Goal: Task Accomplishment & Management: Manage account settings

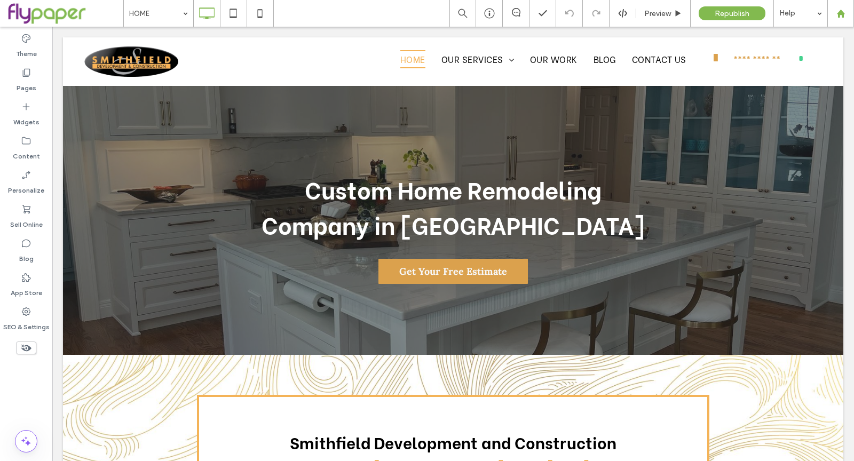
click at [845, 12] on icon at bounding box center [841, 13] width 9 height 9
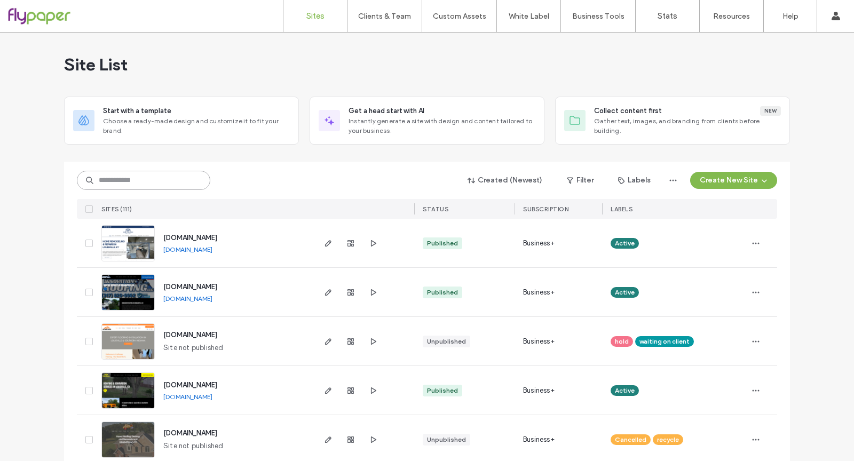
click at [174, 187] on input at bounding box center [143, 180] width 133 height 19
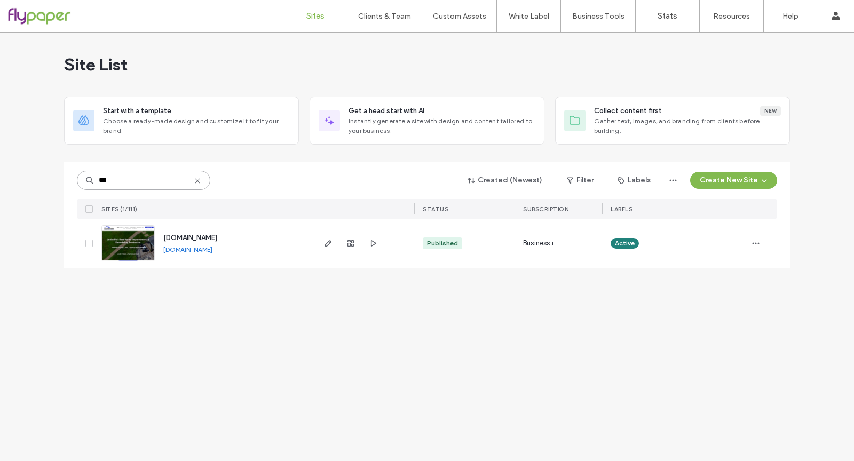
type input "***"
click at [204, 233] on div "[DOMAIN_NAME]" at bounding box center [190, 238] width 54 height 11
click at [204, 235] on span "[DOMAIN_NAME]" at bounding box center [190, 238] width 54 height 8
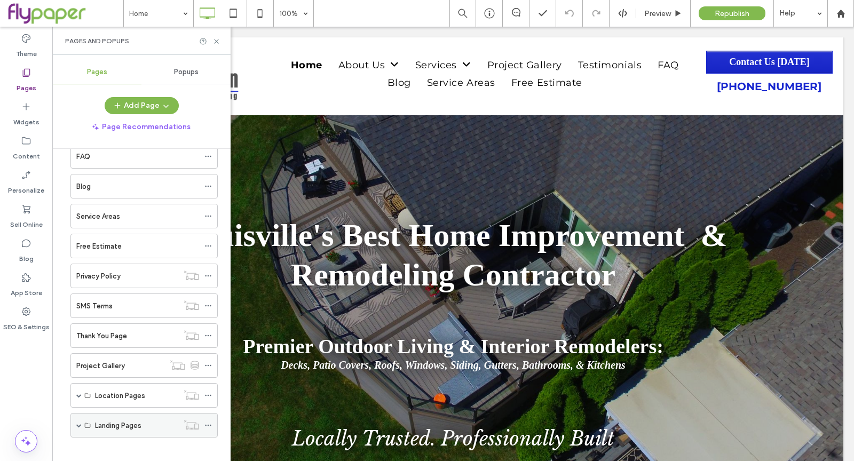
click at [78, 423] on span at bounding box center [78, 425] width 5 height 5
click at [149, 438] on div "Louisville Bathroom Contractors" at bounding box center [147, 449] width 104 height 23
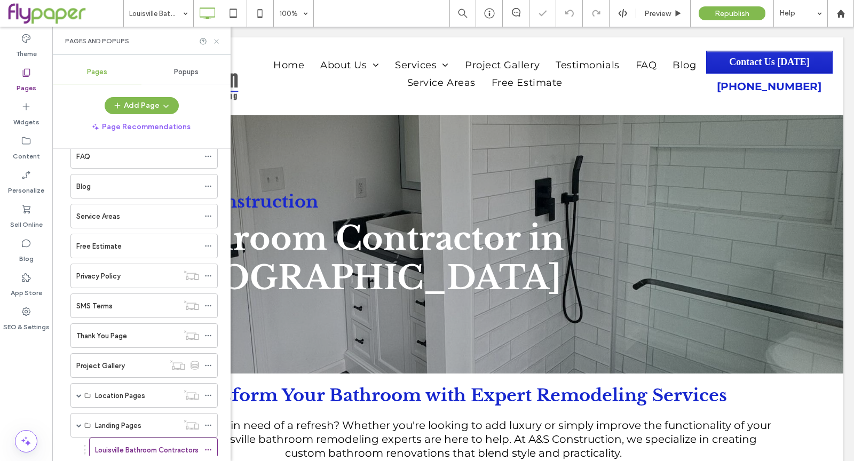
drag, startPoint x: 218, startPoint y: 41, endPoint x: 166, endPoint y: 14, distance: 58.7
click at [218, 41] on icon at bounding box center [216, 41] width 8 height 8
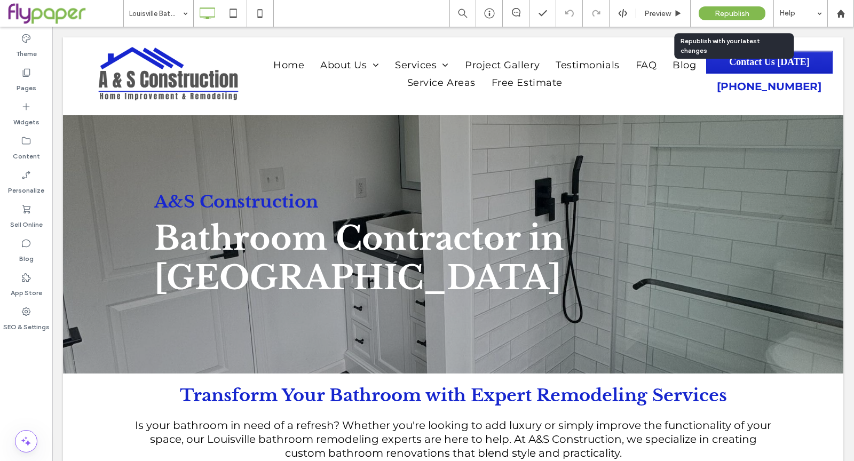
click at [742, 12] on span "Republish" at bounding box center [732, 13] width 35 height 9
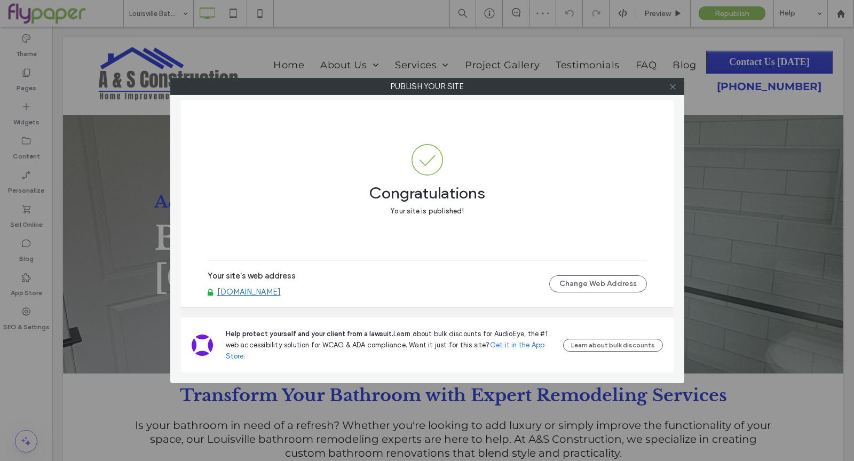
click at [672, 88] on icon at bounding box center [673, 87] width 8 height 8
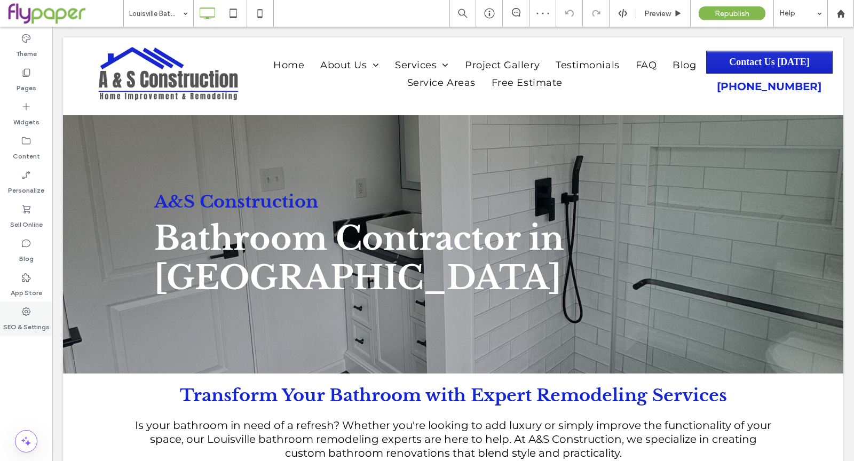
click at [22, 326] on label "SEO & Settings" at bounding box center [26, 324] width 46 height 15
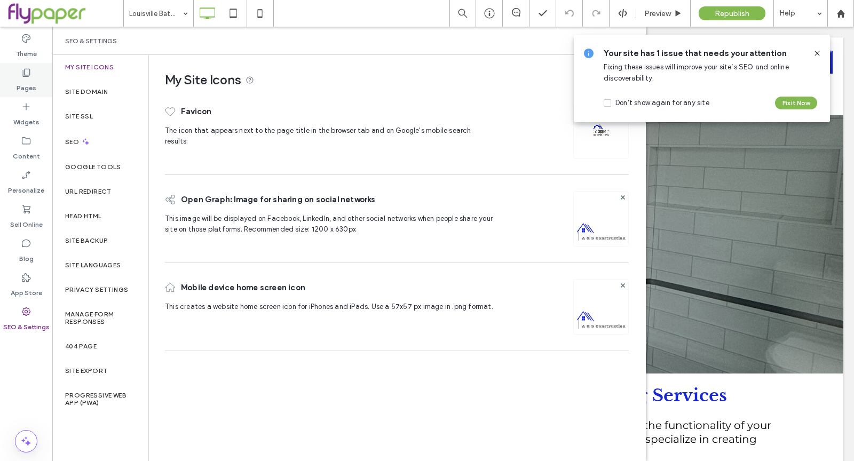
click at [34, 102] on div "Widgets" at bounding box center [26, 114] width 52 height 34
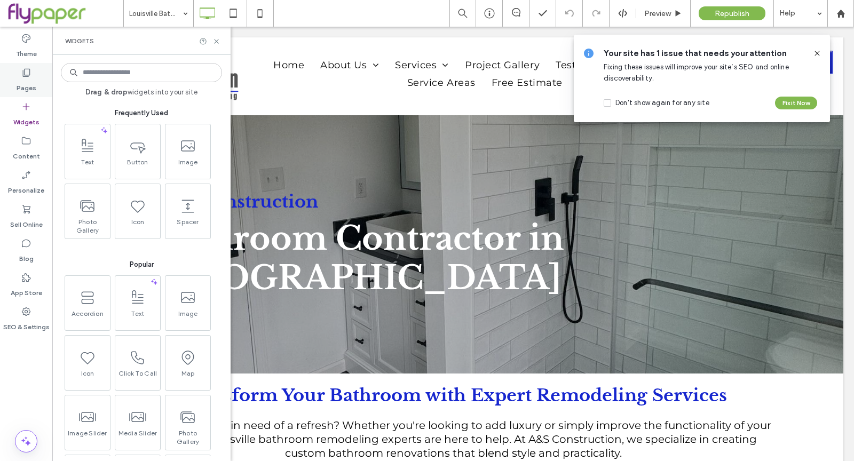
click at [36, 93] on div "Pages" at bounding box center [26, 80] width 52 height 34
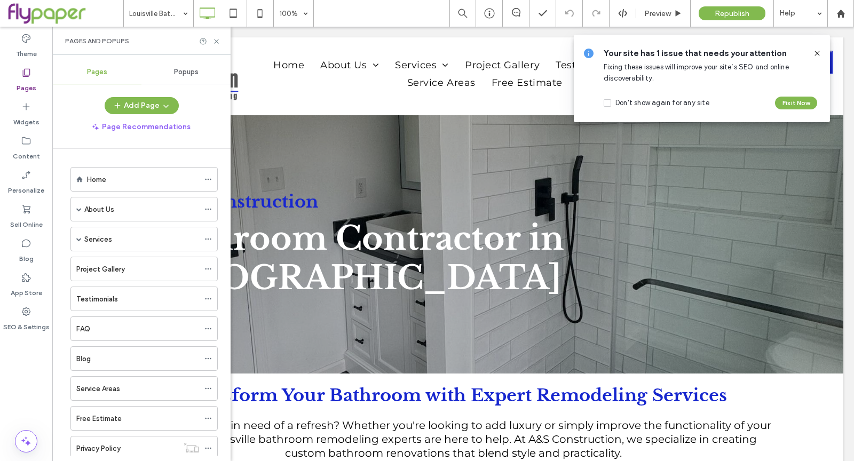
scroll to position [245, 0]
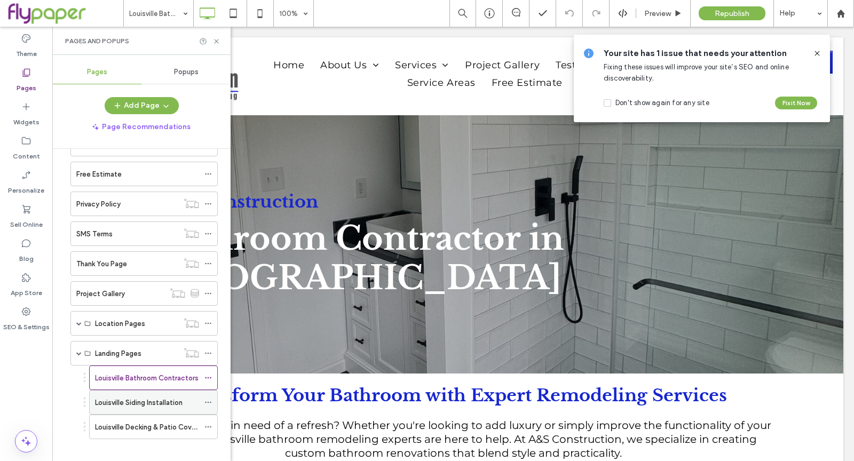
click at [210, 399] on icon at bounding box center [207, 402] width 7 height 7
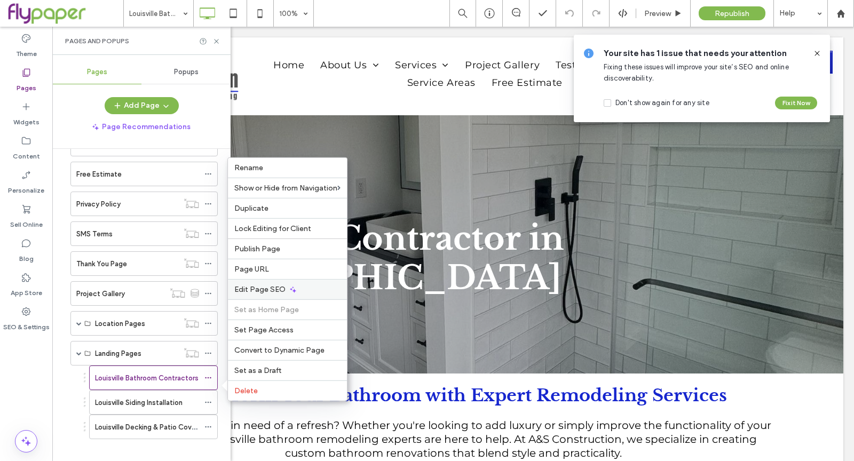
click at [313, 295] on div "Edit Page SEO" at bounding box center [287, 289] width 119 height 20
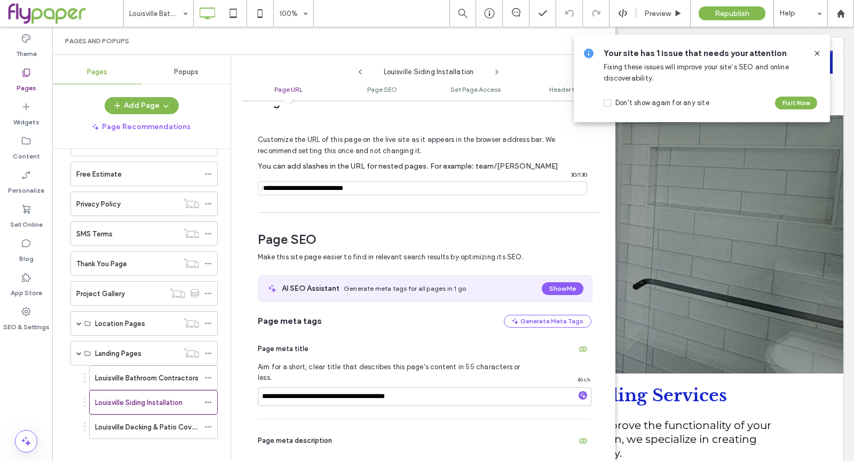
scroll to position [0, 0]
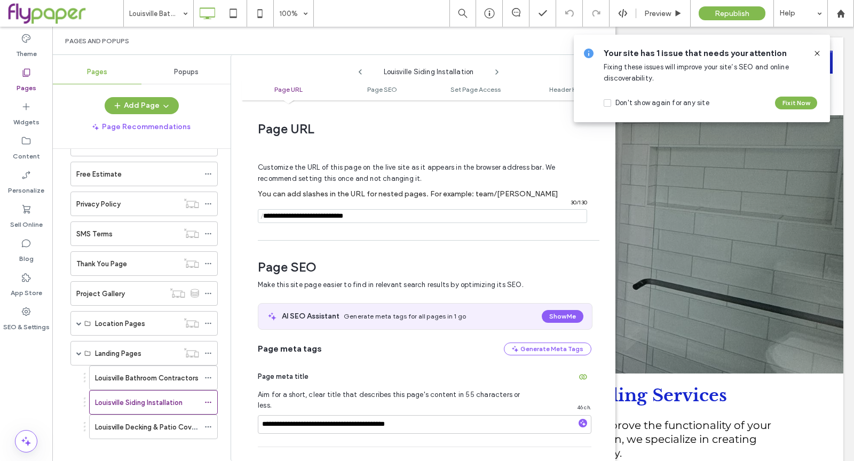
drag, startPoint x: 364, startPoint y: 216, endPoint x: 246, endPoint y: 219, distance: 118.0
click at [246, 219] on div "**********" at bounding box center [429, 281] width 374 height 350
click at [209, 427] on use at bounding box center [208, 428] width 6 height 2
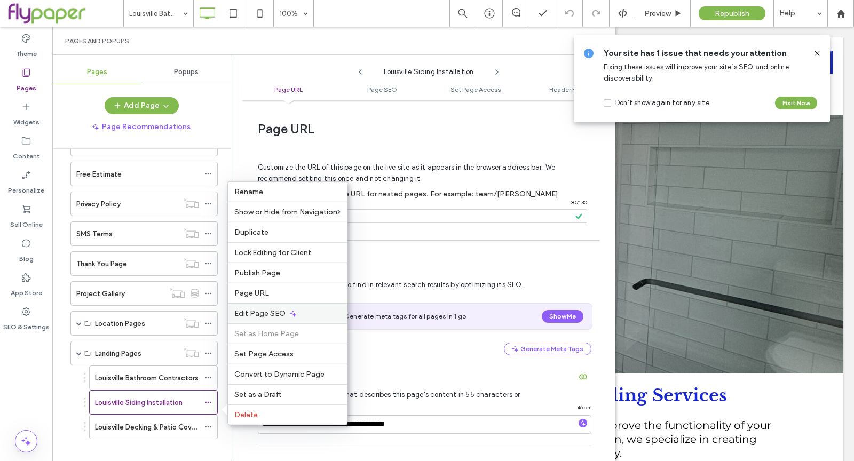
click at [311, 312] on div "Edit Page SEO" at bounding box center [287, 313] width 119 height 20
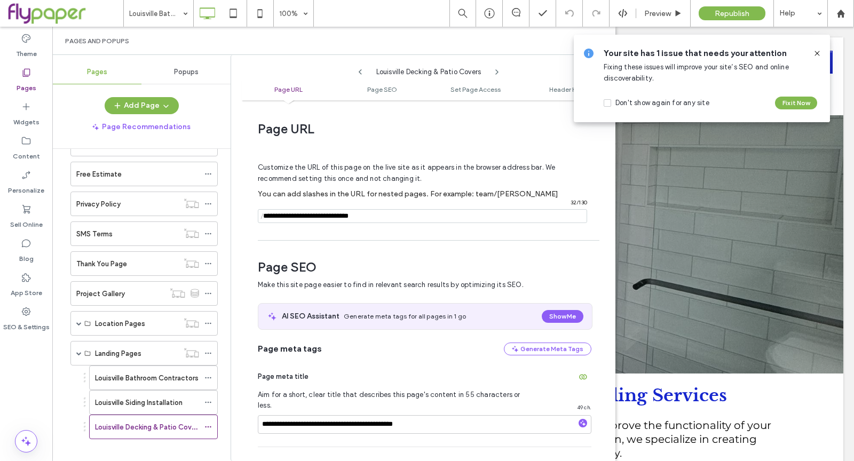
drag, startPoint x: 322, startPoint y: 215, endPoint x: 401, endPoint y: 215, distance: 79.0
click at [322, 215] on input "notEmpty" at bounding box center [422, 216] width 329 height 14
type input "**********"
click at [416, 191] on span "You can add slashes in the URL for nested pages. For example: team/john" at bounding box center [408, 194] width 301 height 9
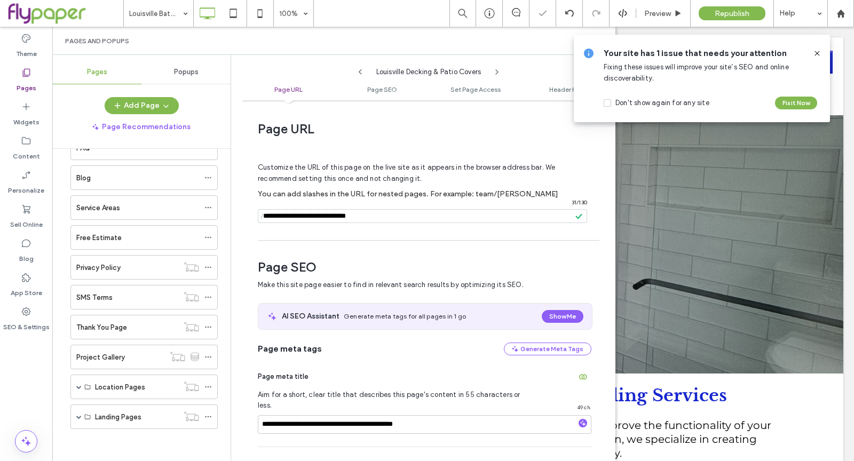
scroll to position [172, 0]
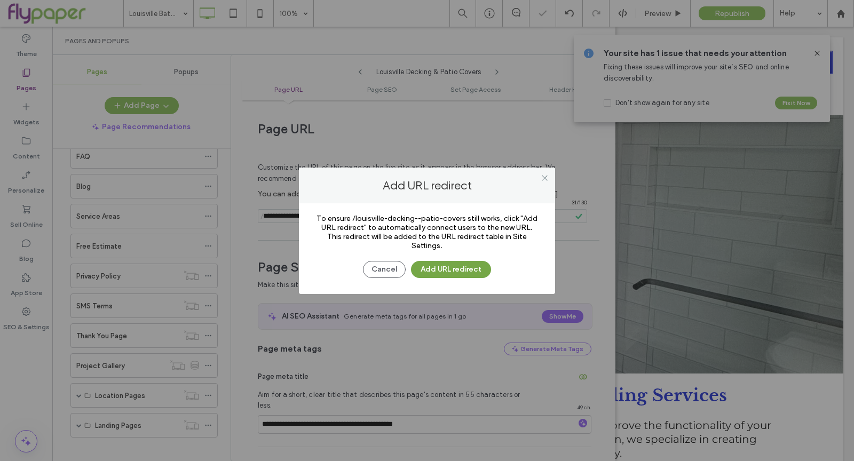
click at [435, 271] on button "Add URL redirect" at bounding box center [451, 269] width 80 height 17
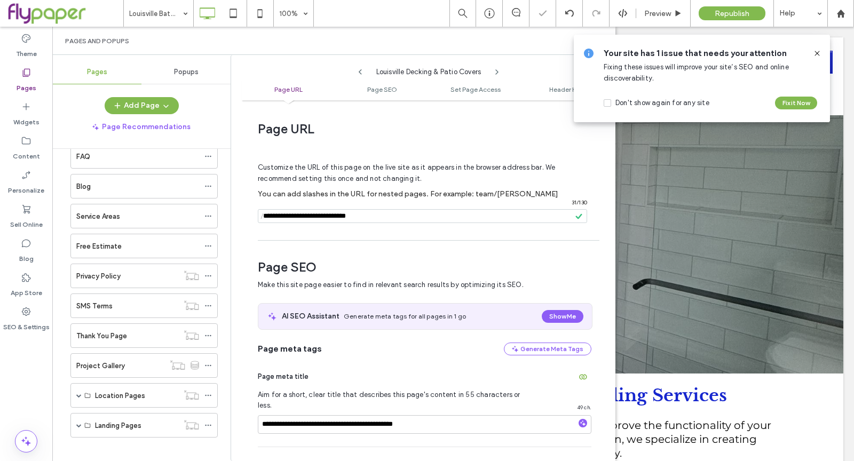
drag, startPoint x: 399, startPoint y: 211, endPoint x: 236, endPoint y: 211, distance: 163.4
click at [236, 211] on div "**********" at bounding box center [423, 258] width 385 height 406
click at [416, 215] on input "notEmpty" at bounding box center [422, 216] width 329 height 14
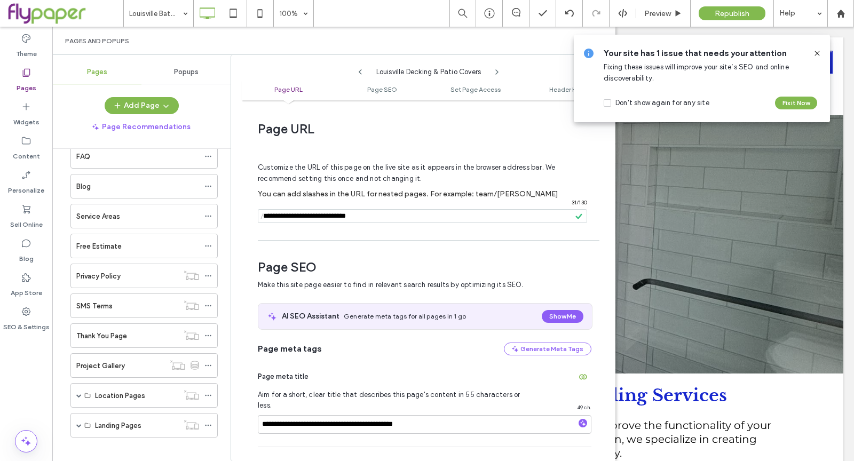
click at [793, 109] on div "Your site has 1 issue that needs your attention Fixing these issues will improv…" at bounding box center [702, 79] width 256 height 88
click at [794, 104] on button "Fix it Now" at bounding box center [796, 103] width 42 height 13
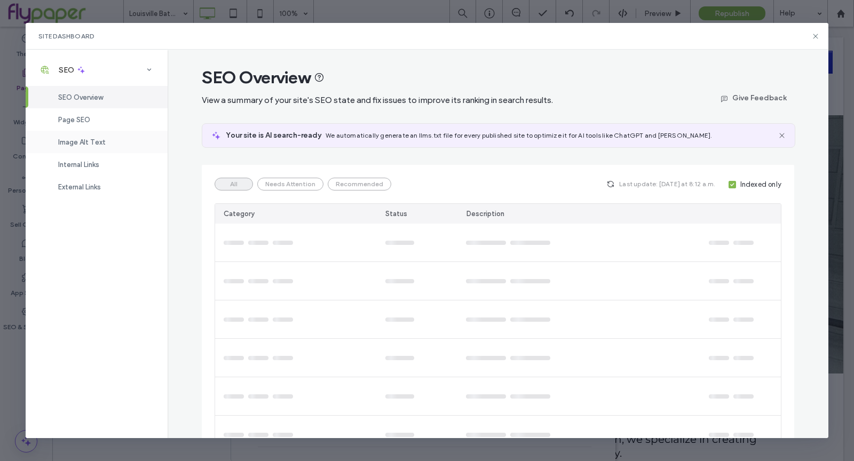
click at [115, 137] on div "Image Alt Text" at bounding box center [97, 142] width 142 height 22
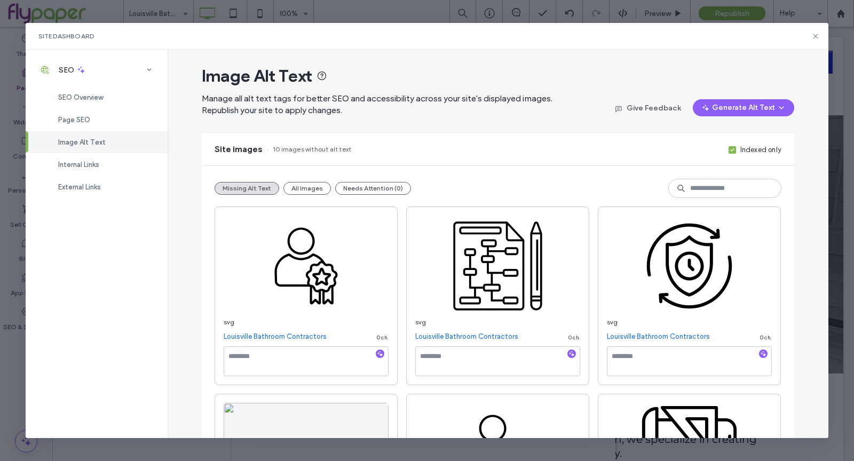
scroll to position [2, 0]
click at [748, 101] on button "Generate Alt Text" at bounding box center [743, 107] width 101 height 17
click at [758, 135] on span "Generate Missing Alt Text Only" at bounding box center [726, 135] width 101 height 11
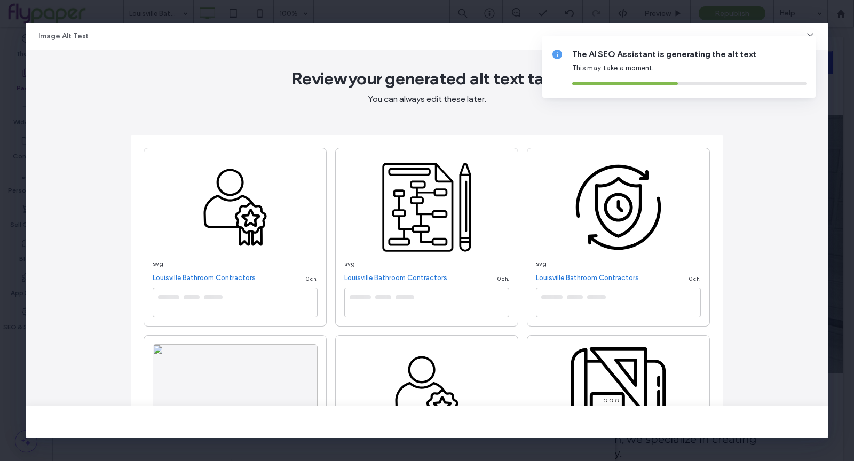
type textarea "**********"
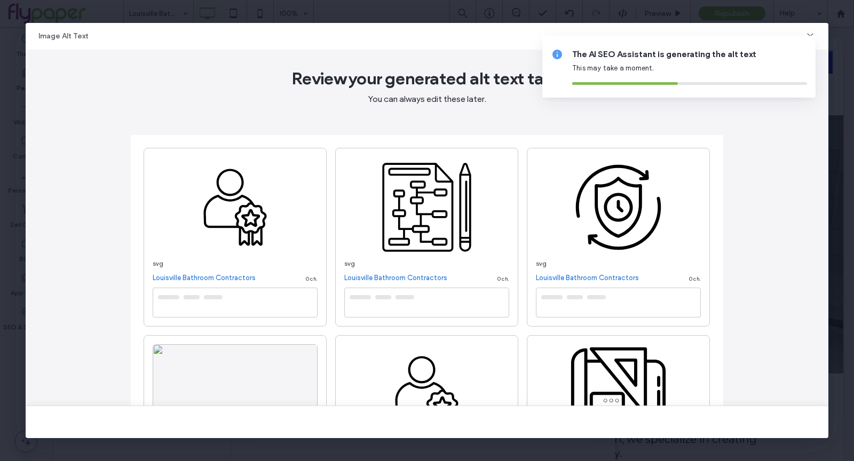
type textarea "**********"
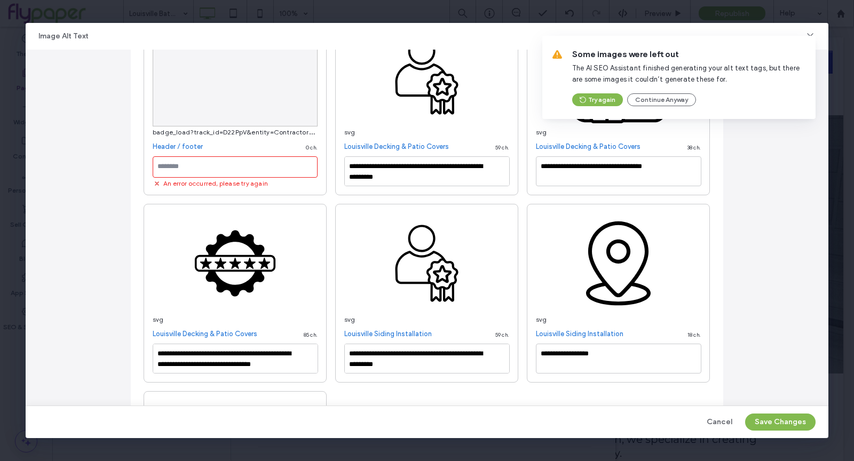
scroll to position [364, 0]
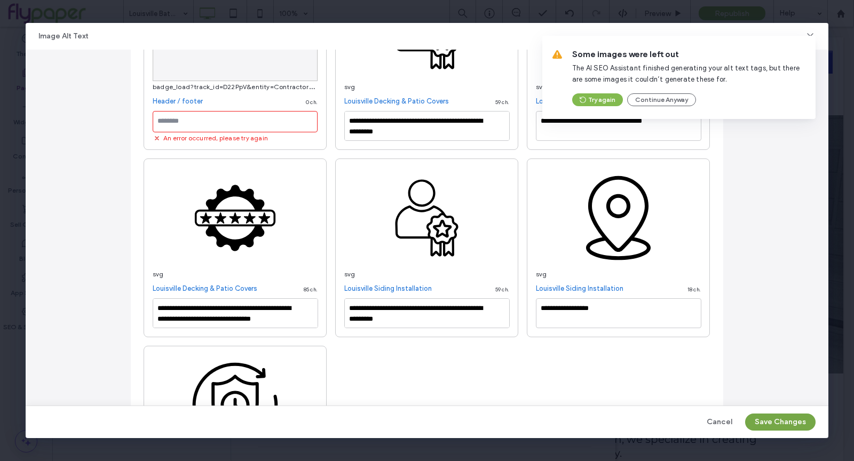
click at [776, 418] on button "Save Changes" at bounding box center [780, 422] width 70 height 17
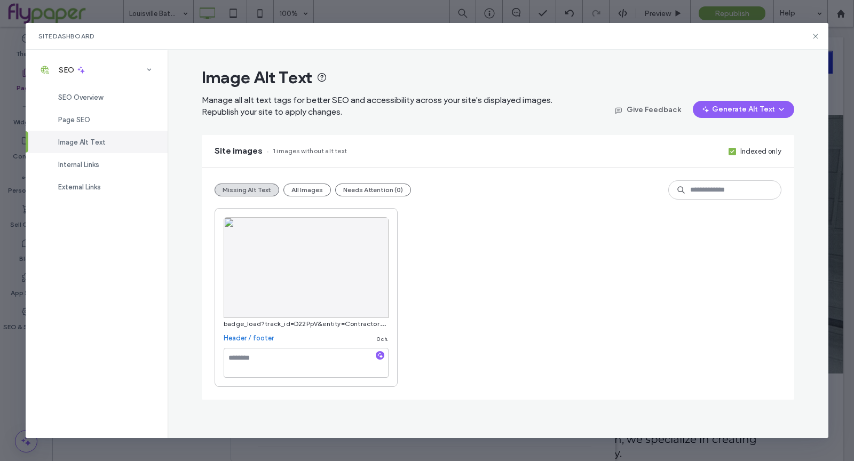
scroll to position [0, 0]
drag, startPoint x: 818, startPoint y: 38, endPoint x: 732, endPoint y: 3, distance: 92.7
click at [818, 38] on use at bounding box center [815, 36] width 5 height 5
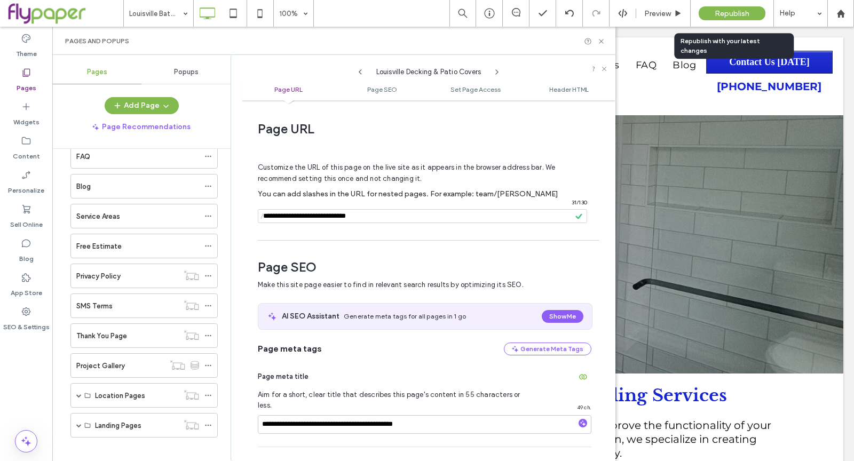
click at [722, 9] on span "Republish" at bounding box center [732, 13] width 35 height 9
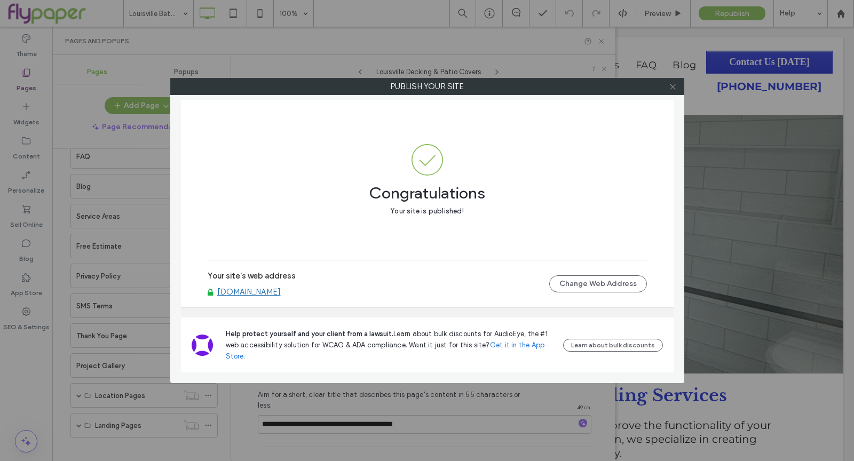
click at [674, 89] on icon at bounding box center [673, 87] width 8 height 8
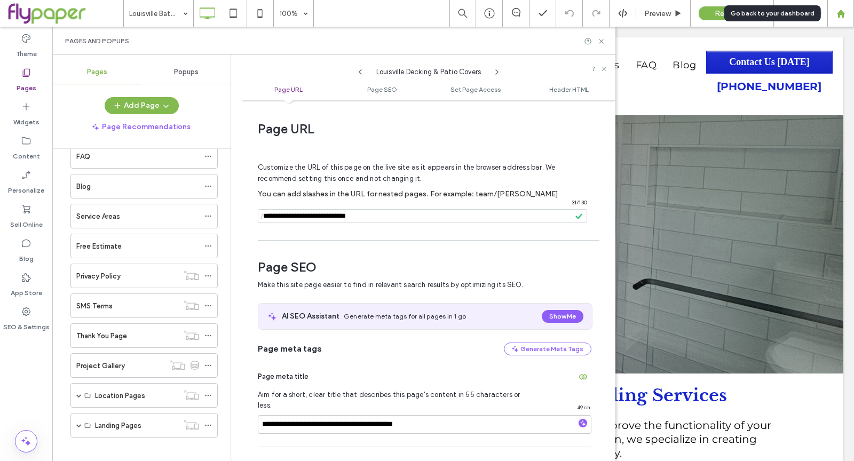
click at [846, 18] on div at bounding box center [841, 13] width 27 height 27
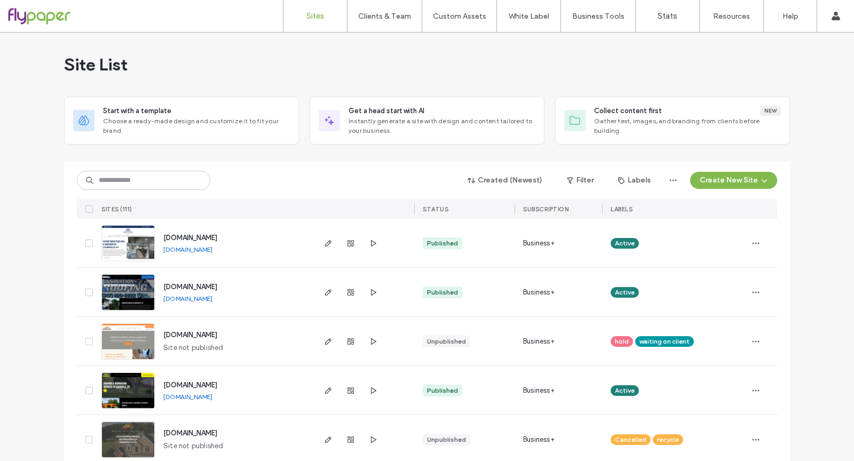
click at [185, 188] on input at bounding box center [143, 180] width 133 height 19
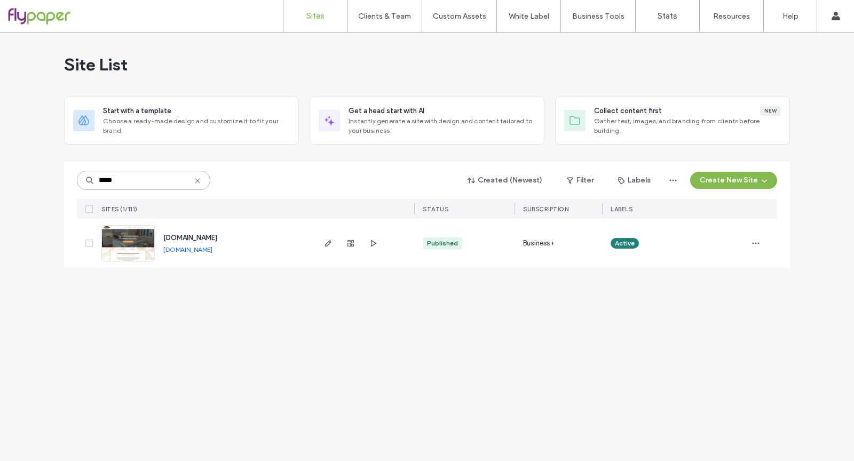
type input "*****"
click at [217, 238] on span "www.smithfielddevelopment.com" at bounding box center [190, 238] width 54 height 8
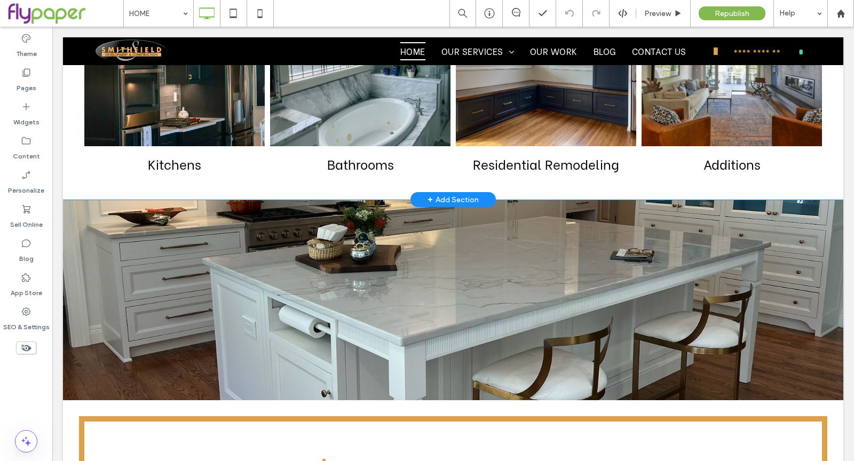
scroll to position [901, 0]
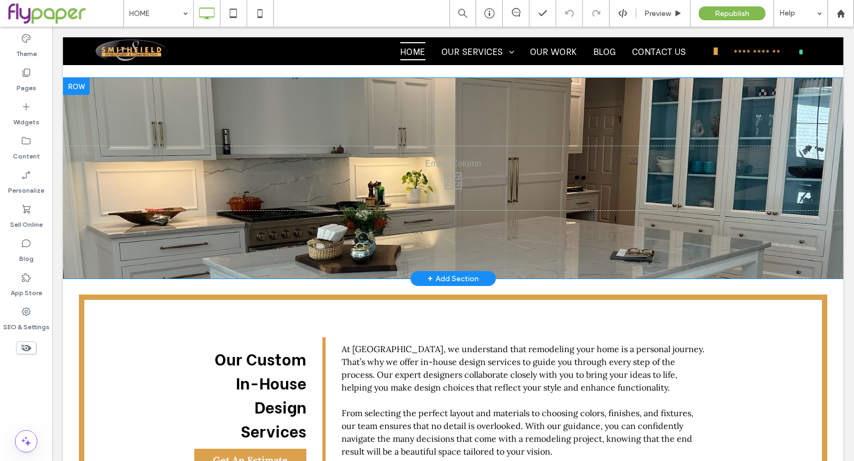
click at [85, 252] on div "Click To Paste Row + Add Section" at bounding box center [453, 178] width 781 height 201
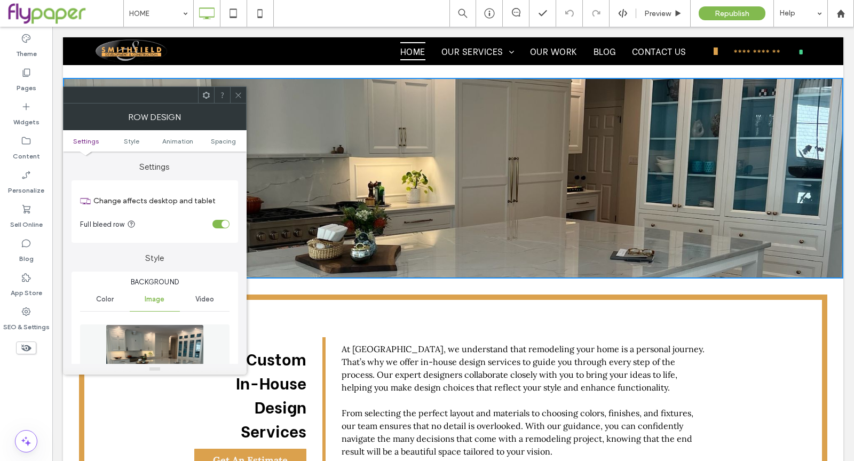
click at [142, 340] on img at bounding box center [155, 362] width 98 height 74
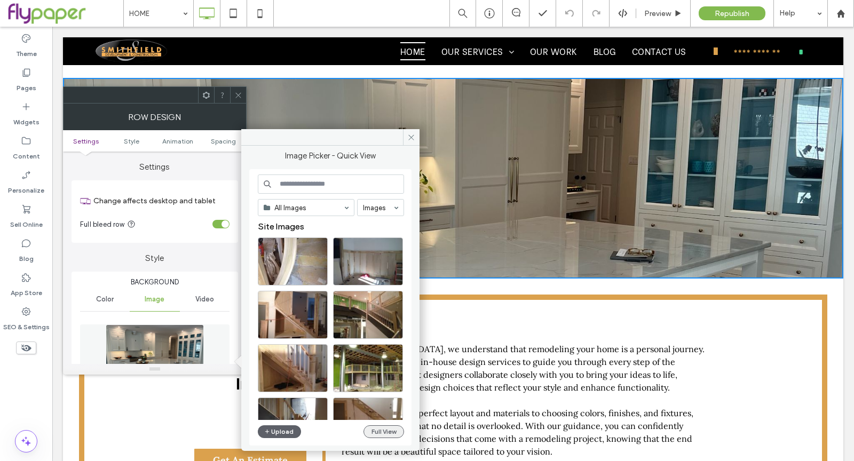
click at [401, 432] on button "Full View" at bounding box center [384, 431] width 41 height 13
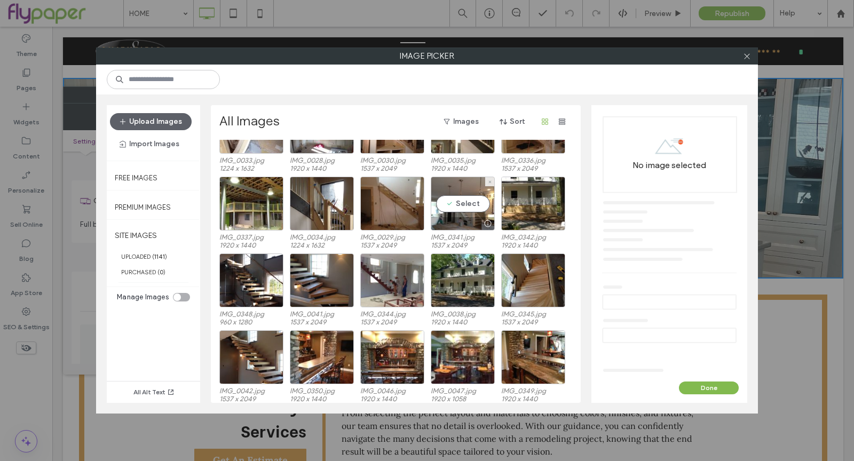
scroll to position [204, 0]
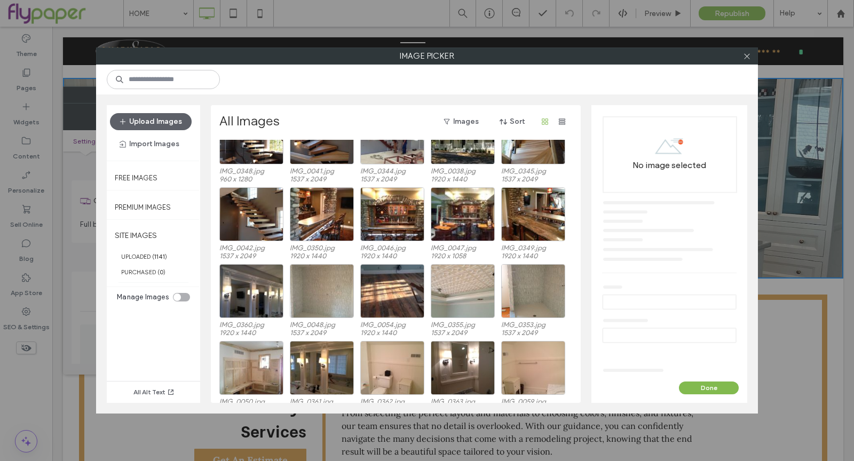
click at [287, 288] on div "IMG_0360.jpg 1920 x 1440 IMG_0048.jpg 1537 x 2049 IMG_0054.jpg 1920 x 1440 IMG_…" at bounding box center [398, 302] width 359 height 77
click at [257, 288] on div "Select" at bounding box center [251, 291] width 64 height 54
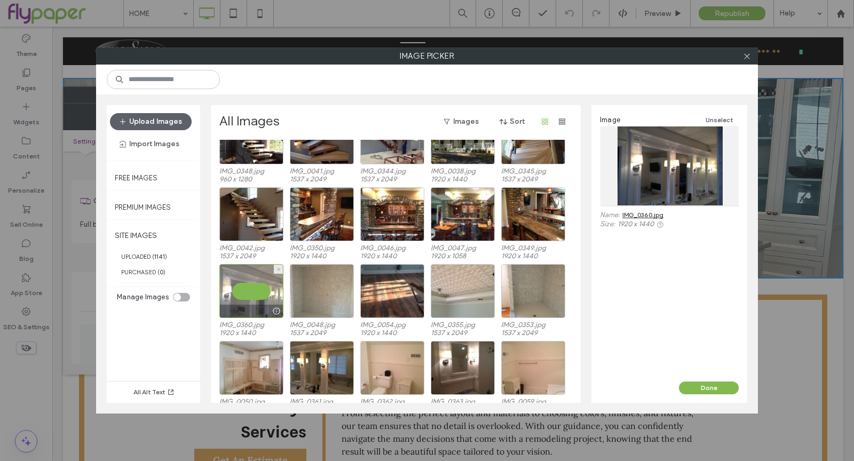
click at [257, 288] on div at bounding box center [251, 291] width 64 height 54
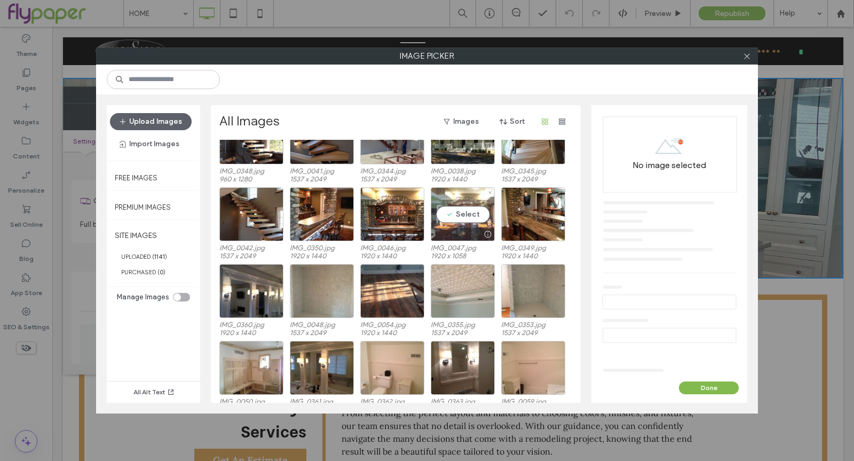
click at [450, 205] on div "Select" at bounding box center [463, 214] width 64 height 54
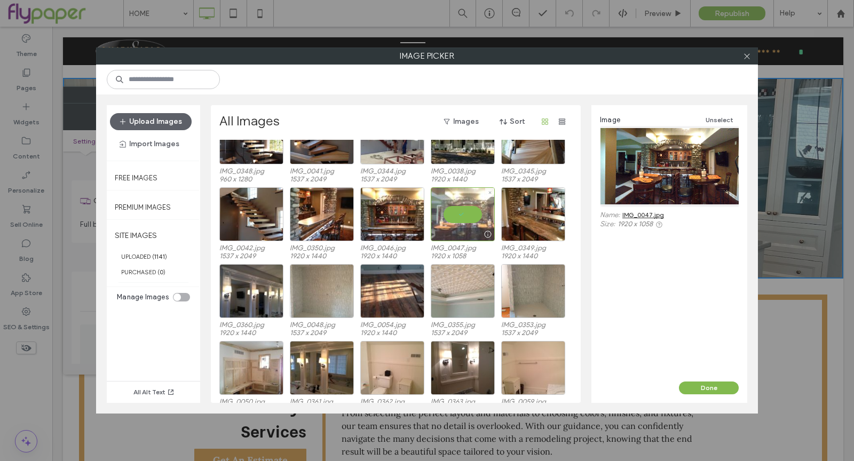
click at [449, 204] on div at bounding box center [463, 214] width 64 height 54
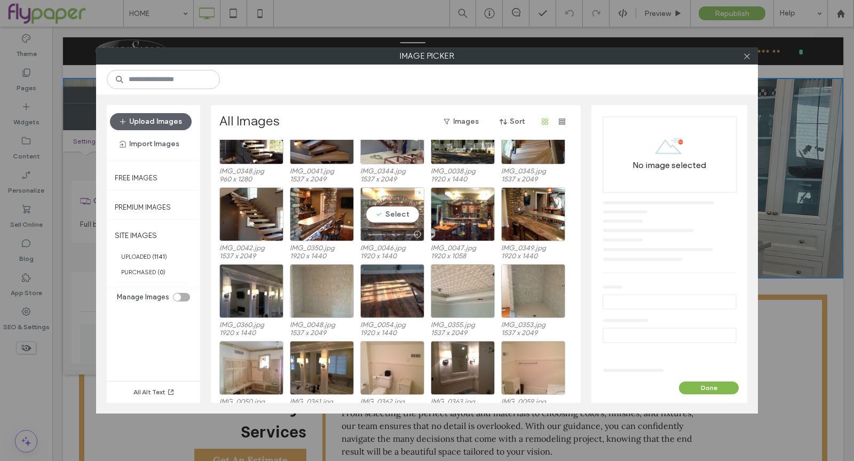
click at [383, 208] on div "Select" at bounding box center [392, 214] width 64 height 54
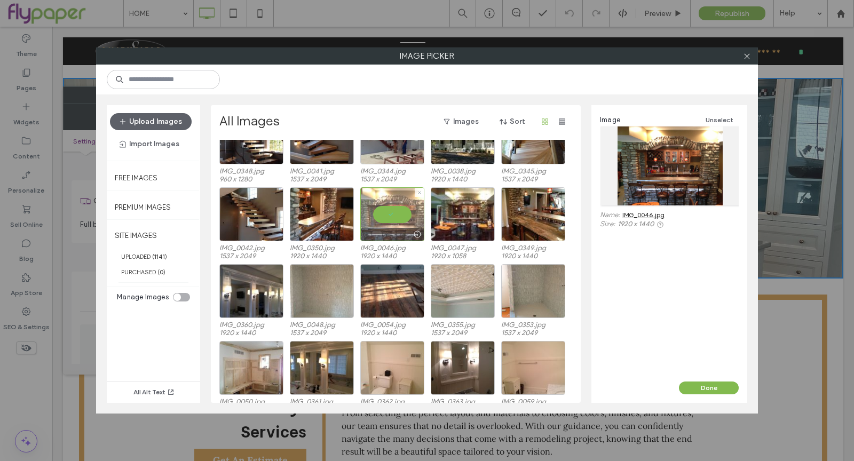
click at [383, 208] on div at bounding box center [392, 214] width 64 height 54
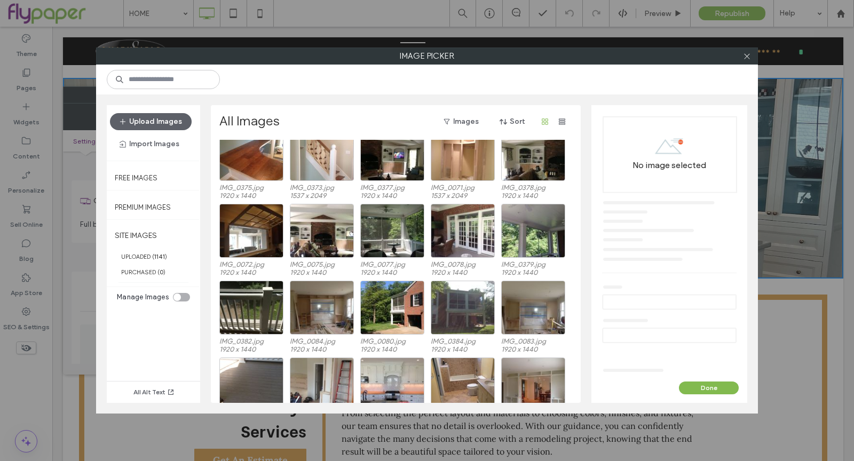
scroll to position [665, 0]
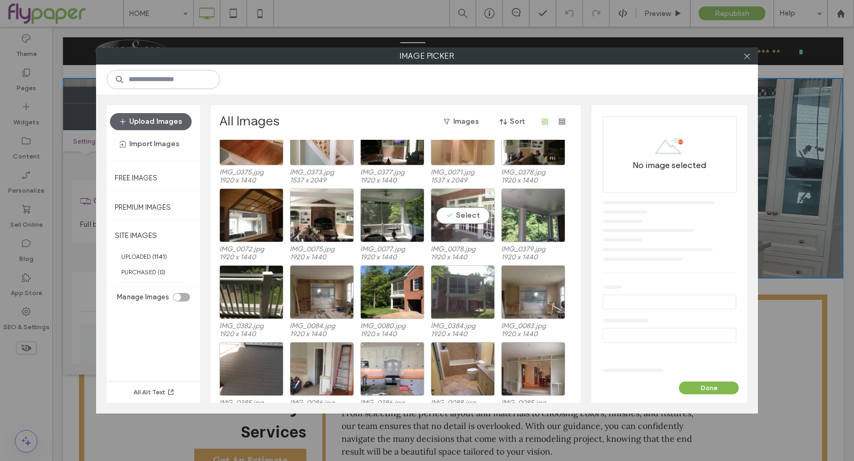
click at [457, 208] on div "Select" at bounding box center [463, 215] width 64 height 54
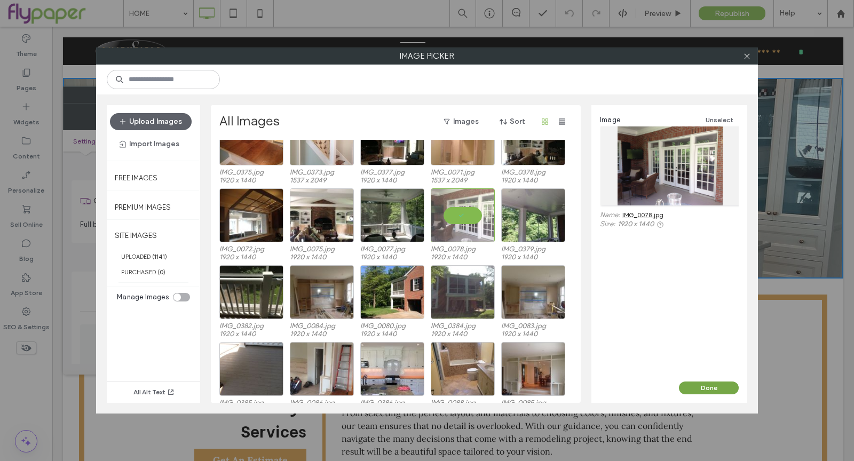
click at [729, 391] on button "Done" at bounding box center [709, 388] width 60 height 13
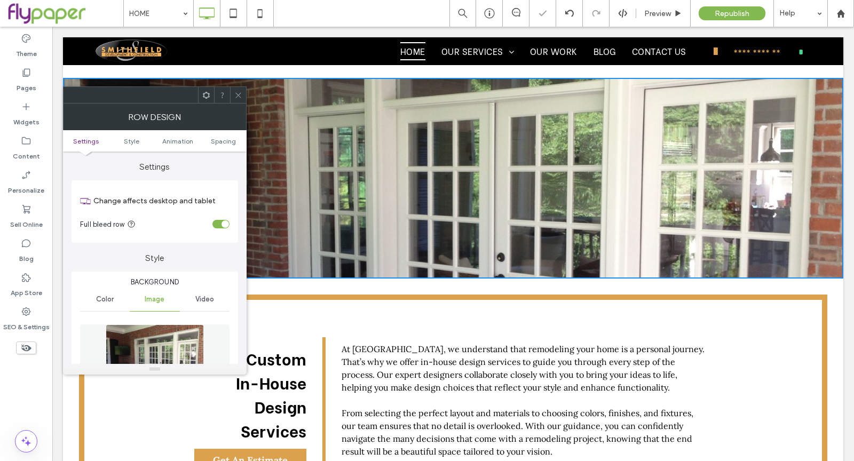
click at [238, 96] on icon at bounding box center [238, 95] width 8 height 8
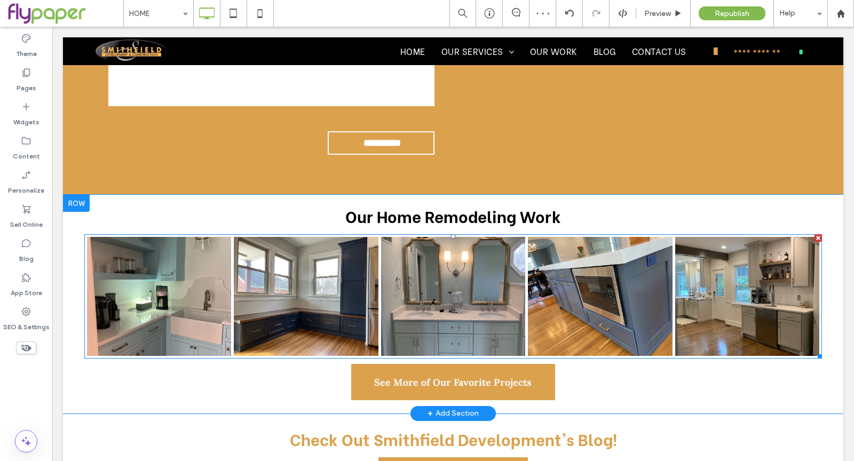
scroll to position [1727, 0]
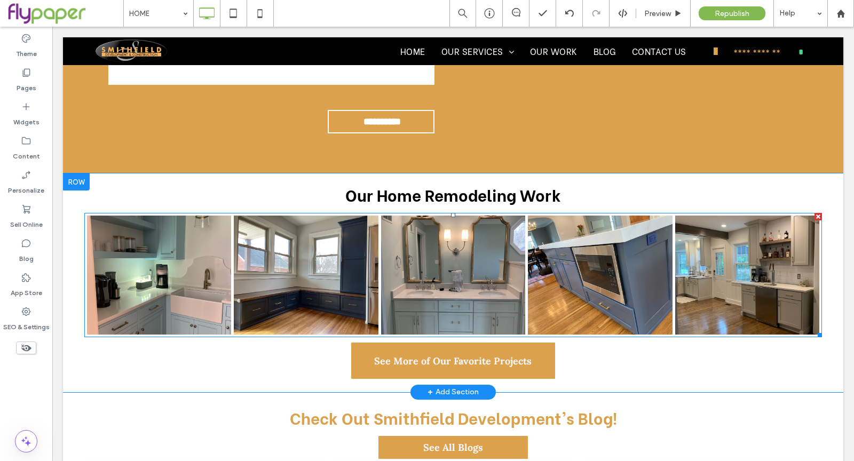
click at [365, 235] on link at bounding box center [306, 275] width 144 height 119
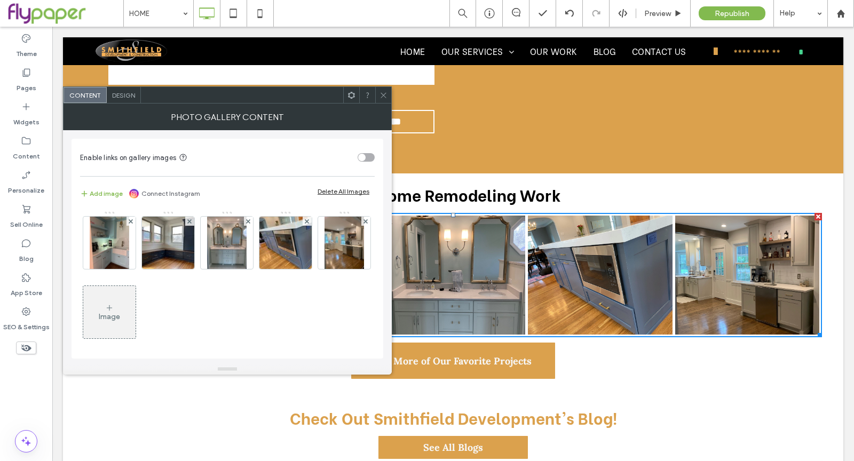
click at [379, 86] on form "**********" at bounding box center [271, 40] width 342 height 223
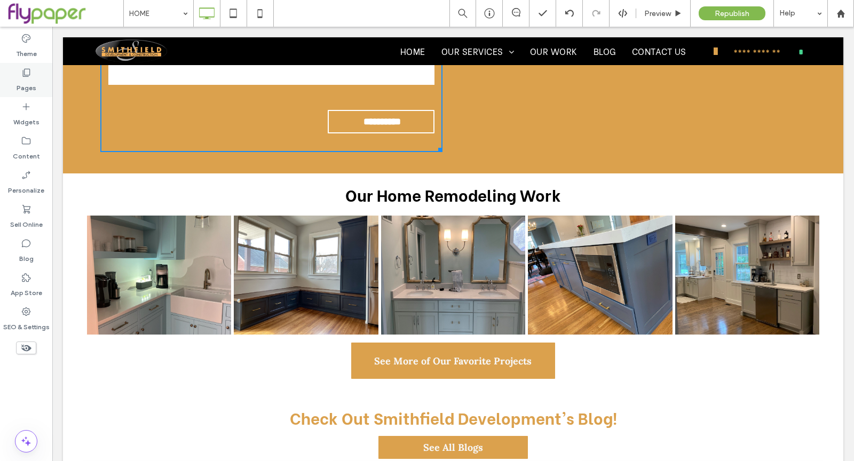
click at [30, 87] on label "Pages" at bounding box center [27, 85] width 20 height 15
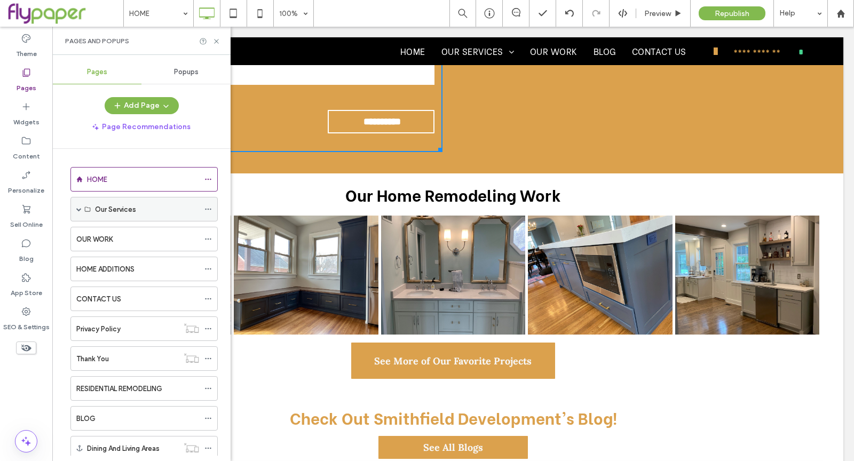
click at [78, 209] on span at bounding box center [78, 209] width 5 height 5
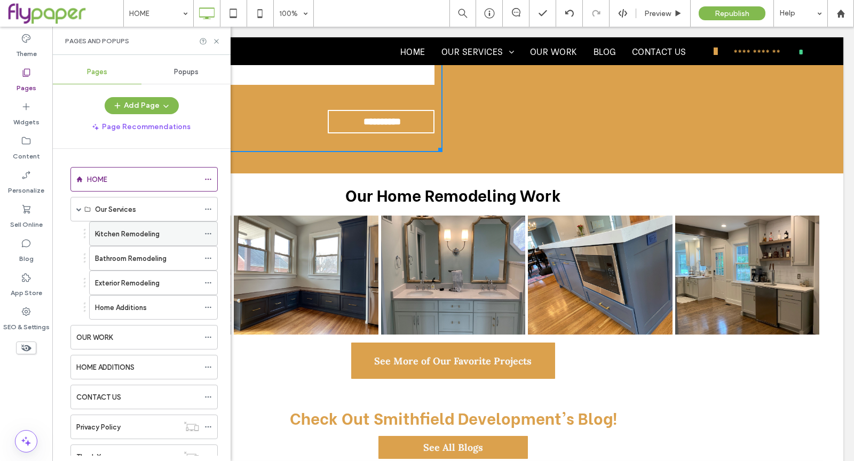
click at [133, 240] on div "Kitchen Remodeling" at bounding box center [147, 233] width 104 height 23
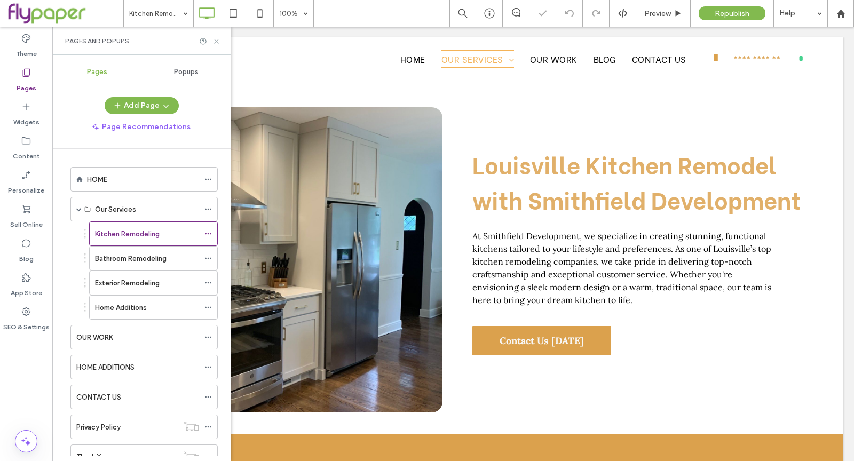
click at [217, 41] on icon at bounding box center [216, 41] width 8 height 8
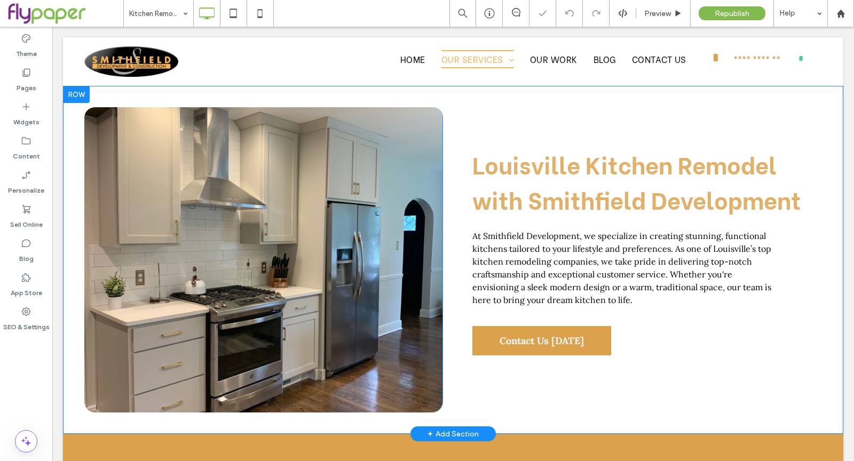
click at [422, 361] on div "Click To Paste" at bounding box center [263, 259] width 358 height 305
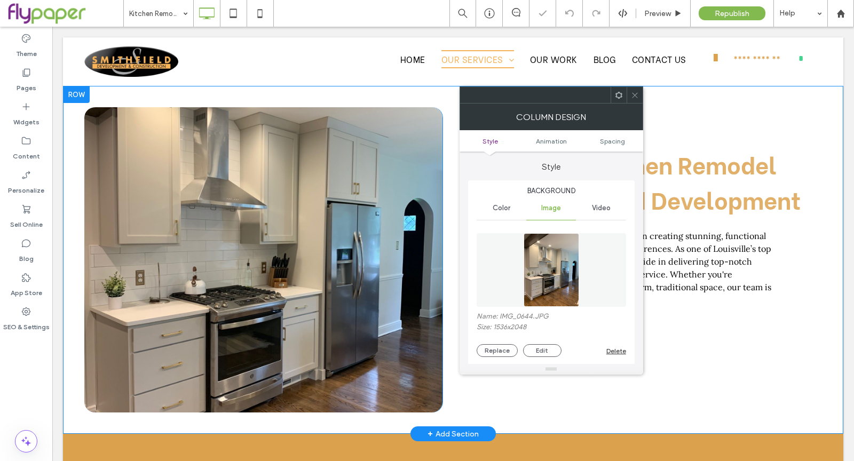
type input "**"
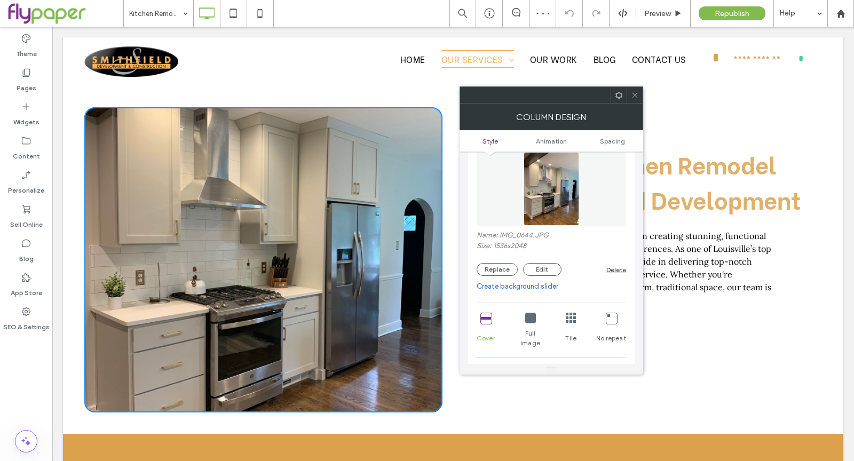
scroll to position [82, 0]
click at [523, 287] on link "Create background slider" at bounding box center [551, 286] width 149 height 11
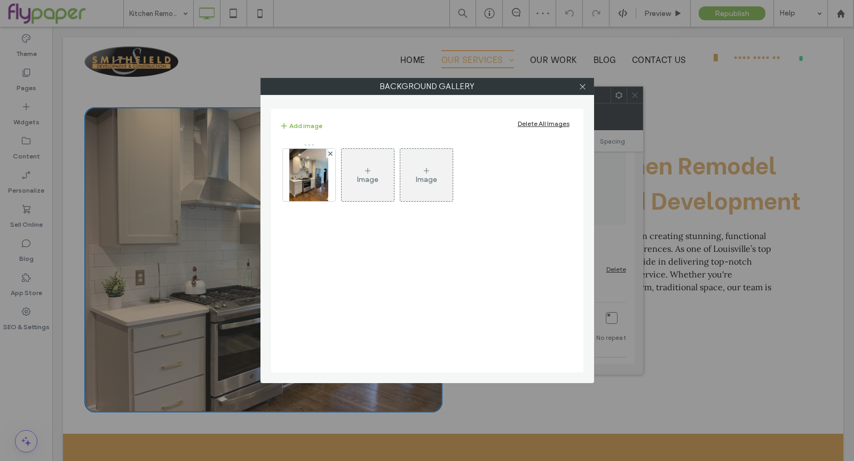
click at [371, 183] on div "Image" at bounding box center [367, 179] width 21 height 9
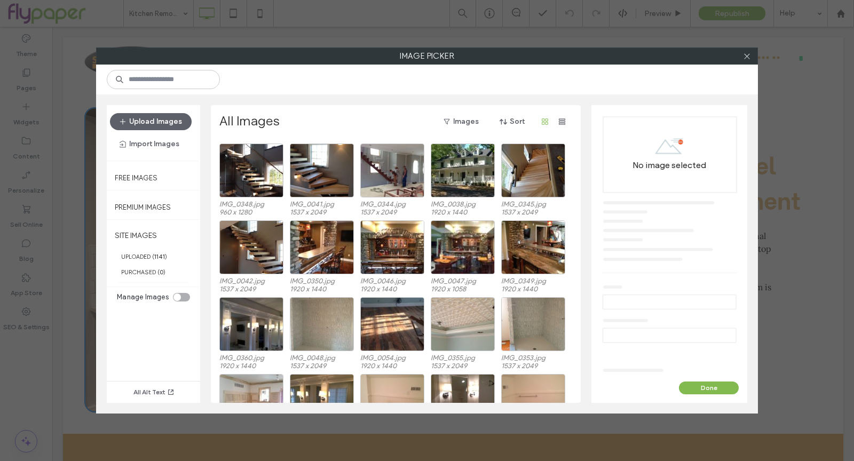
scroll to position [20, 0]
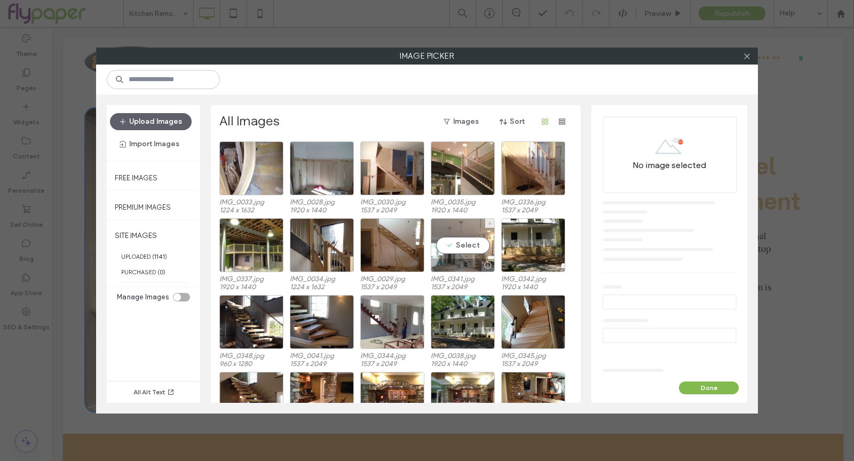
click at [462, 259] on div at bounding box center [462, 265] width 63 height 13
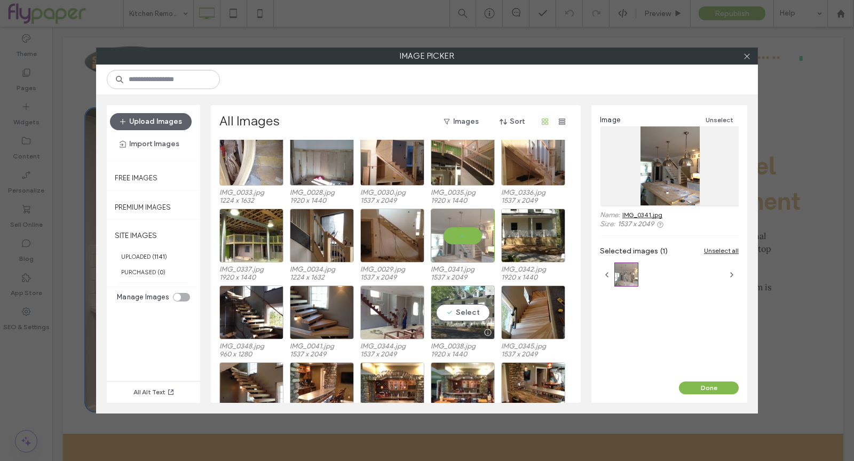
scroll to position [30, 0]
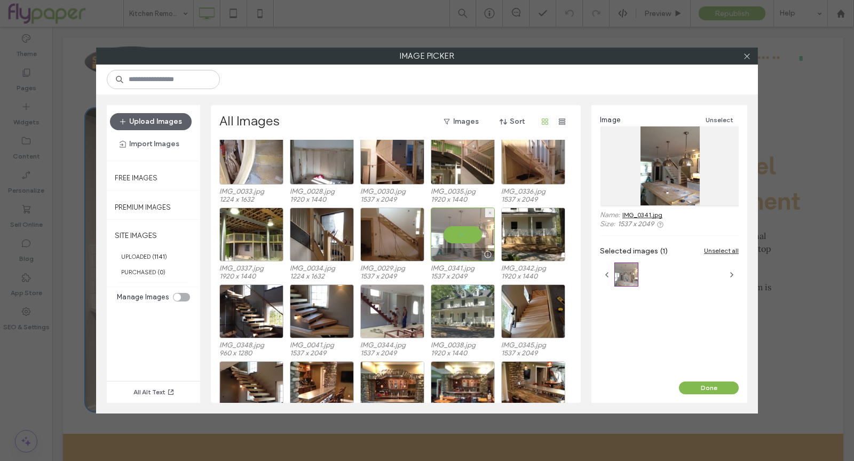
click at [458, 223] on div at bounding box center [463, 235] width 64 height 54
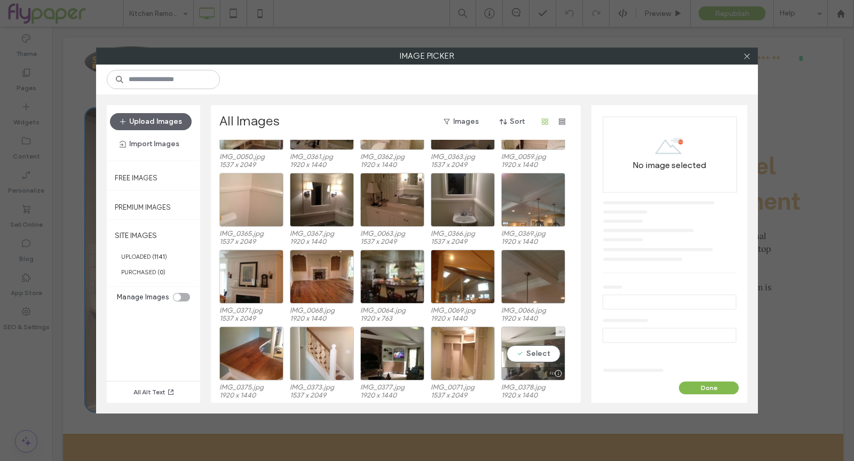
scroll to position [452, 0]
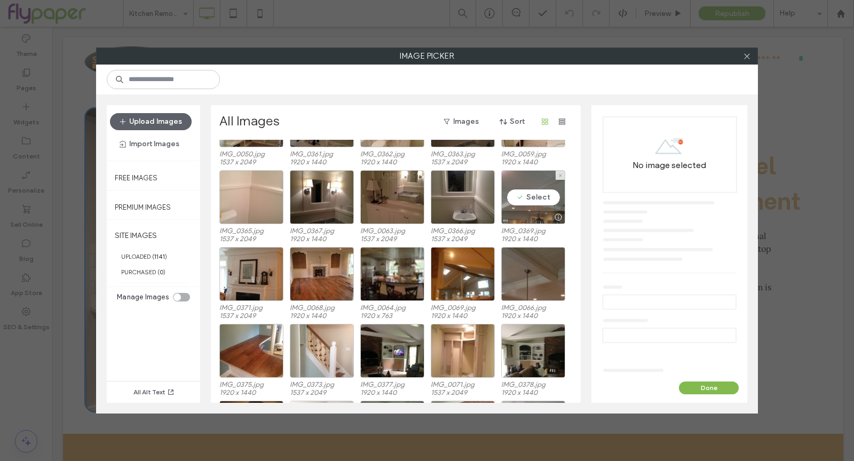
click at [531, 224] on div "Select IMG_0369.jpg 1920 x 1440" at bounding box center [533, 206] width 64 height 72
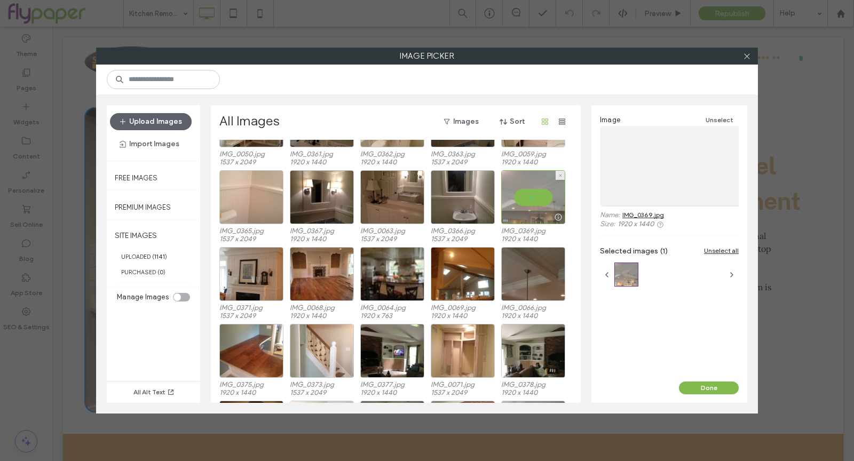
click at [530, 216] on div at bounding box center [533, 217] width 63 height 13
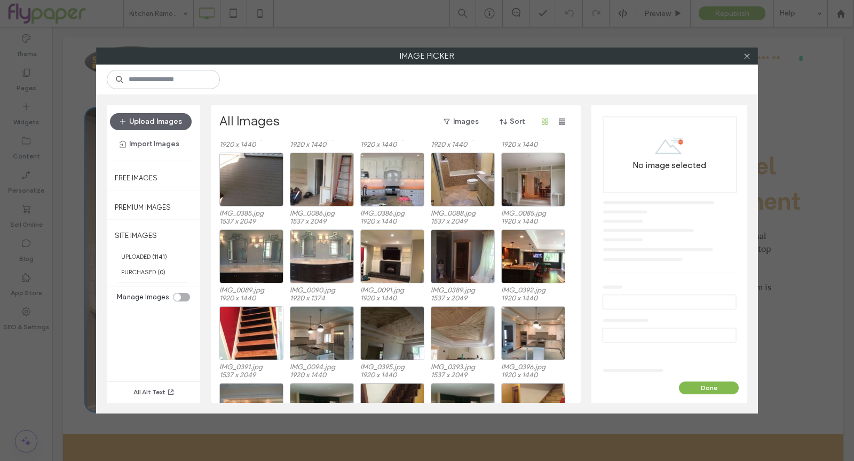
scroll to position [994, 0]
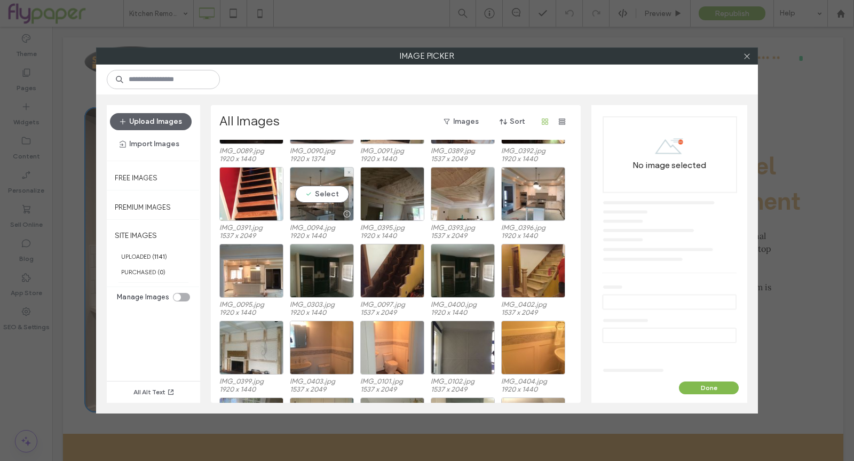
click at [311, 211] on div at bounding box center [321, 214] width 63 height 13
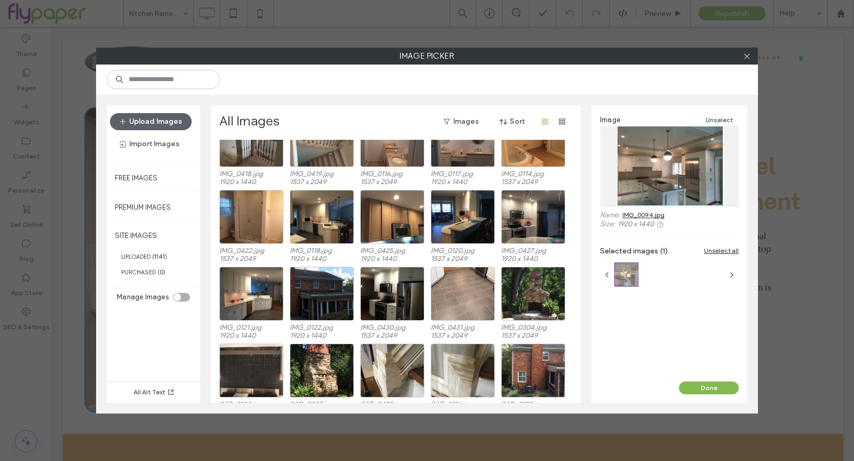
scroll to position [1435, 0]
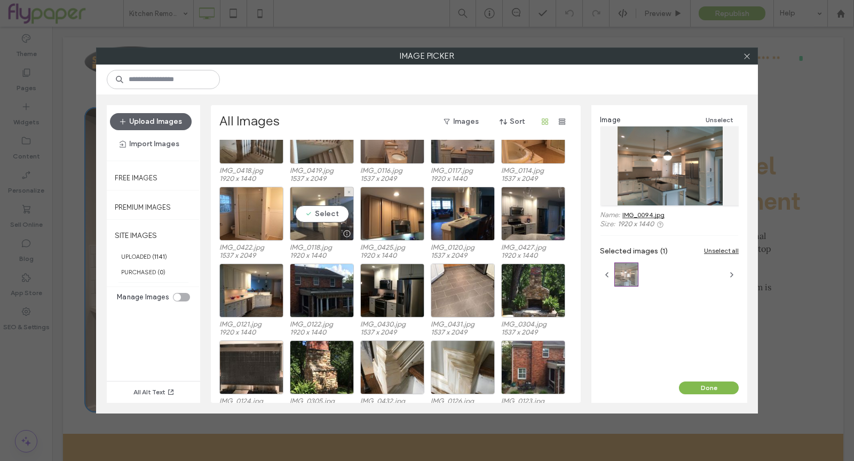
click at [317, 219] on div "Select" at bounding box center [322, 214] width 64 height 54
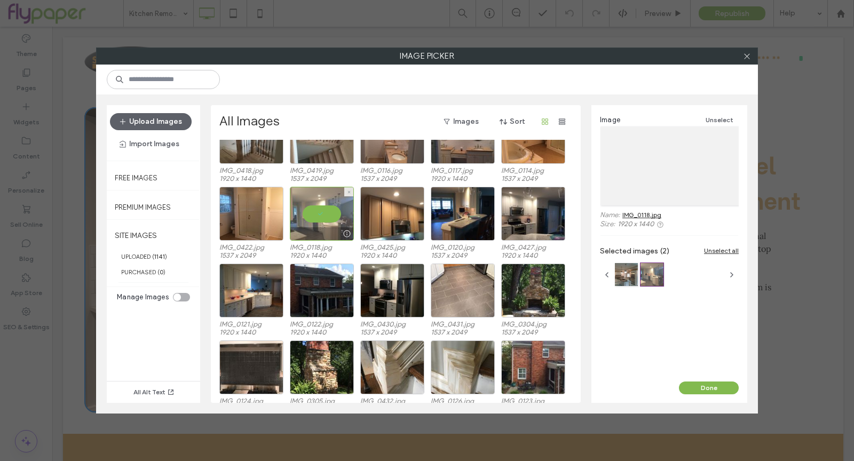
click at [317, 219] on div at bounding box center [322, 214] width 64 height 54
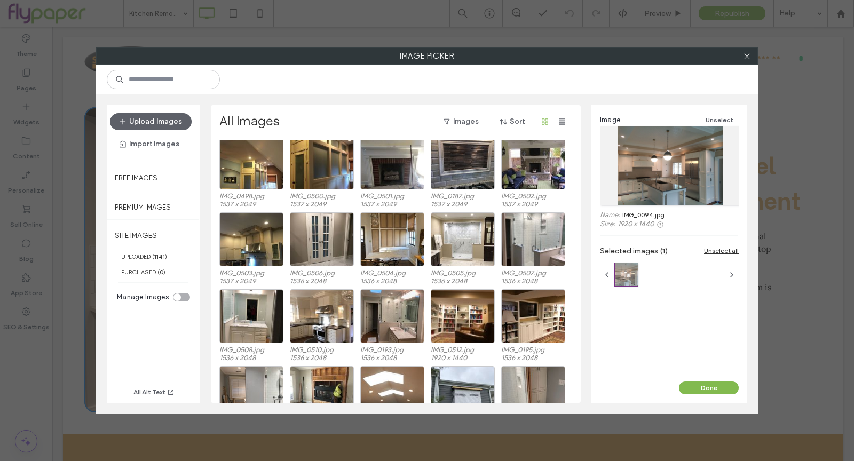
scroll to position [2871, 0]
click at [303, 326] on div "Select" at bounding box center [322, 316] width 64 height 54
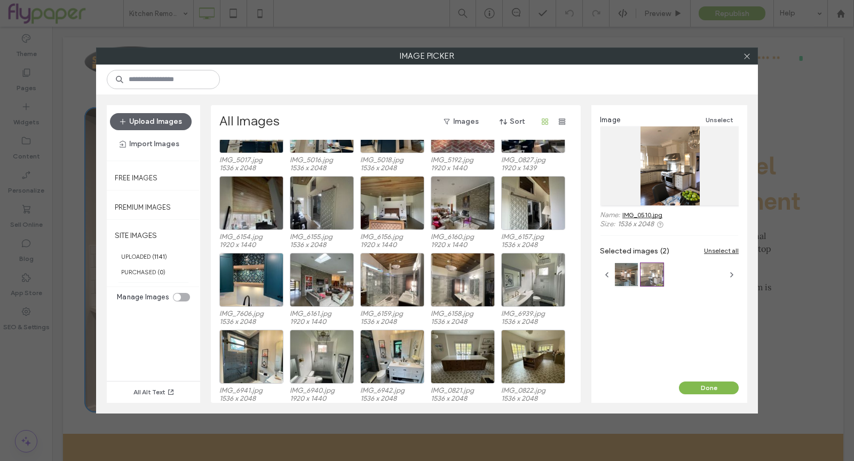
scroll to position [7938, 0]
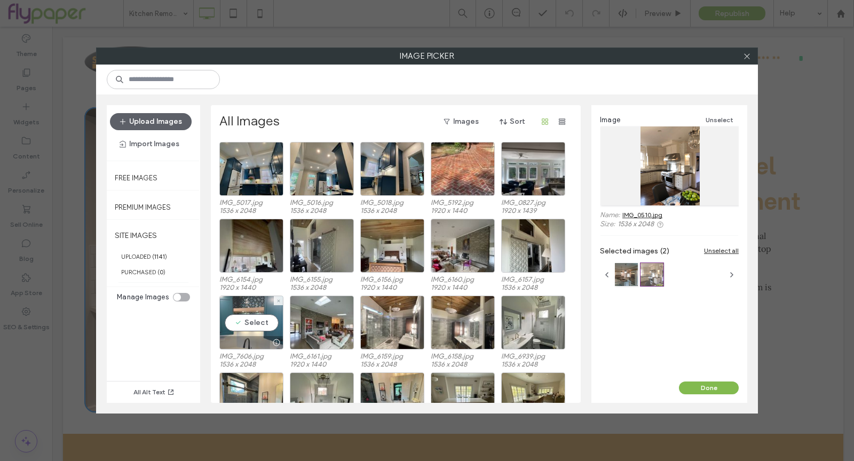
click at [270, 331] on div "Select" at bounding box center [251, 323] width 64 height 54
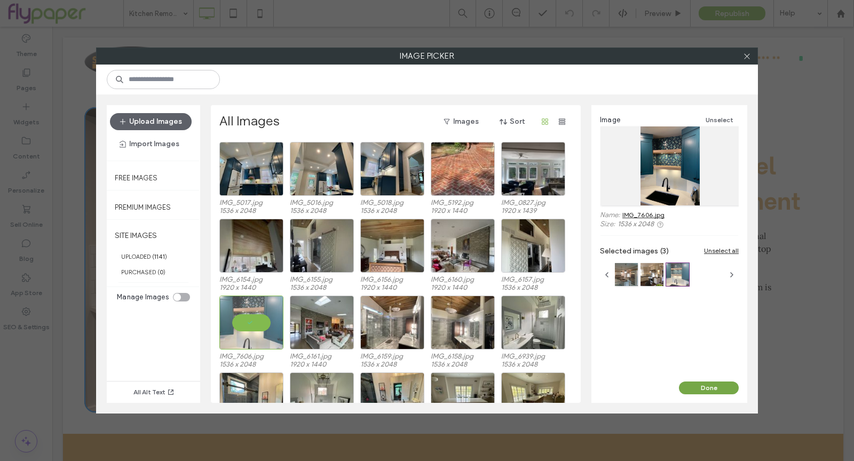
click at [710, 385] on button "Done" at bounding box center [709, 388] width 60 height 13
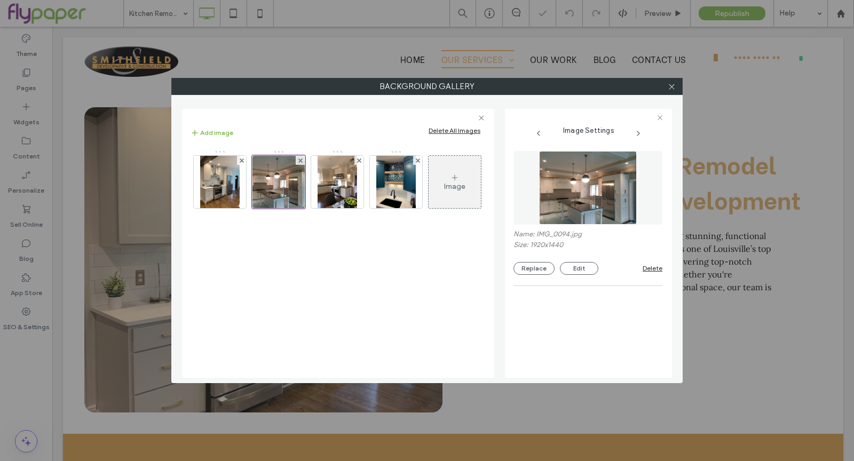
scroll to position [67, 0]
click at [670, 86] on icon at bounding box center [672, 87] width 8 height 8
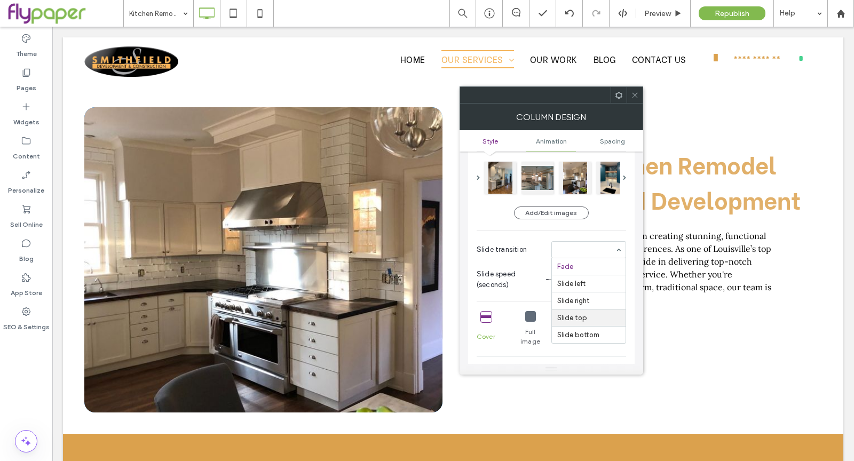
scroll to position [69, 0]
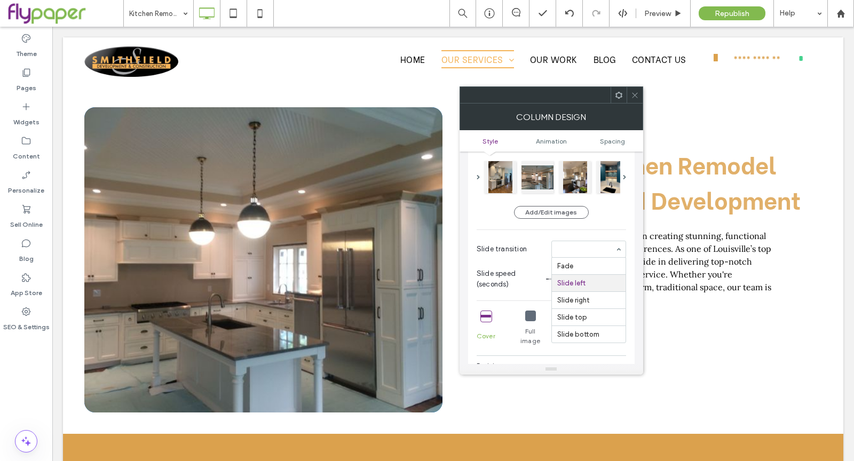
click at [592, 251] on input at bounding box center [586, 249] width 58 height 7
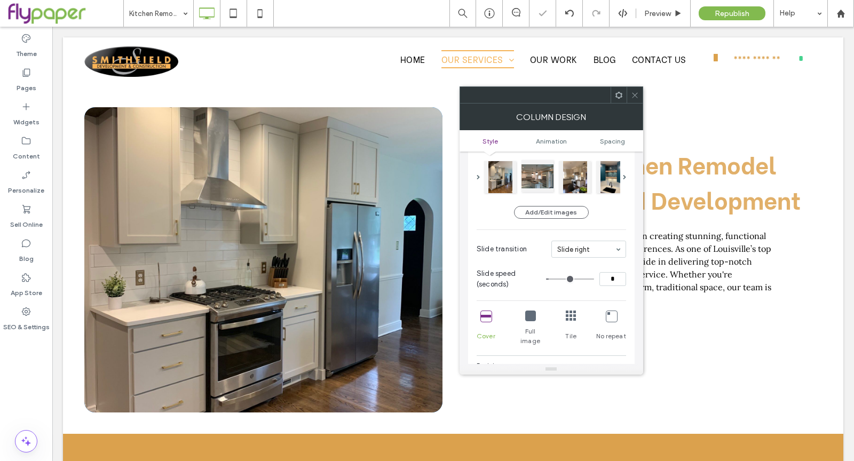
click at [543, 177] on div at bounding box center [538, 176] width 32 height 32
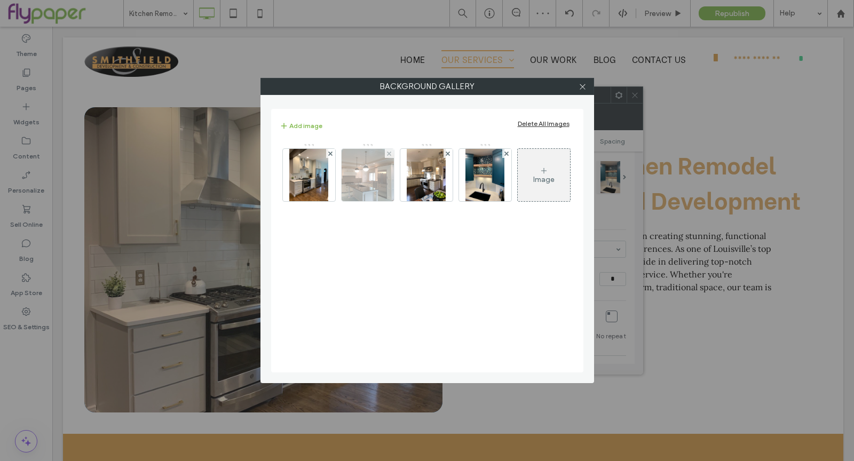
click at [390, 151] on div at bounding box center [389, 153] width 9 height 9
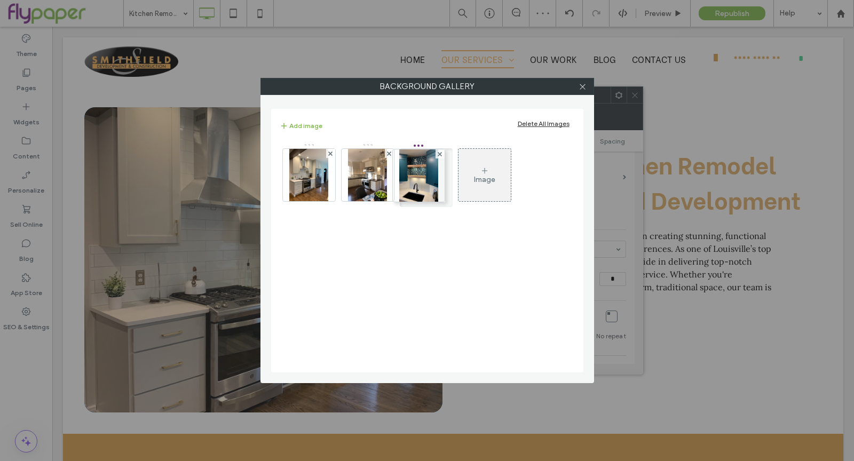
drag, startPoint x: 417, startPoint y: 178, endPoint x: 354, endPoint y: 183, distance: 63.2
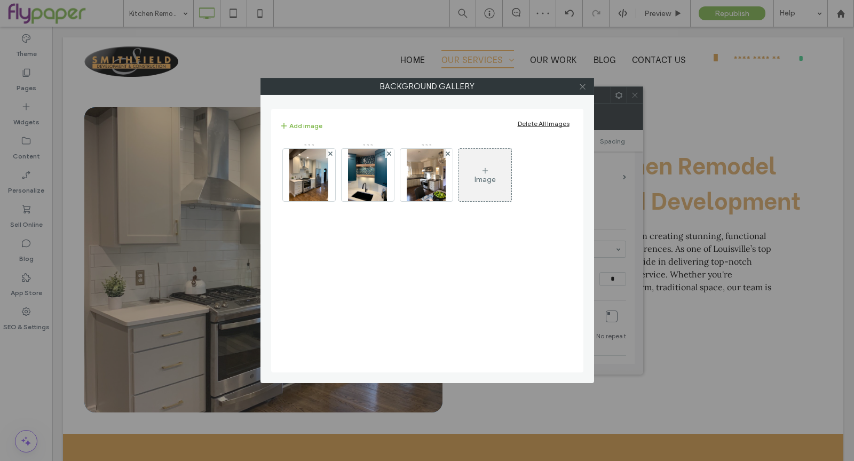
click at [585, 83] on icon at bounding box center [583, 87] width 8 height 8
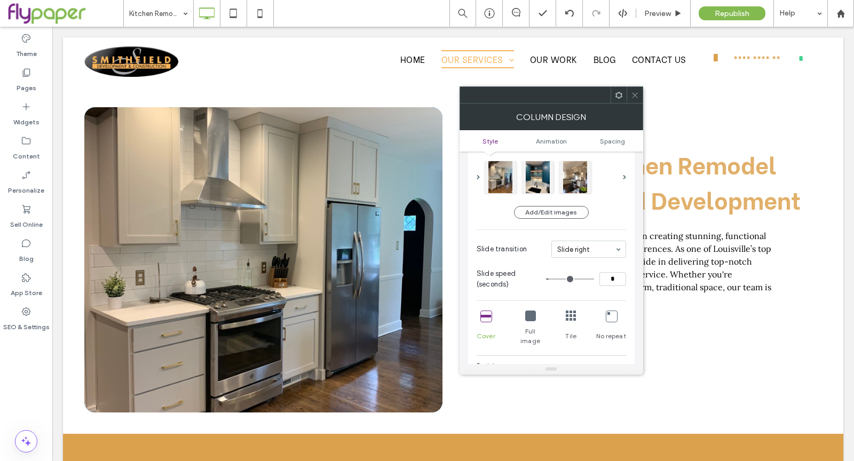
click at [632, 95] on icon at bounding box center [635, 95] width 8 height 8
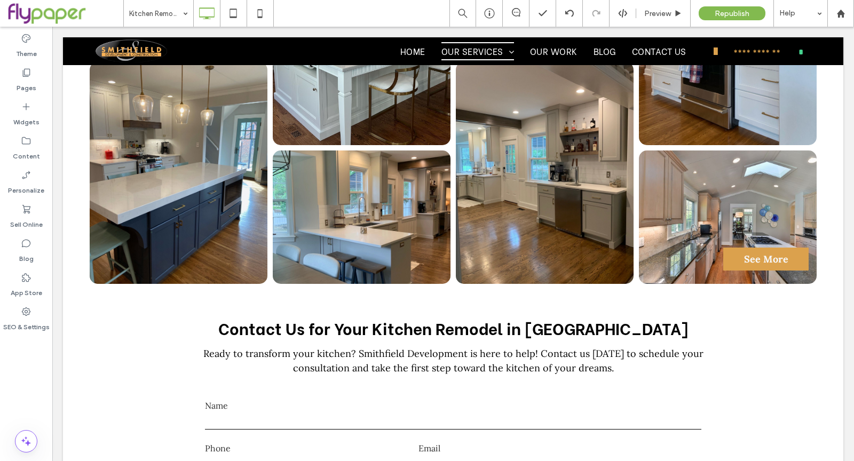
scroll to position [1176, 0]
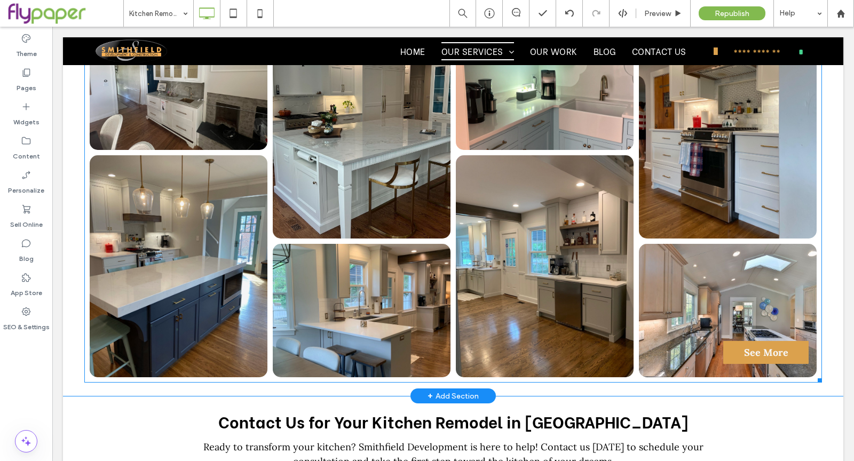
click at [476, 275] on link at bounding box center [545, 266] width 178 height 222
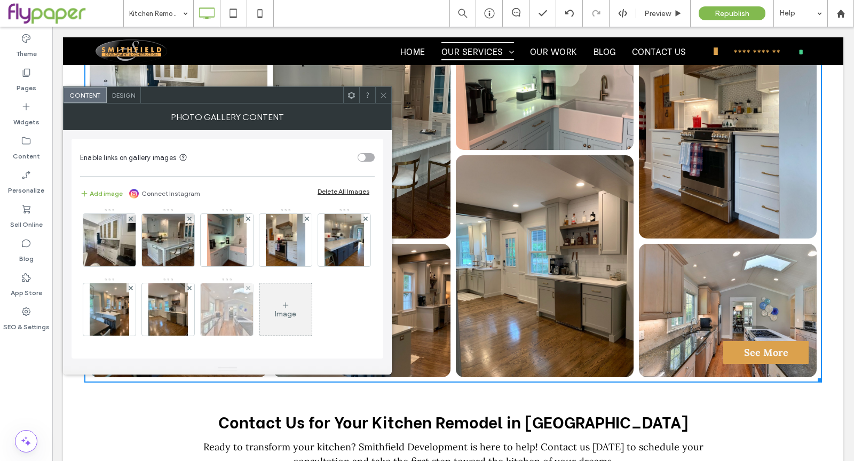
scroll to position [70, 0]
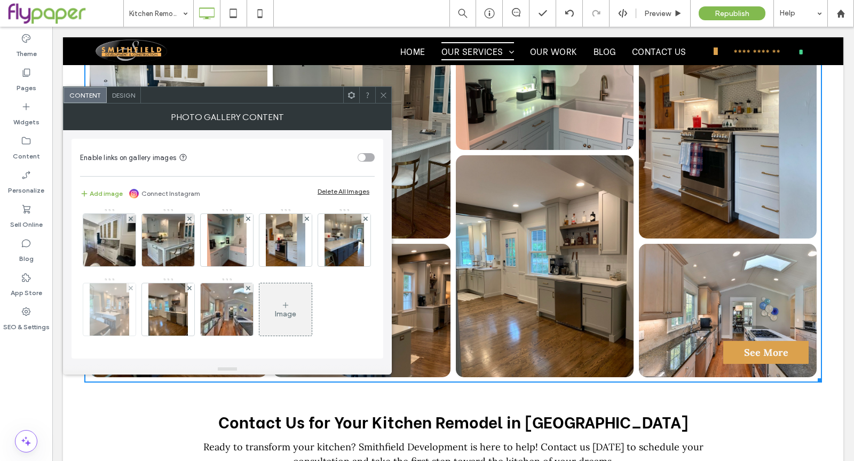
click at [129, 283] on img at bounding box center [110, 309] width 40 height 52
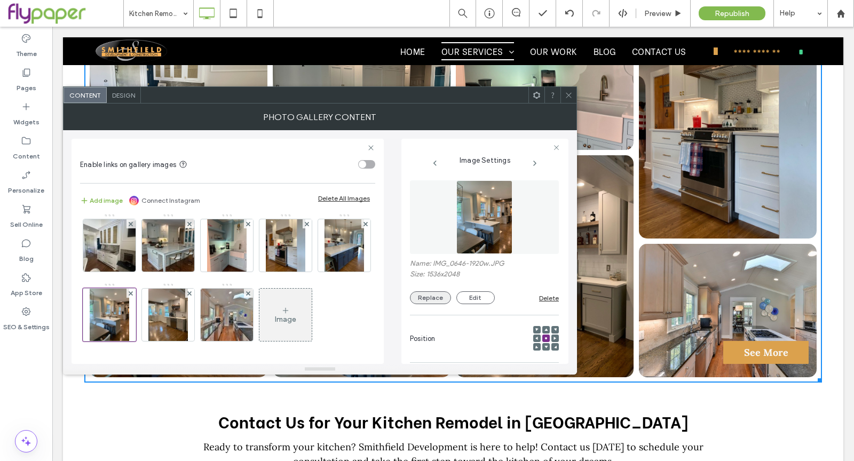
click at [434, 301] on button "Replace" at bounding box center [430, 297] width 41 height 13
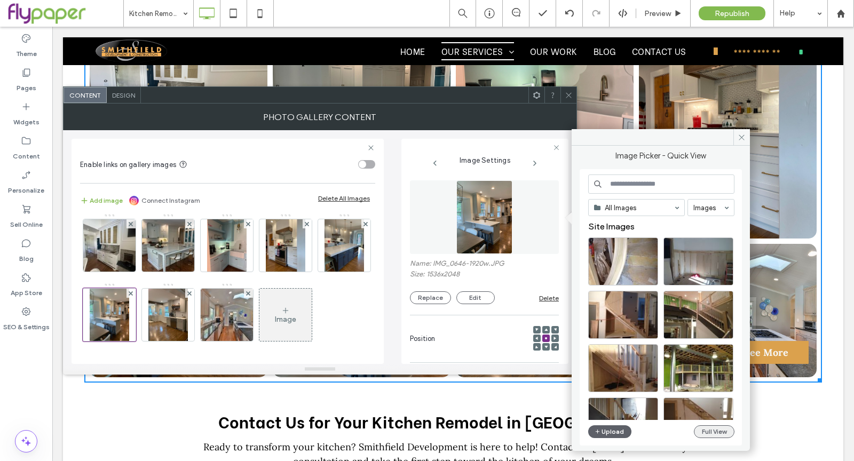
click at [704, 432] on button "Full View" at bounding box center [714, 431] width 41 height 13
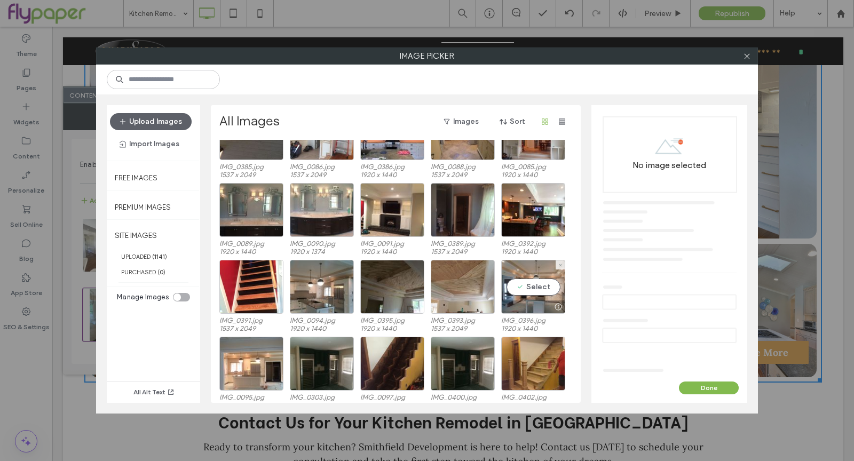
scroll to position [909, 0]
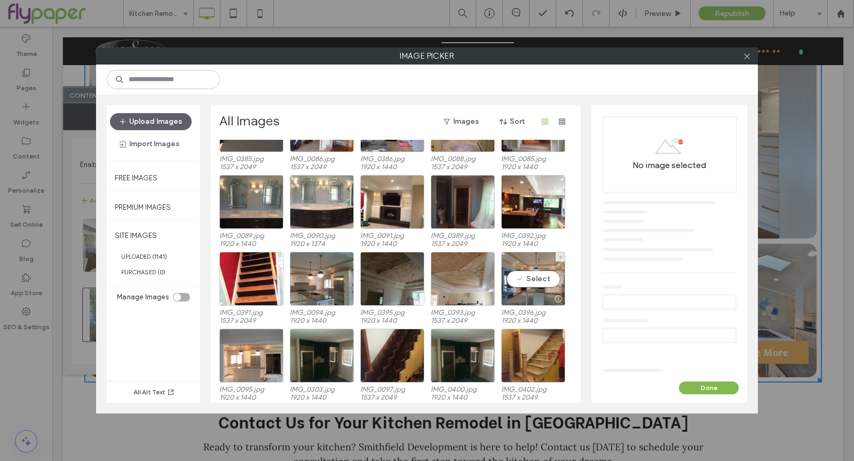
click at [537, 232] on label "IMG_0392.jpg" at bounding box center [533, 236] width 64 height 8
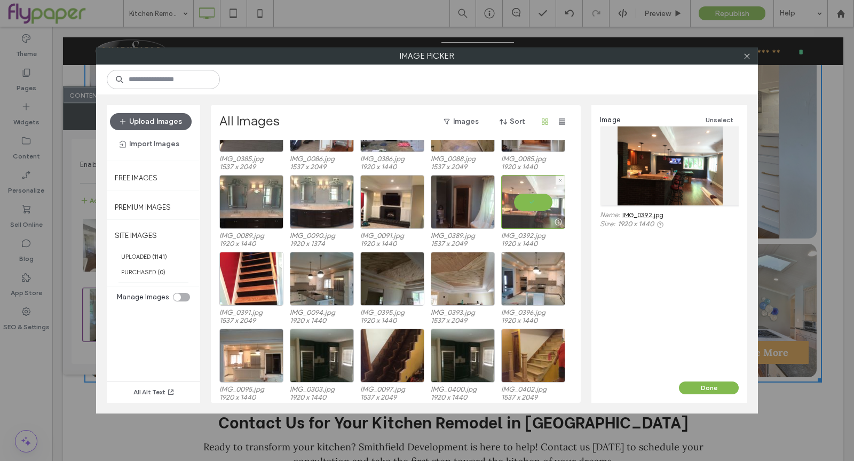
click at [537, 225] on div at bounding box center [533, 222] width 63 height 13
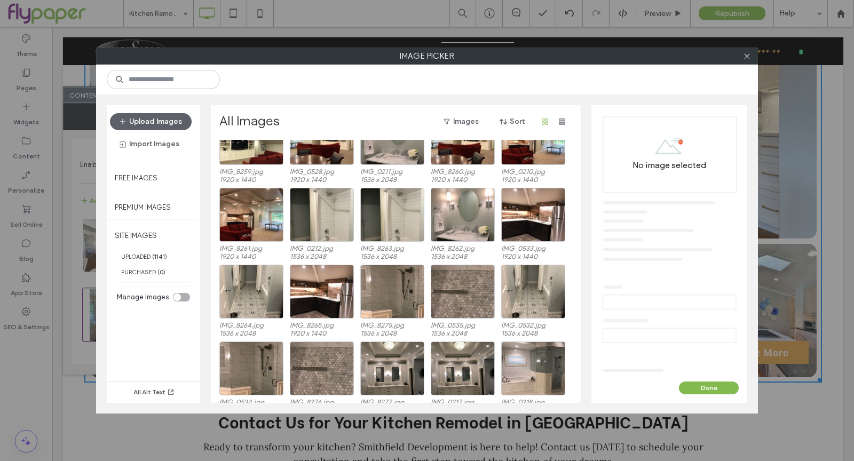
scroll to position [3435, 0]
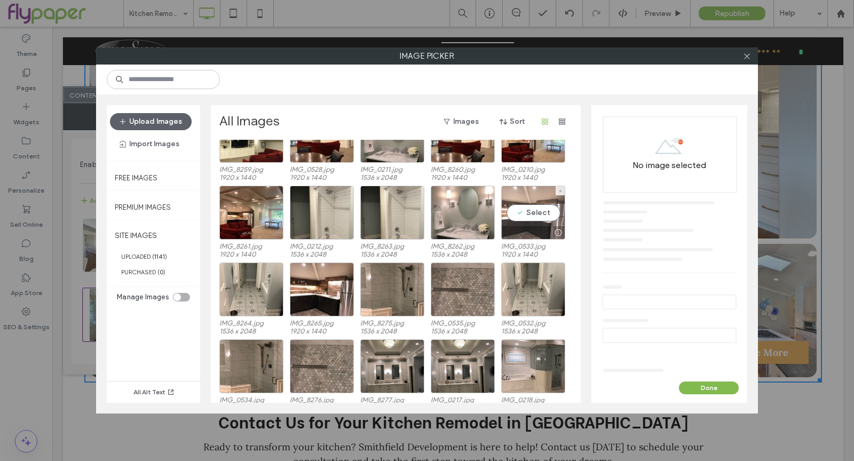
click at [528, 208] on div "Select" at bounding box center [533, 213] width 64 height 54
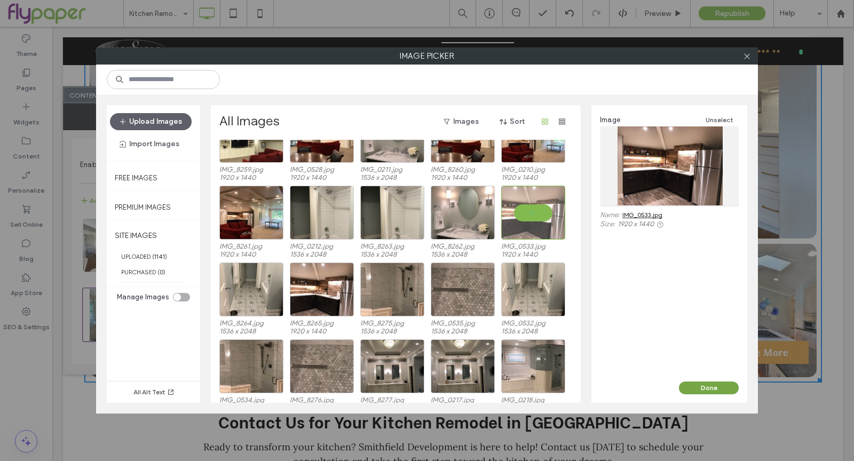
click at [708, 393] on button "Done" at bounding box center [709, 388] width 60 height 13
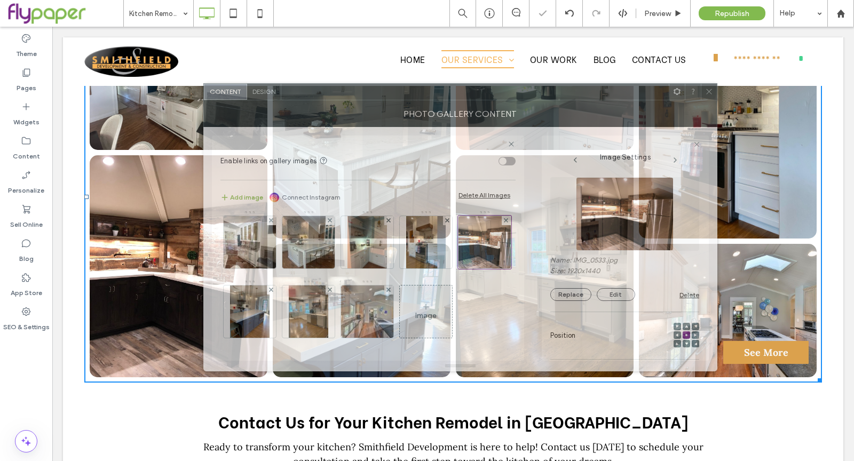
drag, startPoint x: 472, startPoint y: 100, endPoint x: 632, endPoint y: 104, distance: 159.1
click at [666, 99] on div at bounding box center [475, 92] width 388 height 16
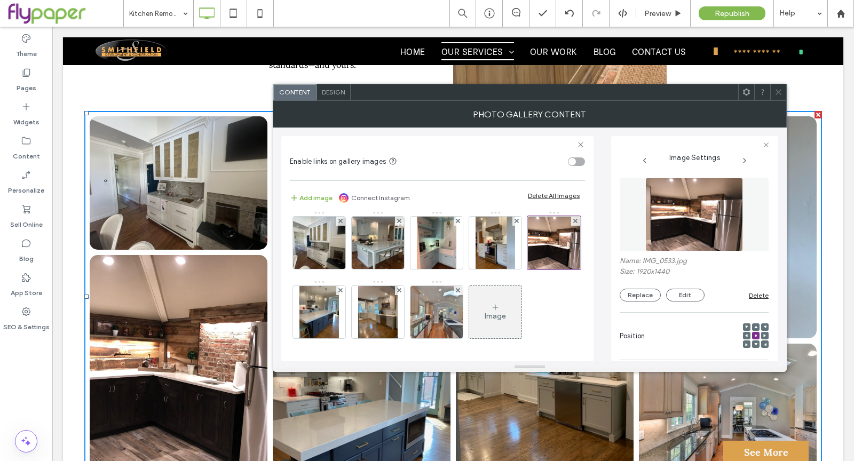
scroll to position [0, 0]
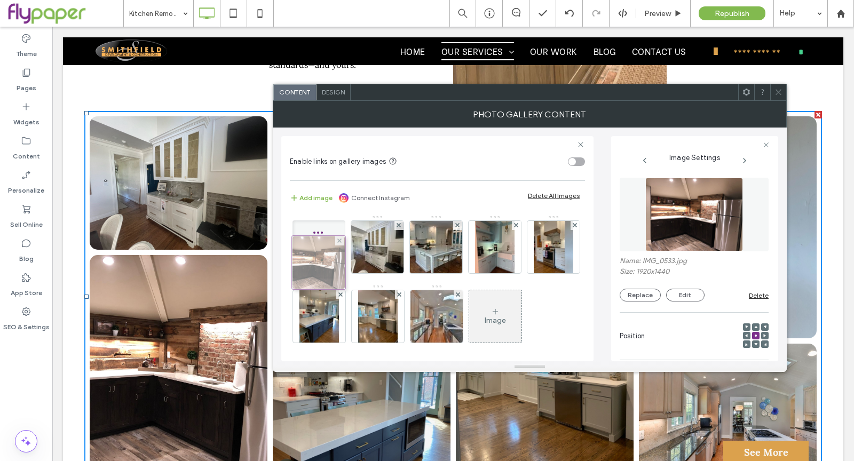
drag, startPoint x: 322, startPoint y: 311, endPoint x: 320, endPoint y: 256, distance: 54.5
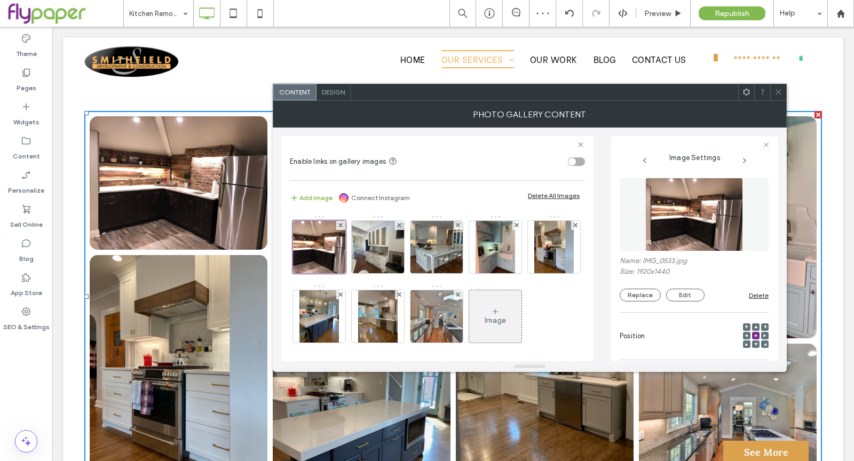
click at [776, 93] on icon at bounding box center [779, 92] width 8 height 8
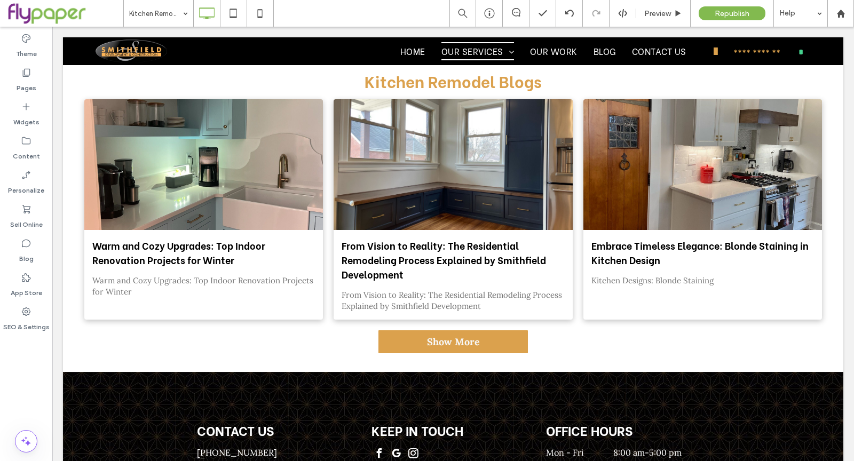
scroll to position [1801, 0]
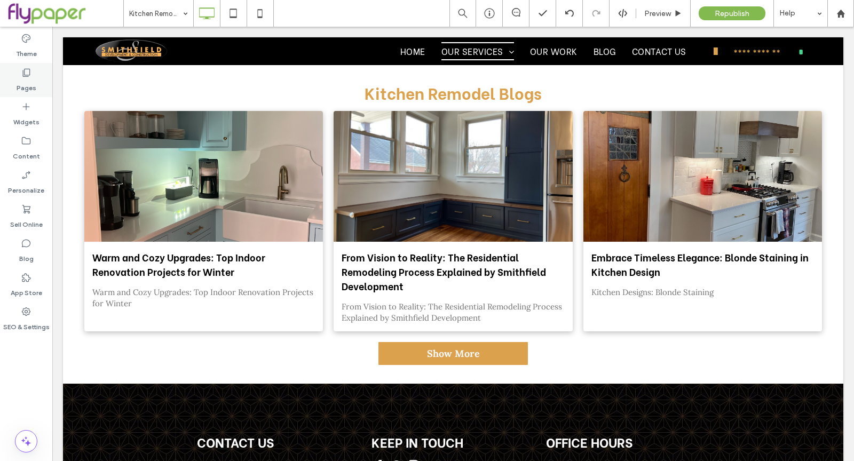
click at [12, 78] on div "Pages" at bounding box center [26, 80] width 52 height 34
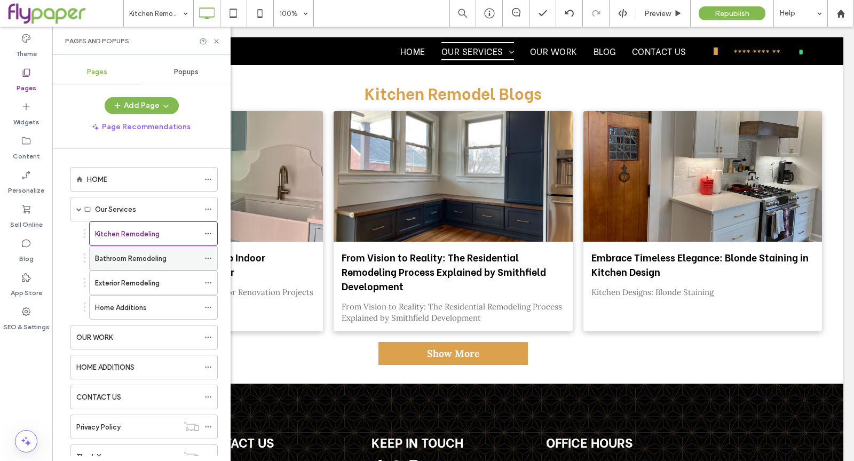
click at [129, 254] on label "Bathroom Remodeling" at bounding box center [131, 258] width 72 height 19
click at [217, 41] on use at bounding box center [216, 41] width 4 height 4
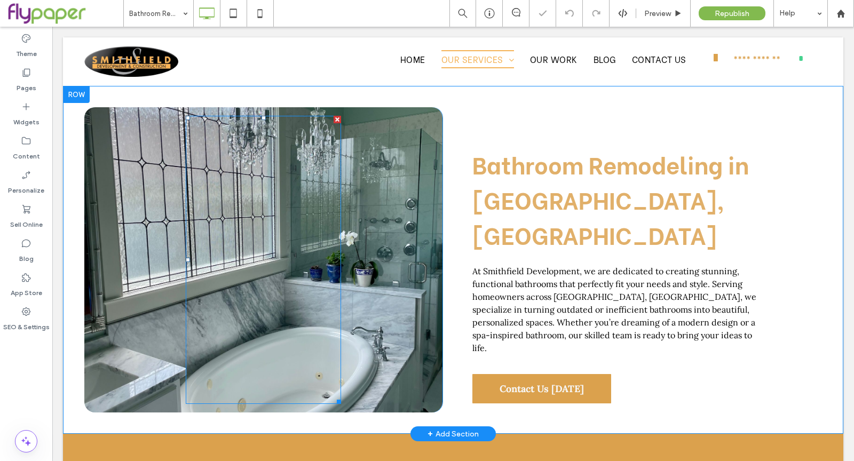
click at [336, 249] on div at bounding box center [263, 260] width 155 height 288
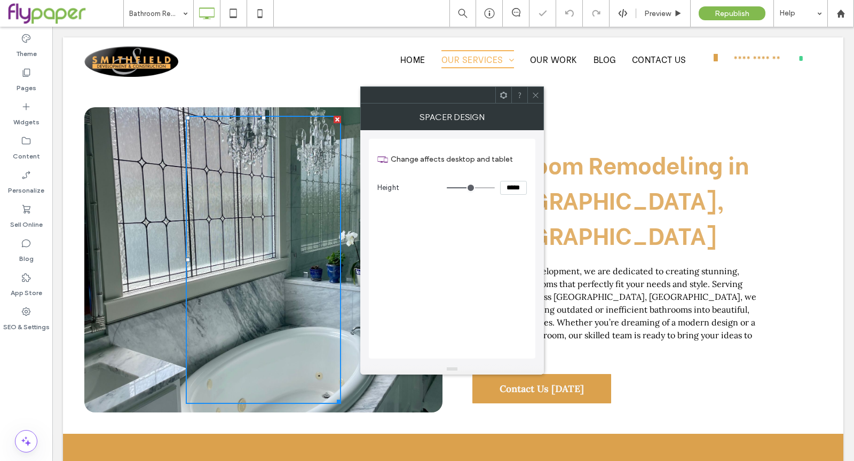
click at [537, 94] on icon at bounding box center [536, 95] width 8 height 8
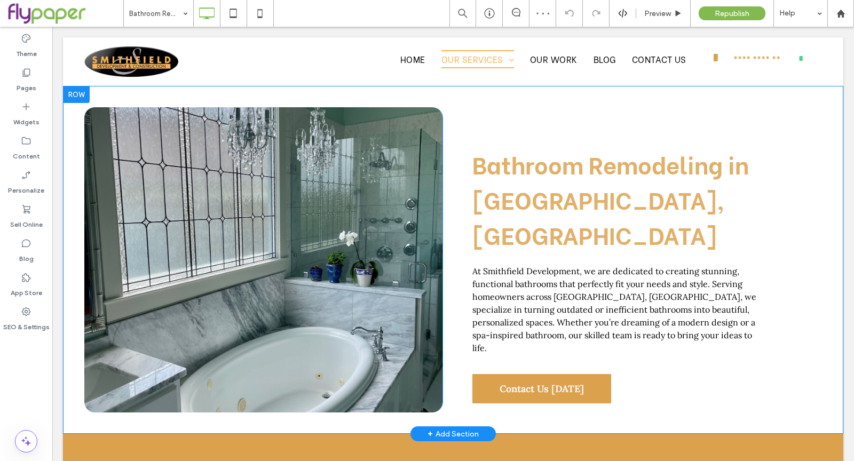
click at [421, 192] on div "Click To Paste" at bounding box center [263, 259] width 358 height 305
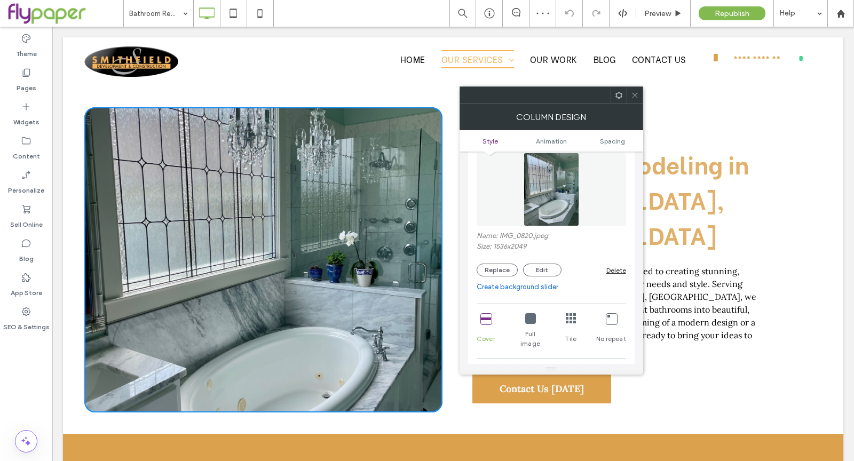
scroll to position [82, 0]
click at [522, 283] on link "Create background slider" at bounding box center [551, 285] width 149 height 11
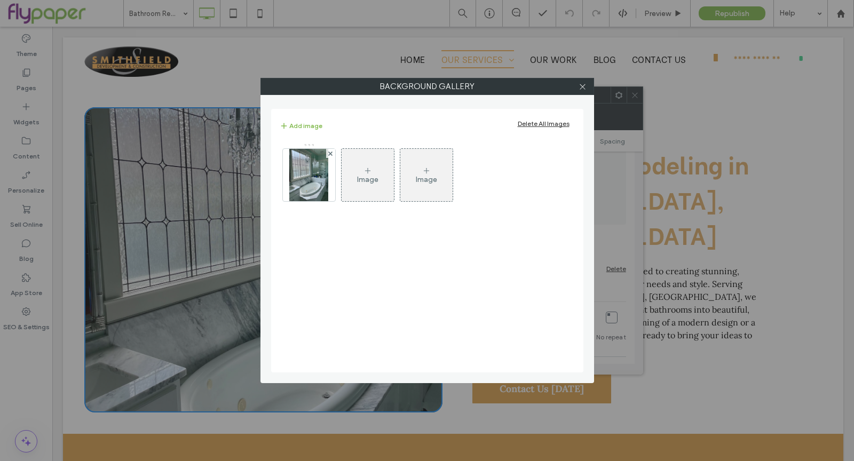
click at [384, 187] on div "Image" at bounding box center [368, 175] width 52 height 50
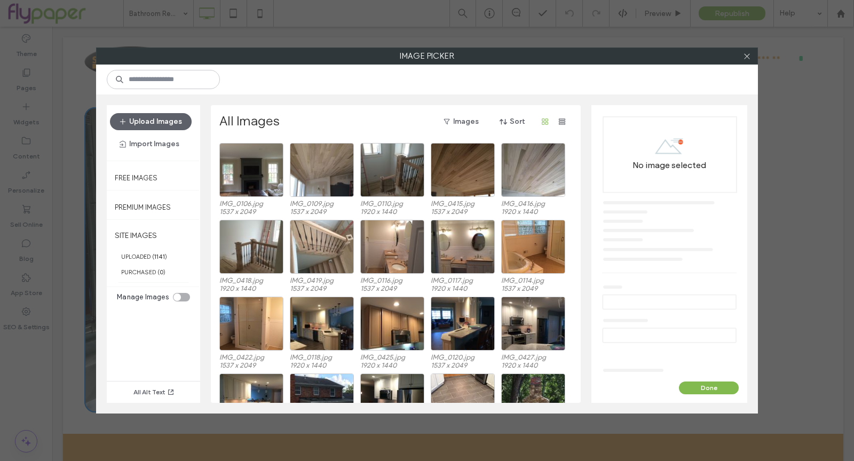
scroll to position [1367, 0]
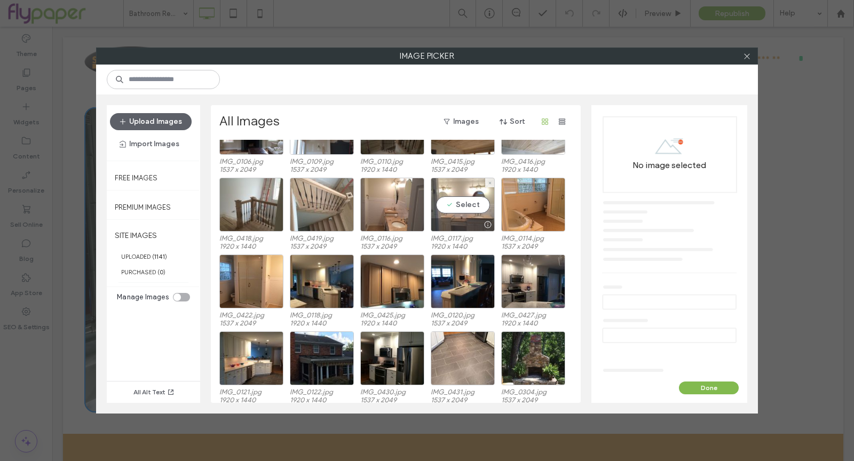
click at [447, 182] on div "Select" at bounding box center [463, 205] width 64 height 54
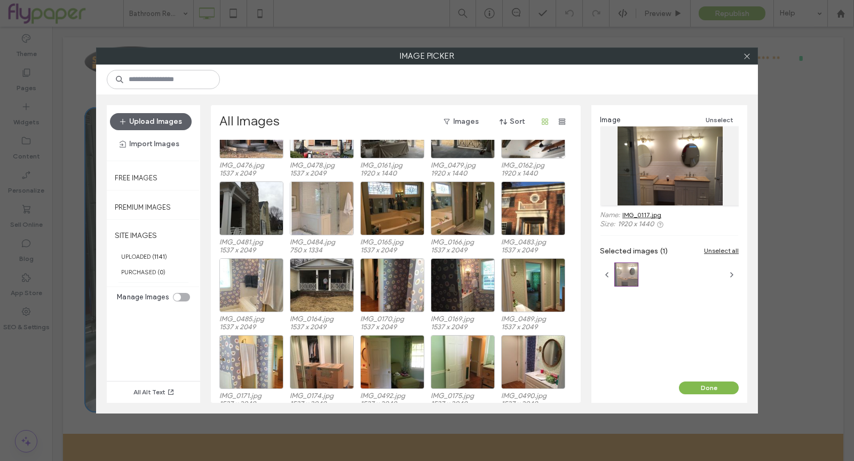
scroll to position [2456, 0]
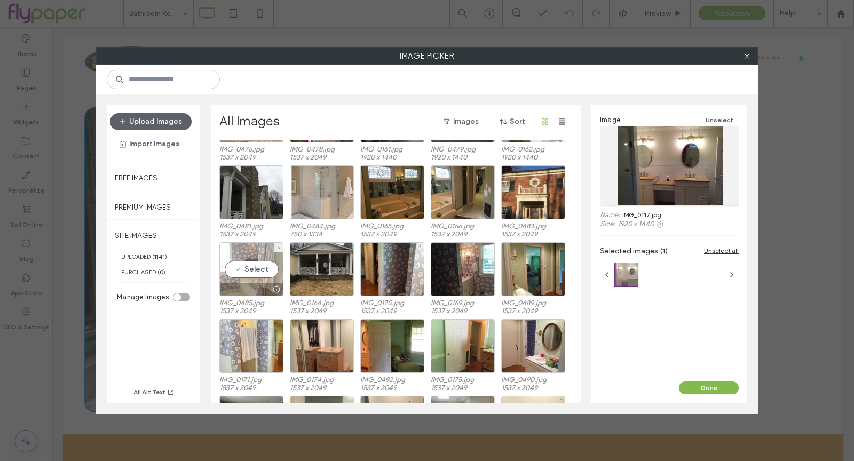
click at [242, 265] on div "Select" at bounding box center [251, 269] width 64 height 54
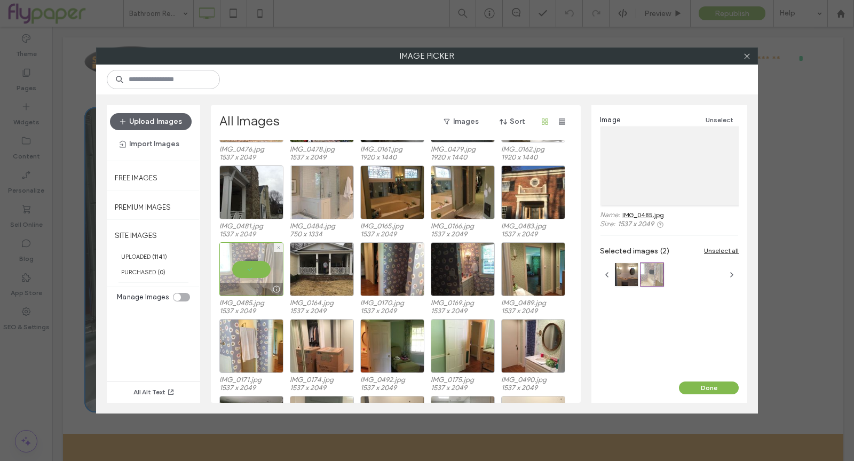
click at [242, 265] on div at bounding box center [251, 269] width 64 height 54
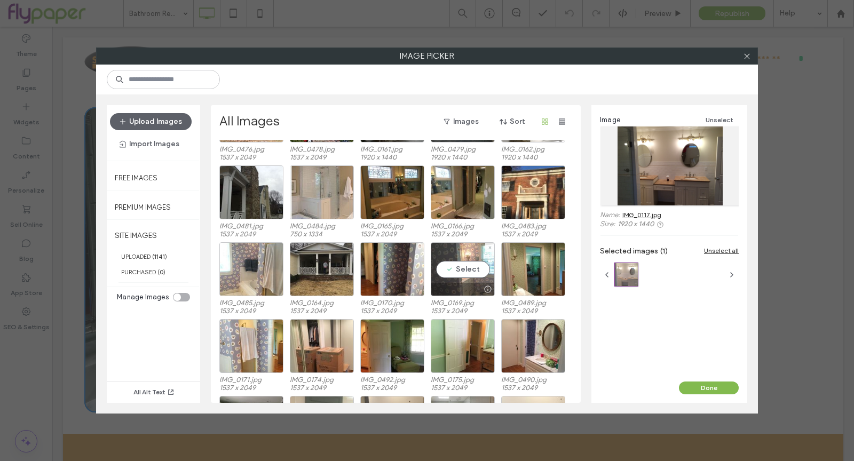
click at [484, 278] on div "Select" at bounding box center [463, 269] width 64 height 54
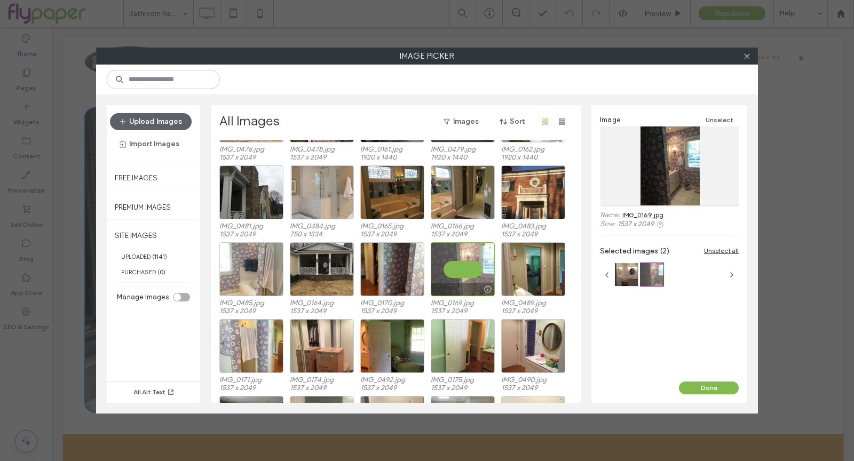
click at [490, 263] on div at bounding box center [463, 269] width 64 height 54
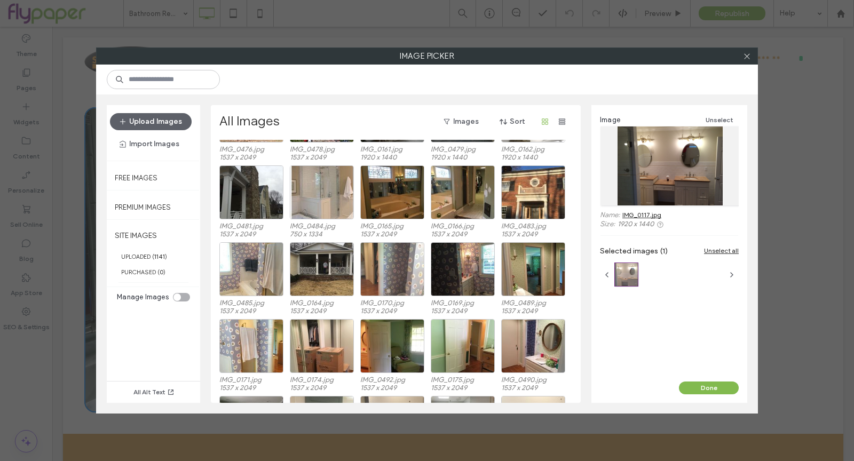
click at [403, 274] on div at bounding box center [392, 269] width 64 height 54
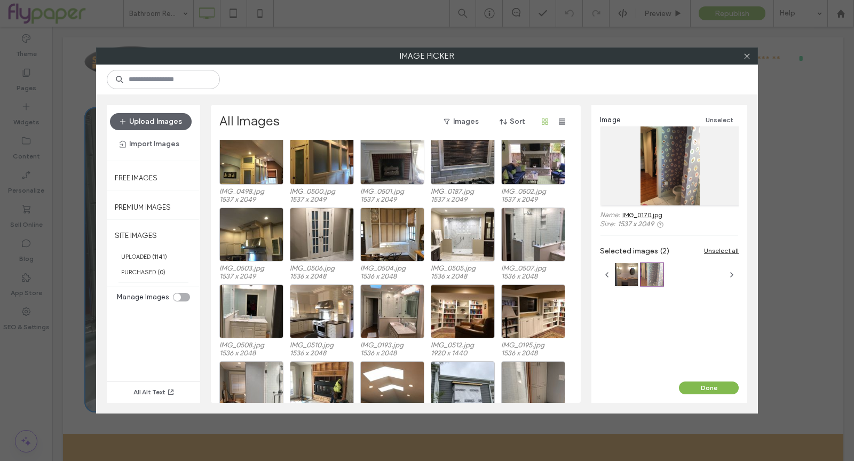
scroll to position [2893, 0]
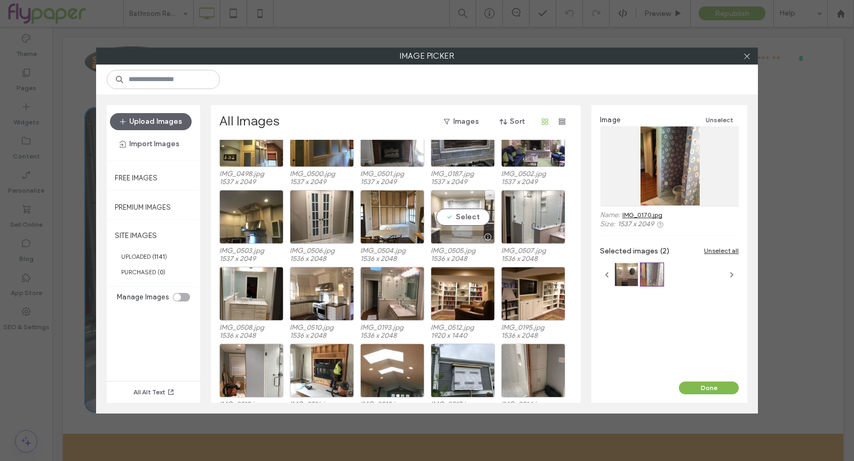
click at [464, 204] on div "Select" at bounding box center [463, 217] width 64 height 54
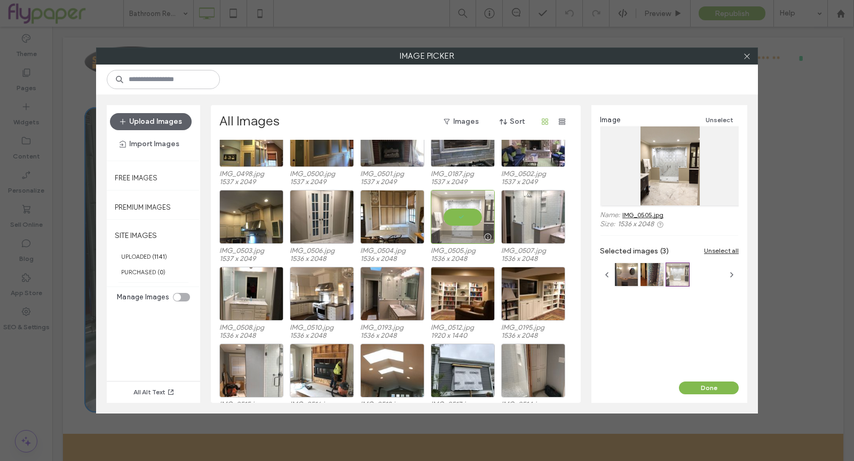
click at [464, 204] on div at bounding box center [463, 217] width 64 height 54
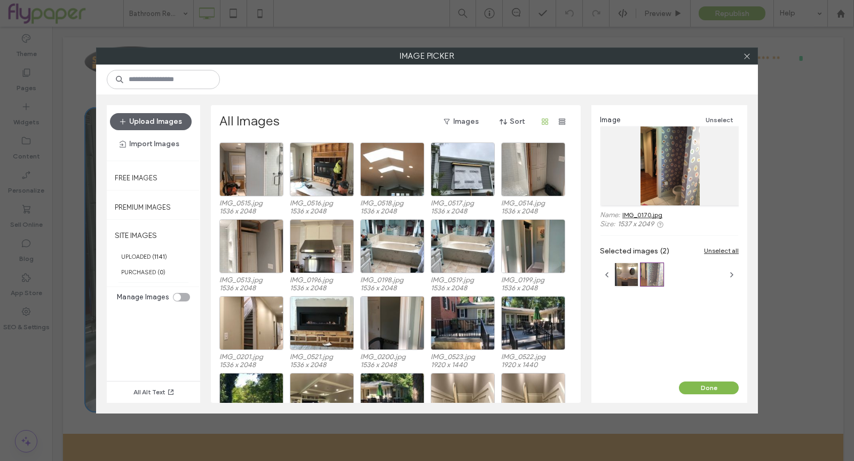
scroll to position [3101, 0]
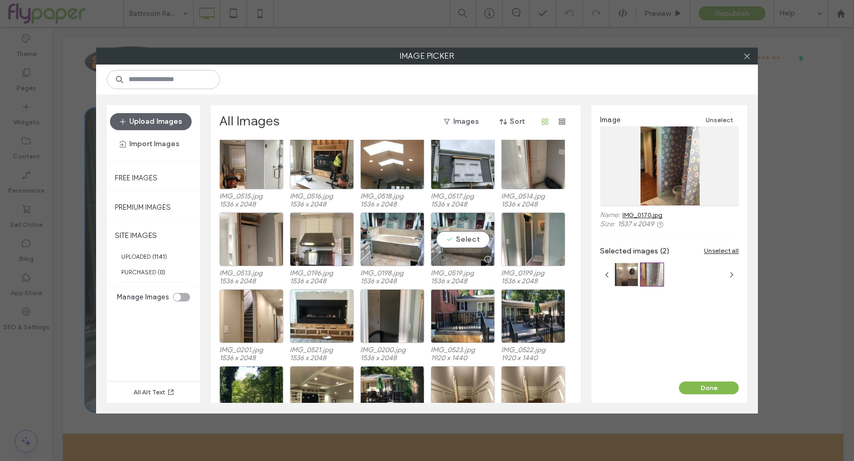
click at [460, 230] on div "Select" at bounding box center [463, 239] width 64 height 54
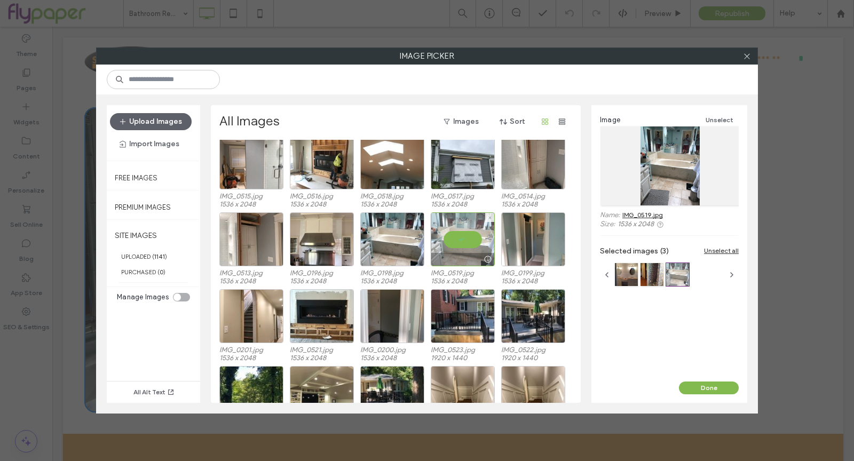
click at [460, 230] on div at bounding box center [463, 239] width 64 height 54
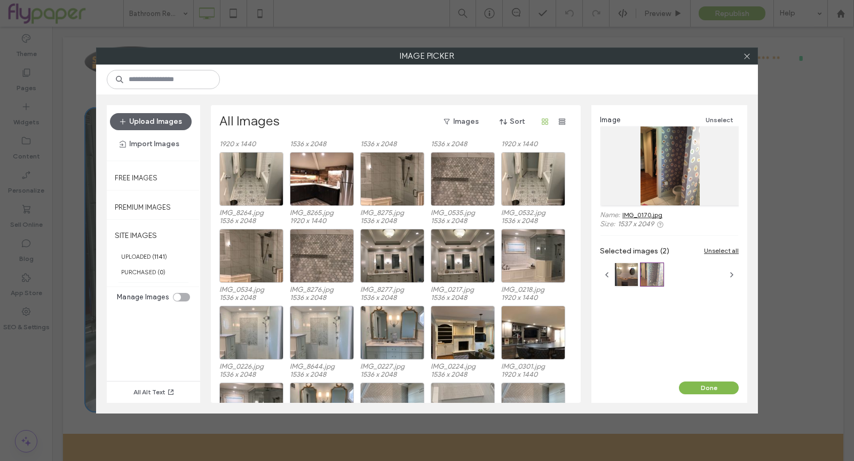
scroll to position [3544, 0]
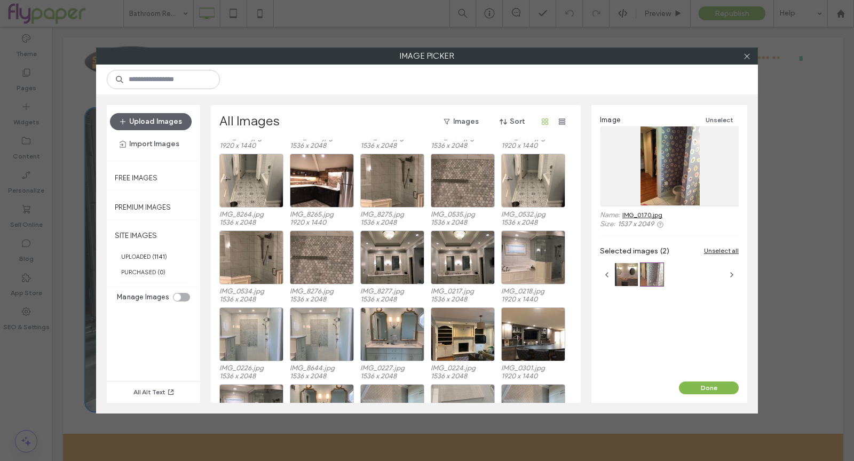
click at [542, 187] on div at bounding box center [533, 181] width 64 height 54
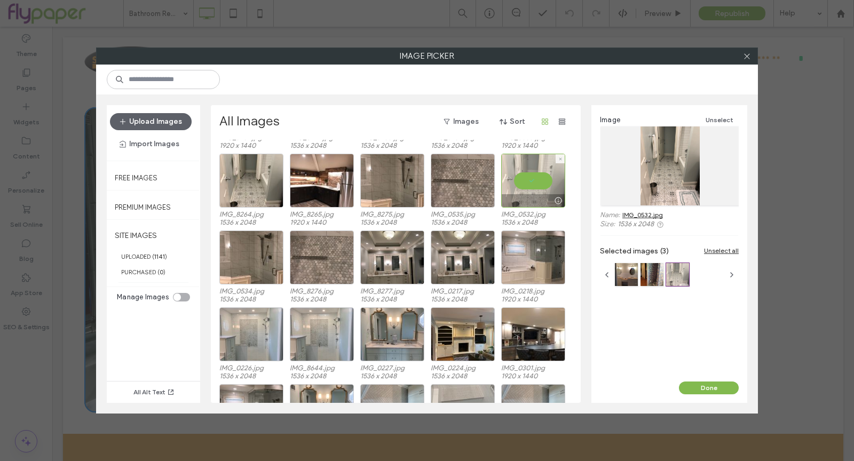
click at [542, 187] on div at bounding box center [533, 181] width 64 height 54
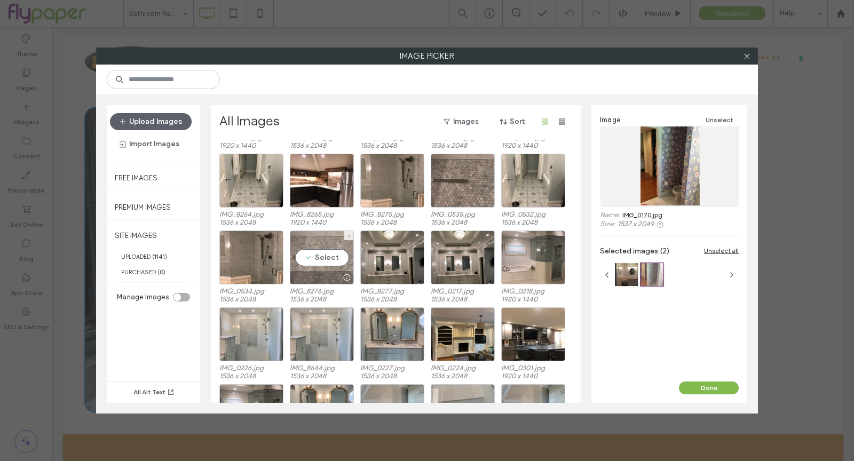
click at [291, 250] on div "Select" at bounding box center [322, 258] width 64 height 54
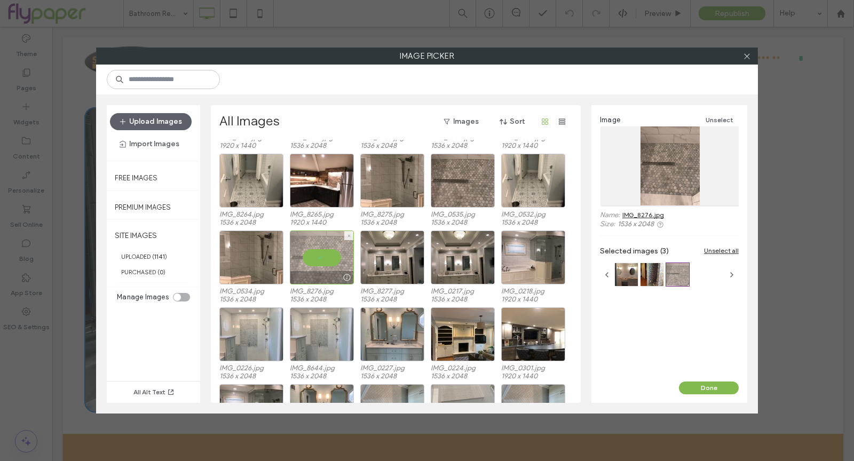
click at [295, 249] on div at bounding box center [322, 258] width 64 height 54
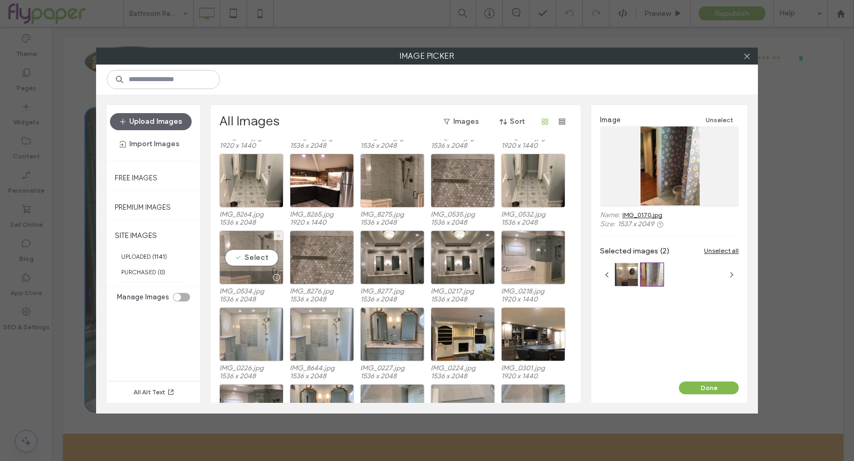
click at [268, 251] on div "Select" at bounding box center [251, 258] width 64 height 54
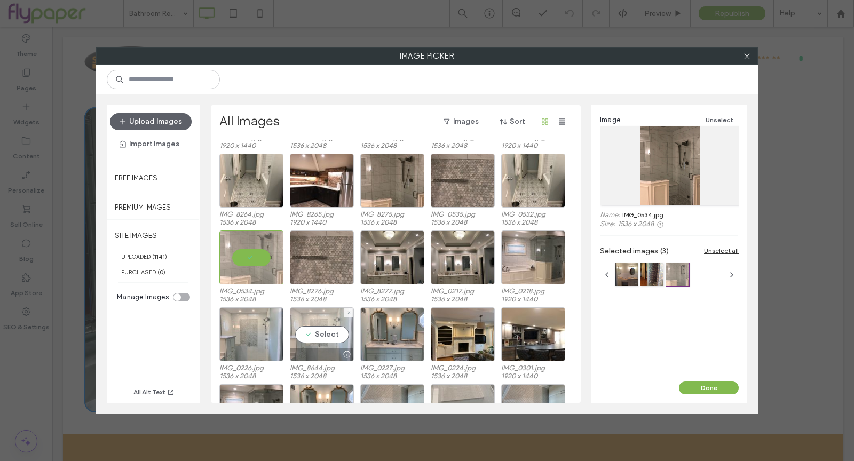
click at [327, 337] on div "Select" at bounding box center [322, 335] width 64 height 54
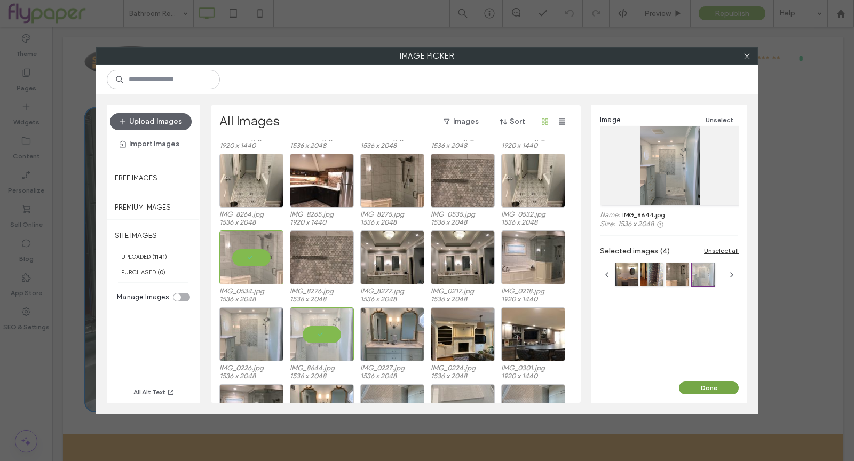
click at [712, 391] on button "Done" at bounding box center [709, 388] width 60 height 13
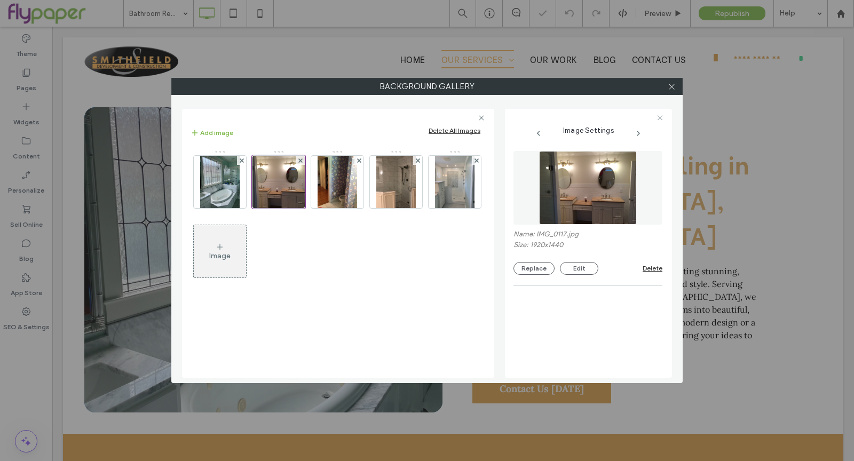
scroll to position [67, 0]
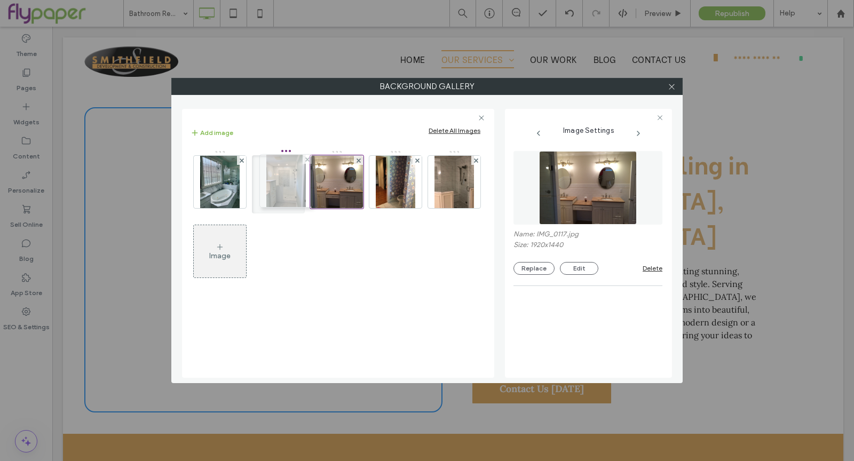
drag, startPoint x: 467, startPoint y: 185, endPoint x: 298, endPoint y: 184, distance: 169.2
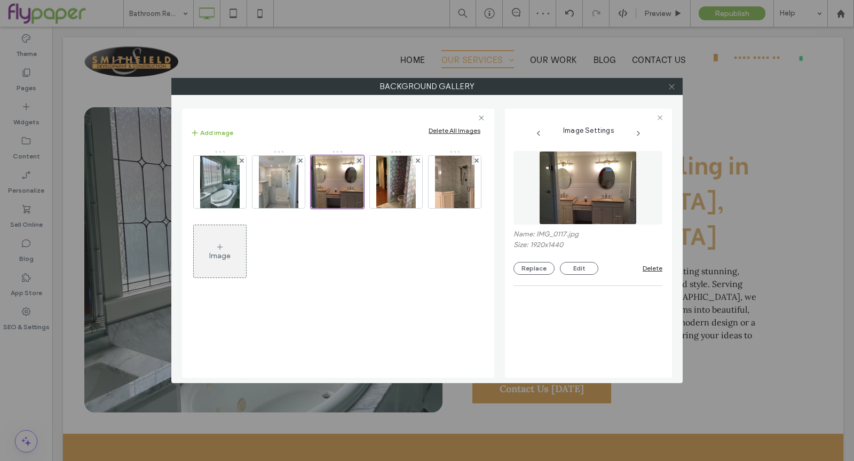
click at [673, 86] on icon at bounding box center [672, 87] width 8 height 8
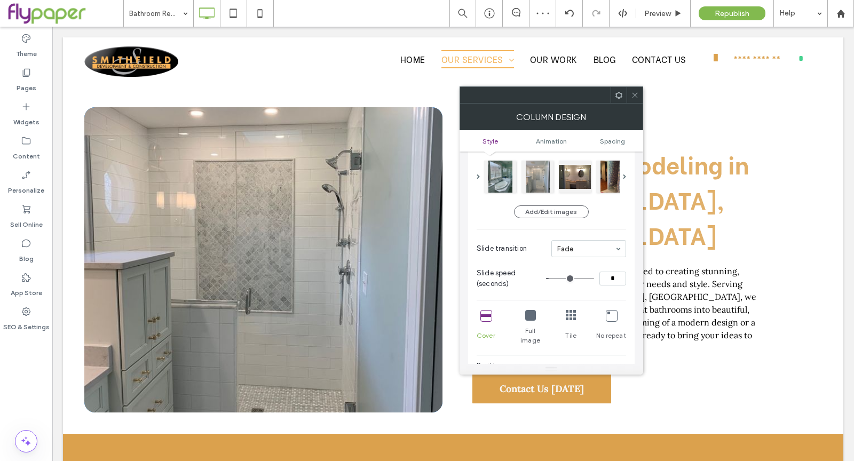
scroll to position [69, 0]
click at [616, 238] on section "Slide transition Fade" at bounding box center [551, 249] width 149 height 28
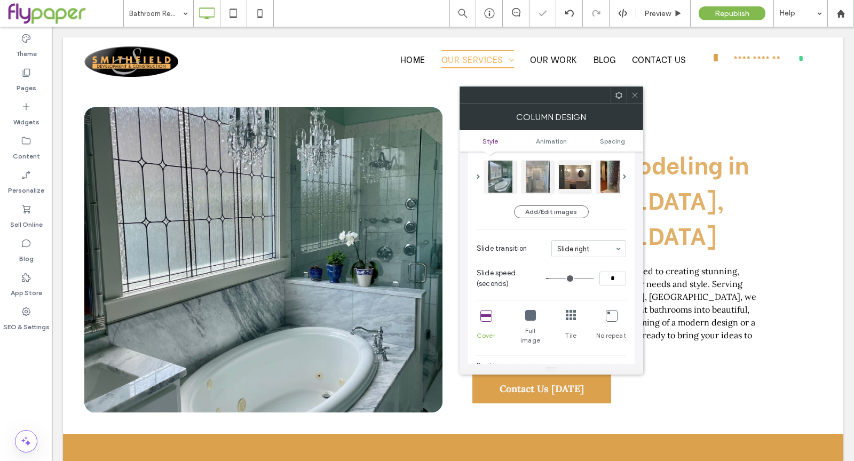
click at [634, 97] on icon at bounding box center [635, 95] width 8 height 8
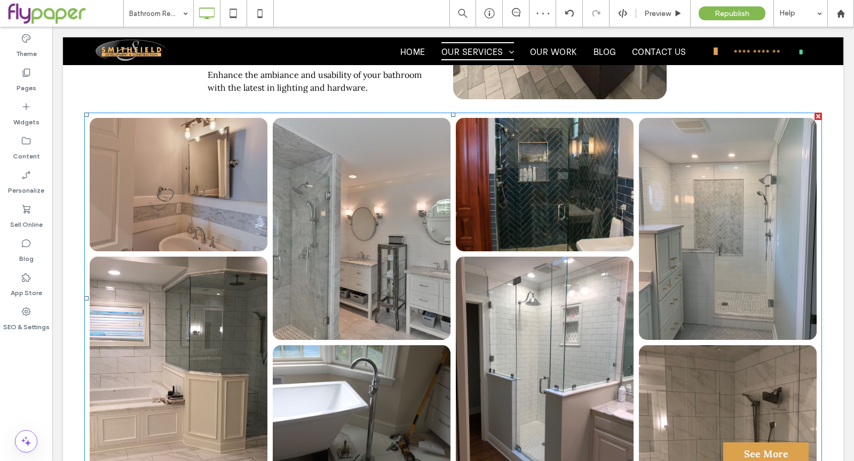
scroll to position [1032, 0]
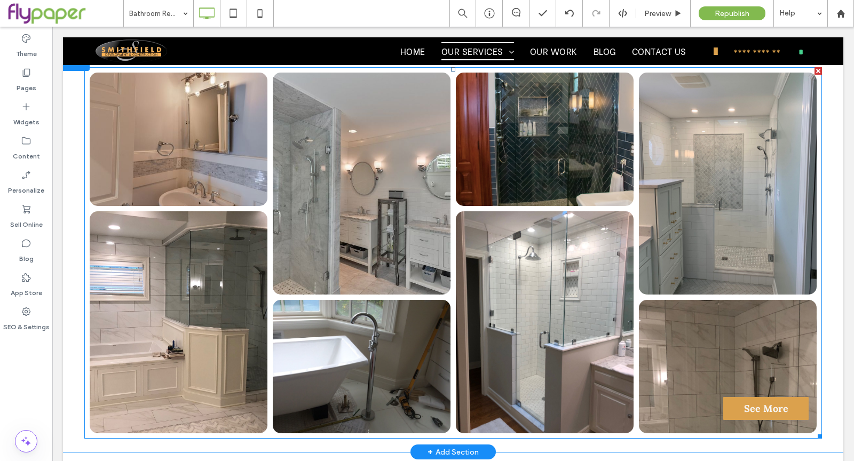
click at [373, 293] on li "Button" at bounding box center [361, 183] width 183 height 227
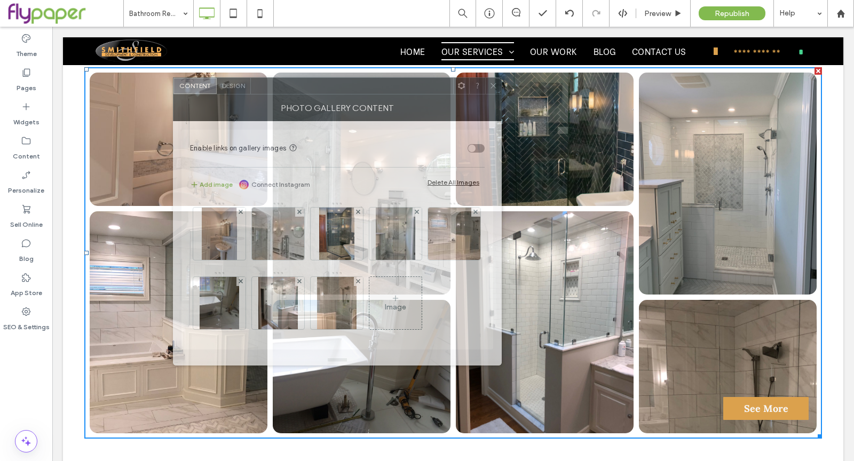
drag, startPoint x: 297, startPoint y: 101, endPoint x: 403, endPoint y: 90, distance: 106.3
click at [408, 84] on div at bounding box center [352, 86] width 202 height 16
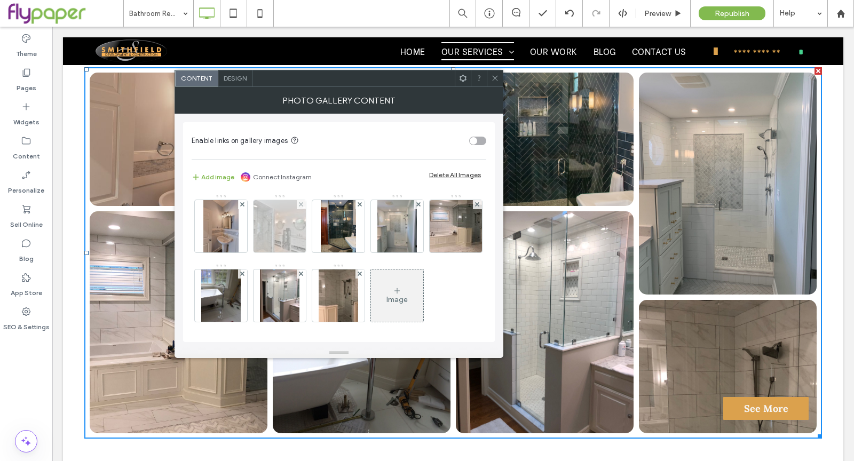
click at [270, 232] on img at bounding box center [279, 226] width 79 height 52
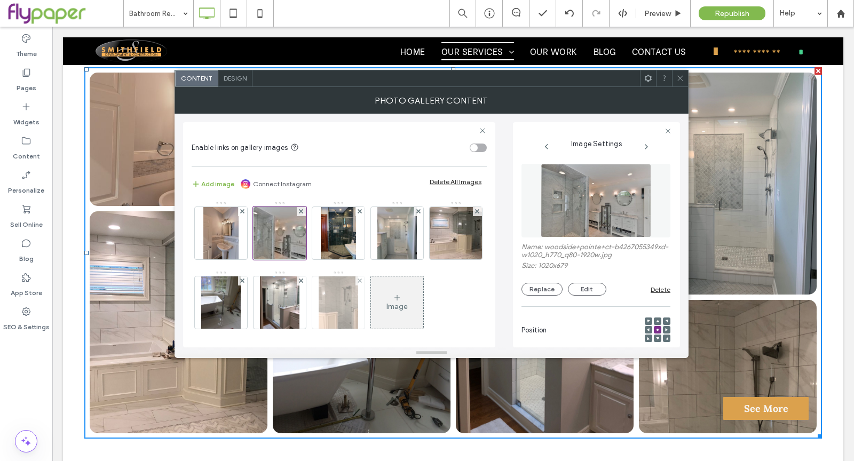
click at [358, 317] on img at bounding box center [339, 303] width 40 height 52
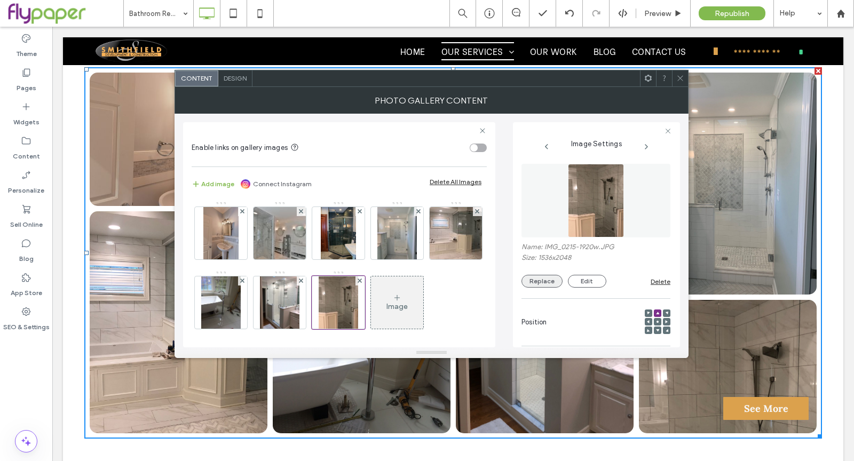
click at [537, 287] on button "Replace" at bounding box center [542, 281] width 41 height 13
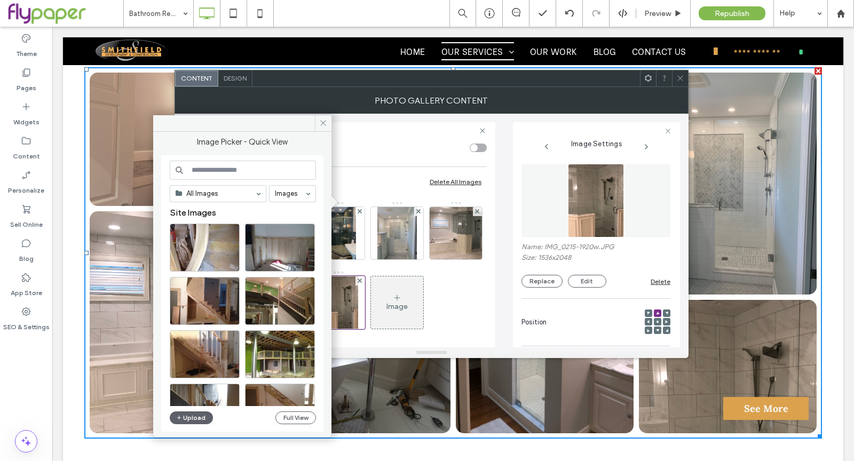
click at [281, 408] on div "All Images Images Site Images Upload Full View" at bounding box center [243, 294] width 146 height 266
click at [283, 412] on button "Full View" at bounding box center [295, 418] width 41 height 13
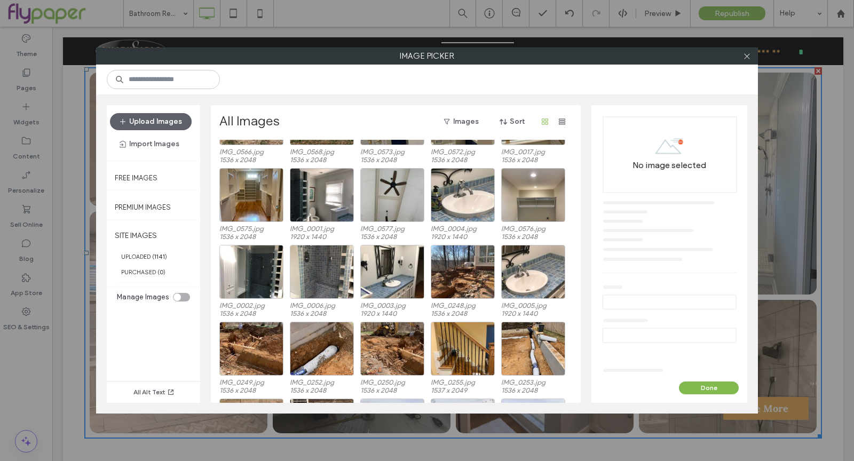
scroll to position [4316, 0]
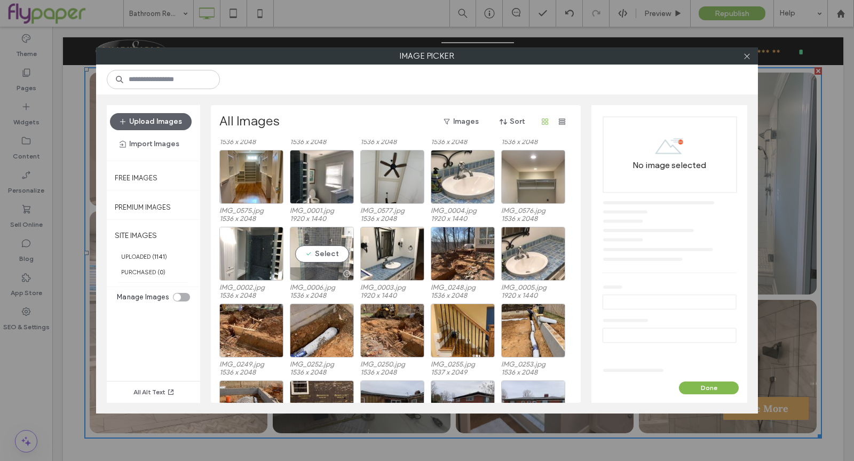
click at [313, 247] on div "Select" at bounding box center [322, 254] width 64 height 54
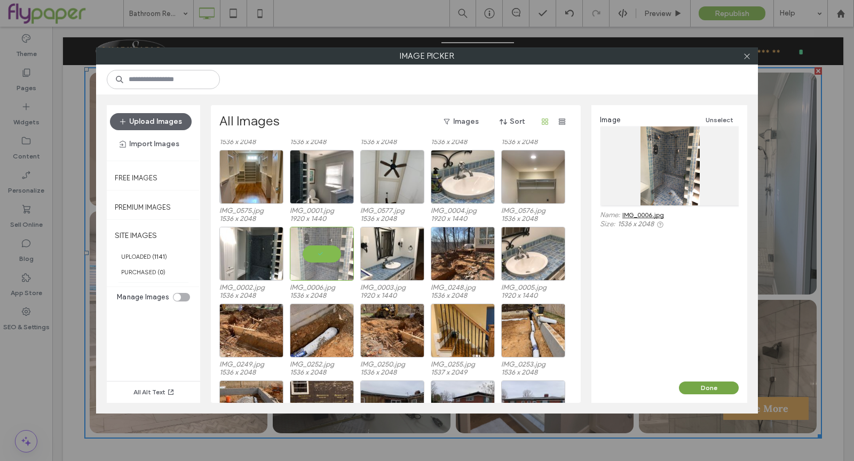
click at [726, 384] on button "Done" at bounding box center [709, 388] width 60 height 13
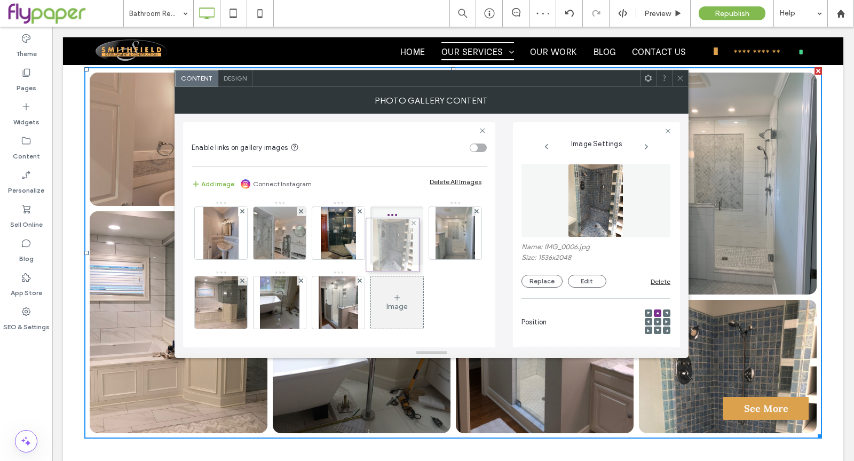
drag, startPoint x: 404, startPoint y: 292, endPoint x: 400, endPoint y: 230, distance: 62.5
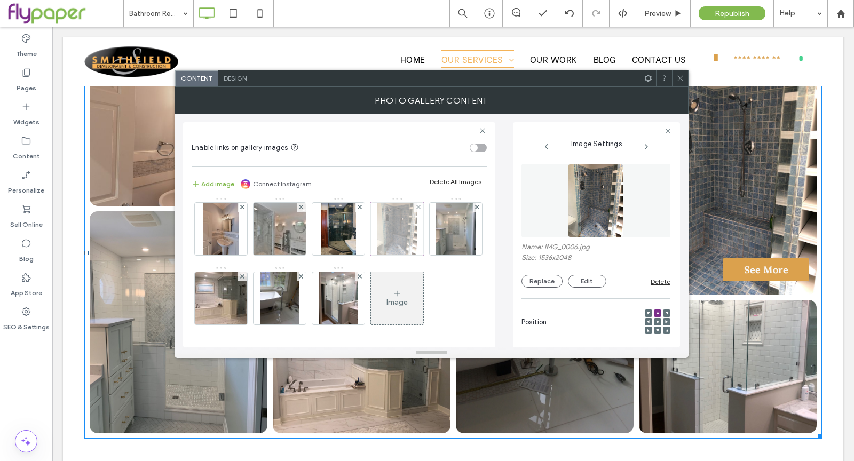
scroll to position [0, 0]
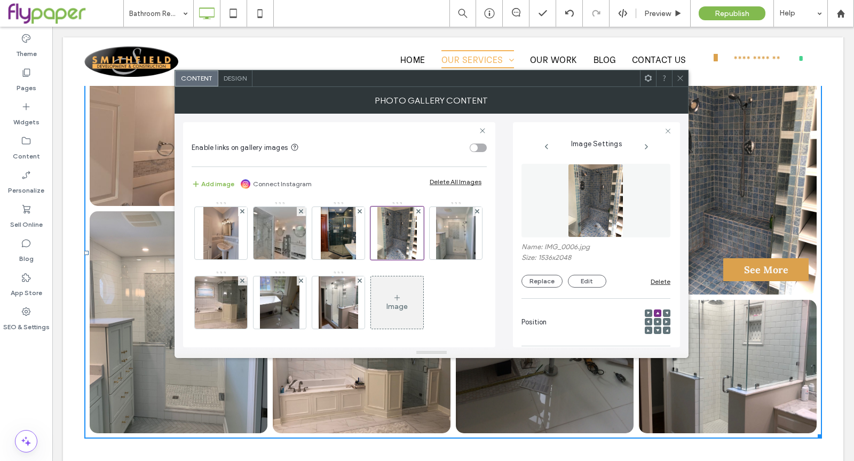
click at [684, 74] on div at bounding box center [680, 78] width 16 height 16
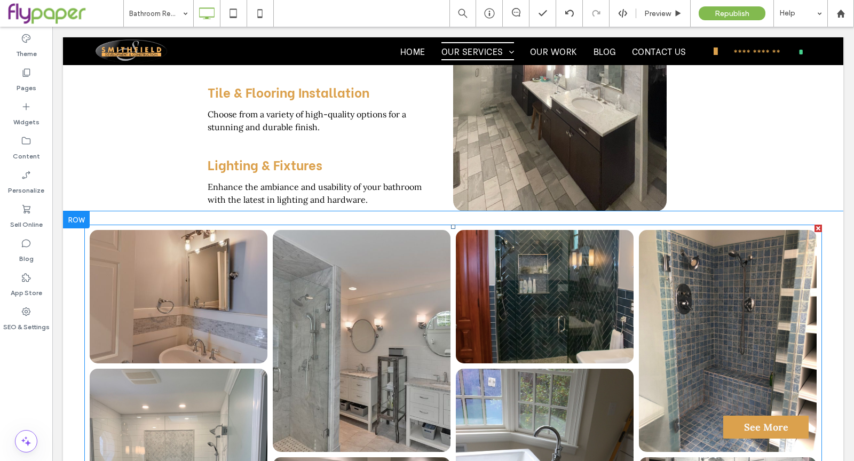
scroll to position [990, 0]
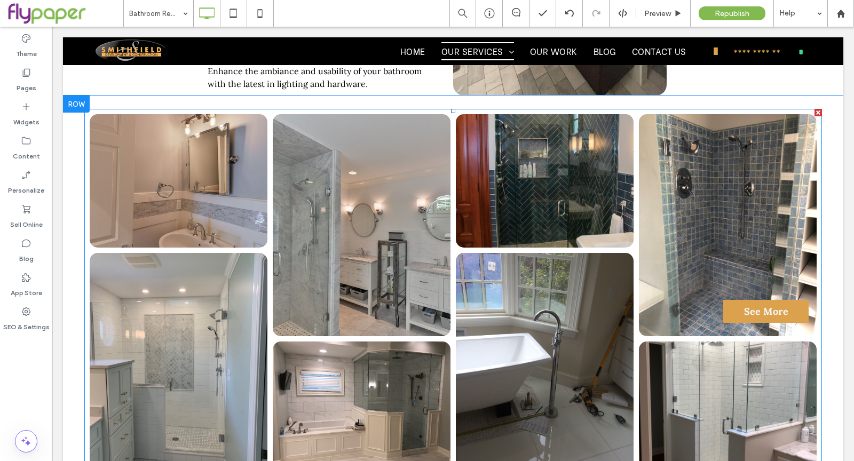
click at [471, 258] on link at bounding box center [545, 364] width 178 height 222
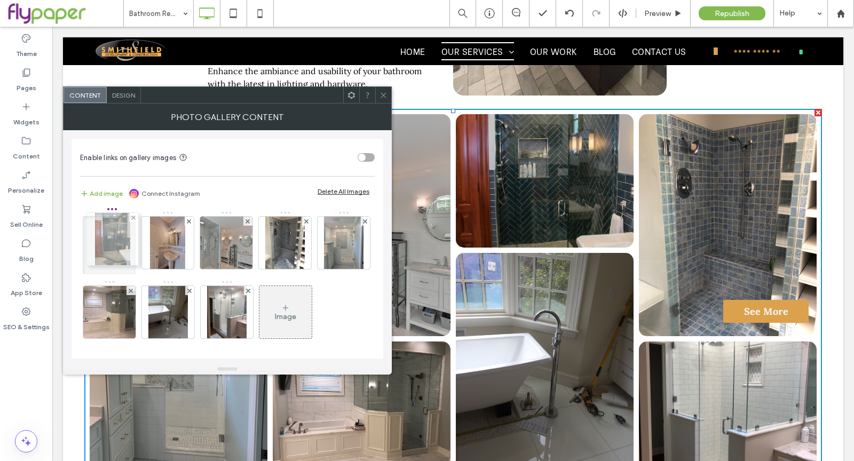
drag, startPoint x: 220, startPoint y: 243, endPoint x: 107, endPoint y: 240, distance: 113.8
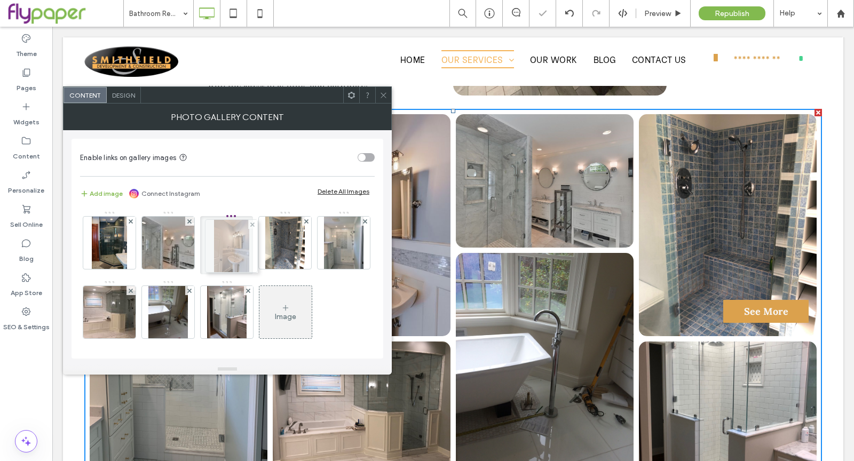
drag, startPoint x: 162, startPoint y: 246, endPoint x: 229, endPoint y: 250, distance: 66.9
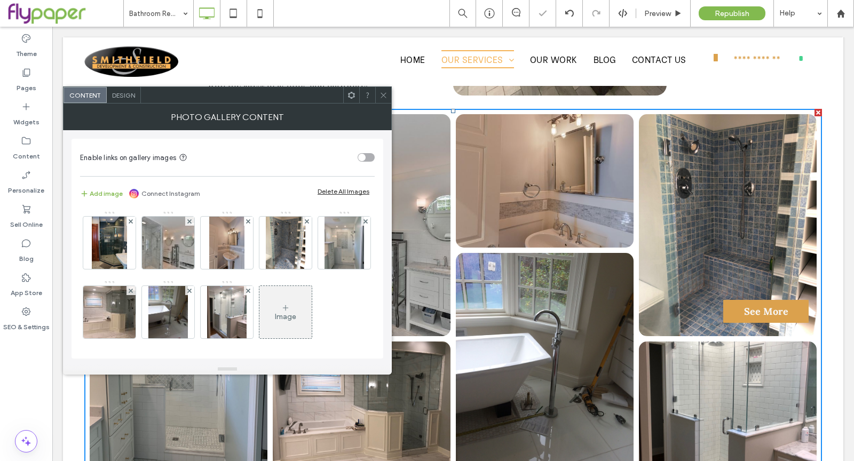
drag, startPoint x: 386, startPoint y: 92, endPoint x: 365, endPoint y: 73, distance: 28.7
click at [386, 92] on icon at bounding box center [384, 95] width 8 height 8
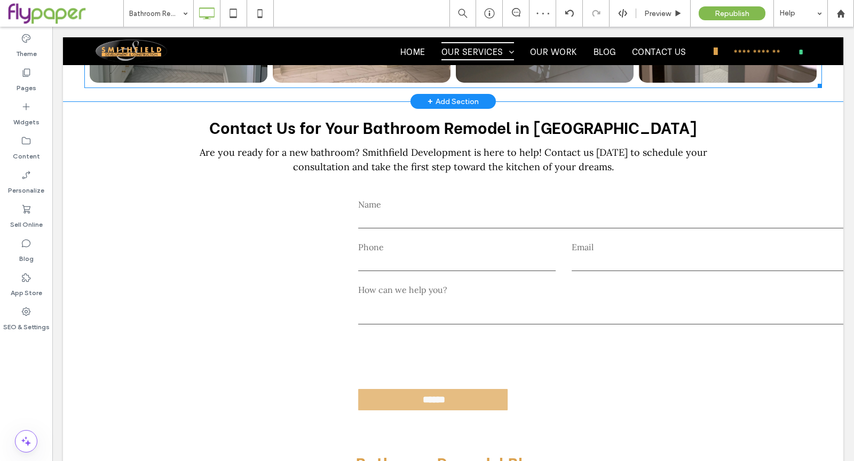
scroll to position [1509, 0]
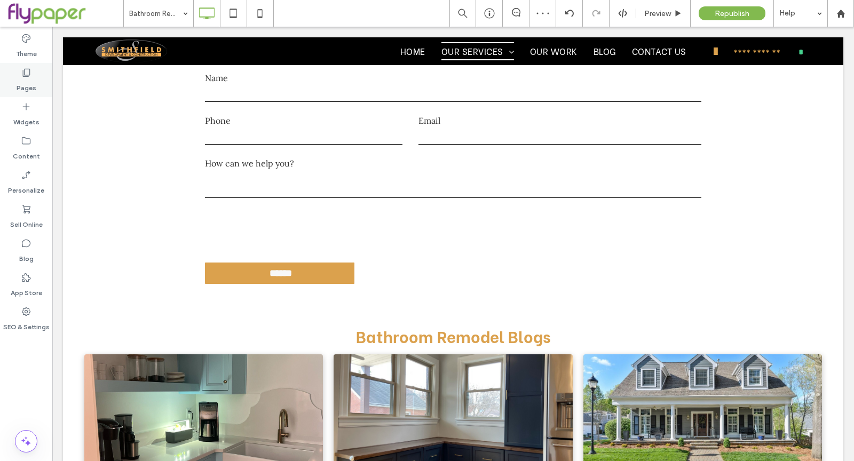
click at [1, 65] on div "Pages" at bounding box center [26, 80] width 52 height 34
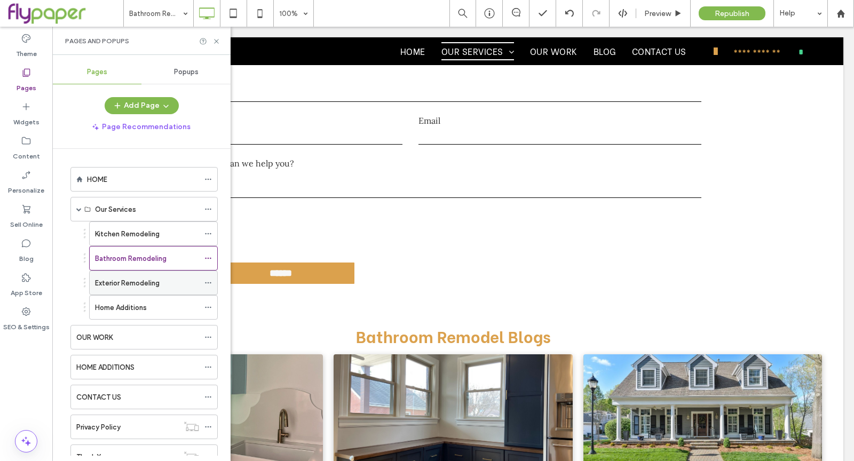
click at [140, 286] on div "Exterior Remodeling" at bounding box center [147, 282] width 104 height 23
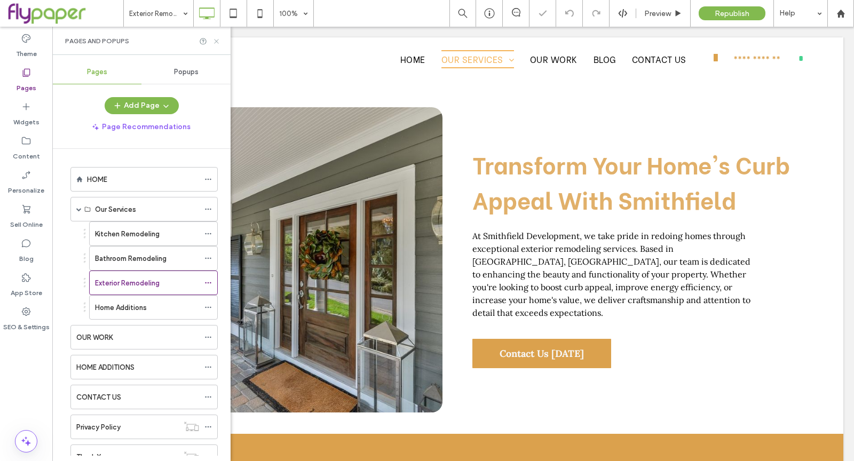
drag, startPoint x: 218, startPoint y: 40, endPoint x: 169, endPoint y: 15, distance: 54.7
click at [218, 40] on use at bounding box center [216, 41] width 4 height 4
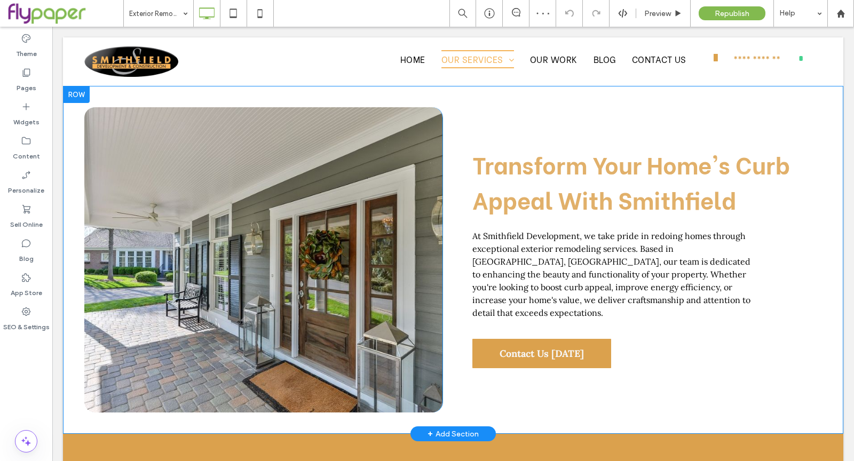
click at [368, 259] on div "Click To Paste" at bounding box center [263, 259] width 358 height 305
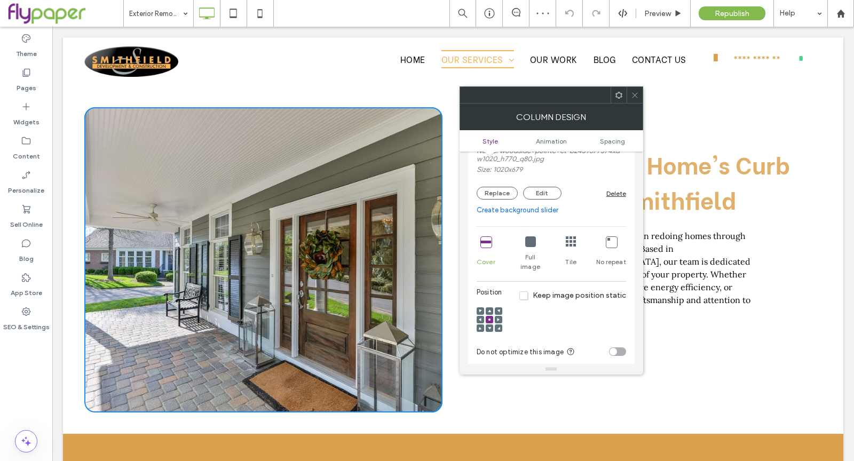
scroll to position [167, 0]
click at [512, 207] on link "Create background slider" at bounding box center [551, 209] width 149 height 11
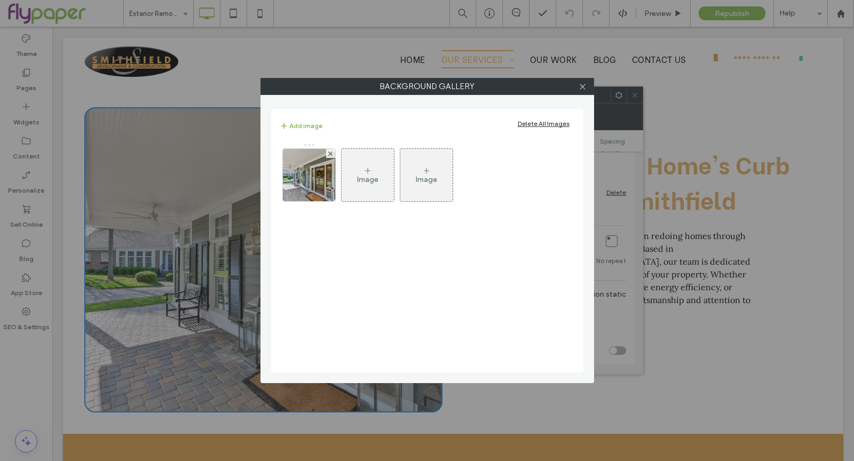
click at [349, 190] on div "Image" at bounding box center [368, 175] width 52 height 50
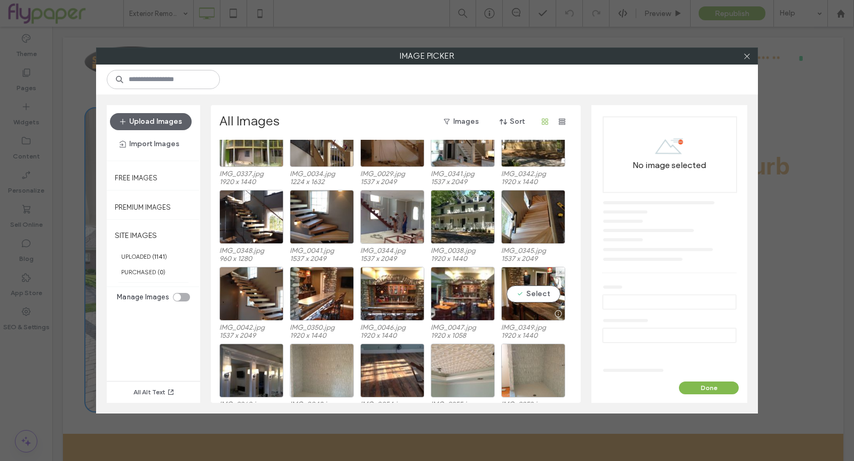
scroll to position [174, 0]
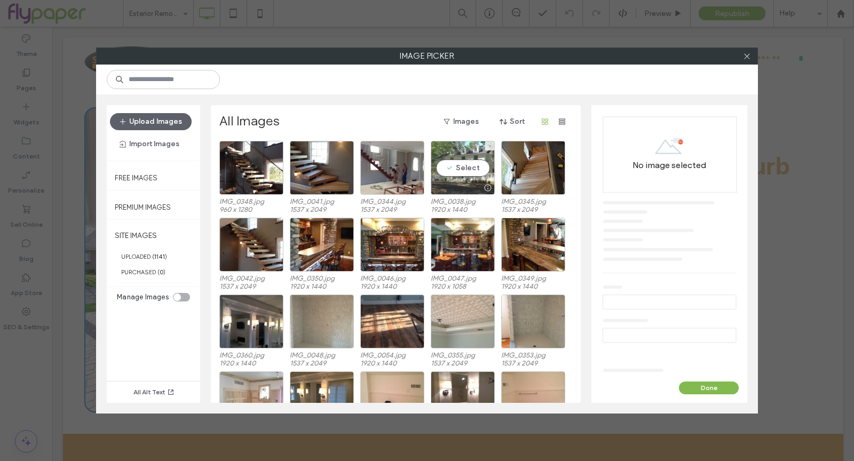
click at [459, 178] on div "Select" at bounding box center [463, 168] width 64 height 54
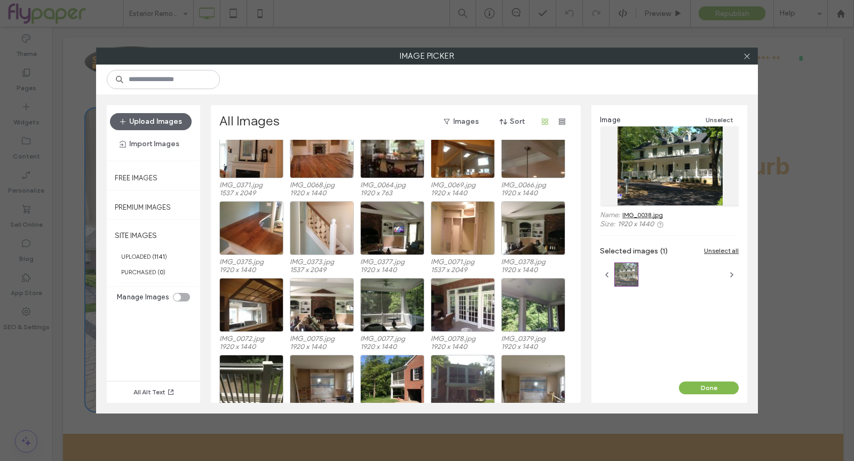
scroll to position [650, 0]
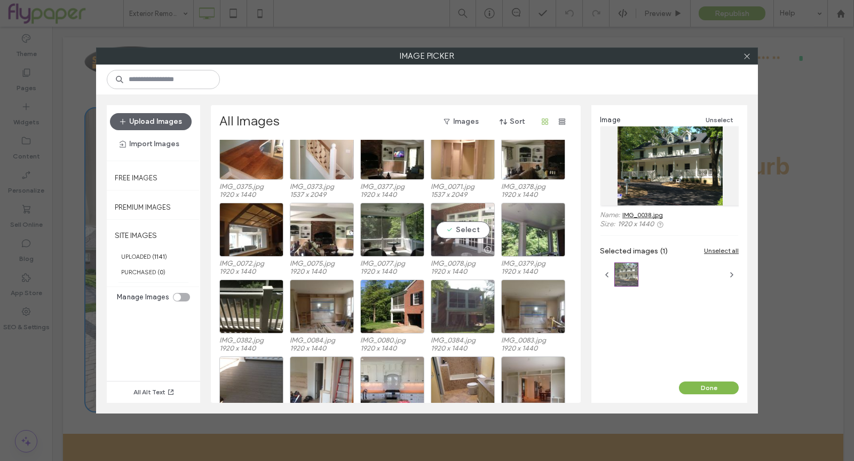
click at [467, 212] on div "Select" at bounding box center [463, 230] width 64 height 54
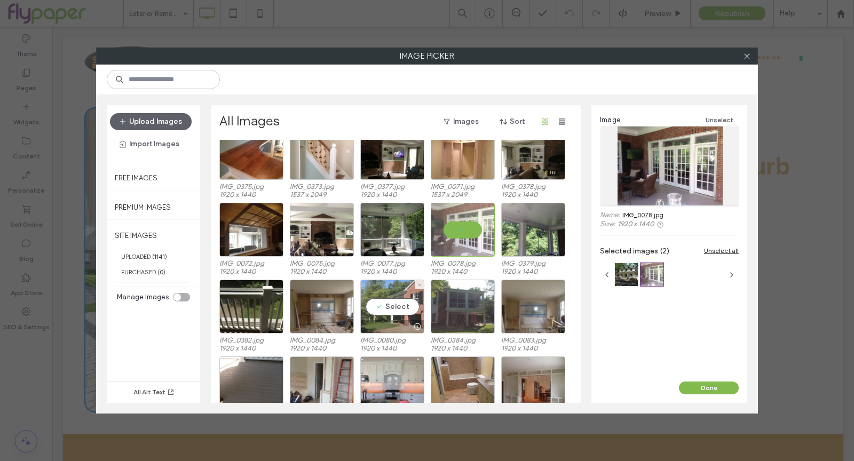
click at [415, 308] on div "Select" at bounding box center [392, 307] width 64 height 54
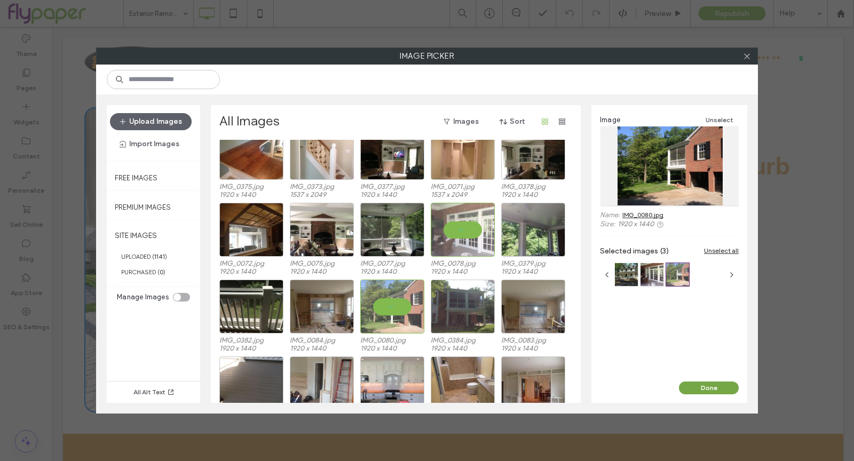
click at [714, 382] on button "Done" at bounding box center [709, 388] width 60 height 13
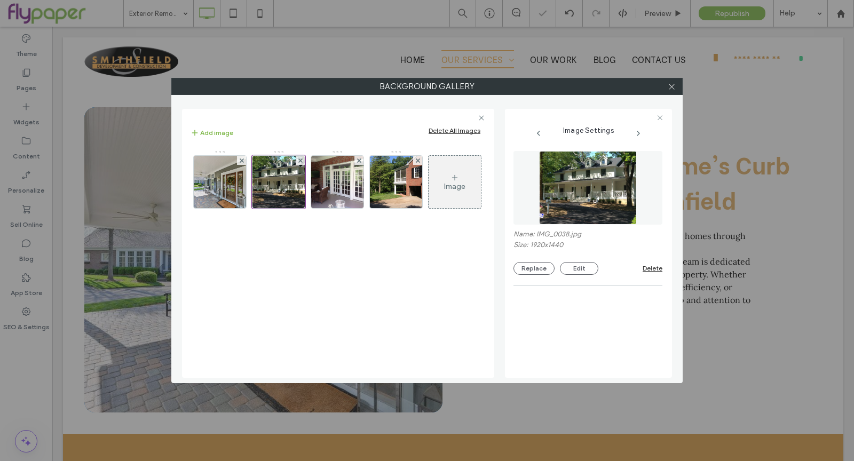
scroll to position [143, 0]
click at [673, 84] on use at bounding box center [671, 86] width 5 height 5
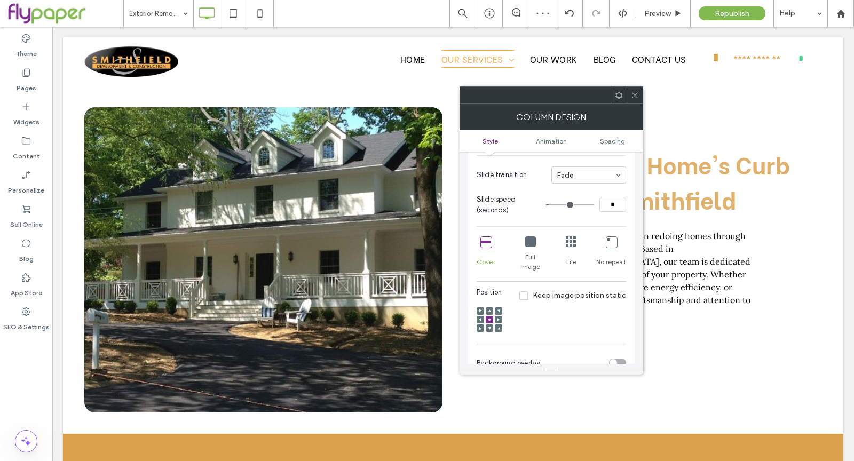
click at [638, 97] on icon at bounding box center [635, 95] width 8 height 8
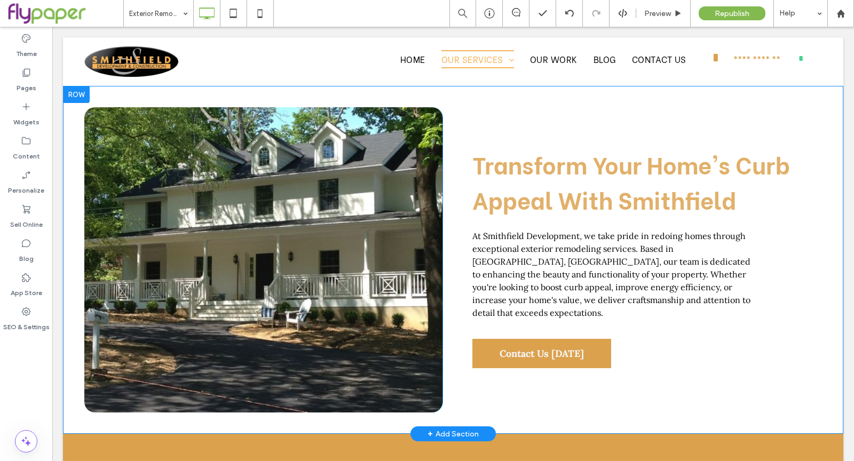
click at [427, 349] on div at bounding box center [263, 259] width 358 height 305
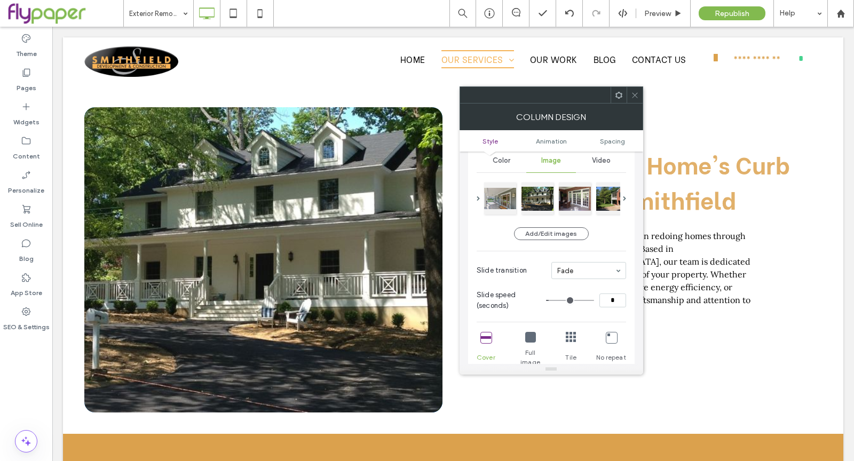
scroll to position [55, 0]
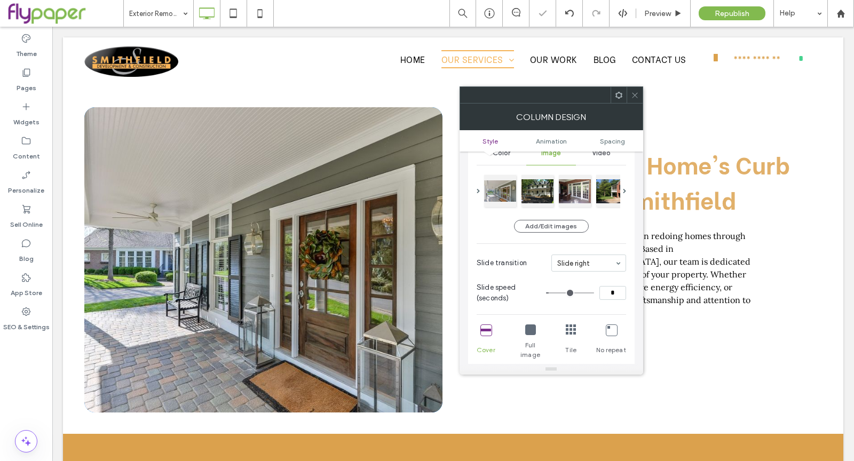
click at [636, 95] on icon at bounding box center [635, 95] width 8 height 8
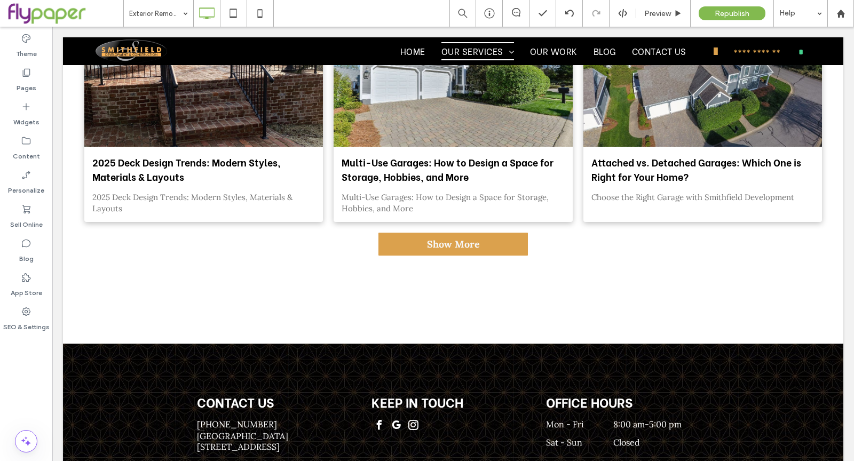
scroll to position [1808, 0]
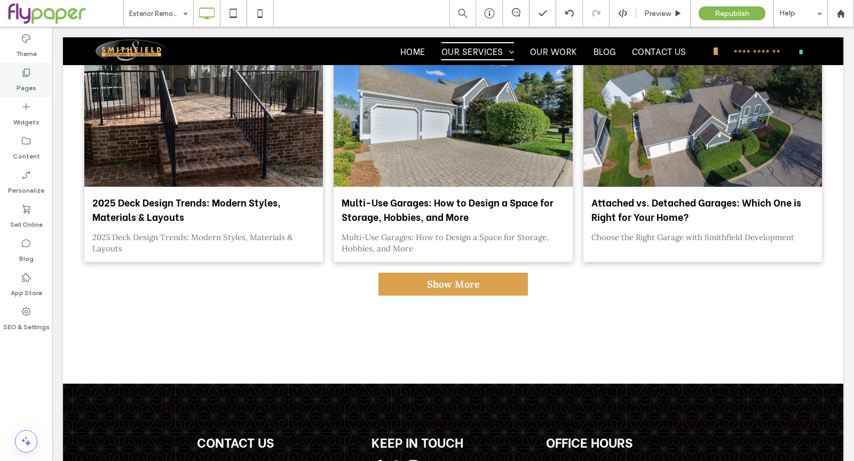
click at [33, 80] on label "Pages" at bounding box center [27, 85] width 20 height 15
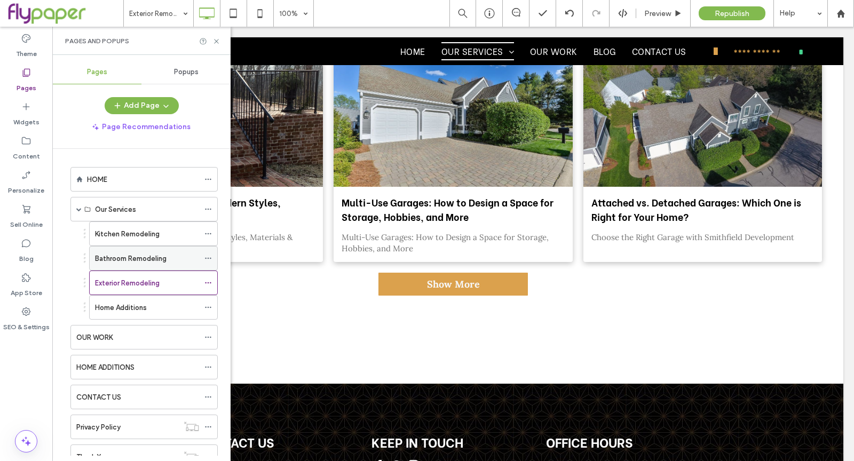
click at [157, 253] on label "Bathroom Remodeling" at bounding box center [131, 258] width 72 height 19
click at [216, 41] on use at bounding box center [216, 41] width 4 height 4
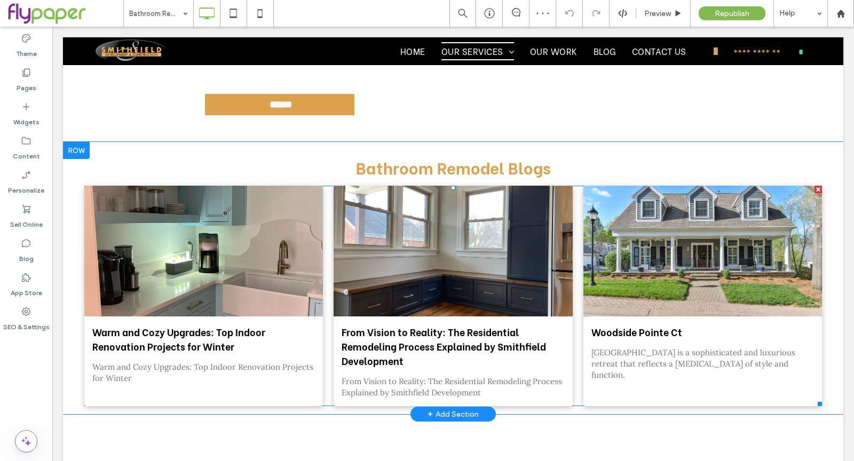
scroll to position [1681, 0]
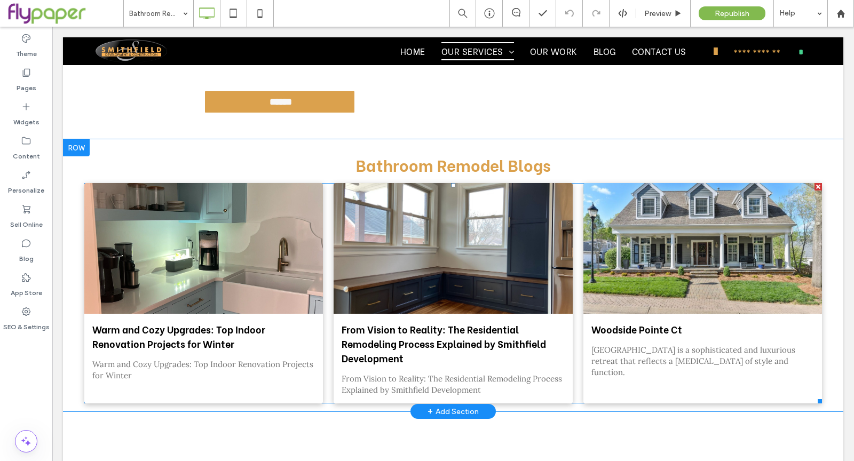
click at [368, 344] on link "From Vision to Reality: The Residential Remodeling Process Explained by Smithfi…" at bounding box center [453, 343] width 223 height 43
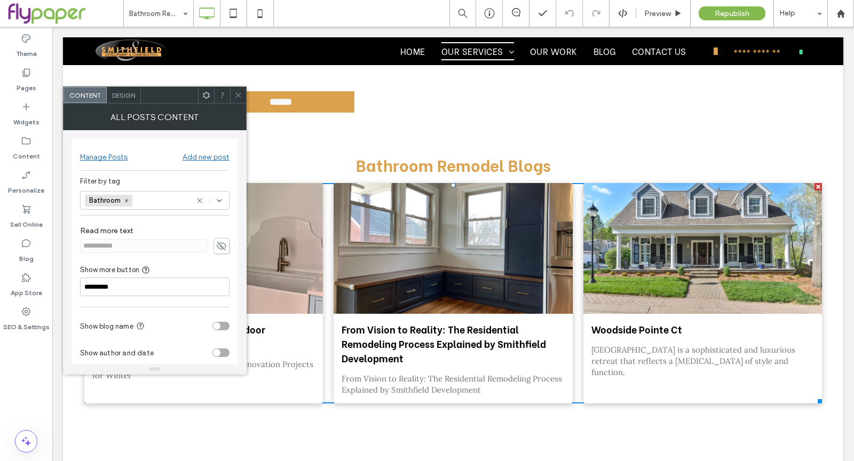
click at [240, 101] on span at bounding box center [238, 95] width 8 height 16
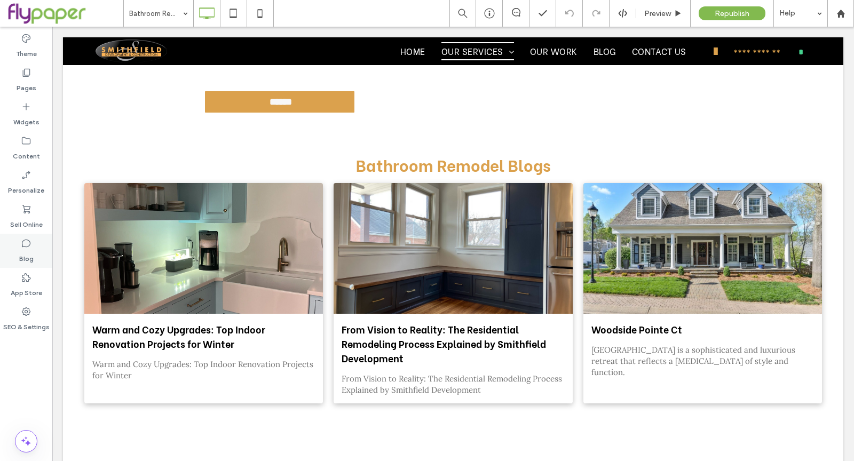
click at [43, 248] on div "Blog" at bounding box center [26, 251] width 52 height 34
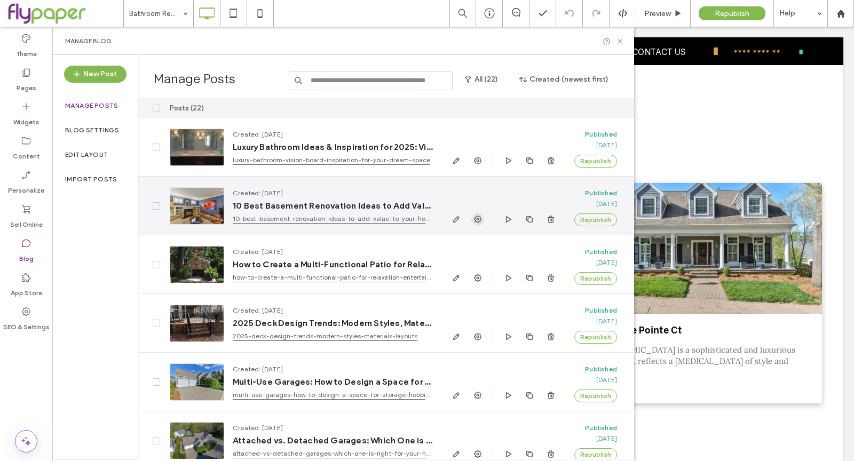
click at [480, 219] on use "button" at bounding box center [477, 219] width 7 height 7
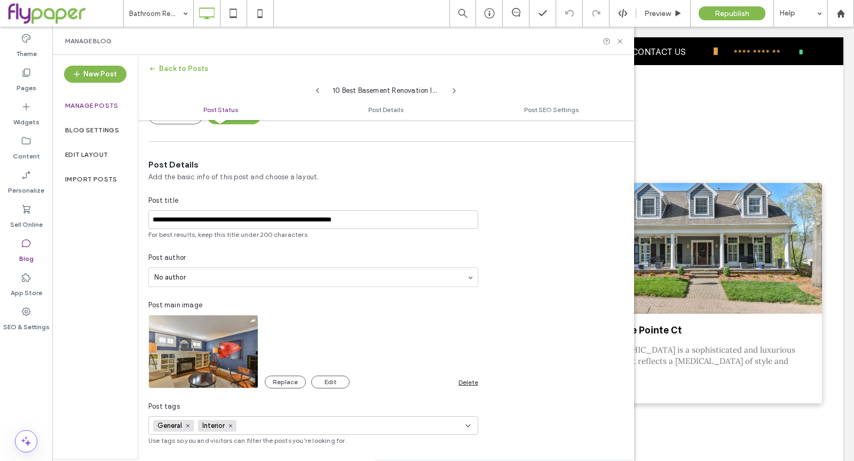
scroll to position [0, 0]
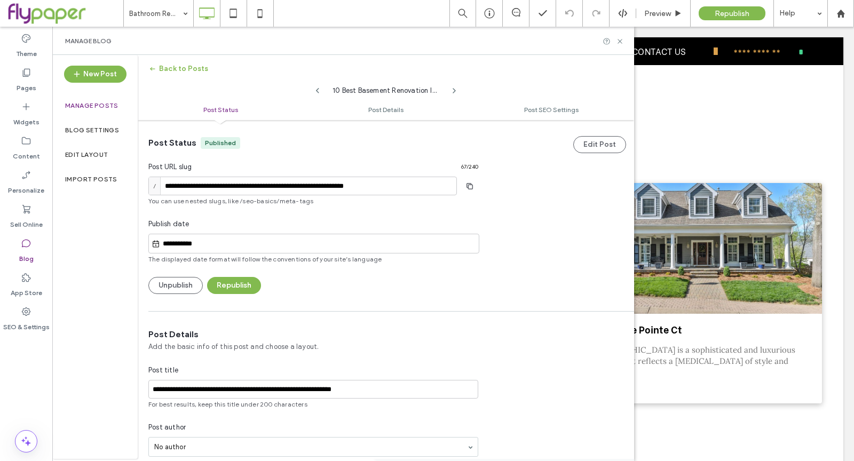
click at [316, 88] on icon at bounding box center [317, 90] width 9 height 9
type input "**********"
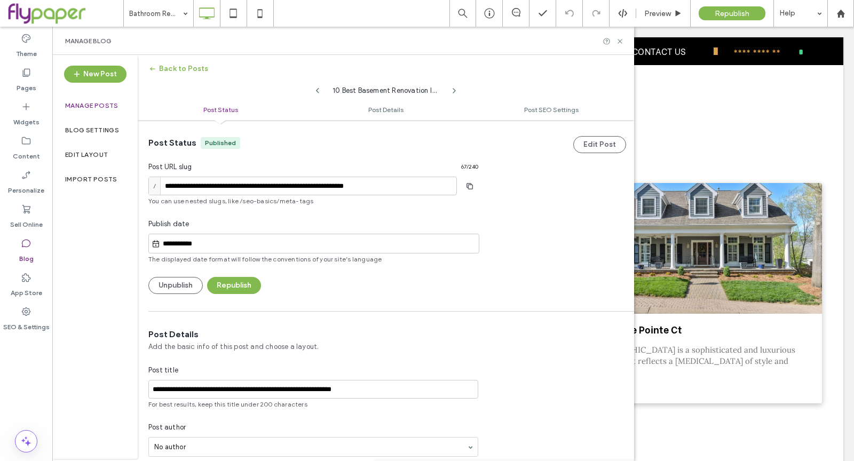
type textarea "**********"
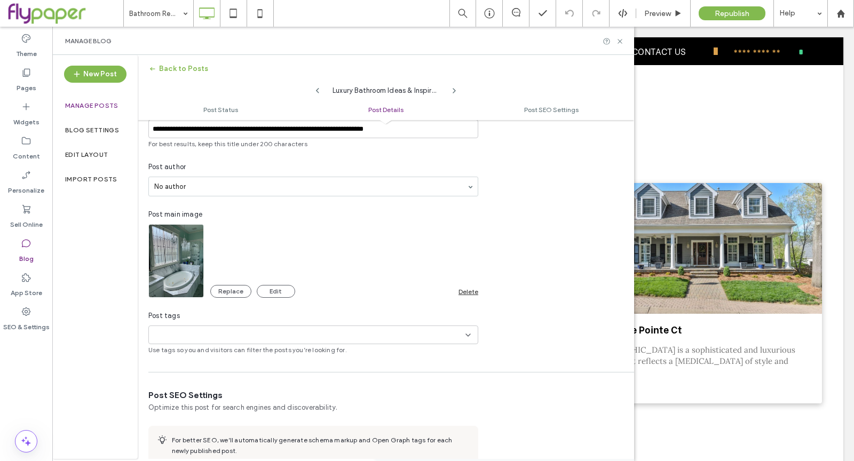
scroll to position [261, 0]
click at [467, 326] on div "+0 +0" at bounding box center [313, 335] width 330 height 19
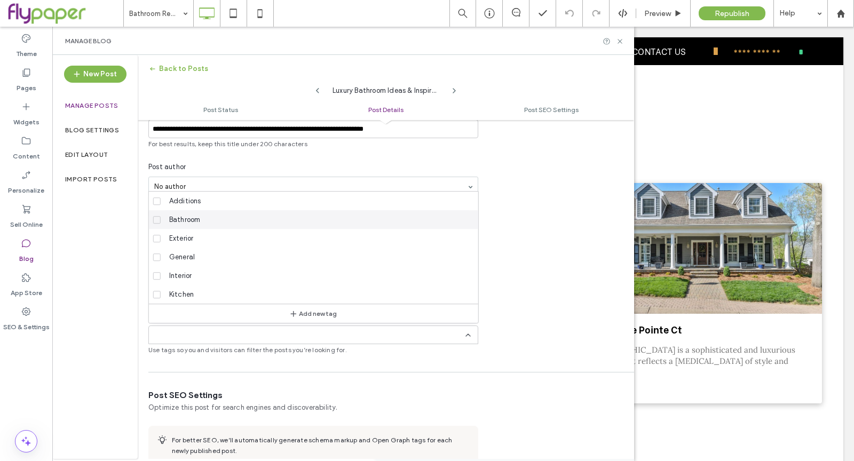
click at [330, 216] on div "Bathroom" at bounding box center [317, 219] width 305 height 19
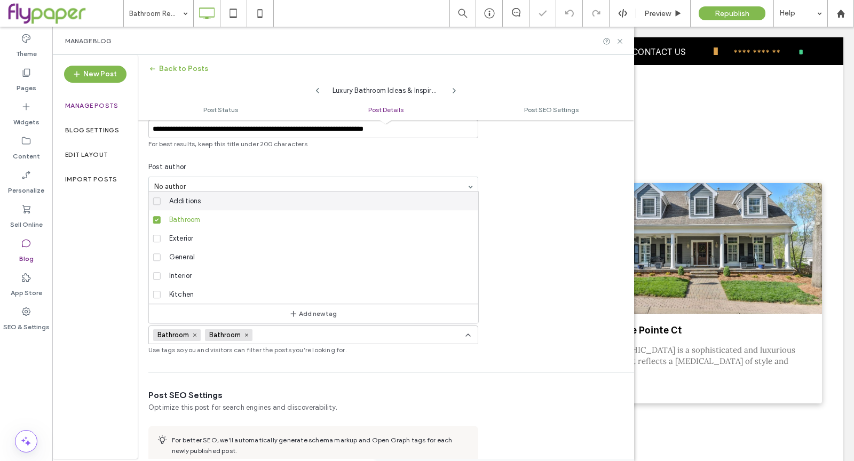
click at [540, 262] on div "**********" at bounding box center [386, 211] width 497 height 287
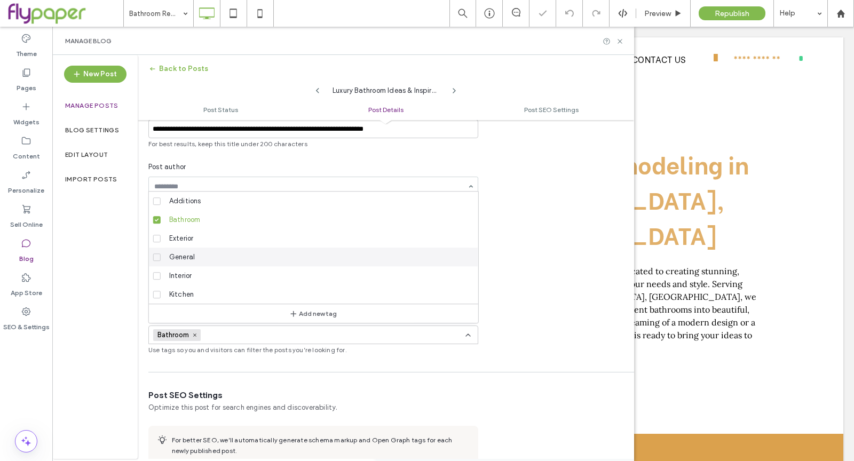
scroll to position [0, 0]
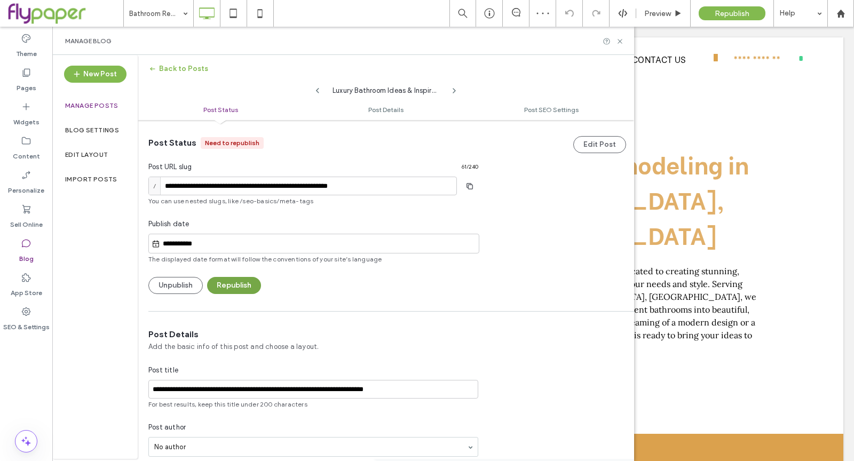
click at [259, 282] on button "Republish" at bounding box center [234, 285] width 54 height 17
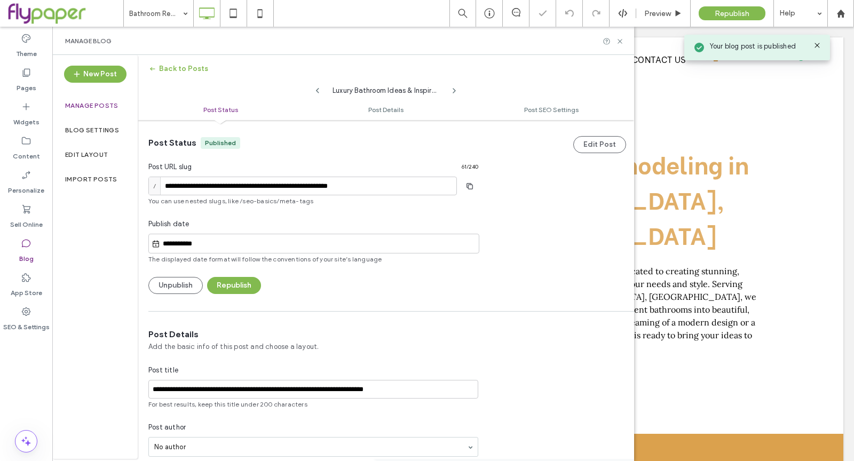
click at [454, 90] on icon at bounding box center [454, 90] width 9 height 9
type input "**********"
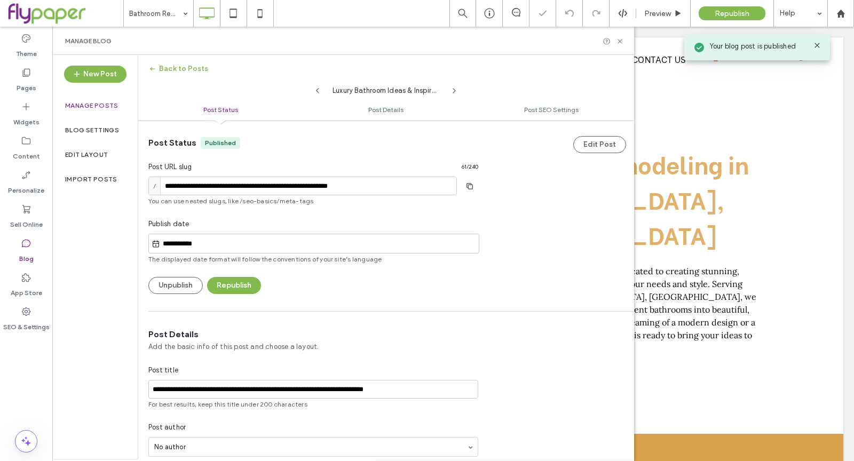
type textarea "**********"
click at [454, 90] on icon at bounding box center [454, 90] width 9 height 9
type input "**********"
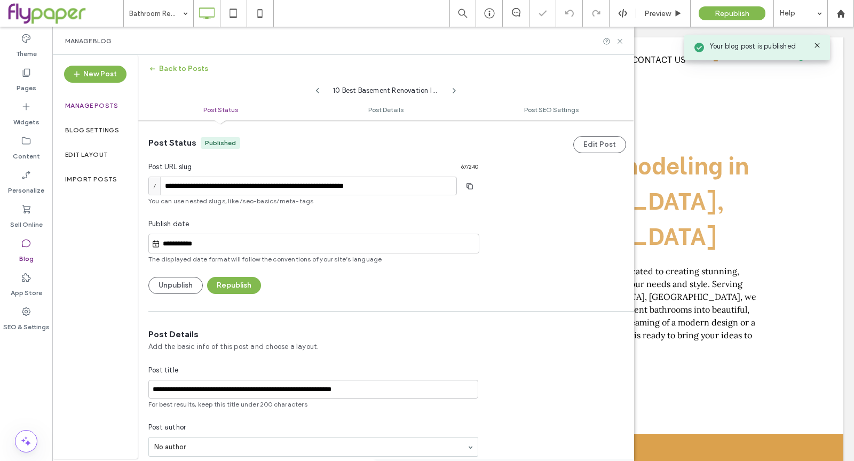
type input "**********"
type textarea "**********"
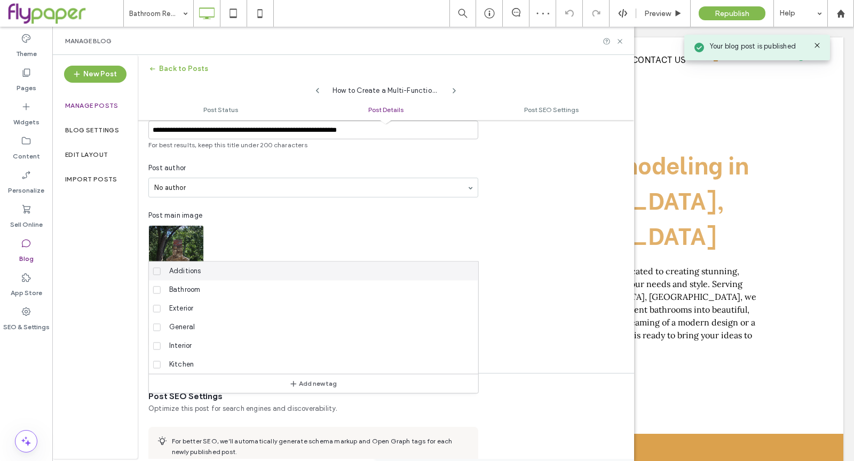
scroll to position [341, 0]
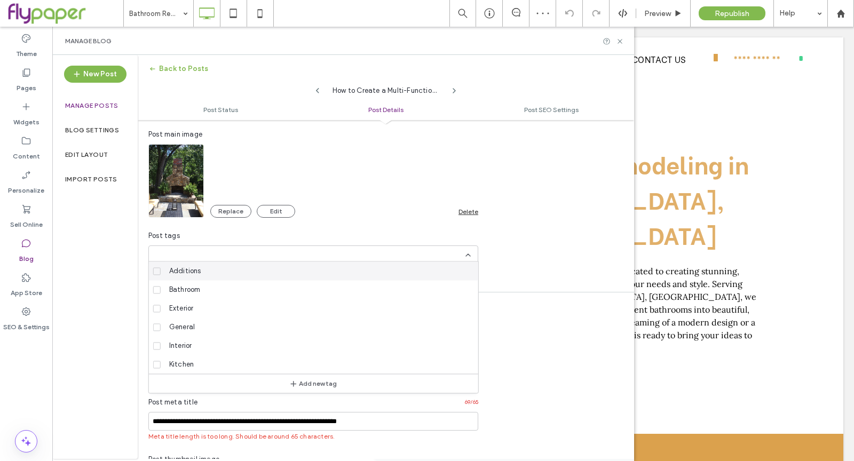
click at [469, 251] on icon at bounding box center [468, 255] width 9 height 9
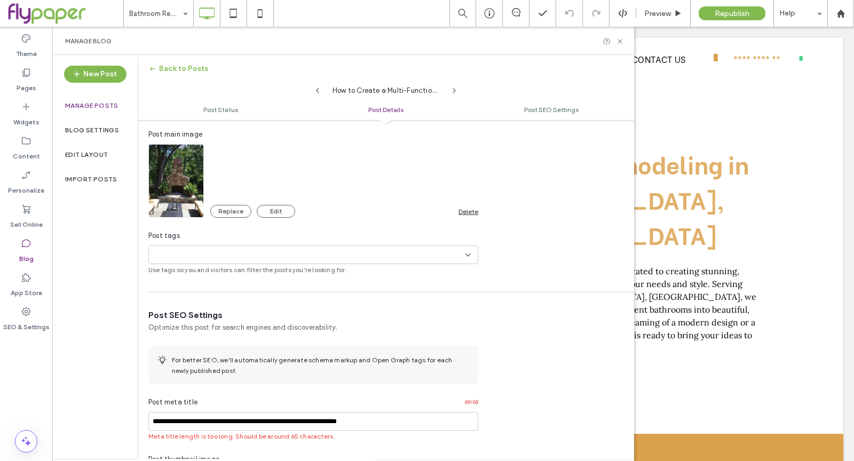
click at [469, 251] on icon at bounding box center [468, 255] width 9 height 9
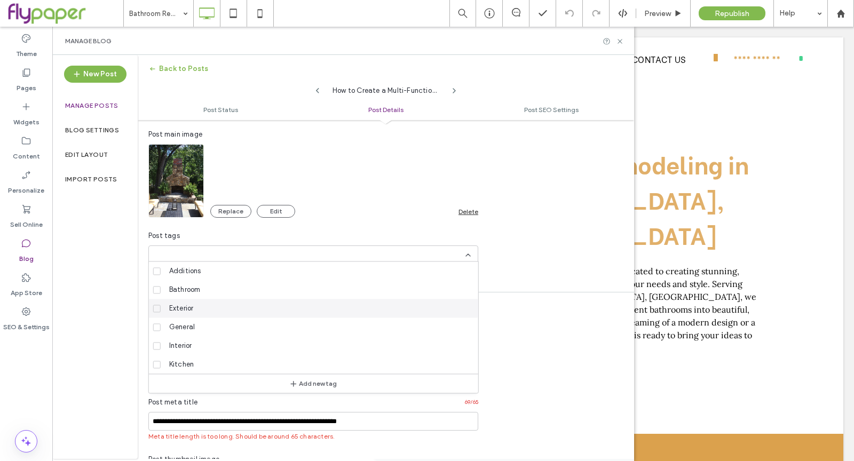
click at [158, 310] on span at bounding box center [156, 308] width 7 height 7
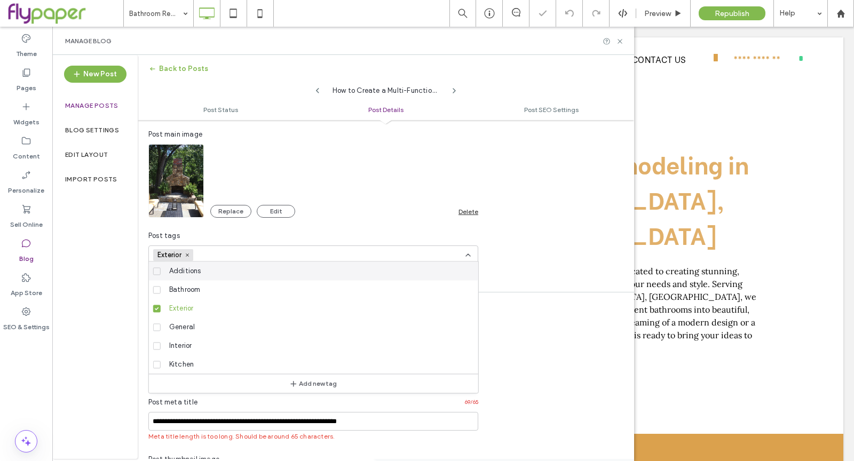
click at [469, 254] on use at bounding box center [468, 255] width 4 height 2
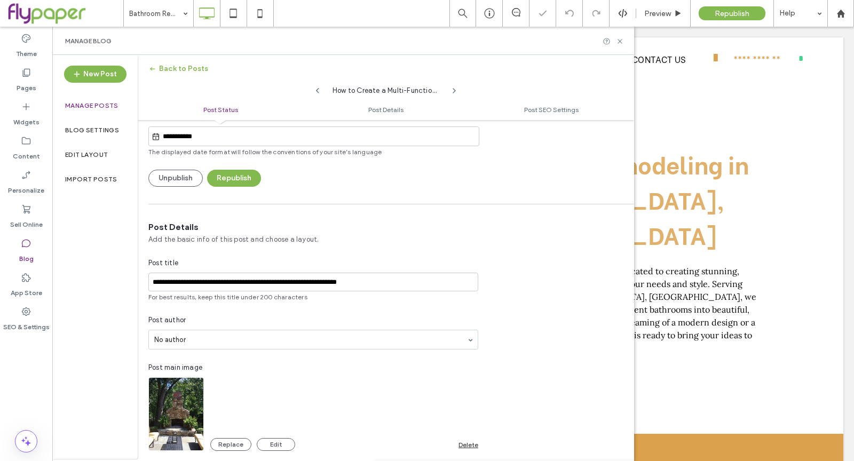
scroll to position [0, 0]
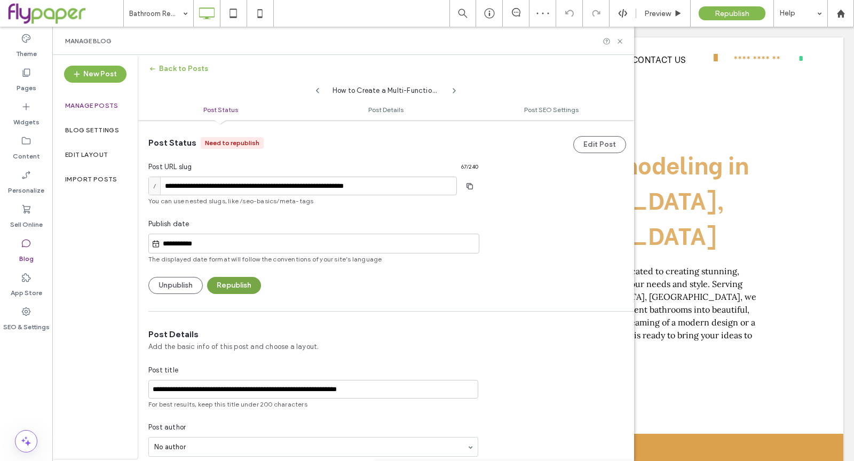
click at [249, 288] on button "Republish" at bounding box center [234, 285] width 54 height 17
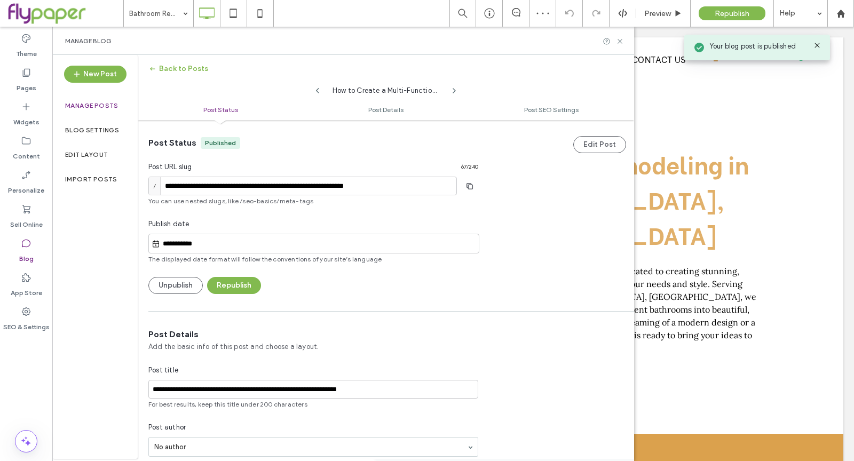
click at [454, 92] on icon at bounding box center [454, 90] width 9 height 9
type input "**********"
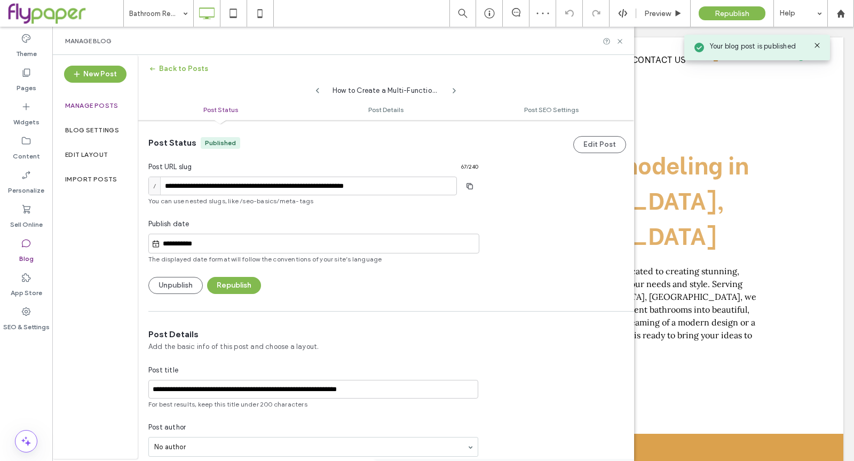
type textarea "**********"
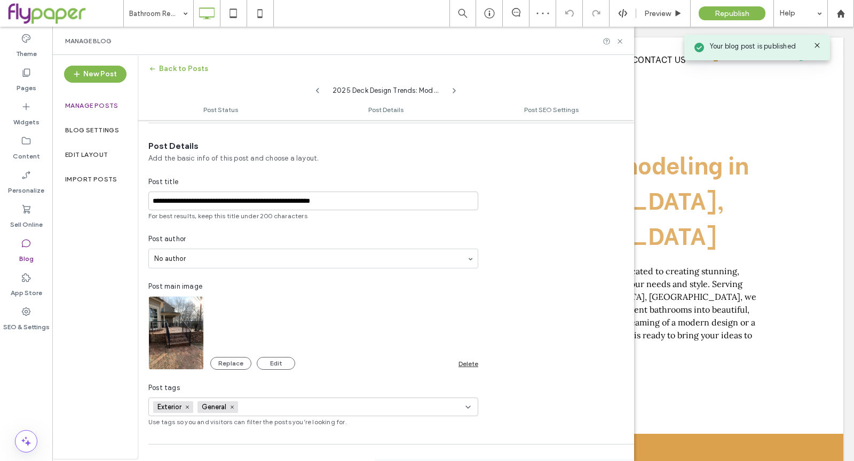
scroll to position [191, 0]
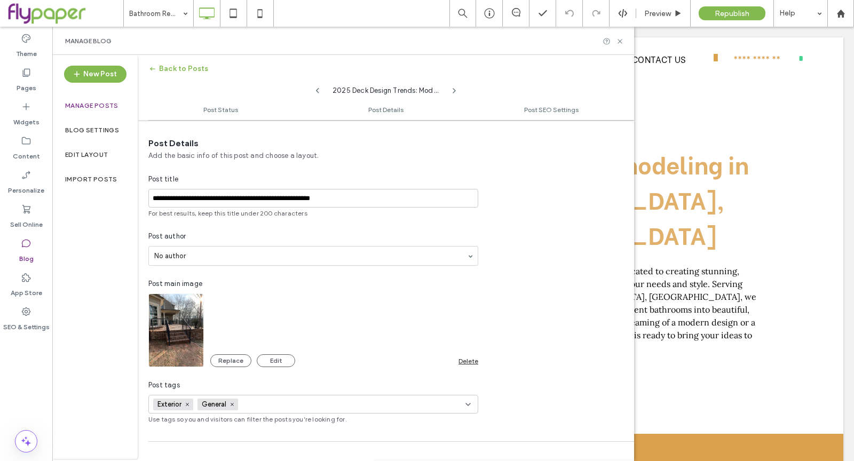
click at [458, 90] on icon at bounding box center [454, 90] width 9 height 9
type input "**********"
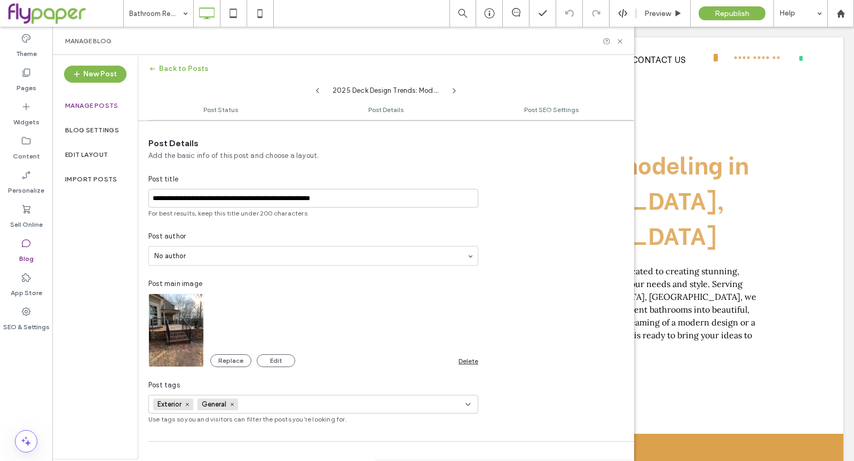
type textarea "**********"
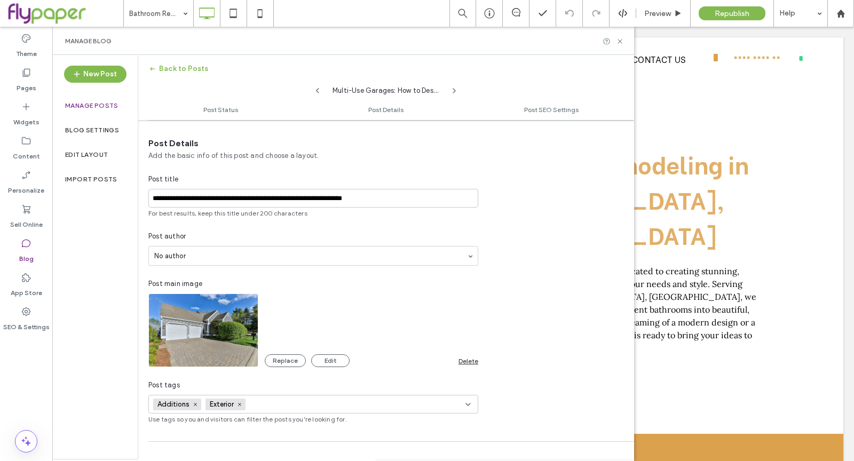
click at [458, 90] on icon at bounding box center [454, 90] width 9 height 9
type input "**********"
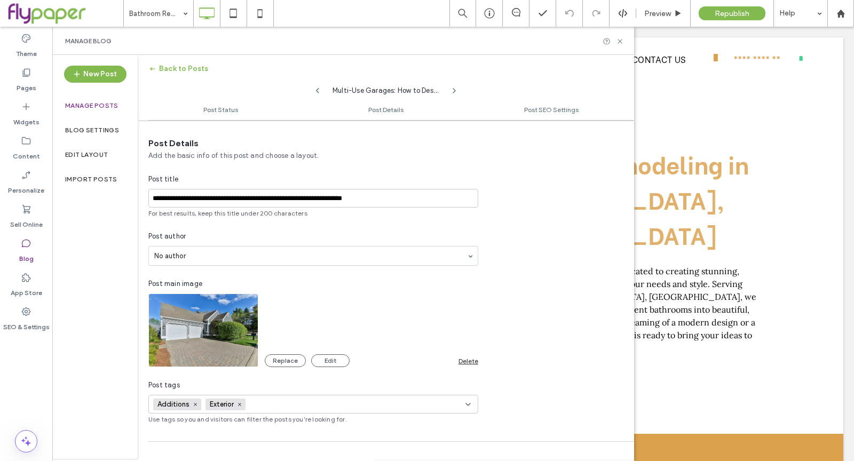
type textarea "**********"
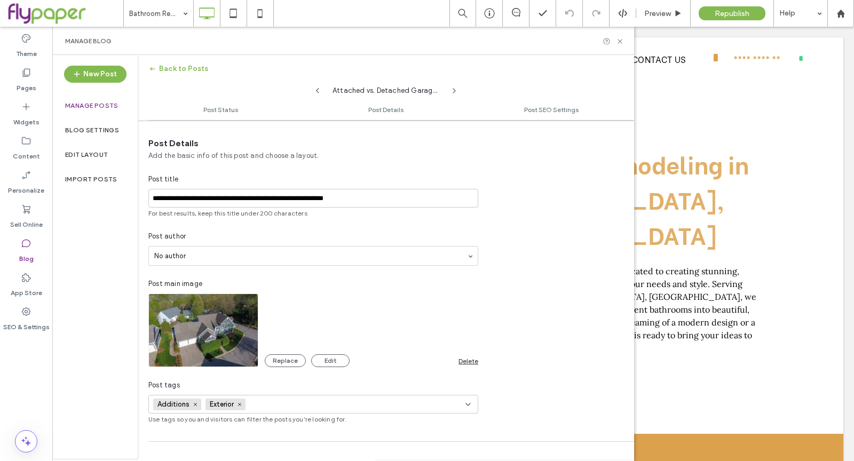
click at [458, 90] on icon at bounding box center [454, 90] width 9 height 9
type input "**********"
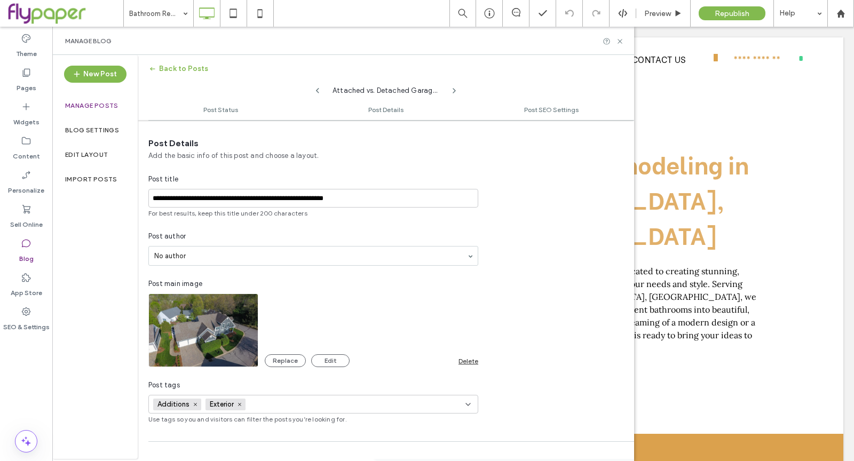
type textarea "**********"
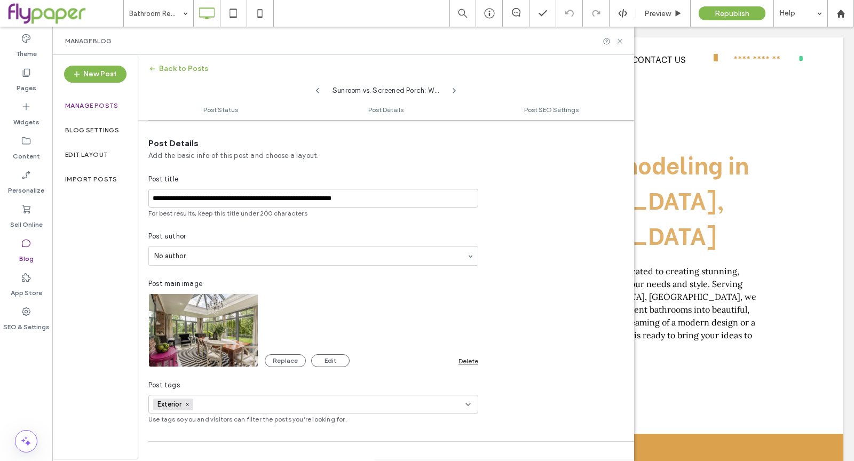
click at [458, 90] on icon at bounding box center [454, 90] width 9 height 9
type input "**********"
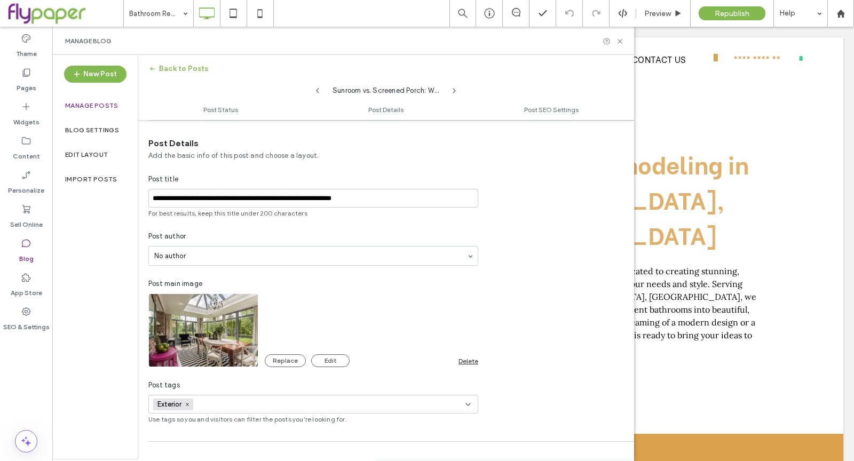
type textarea "**********"
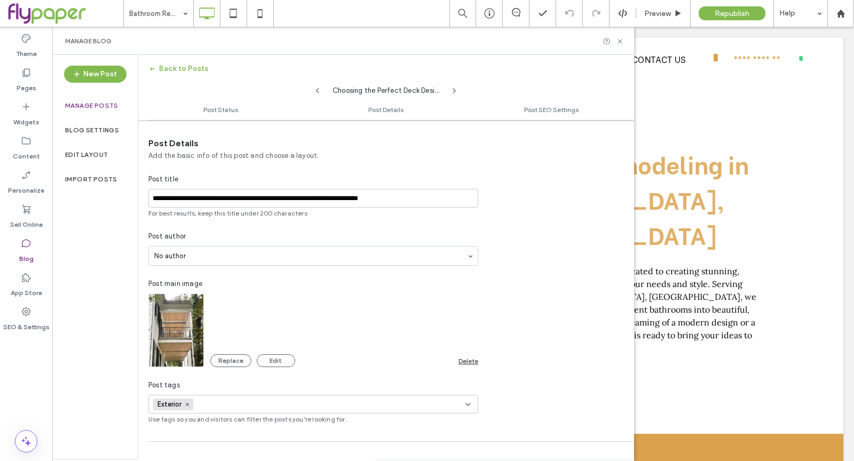
click at [458, 90] on icon at bounding box center [454, 90] width 9 height 9
type input "**********"
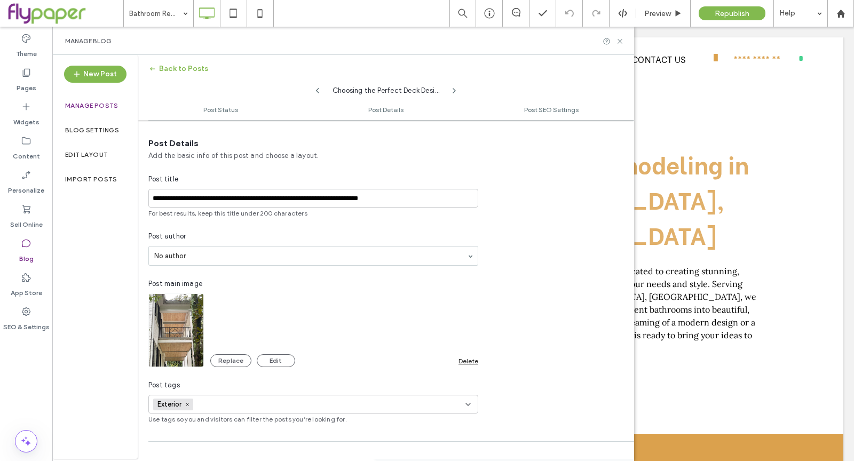
type textarea "**********"
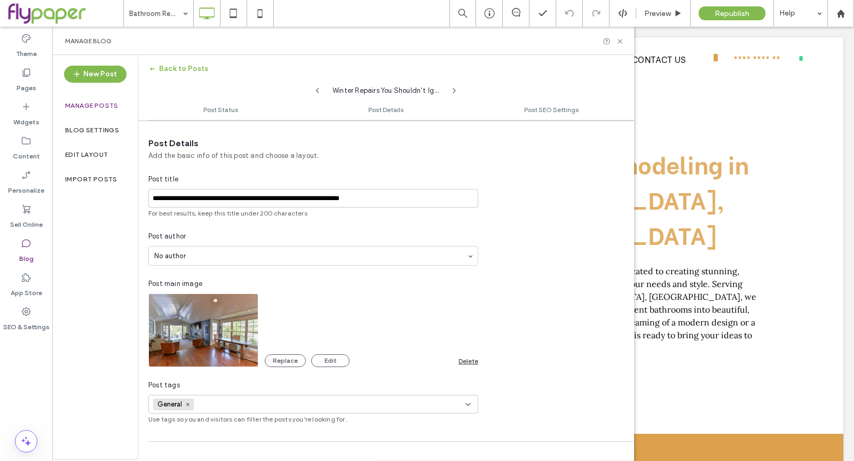
click at [458, 90] on icon at bounding box center [454, 90] width 9 height 9
type input "**********"
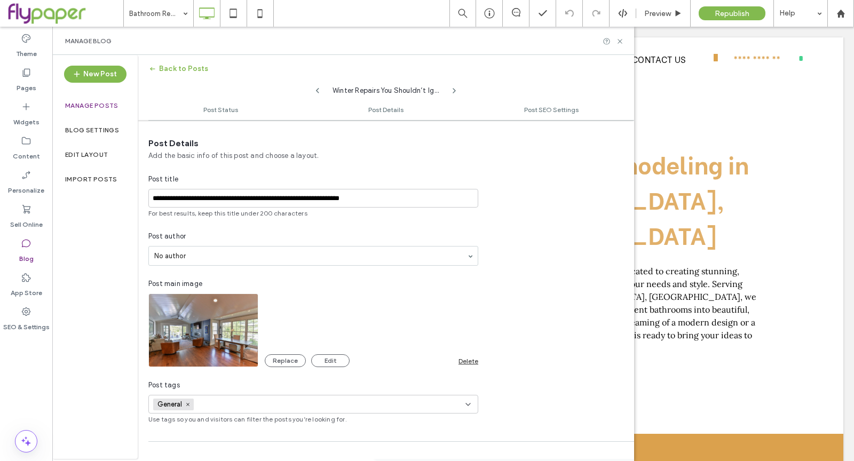
type textarea "**********"
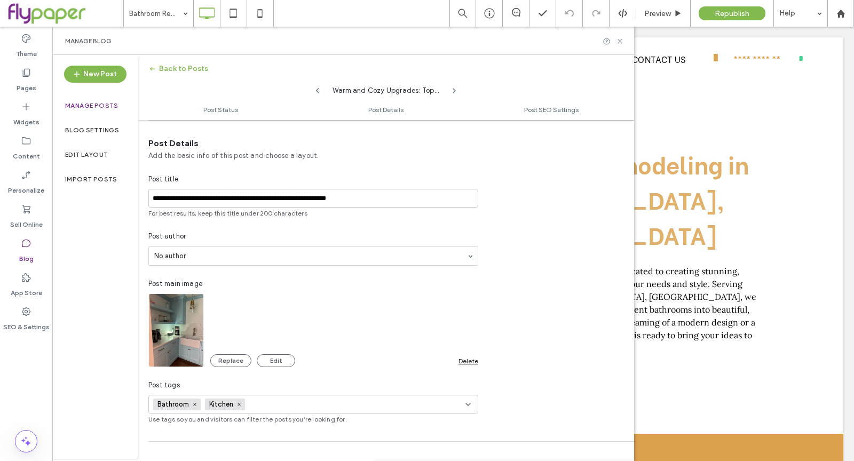
click at [458, 90] on icon at bounding box center [454, 90] width 9 height 9
type input "**********"
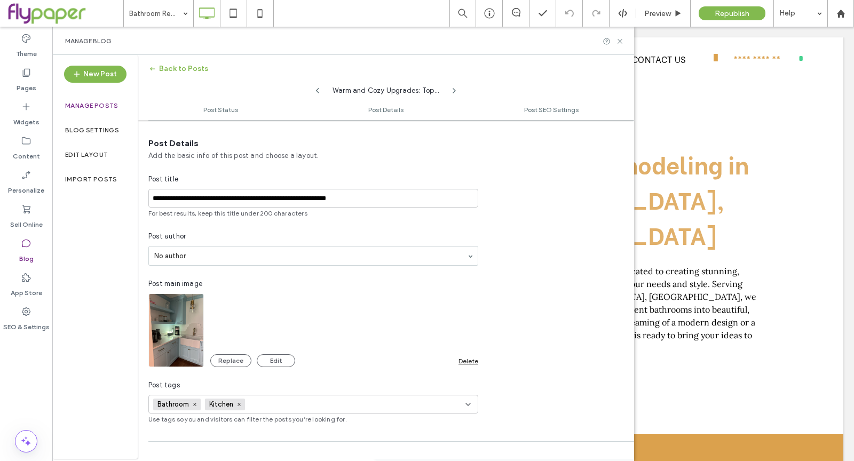
type textarea "**********"
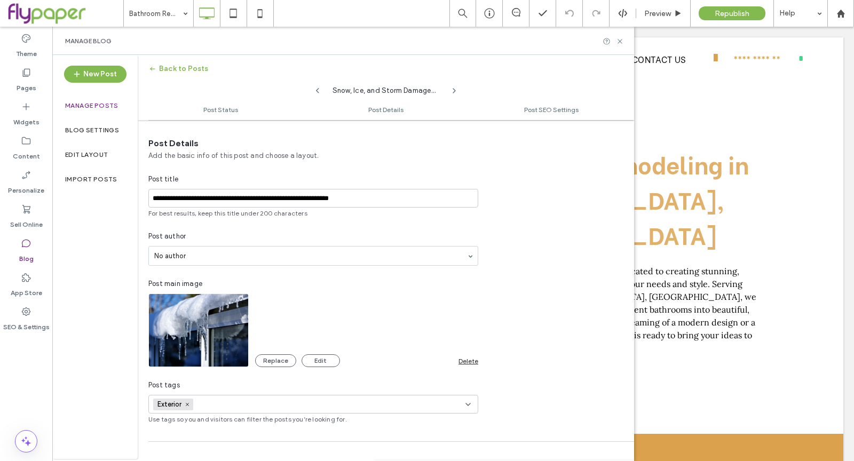
click at [458, 90] on icon at bounding box center [454, 90] width 9 height 9
type input "**********"
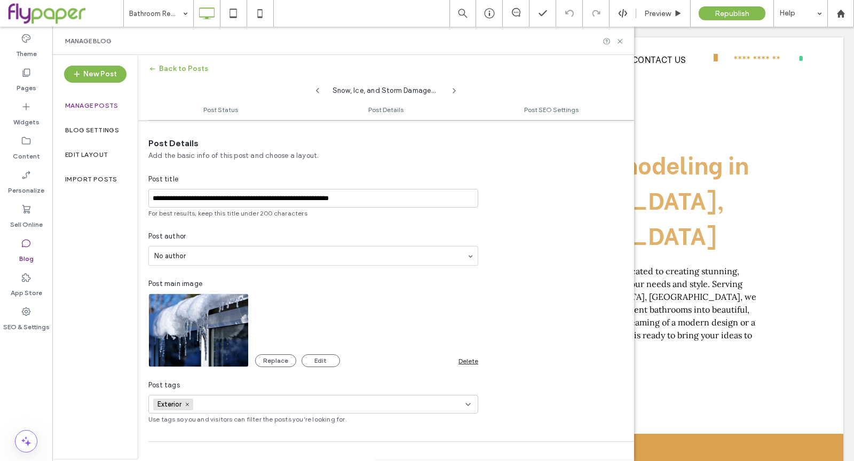
type textarea "**********"
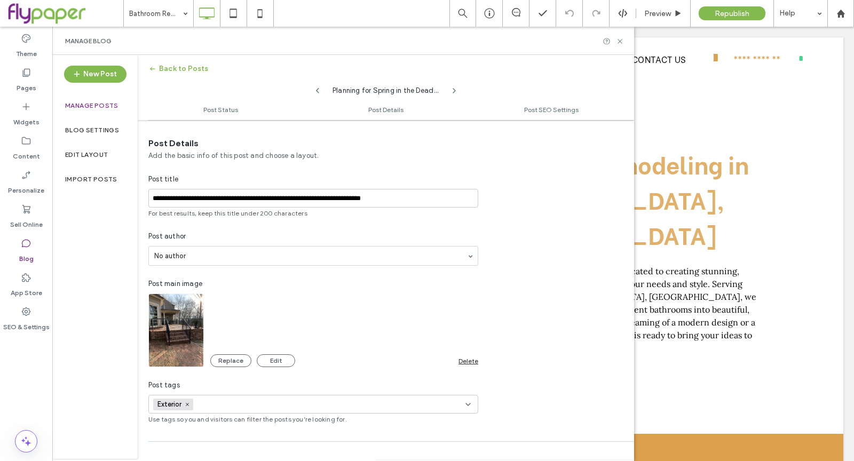
click at [458, 90] on icon at bounding box center [454, 90] width 9 height 9
type input "**********"
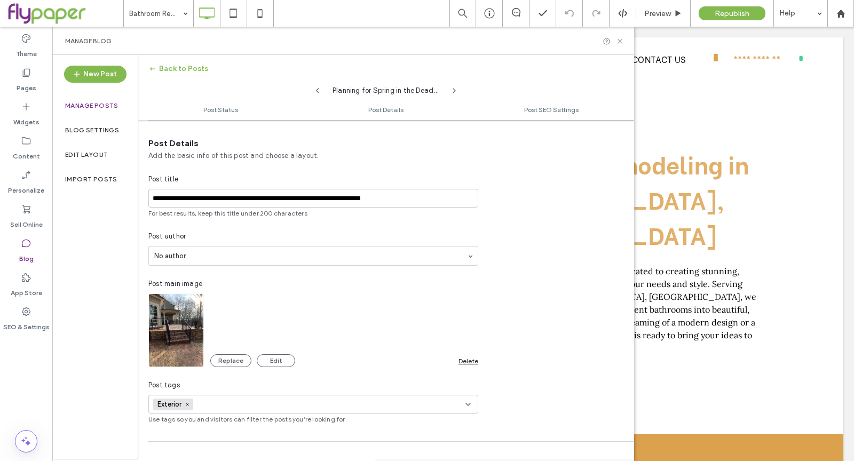
type textarea "**********"
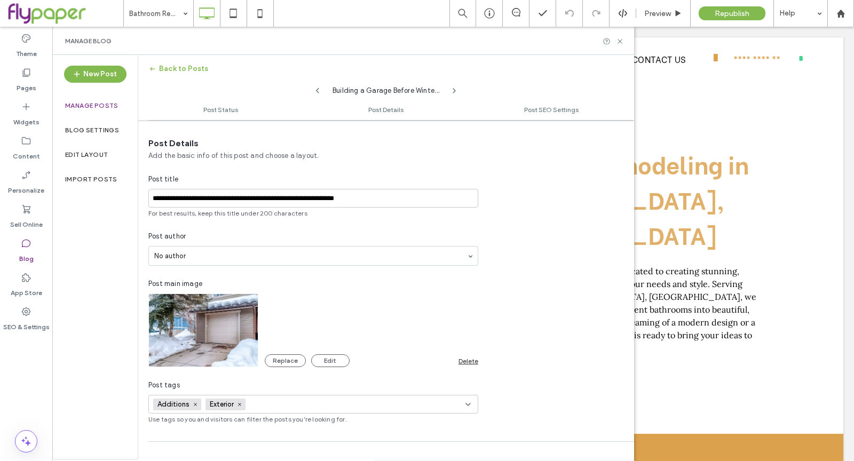
click at [458, 90] on icon at bounding box center [454, 90] width 9 height 9
type input "**********"
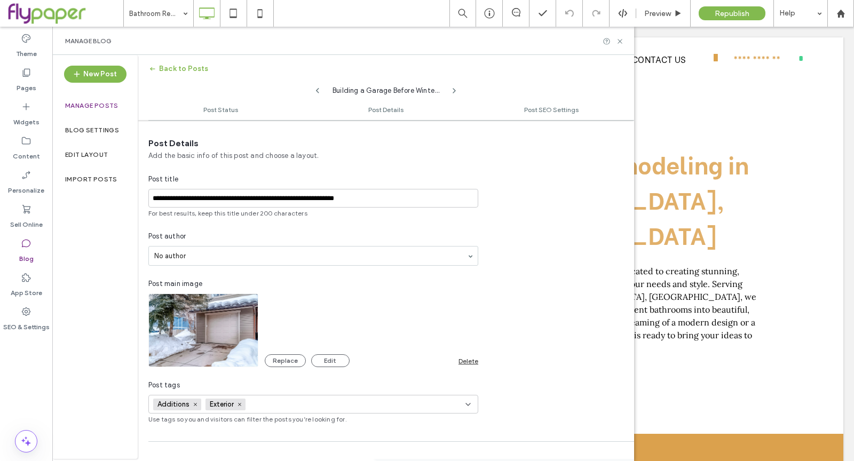
type textarea "**********"
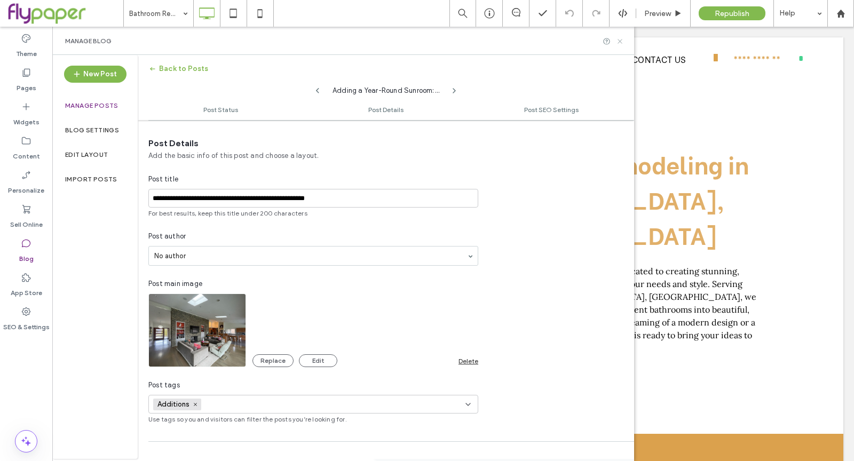
click at [621, 40] on icon at bounding box center [620, 41] width 8 height 8
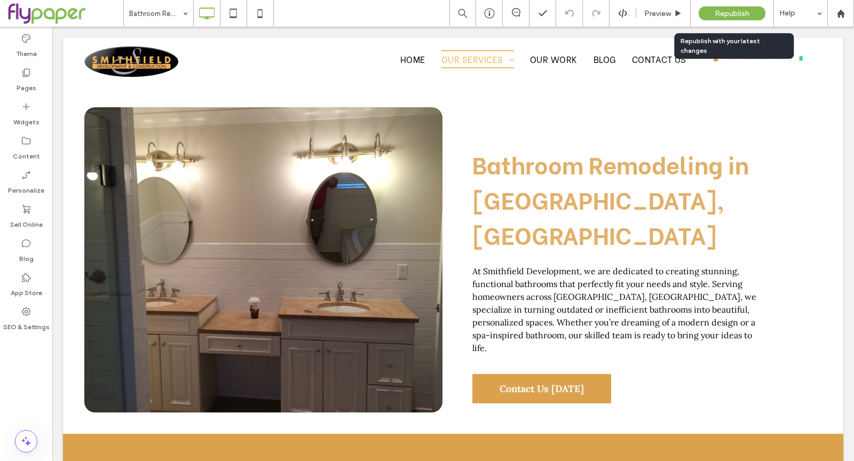
click at [736, 12] on span "Republish" at bounding box center [732, 13] width 35 height 9
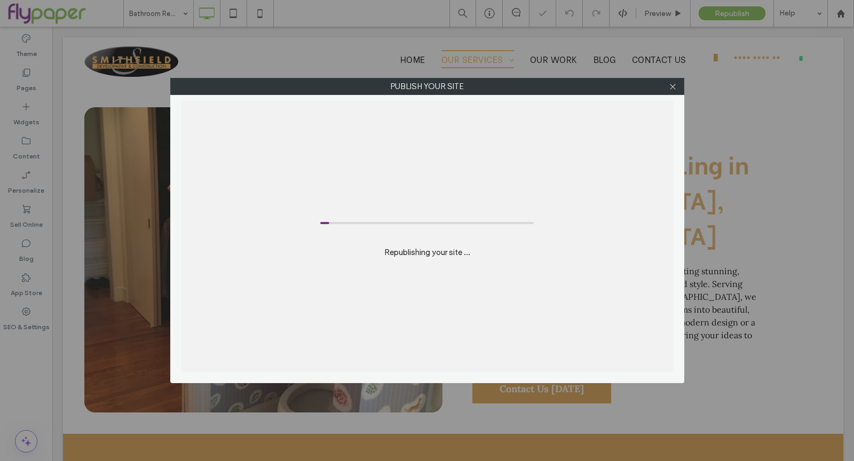
click at [663, 83] on label "Publish your site" at bounding box center [427, 86] width 513 height 16
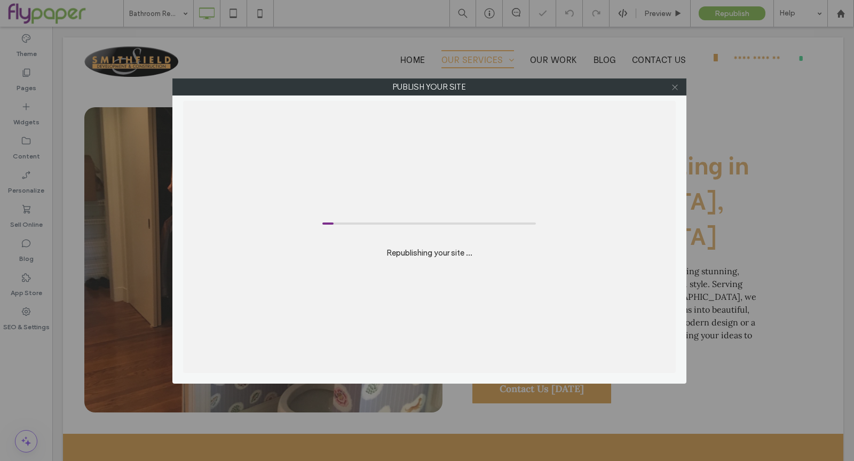
click at [676, 88] on use at bounding box center [674, 86] width 5 height 5
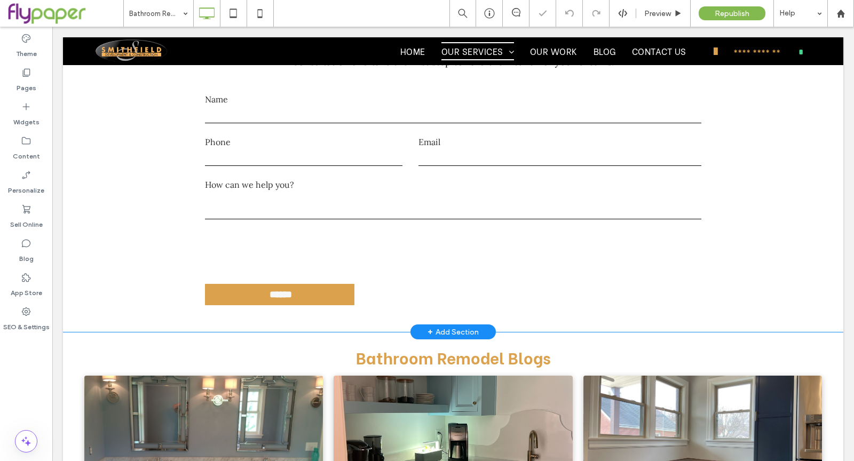
scroll to position [1761, 0]
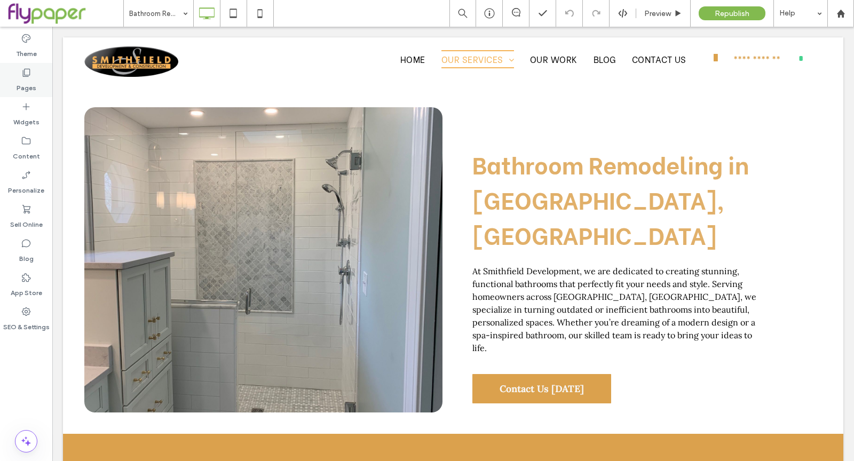
click at [40, 75] on div "Pages" at bounding box center [26, 80] width 52 height 34
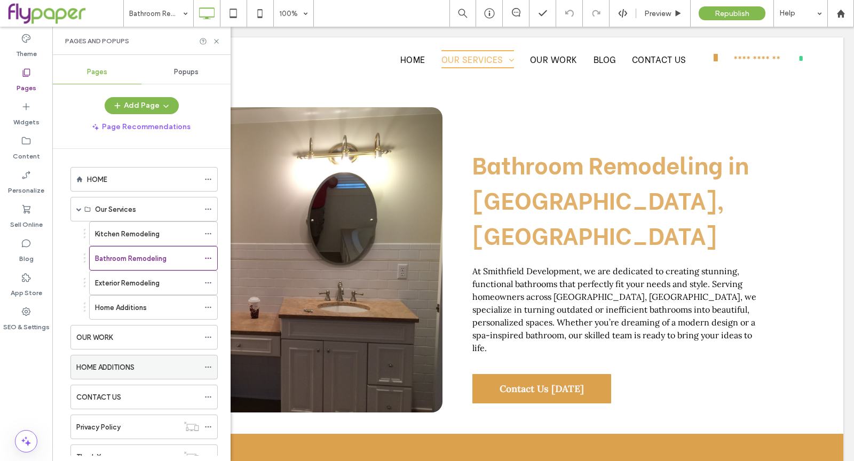
click at [121, 374] on div "HOME ADDITIONS" at bounding box center [137, 367] width 123 height 23
click at [216, 42] on icon at bounding box center [216, 41] width 8 height 8
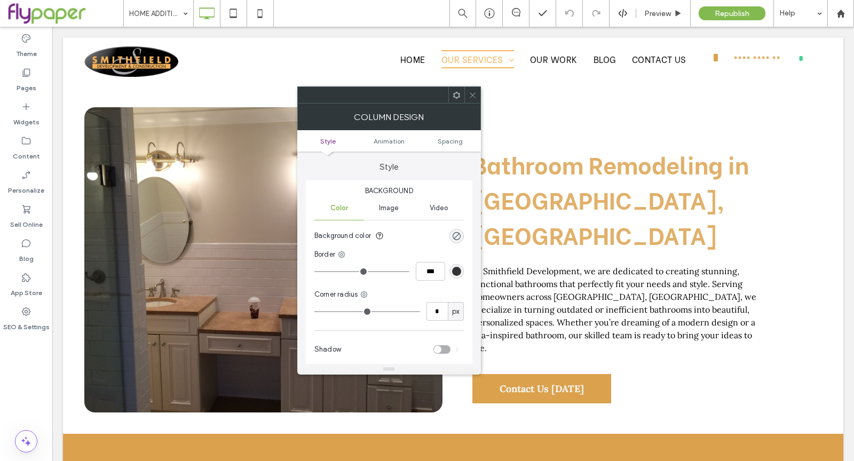
click at [475, 91] on icon at bounding box center [473, 95] width 8 height 8
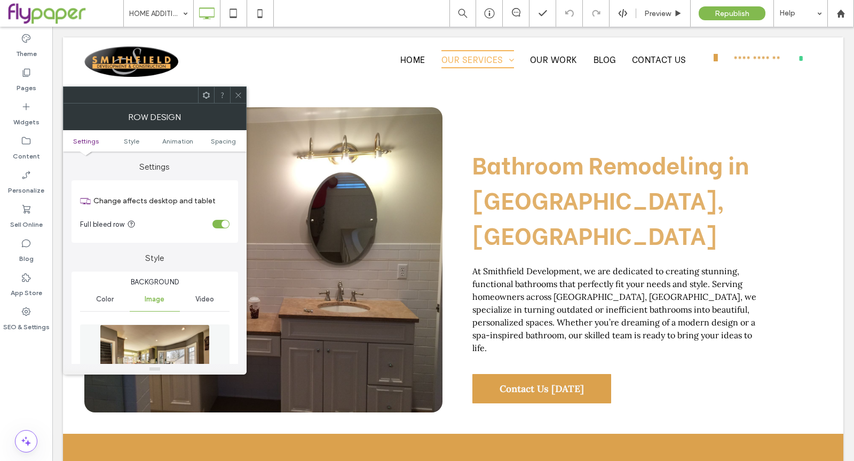
click at [190, 351] on img at bounding box center [155, 362] width 110 height 74
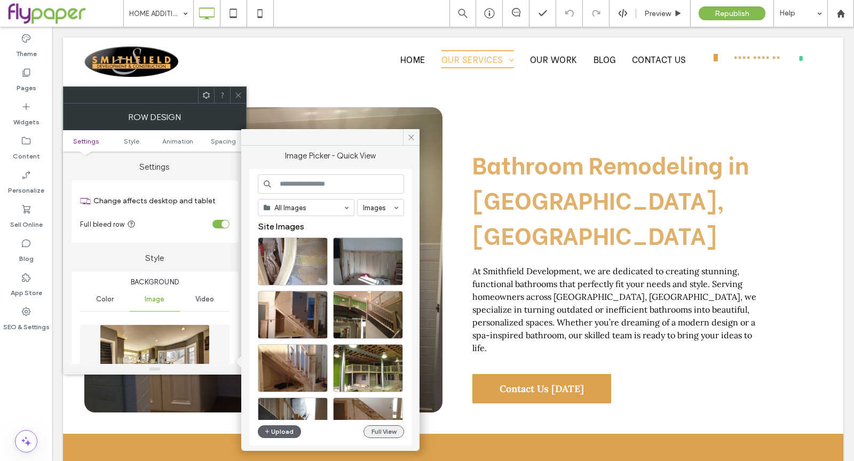
click at [392, 427] on button "Full View" at bounding box center [384, 431] width 41 height 13
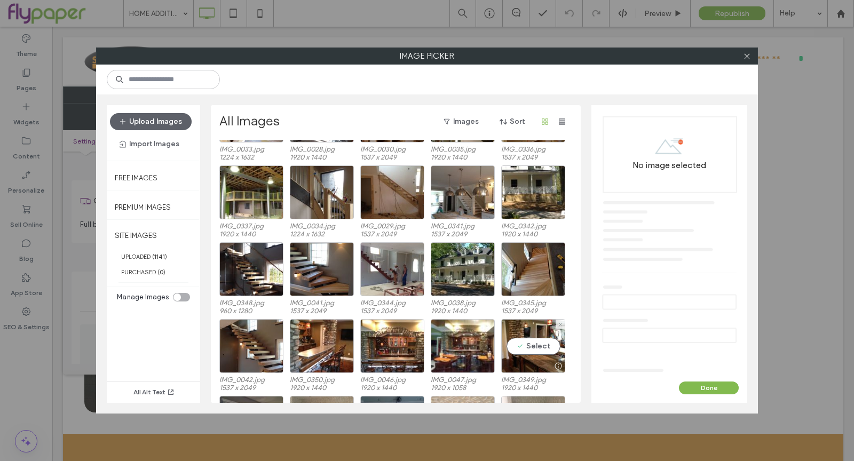
scroll to position [75, 0]
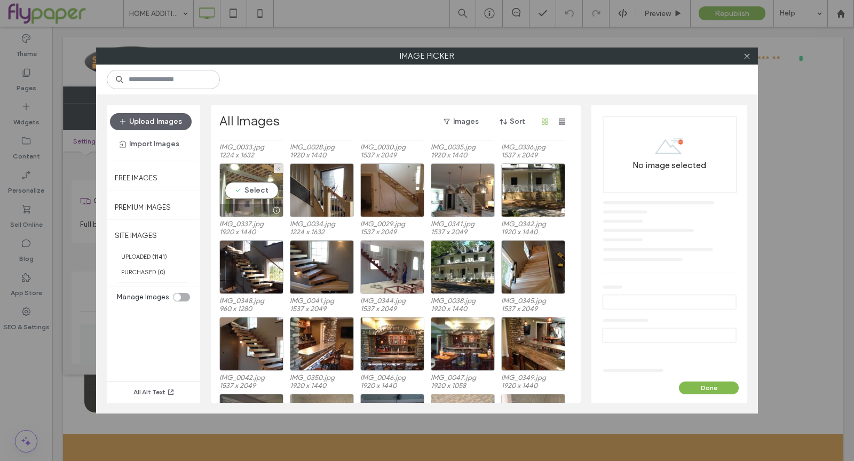
click at [256, 200] on div "Select" at bounding box center [251, 190] width 64 height 54
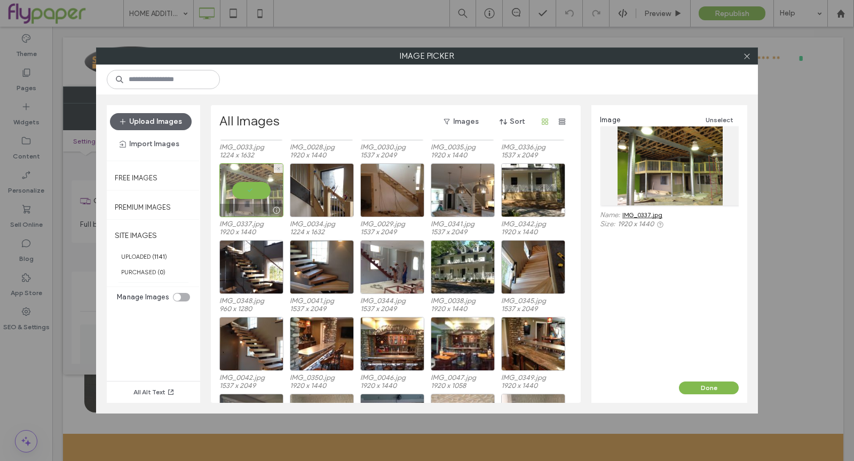
click at [255, 200] on div at bounding box center [251, 190] width 64 height 54
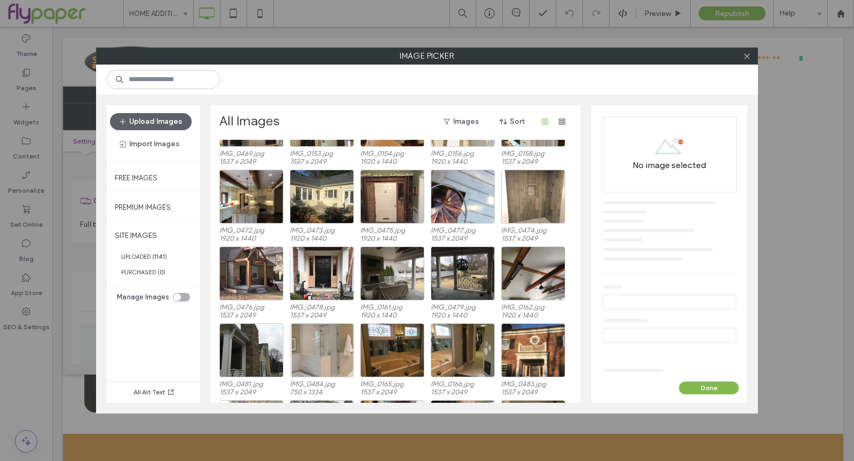
scroll to position [2299, 0]
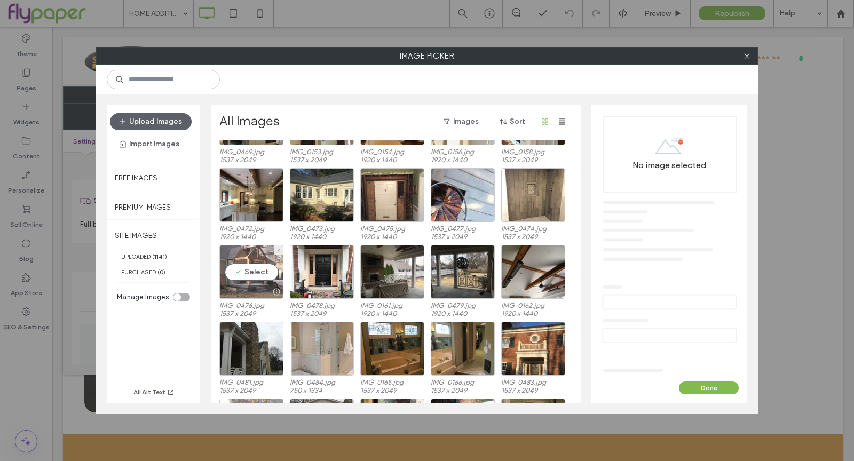
click at [270, 288] on div at bounding box center [276, 292] width 13 height 9
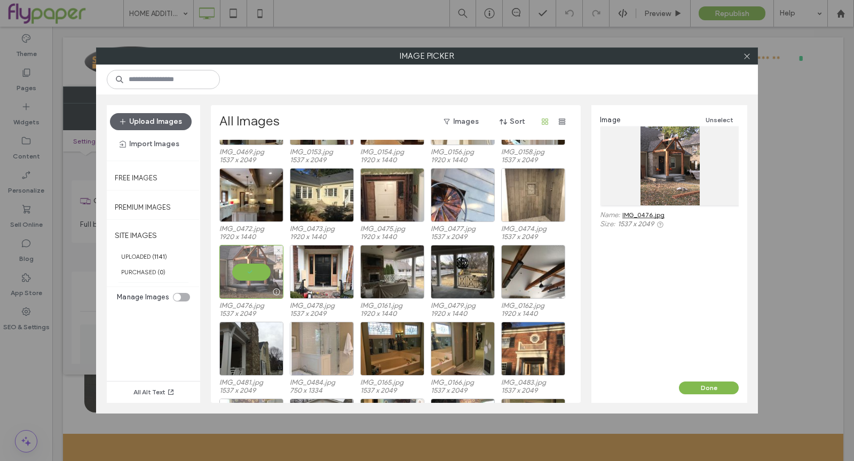
click at [245, 265] on div at bounding box center [251, 272] width 64 height 54
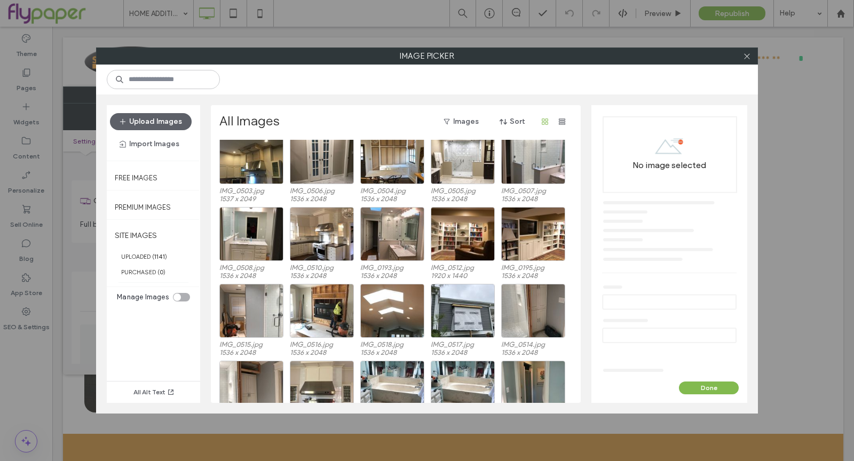
scroll to position [2958, 0]
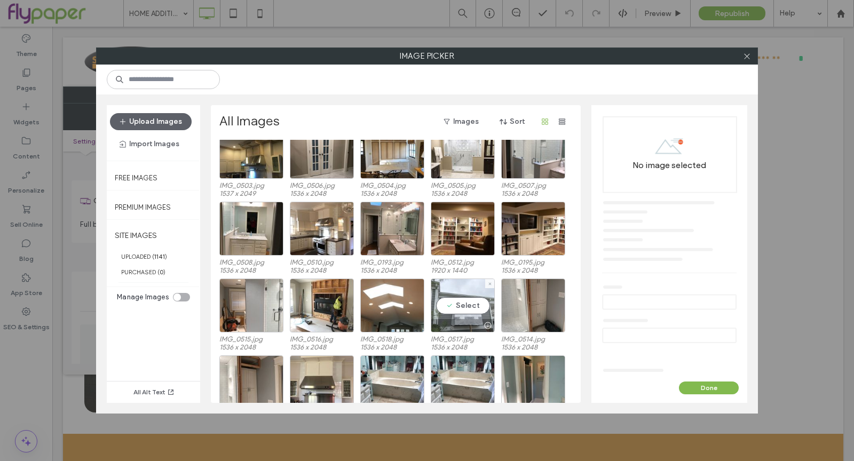
click at [456, 311] on div "Select" at bounding box center [463, 306] width 64 height 54
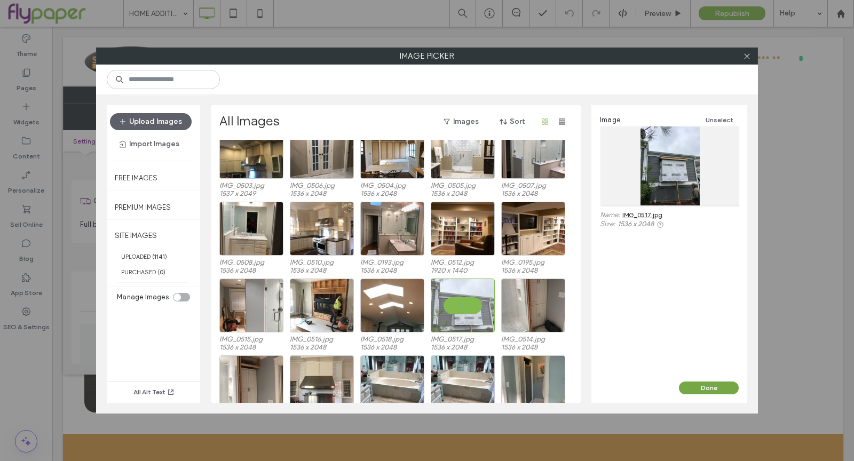
click at [712, 388] on button "Done" at bounding box center [709, 388] width 60 height 13
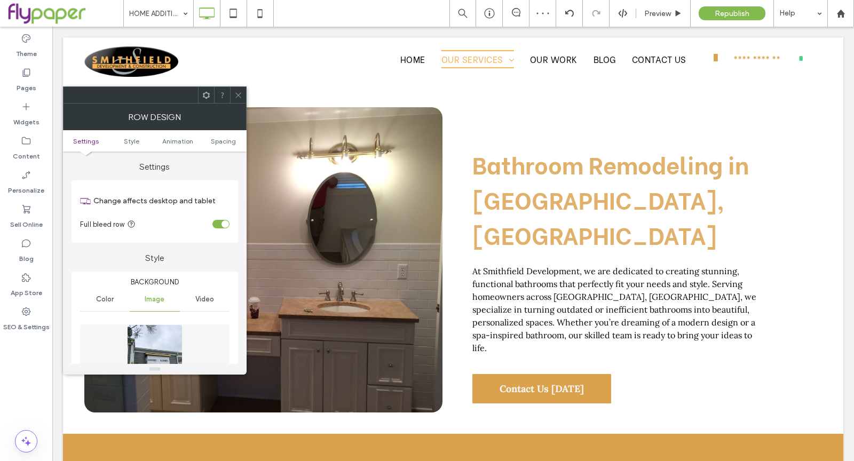
drag, startPoint x: 232, startPoint y: 93, endPoint x: 237, endPoint y: 95, distance: 5.7
click at [232, 93] on div at bounding box center [238, 95] width 16 height 16
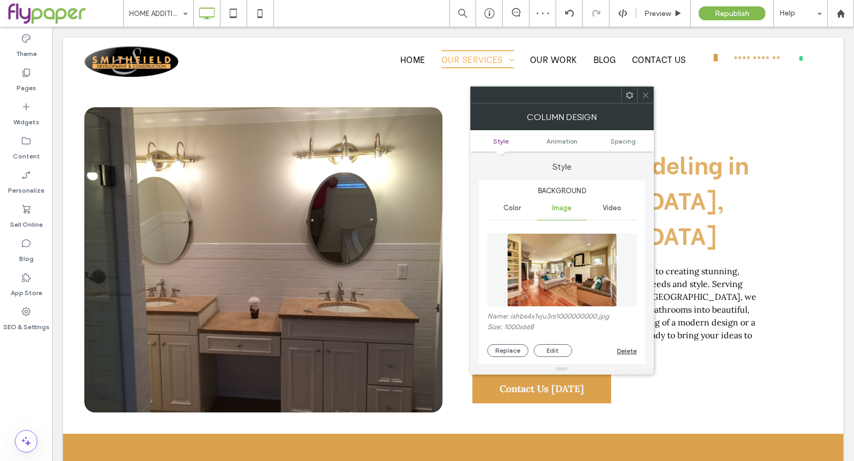
click at [592, 281] on img at bounding box center [562, 270] width 110 height 74
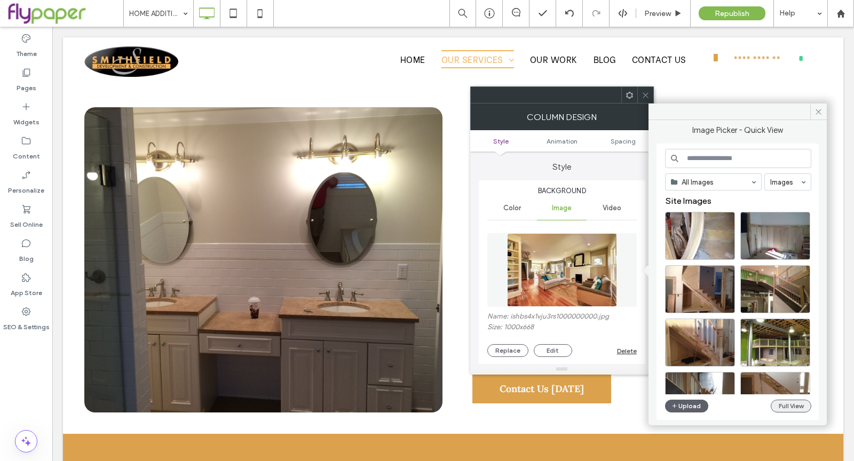
click at [786, 406] on button "Full View" at bounding box center [791, 406] width 41 height 13
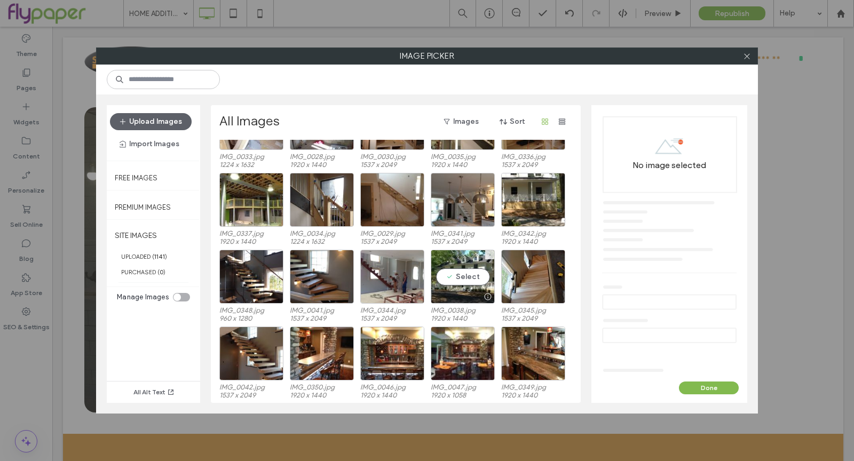
scroll to position [63, 0]
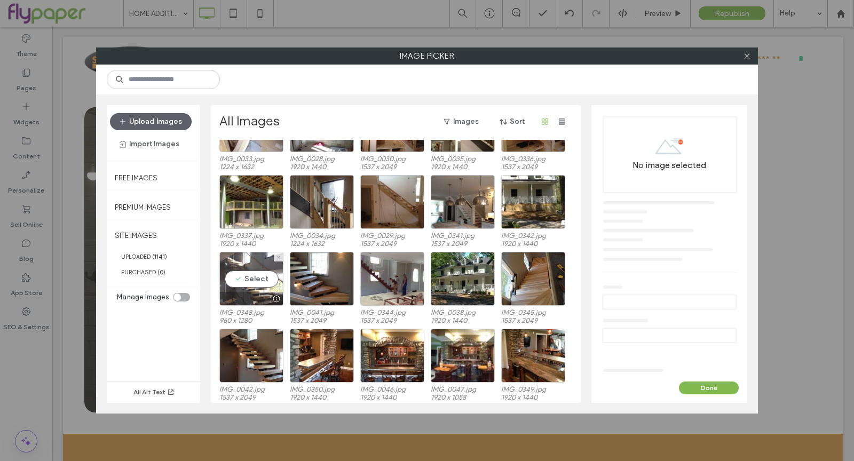
click at [260, 289] on div "Select" at bounding box center [251, 279] width 64 height 54
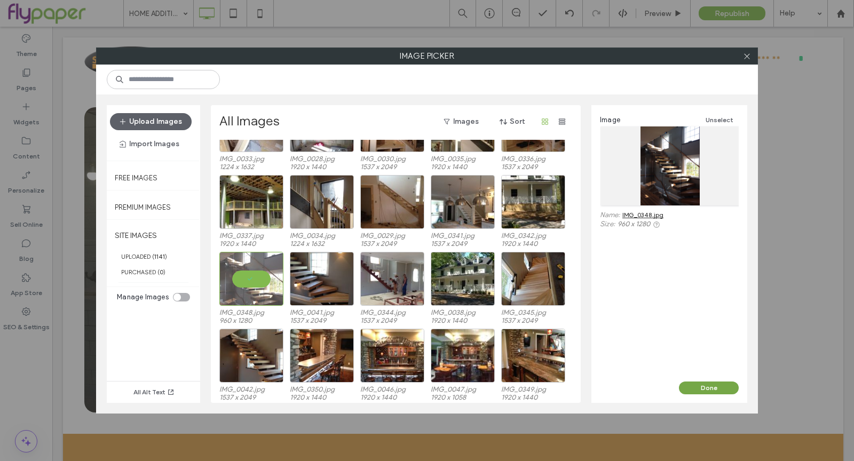
click at [697, 384] on button "Done" at bounding box center [709, 388] width 60 height 13
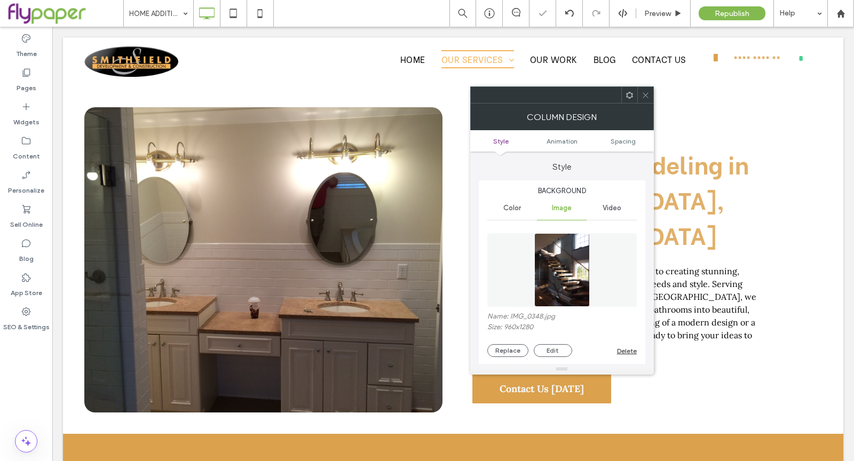
type input "**"
click at [649, 94] on icon at bounding box center [646, 95] width 8 height 8
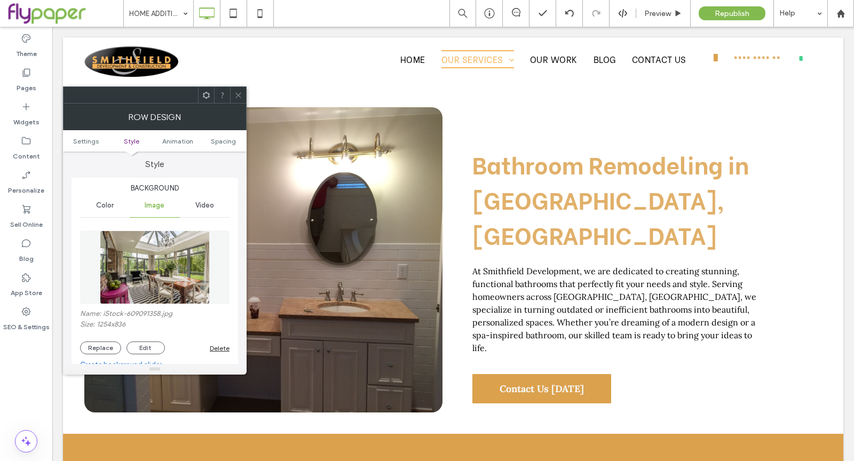
scroll to position [207, 0]
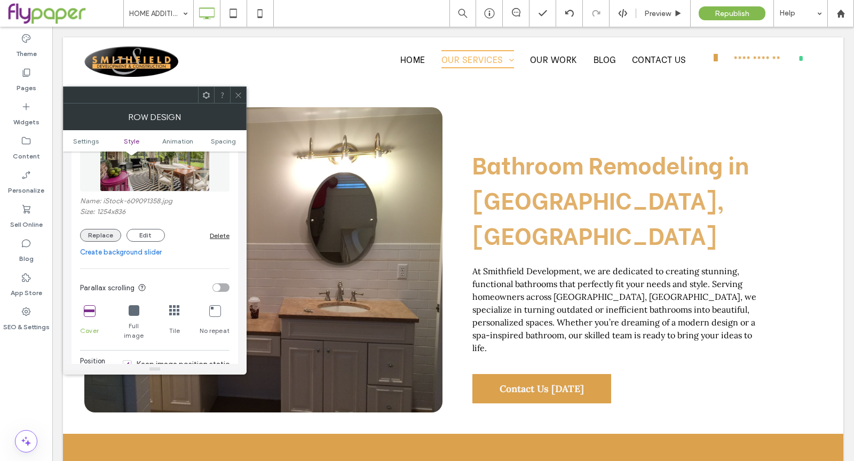
click at [96, 237] on button "Replace" at bounding box center [100, 235] width 41 height 13
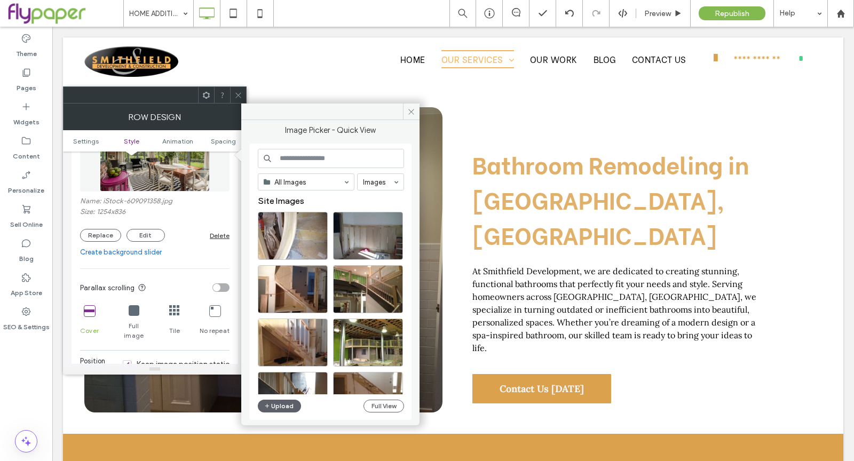
click at [399, 398] on div "All Images Images Site Images Upload Full View" at bounding box center [331, 282] width 146 height 266
click at [395, 402] on button "Full View" at bounding box center [384, 406] width 41 height 13
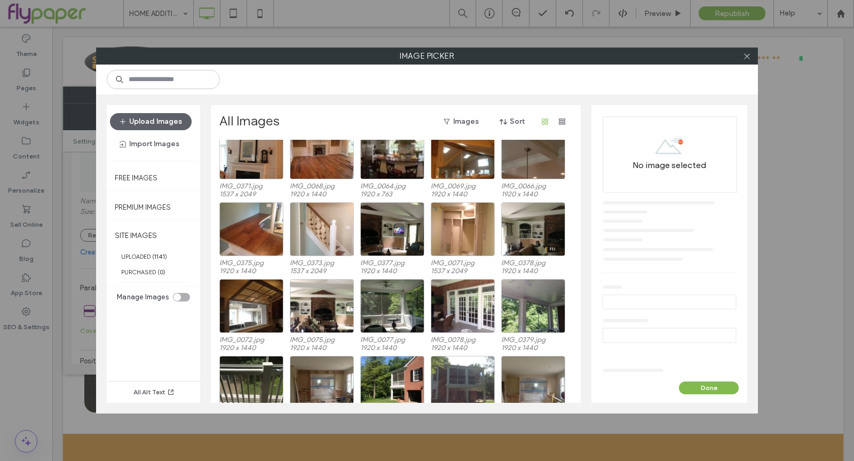
scroll to position [616, 0]
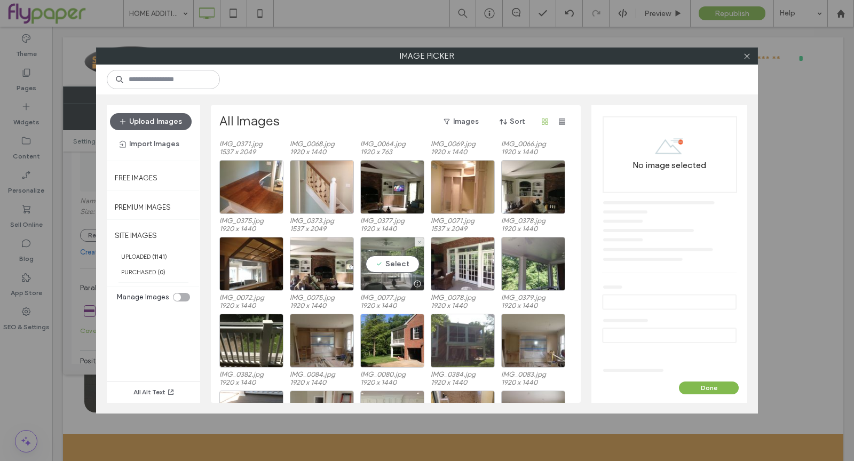
click at [423, 263] on div "Select" at bounding box center [392, 264] width 64 height 54
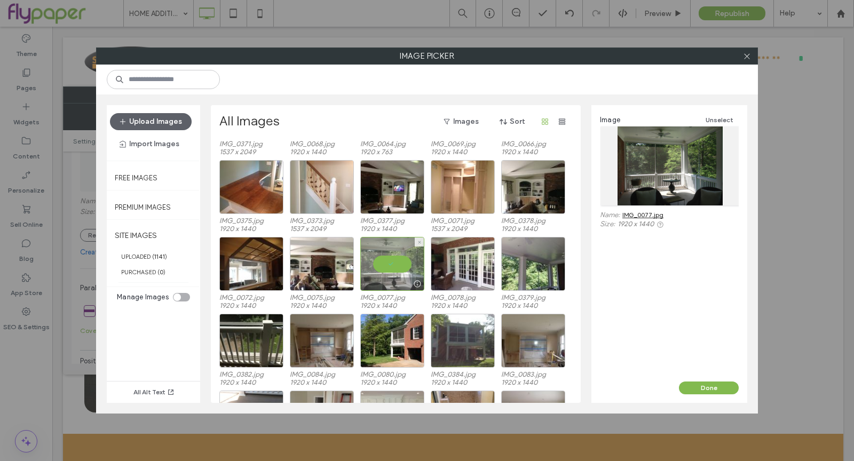
click at [391, 269] on div at bounding box center [392, 264] width 64 height 54
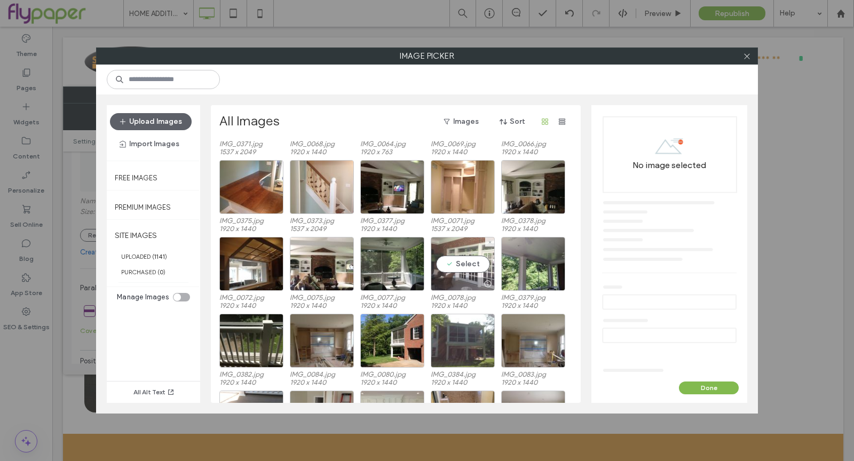
click at [462, 267] on div "Select" at bounding box center [463, 264] width 64 height 54
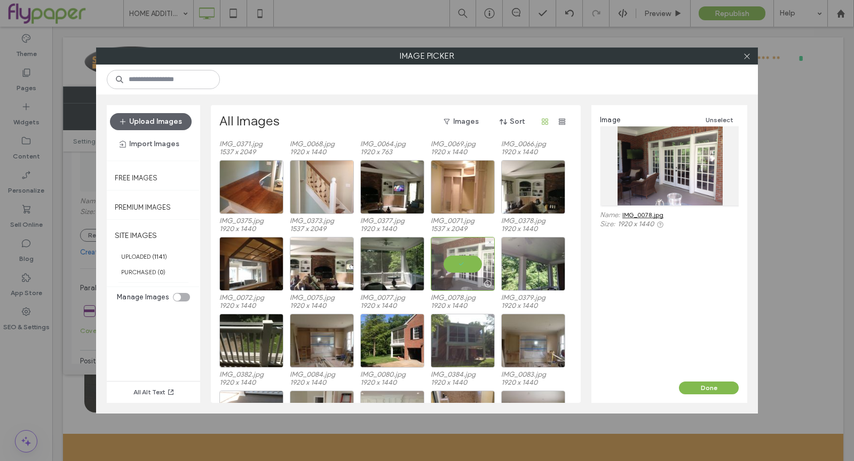
click at [462, 267] on div at bounding box center [463, 264] width 64 height 54
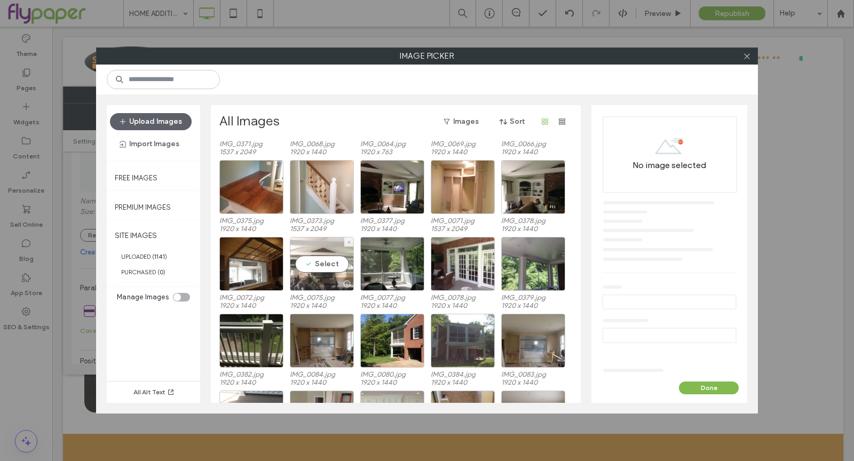
click at [337, 271] on div "Select" at bounding box center [322, 264] width 64 height 54
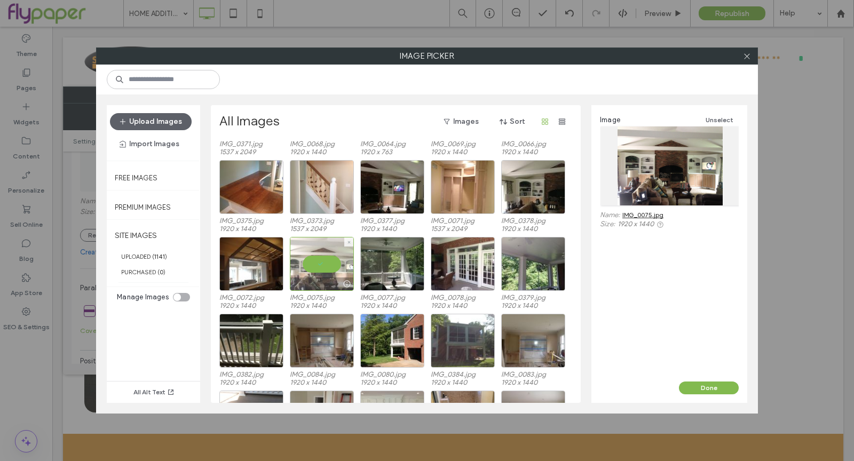
click at [337, 270] on div at bounding box center [322, 264] width 64 height 54
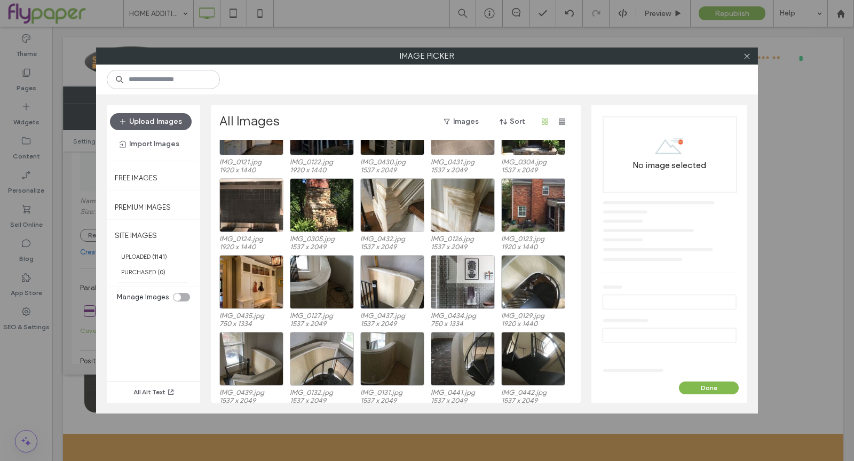
scroll to position [1822, 0]
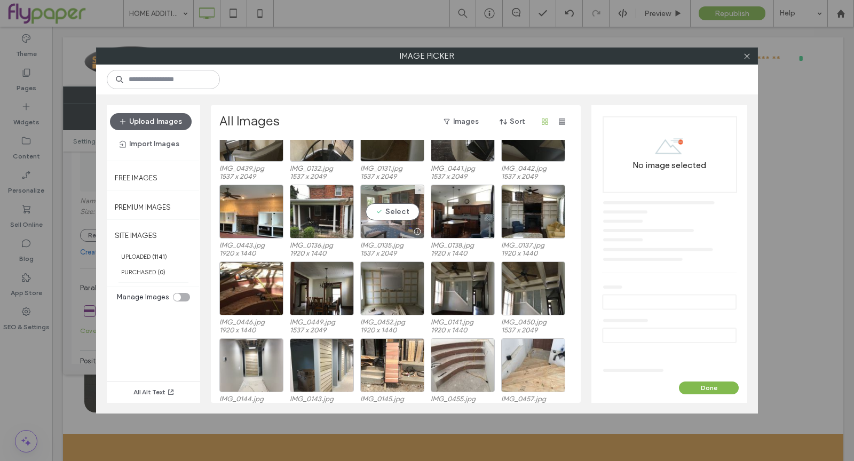
click at [390, 223] on div "Select" at bounding box center [392, 212] width 64 height 54
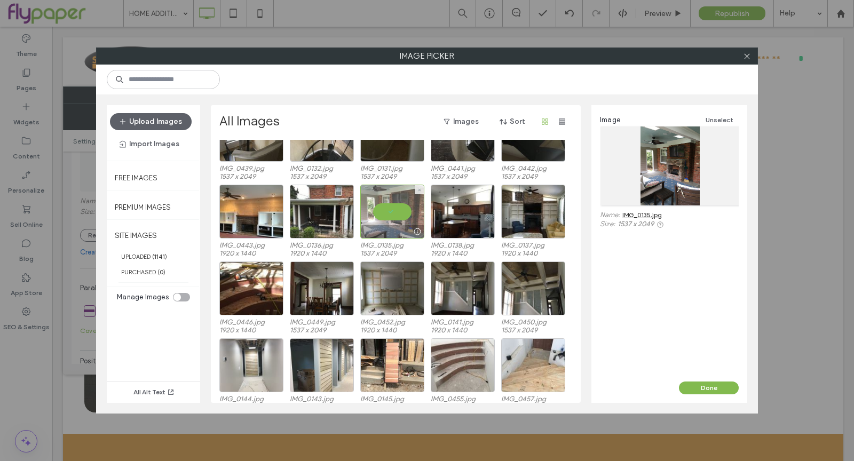
click at [390, 223] on div at bounding box center [392, 212] width 64 height 54
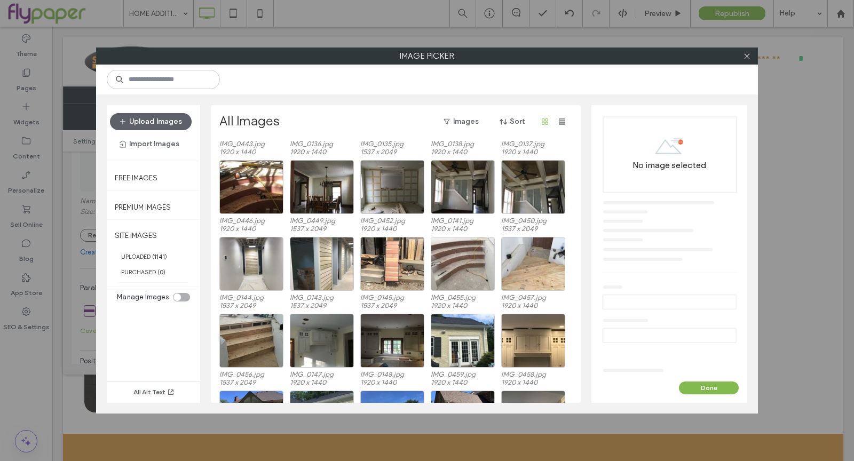
scroll to position [1923, 0]
click at [521, 204] on div at bounding box center [533, 207] width 63 height 13
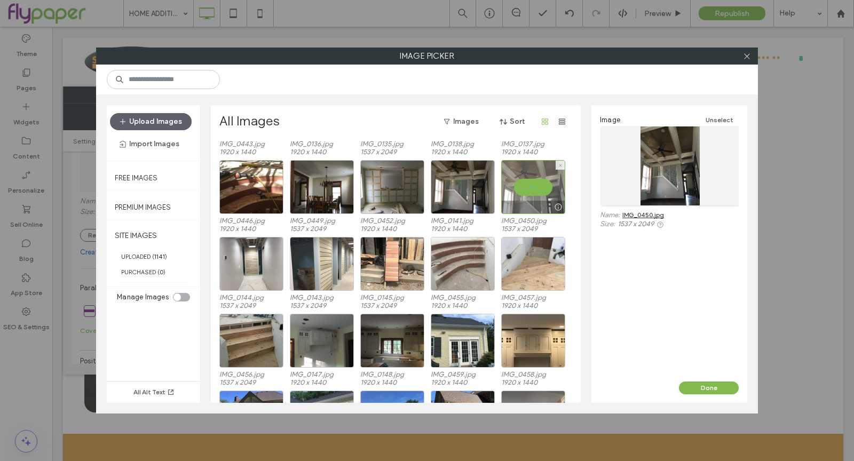
click at [521, 205] on div at bounding box center [533, 207] width 63 height 13
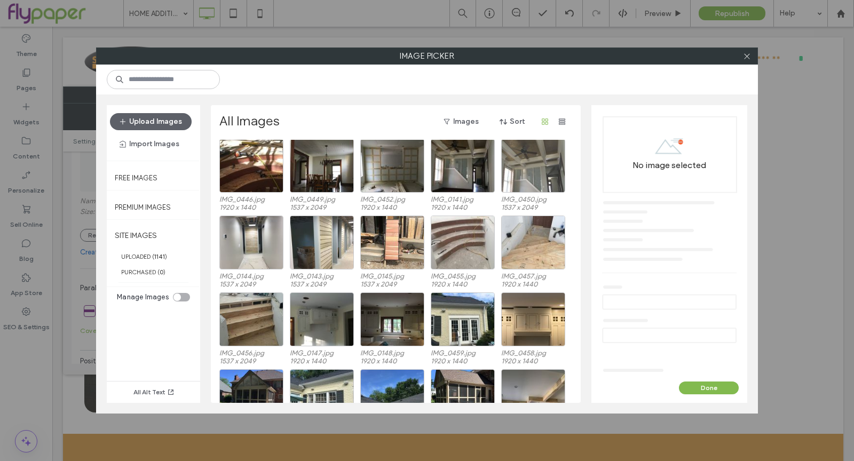
scroll to position [2135, 0]
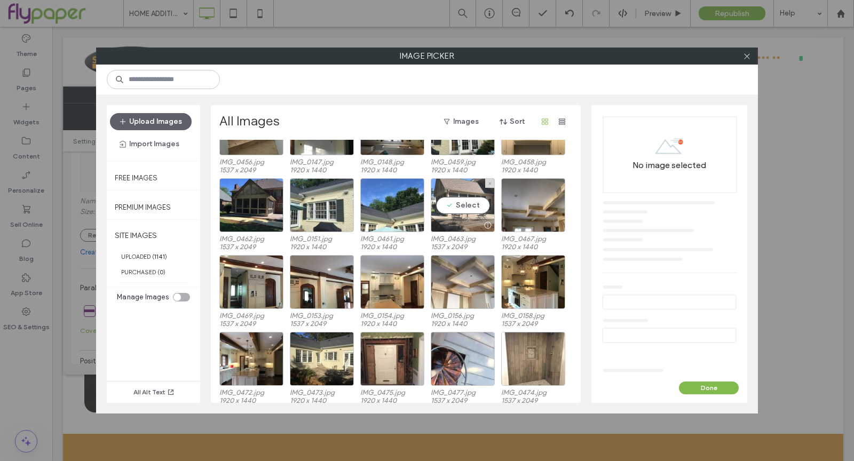
click at [451, 205] on div "Select" at bounding box center [463, 205] width 64 height 54
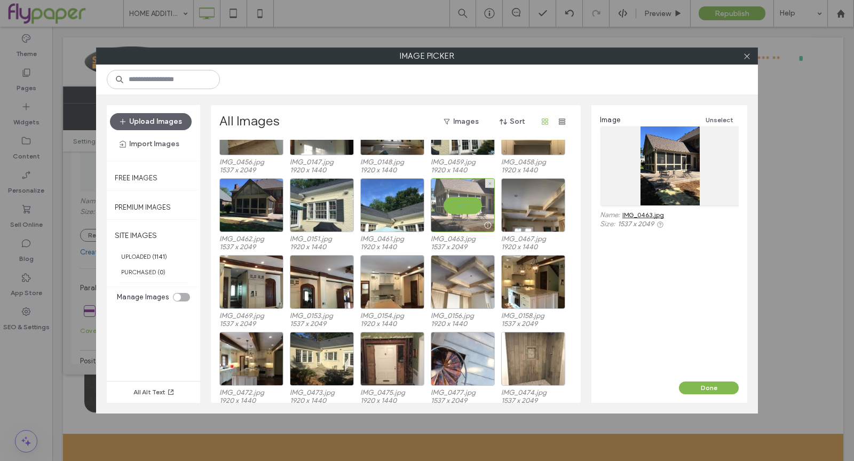
click at [452, 206] on div at bounding box center [463, 205] width 64 height 54
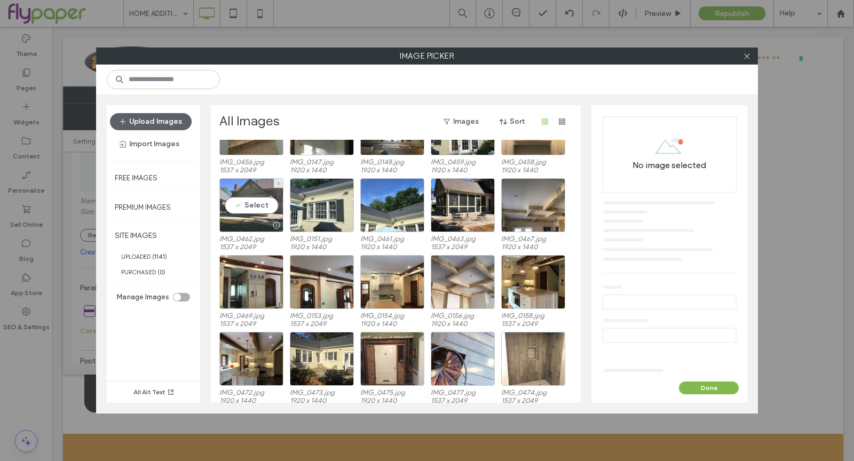
click at [250, 200] on div "Select" at bounding box center [251, 205] width 64 height 54
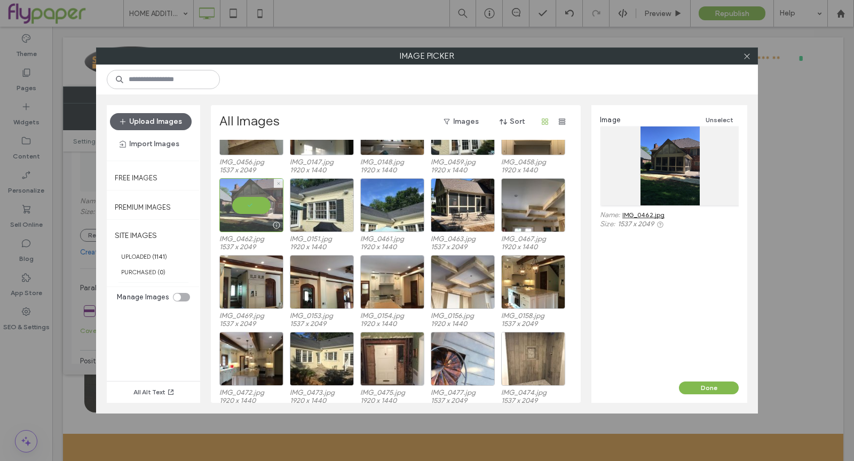
click at [250, 200] on div at bounding box center [251, 205] width 64 height 54
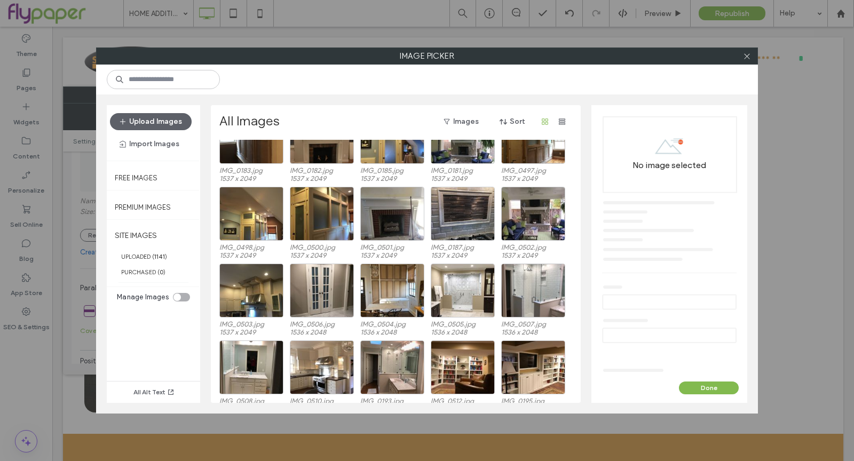
scroll to position [2743, 0]
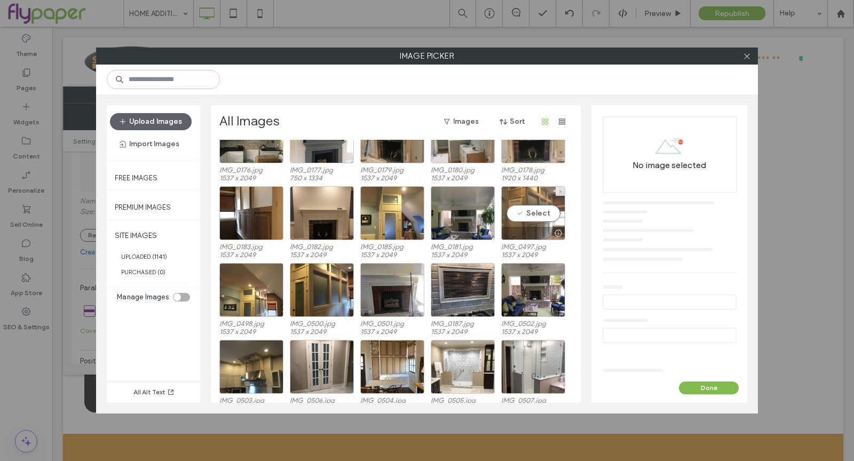
click at [534, 210] on div "Select" at bounding box center [533, 213] width 64 height 54
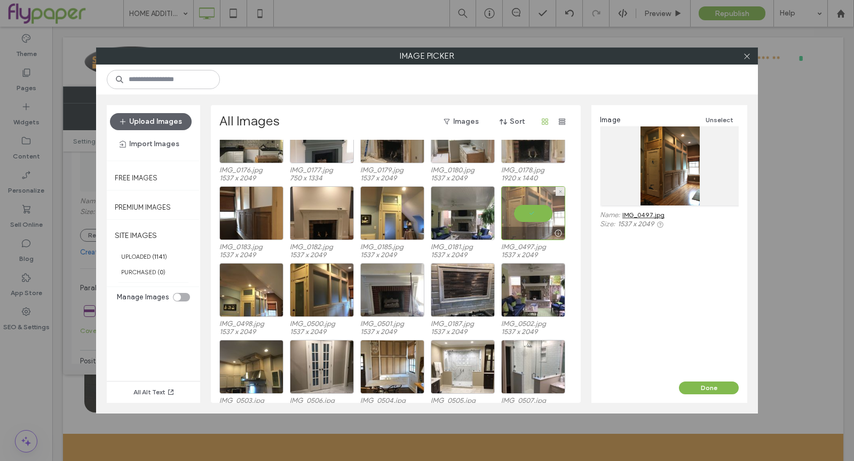
click at [533, 210] on div at bounding box center [533, 213] width 64 height 54
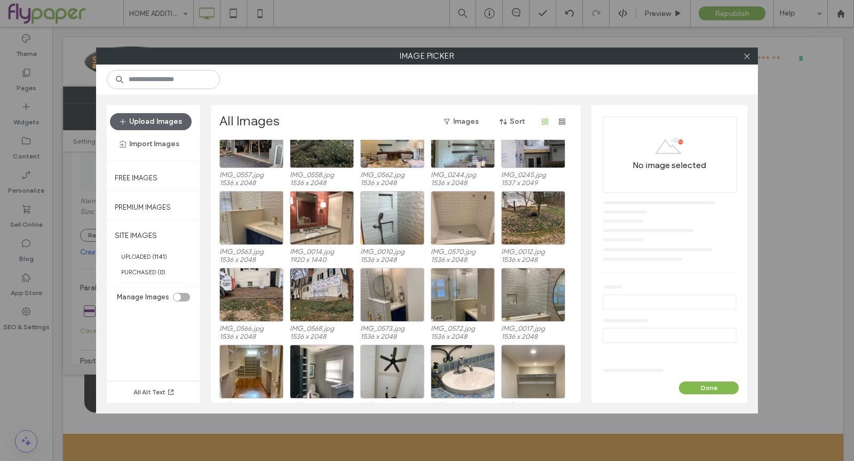
scroll to position [4140, 0]
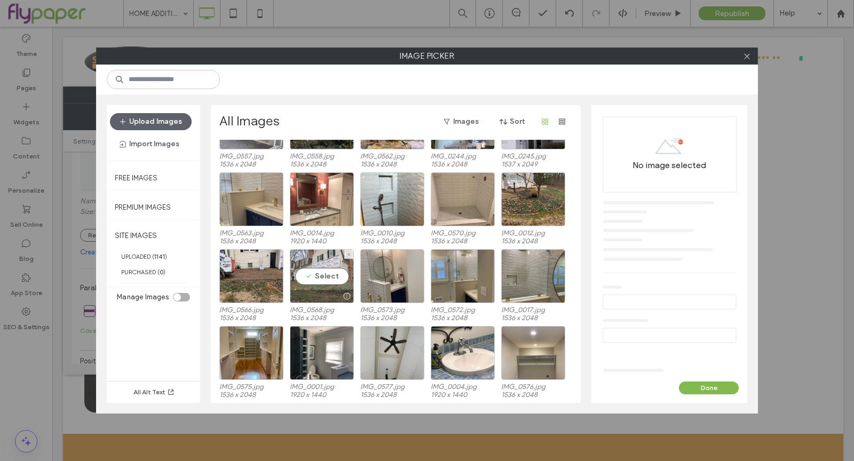
click at [326, 298] on div at bounding box center [321, 296] width 63 height 13
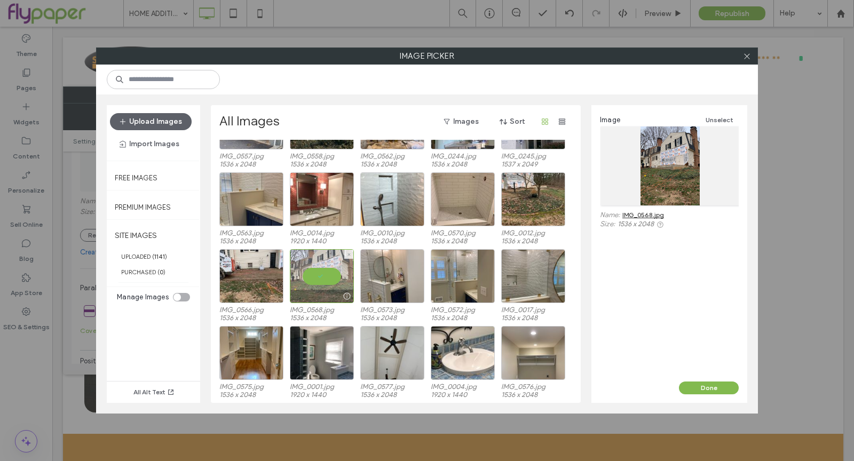
click at [326, 298] on div at bounding box center [321, 296] width 63 height 13
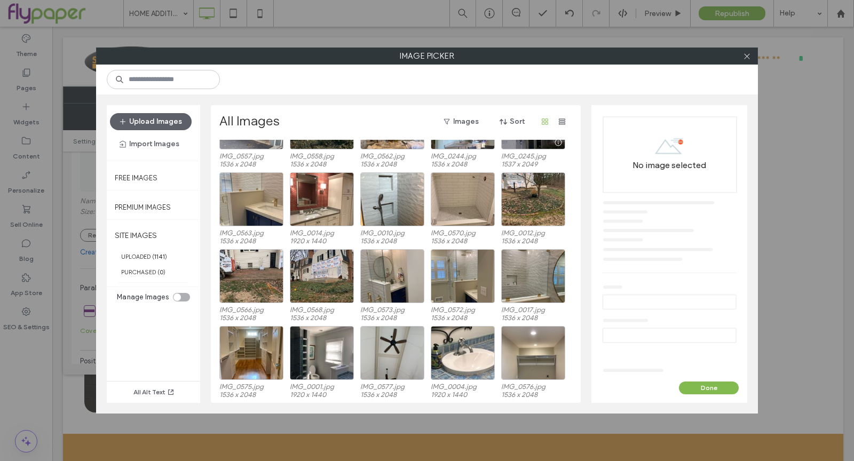
click at [529, 146] on div at bounding box center [533, 142] width 63 height 13
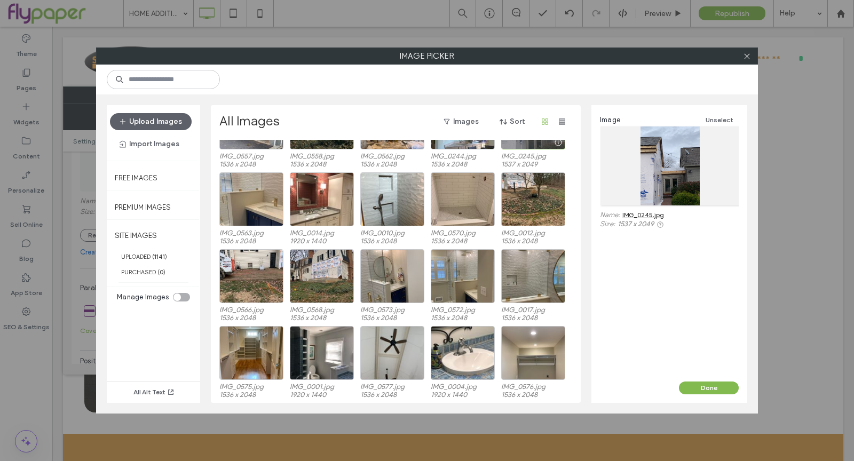
click at [529, 146] on div at bounding box center [533, 142] width 63 height 13
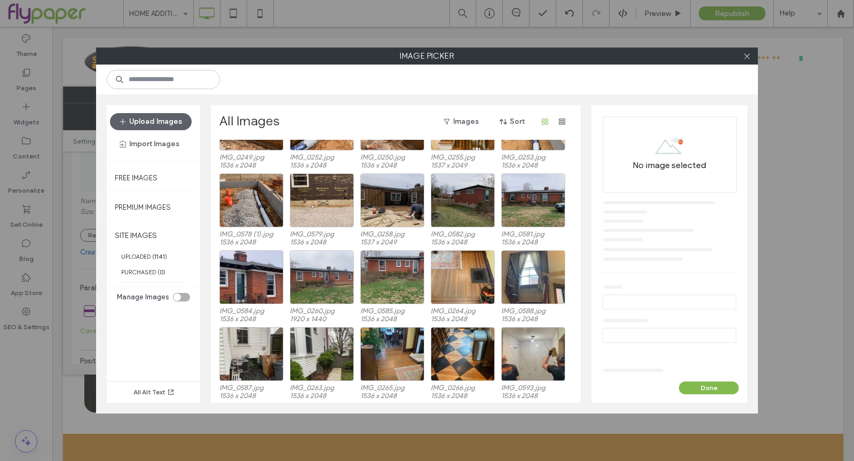
scroll to position [4525, 0]
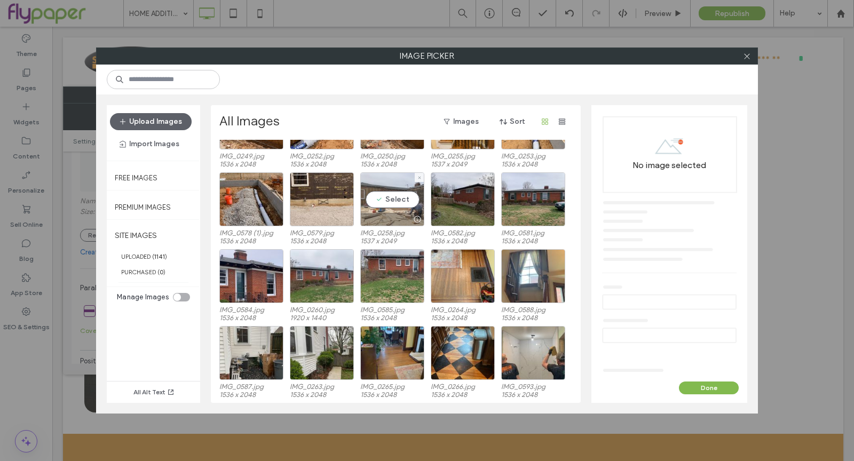
click at [371, 220] on div at bounding box center [392, 219] width 63 height 13
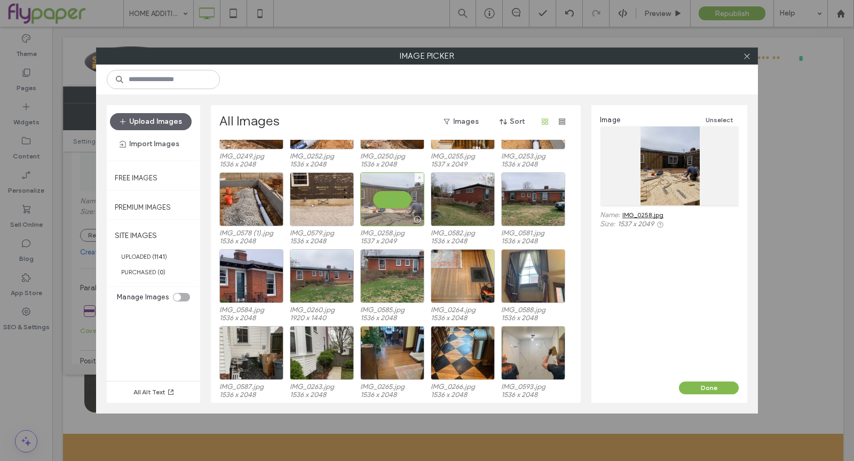
click at [371, 220] on div at bounding box center [392, 219] width 63 height 13
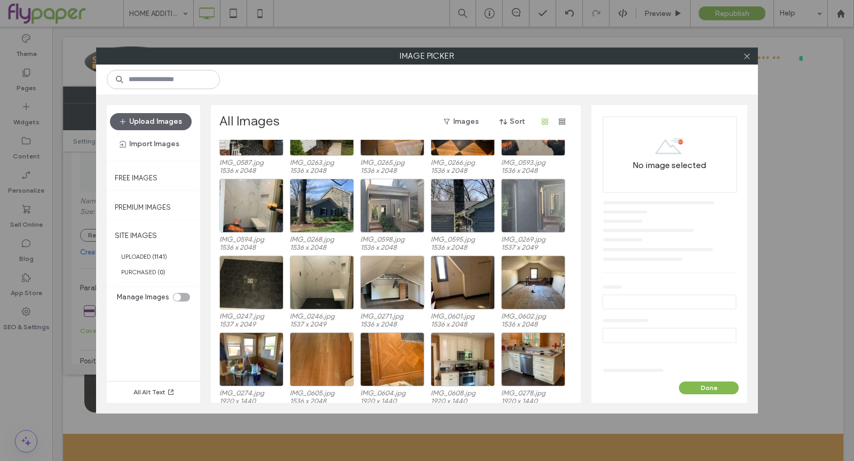
scroll to position [4803, 0]
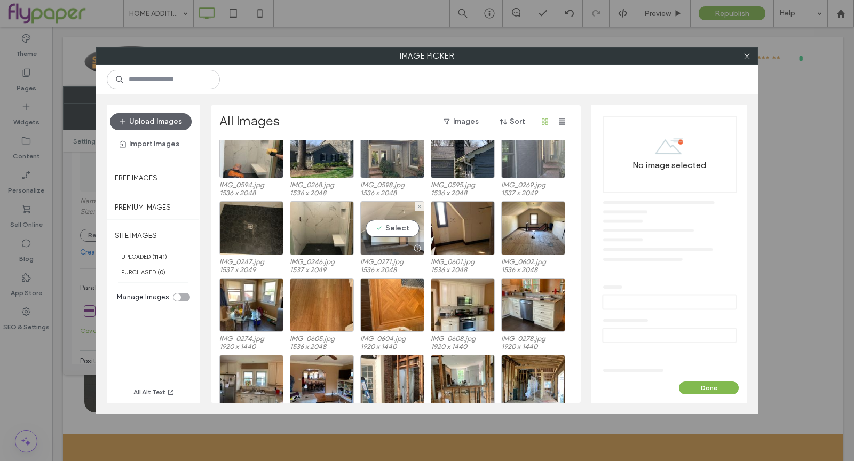
click at [387, 240] on div "Select" at bounding box center [392, 228] width 64 height 54
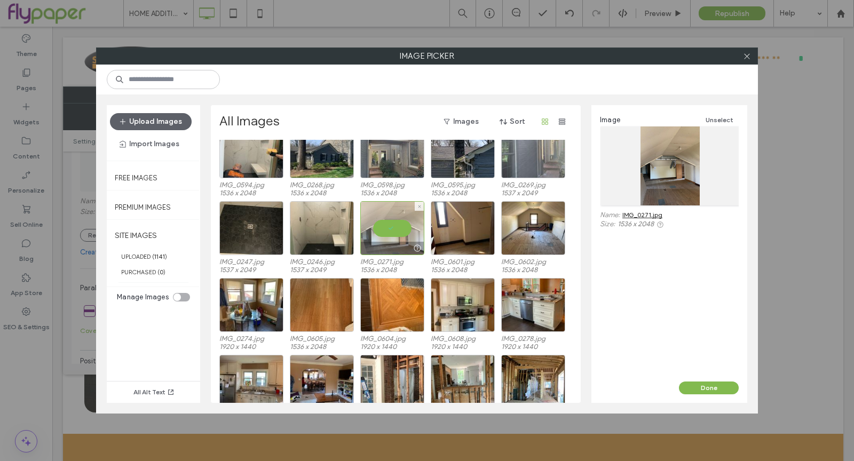
click at [387, 240] on div at bounding box center [392, 228] width 64 height 54
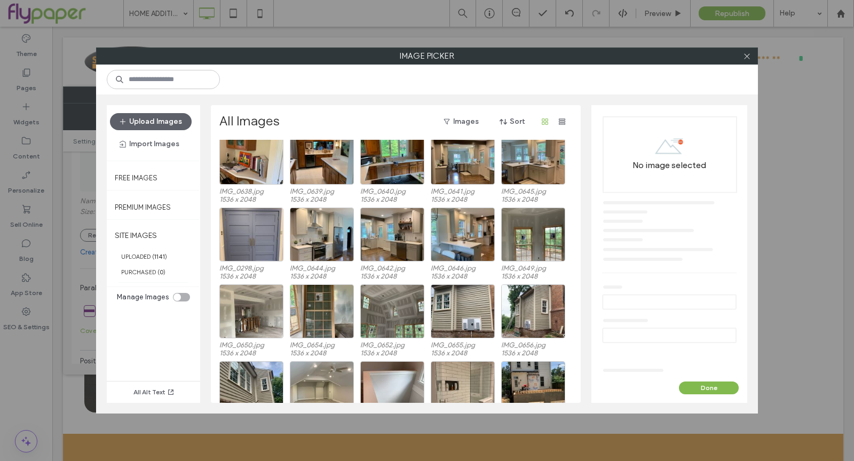
scroll to position [5570, 0]
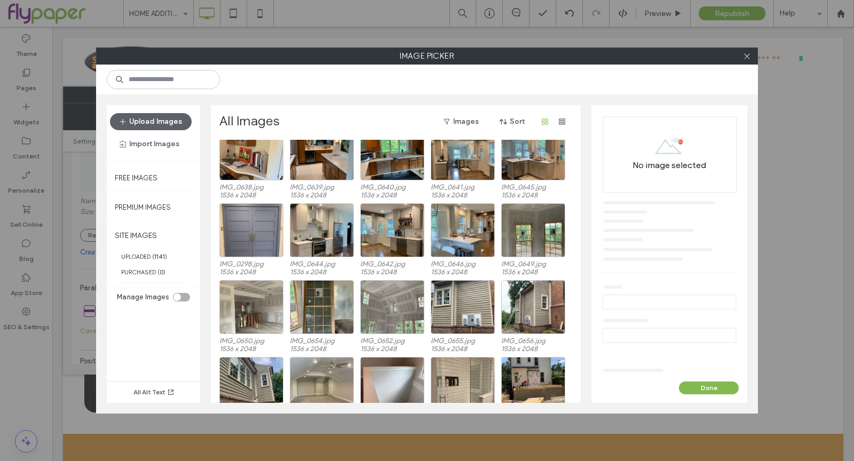
click at [392, 306] on div at bounding box center [392, 307] width 64 height 54
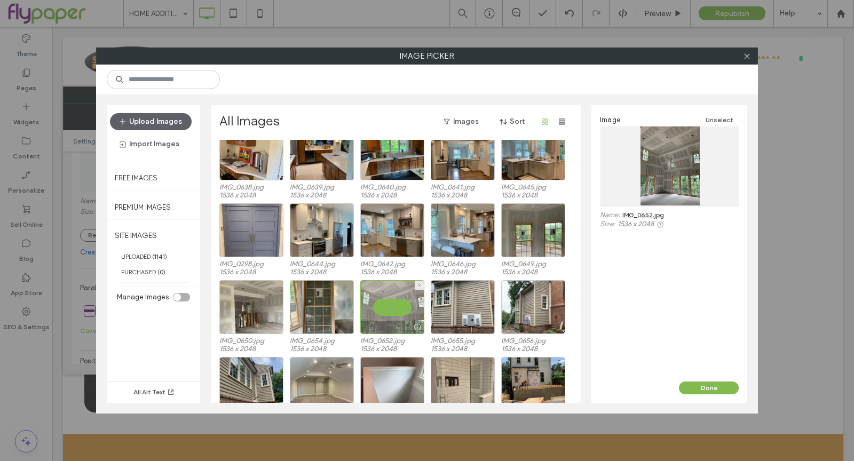
click at [392, 306] on div at bounding box center [392, 307] width 64 height 54
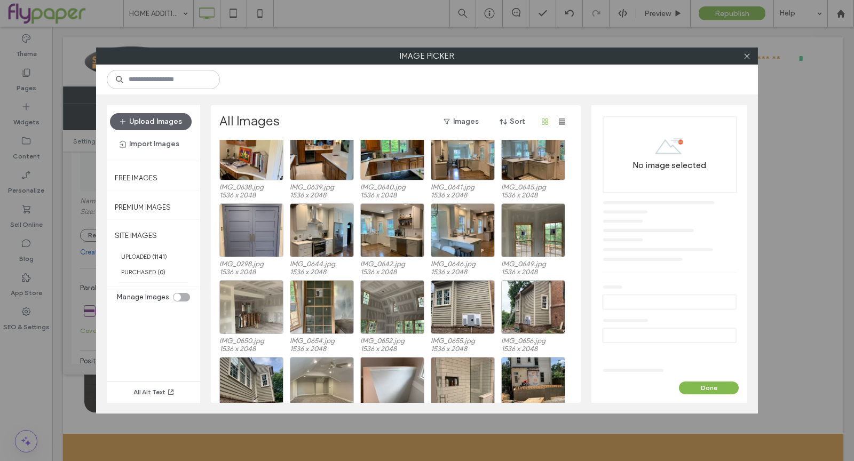
click at [212, 304] on div "All Images Images Sort IMG_0285.jpg 1536 x 2048 IMG_0287.jpg 1536 x 2048 IMG_02…" at bounding box center [396, 254] width 370 height 298
click at [253, 300] on div "Select" at bounding box center [251, 307] width 64 height 54
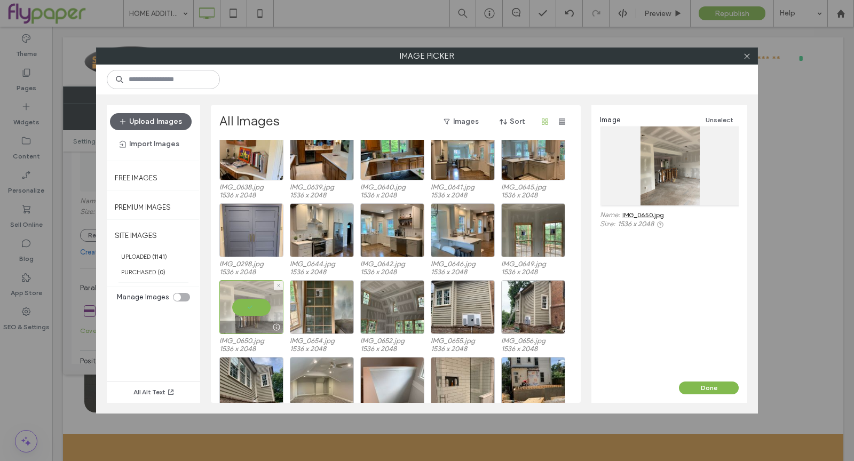
click at [253, 300] on div at bounding box center [251, 307] width 64 height 54
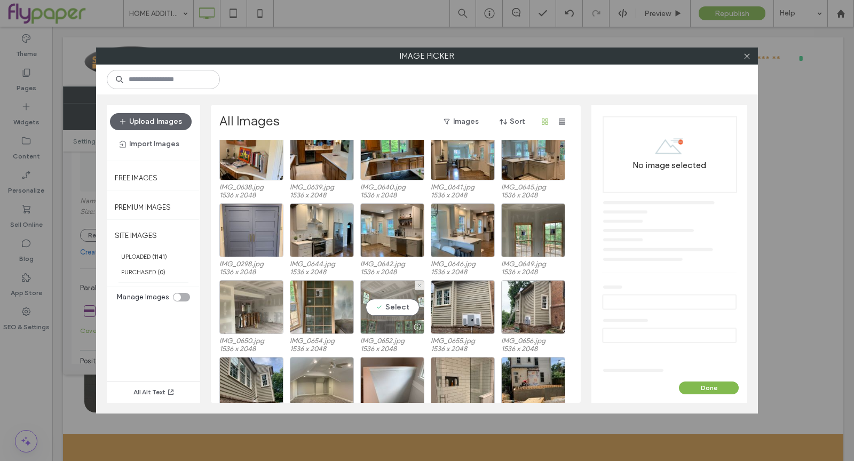
click at [411, 303] on div "Select" at bounding box center [392, 307] width 64 height 54
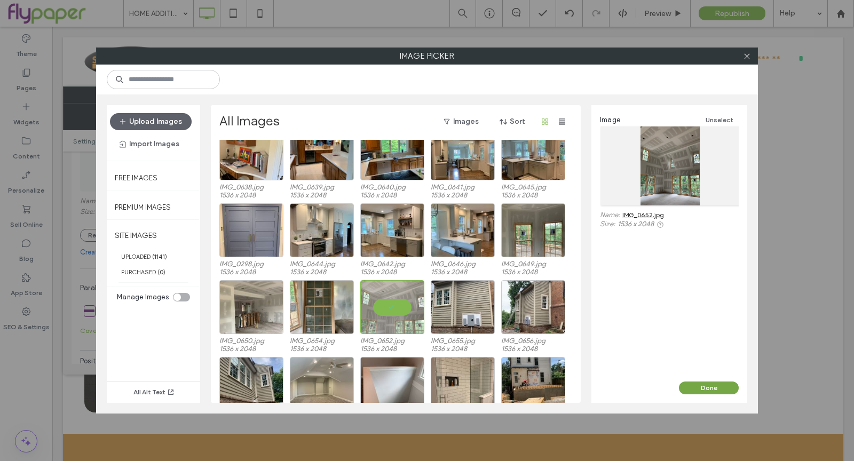
click at [694, 382] on button "Done" at bounding box center [709, 388] width 60 height 13
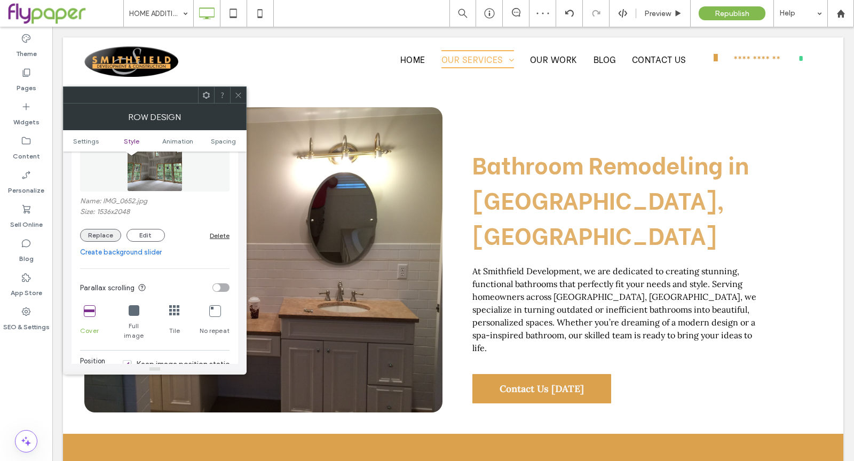
click at [90, 233] on button "Replace" at bounding box center [100, 235] width 41 height 13
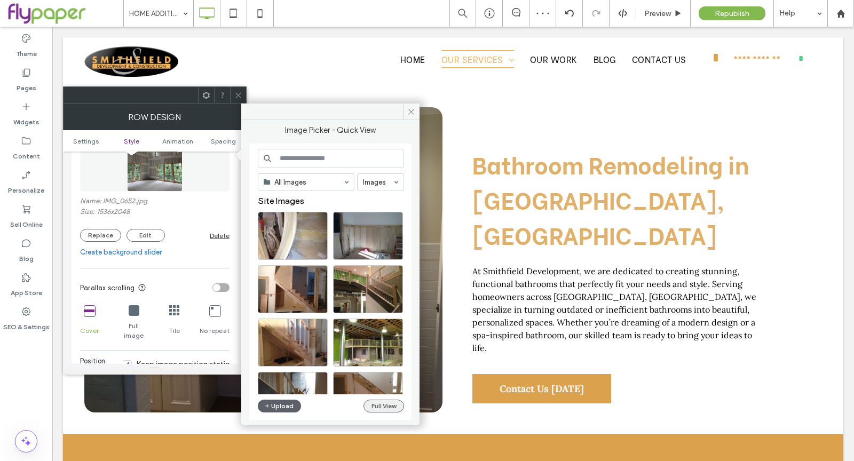
click at [389, 411] on button "Full View" at bounding box center [384, 406] width 41 height 13
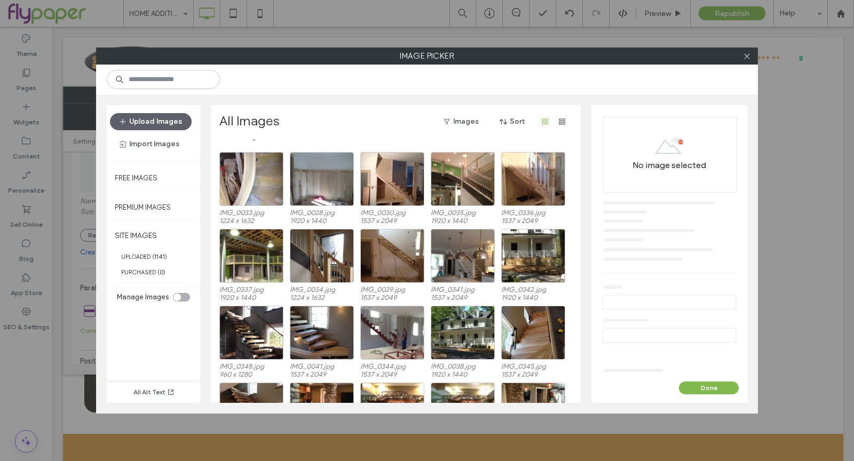
scroll to position [65, 0]
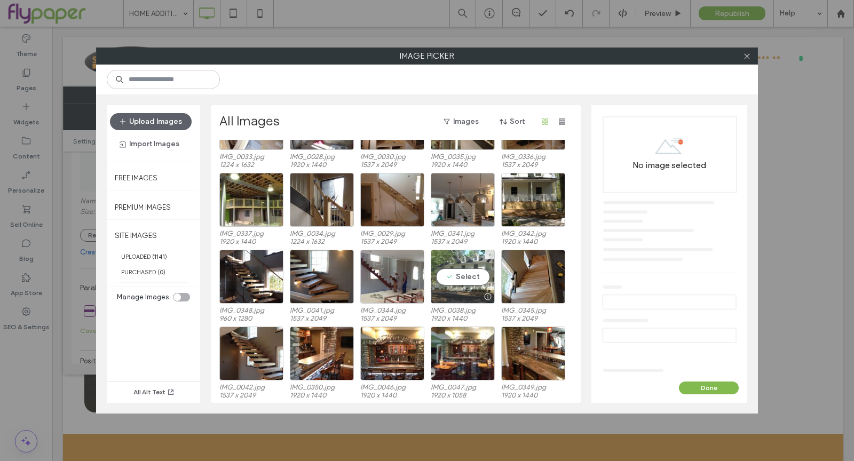
click at [449, 263] on div "Select" at bounding box center [463, 277] width 64 height 54
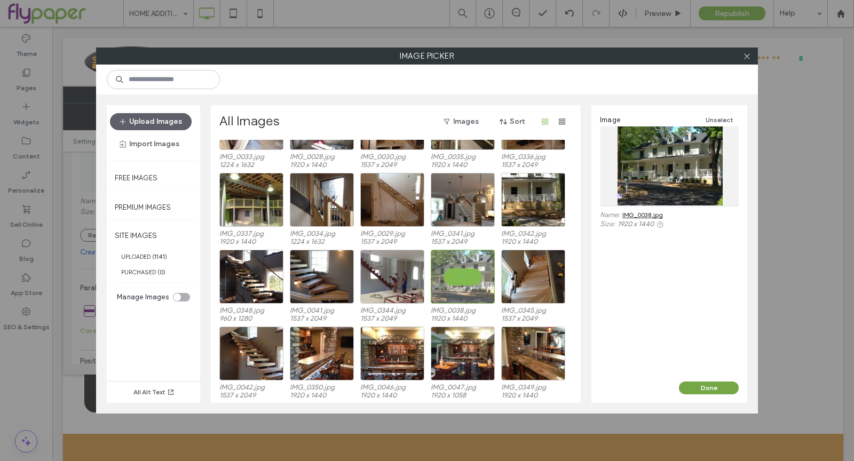
click at [714, 387] on button "Done" at bounding box center [709, 388] width 60 height 13
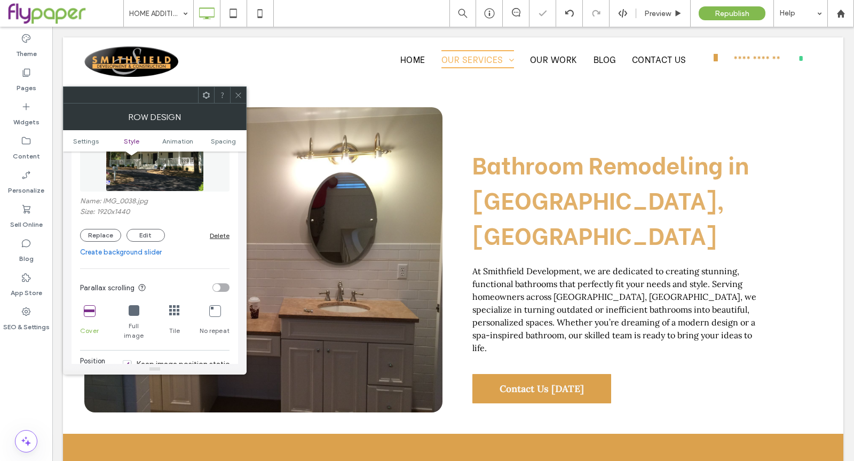
click at [234, 100] on span at bounding box center [238, 95] width 8 height 16
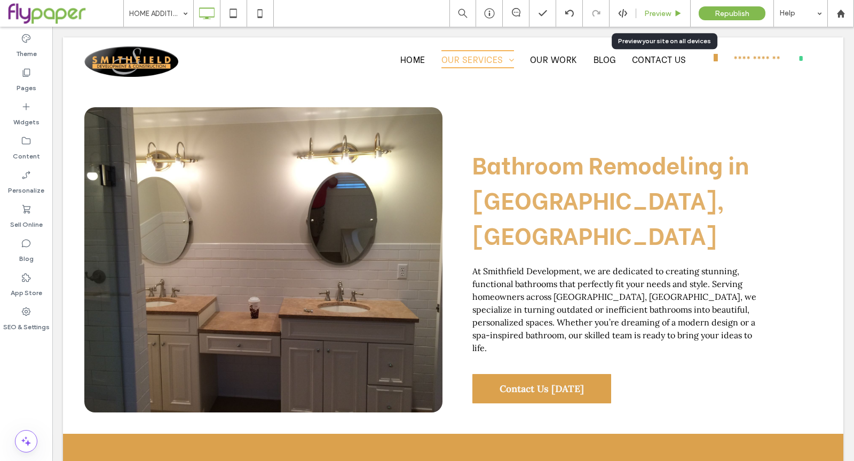
click at [642, 11] on div "Preview" at bounding box center [663, 13] width 54 height 9
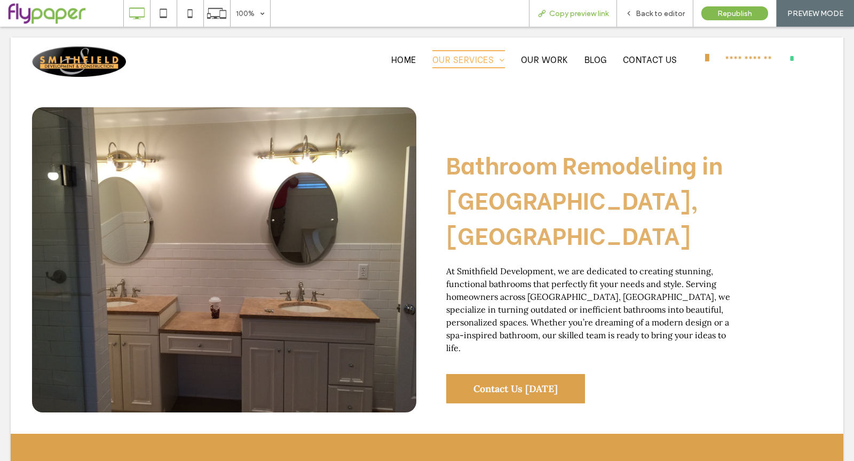
click at [580, 15] on span "Copy preview link" at bounding box center [578, 13] width 59 height 9
click at [677, 17] on span "Back to editor" at bounding box center [660, 13] width 49 height 9
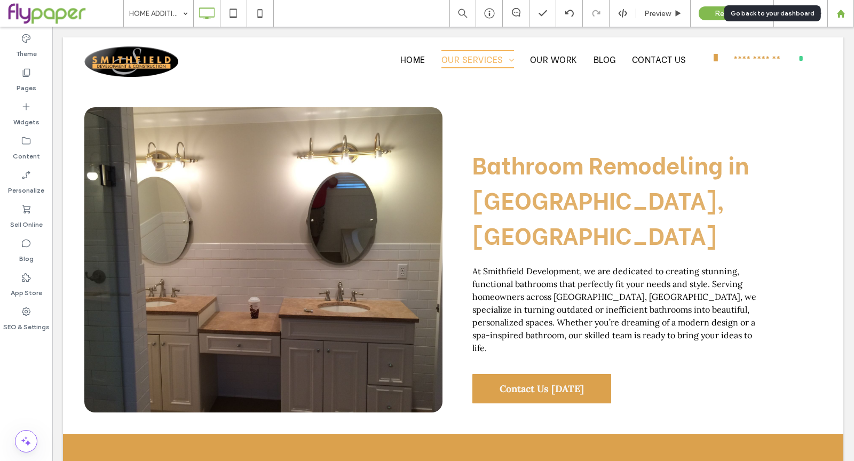
click at [847, 8] on div at bounding box center [841, 13] width 27 height 27
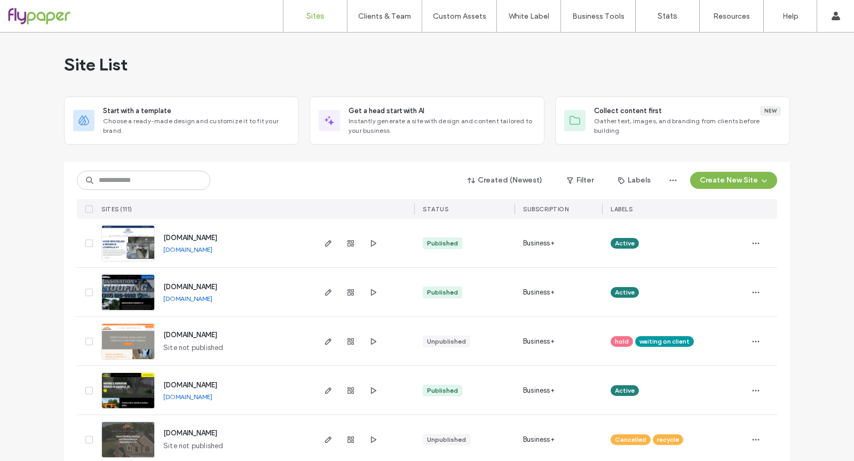
click at [126, 191] on div "Created (Newest) Filter Labels Create New Site SITES (111) STATUS SUBSCRIPTION …" at bounding box center [427, 190] width 700 height 57
click at [120, 177] on input at bounding box center [143, 180] width 133 height 19
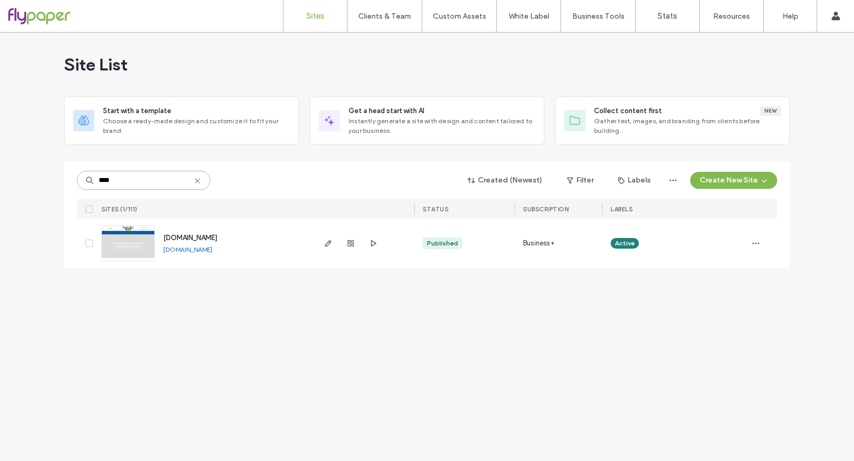
type input "****"
click at [206, 239] on span "[DOMAIN_NAME]" at bounding box center [190, 238] width 54 height 8
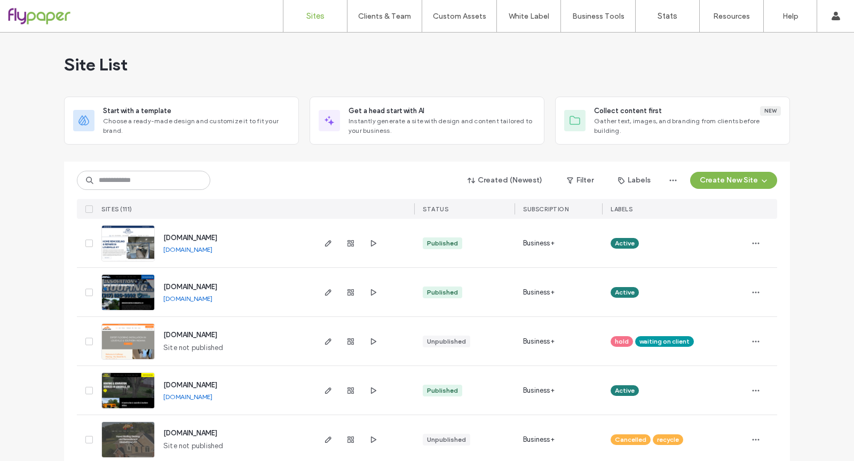
click at [372, 191] on div "Created (Newest) Filter Labels Create New Site SITES (111) STATUS SUBSCRIPTION …" at bounding box center [427, 190] width 700 height 57
click at [159, 176] on input at bounding box center [143, 180] width 133 height 19
click at [178, 174] on input at bounding box center [143, 180] width 133 height 19
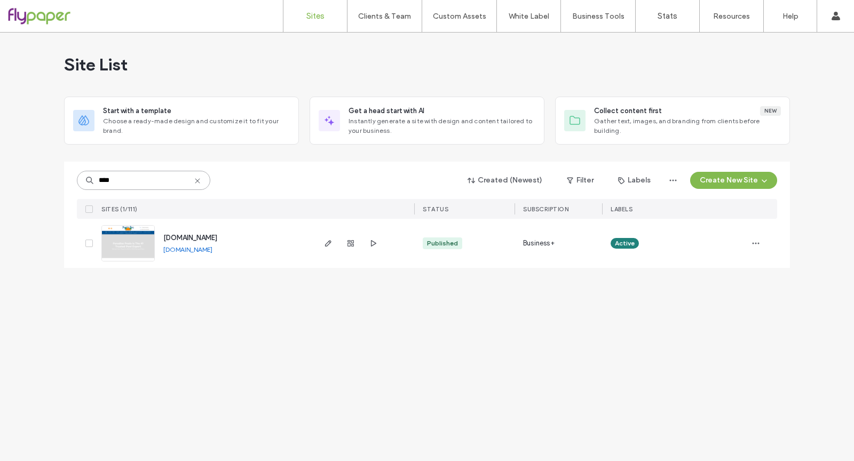
type input "****"
click at [667, 322] on div "Site List Start with a template Choose a ready-made design and customize it to …" at bounding box center [427, 247] width 854 height 429
click at [217, 238] on span "[DOMAIN_NAME]" at bounding box center [190, 238] width 54 height 8
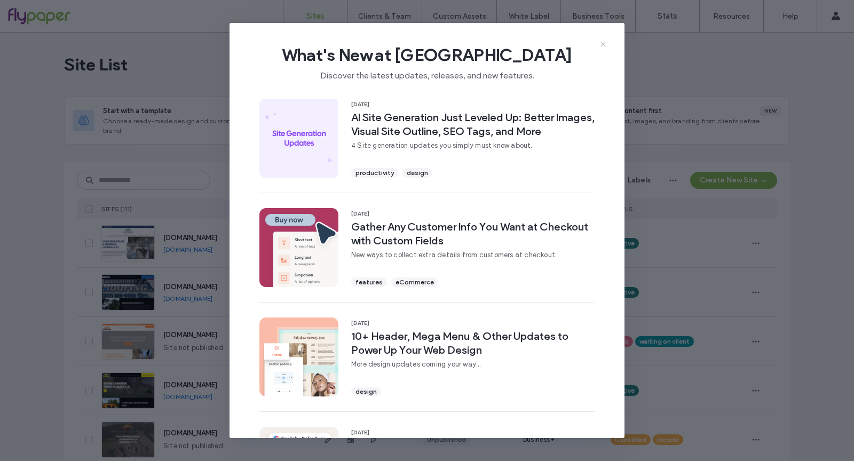
click at [602, 44] on icon at bounding box center [603, 44] width 9 height 9
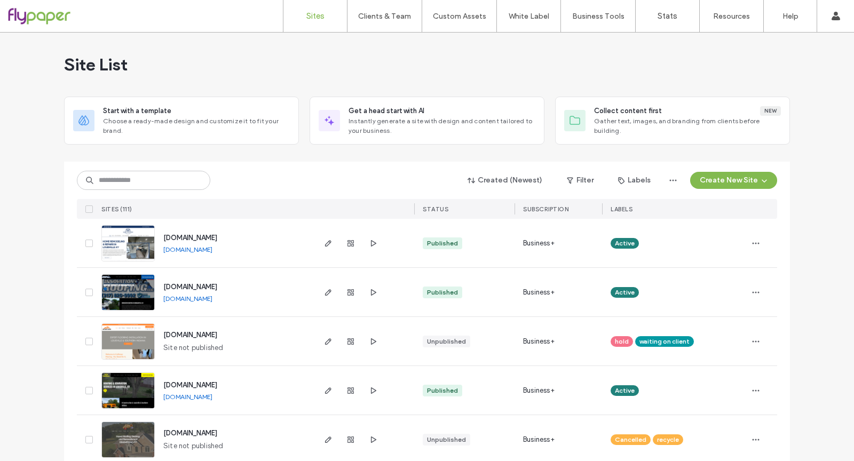
click at [585, 50] on div "Site List" at bounding box center [427, 65] width 726 height 64
click at [197, 176] on input at bounding box center [143, 180] width 133 height 19
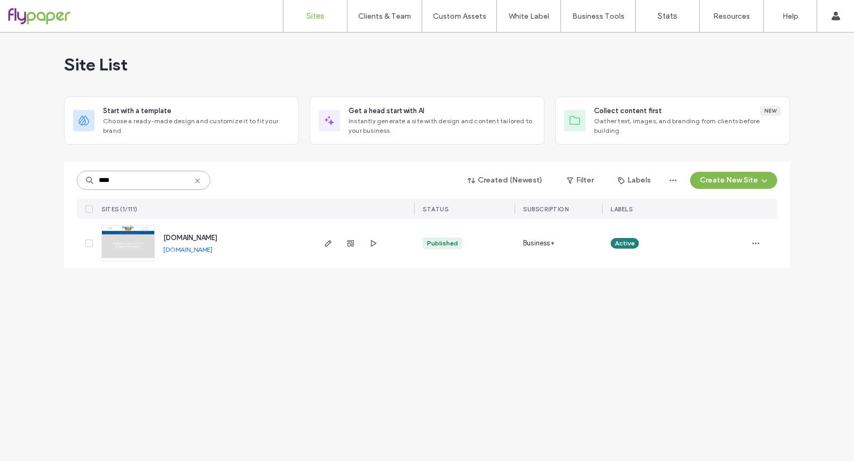
type input "****"
click at [203, 239] on span "[DOMAIN_NAME]" at bounding box center [190, 238] width 54 height 8
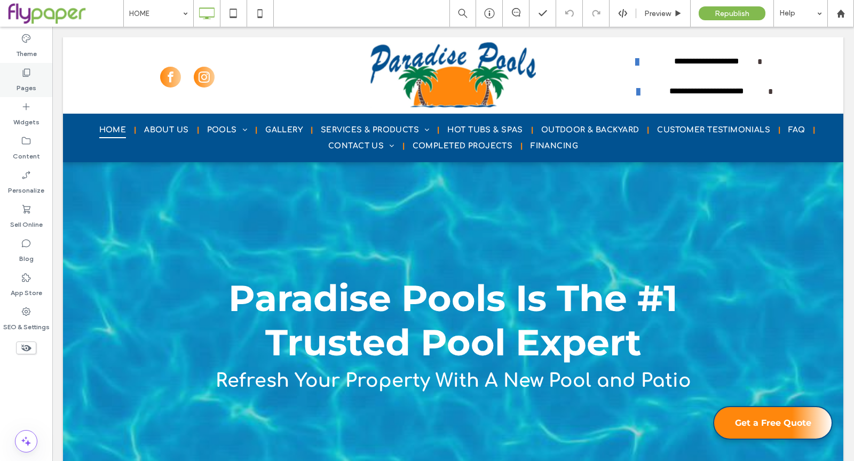
drag, startPoint x: 17, startPoint y: 81, endPoint x: 35, endPoint y: 91, distance: 21.3
click at [16, 81] on div "Pages" at bounding box center [26, 80] width 52 height 34
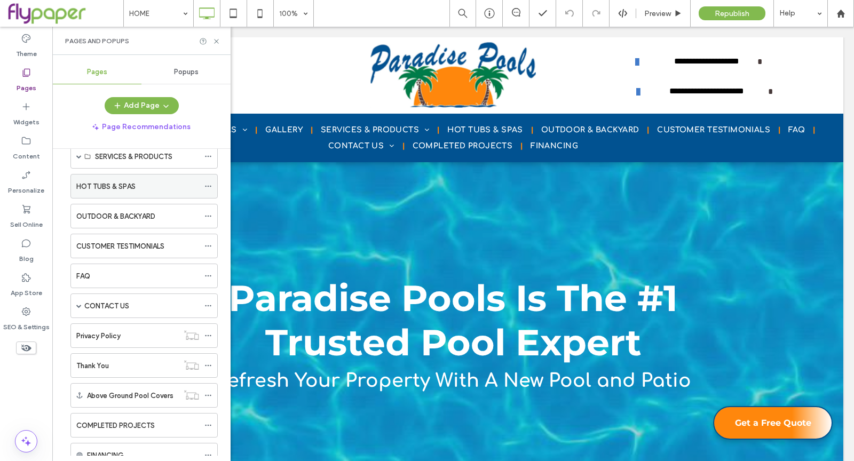
scroll to position [172, 0]
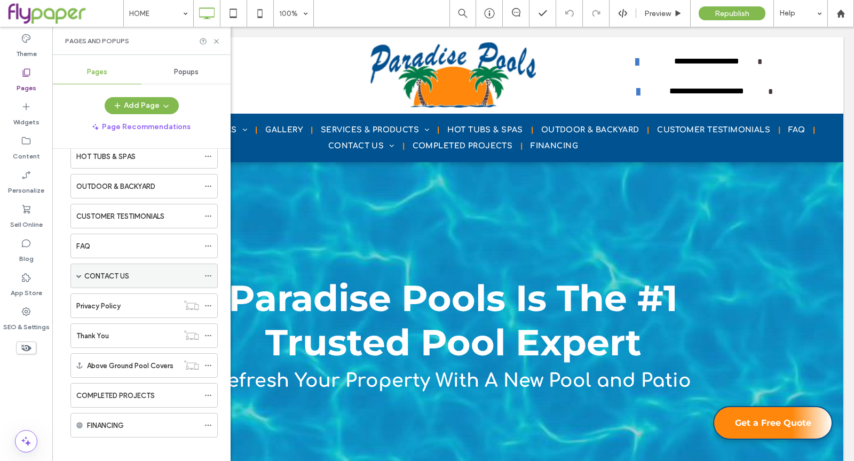
click at [77, 273] on span at bounding box center [78, 275] width 5 height 5
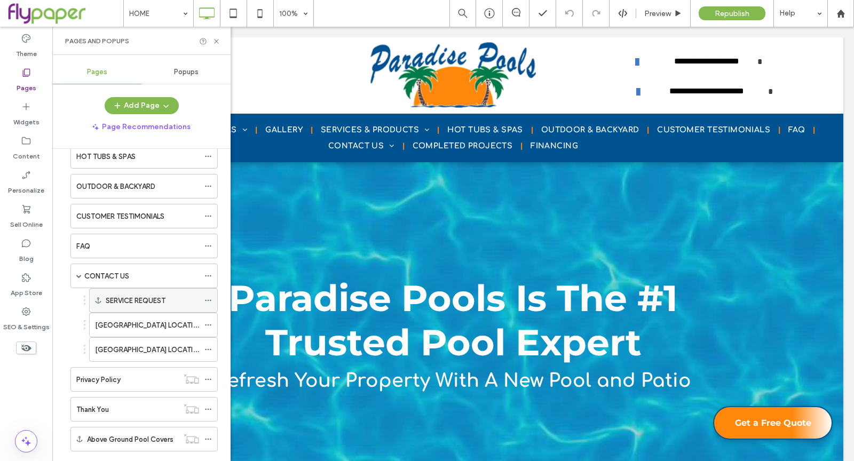
click at [174, 296] on div "SERVICE REQUEST" at bounding box center [152, 300] width 93 height 11
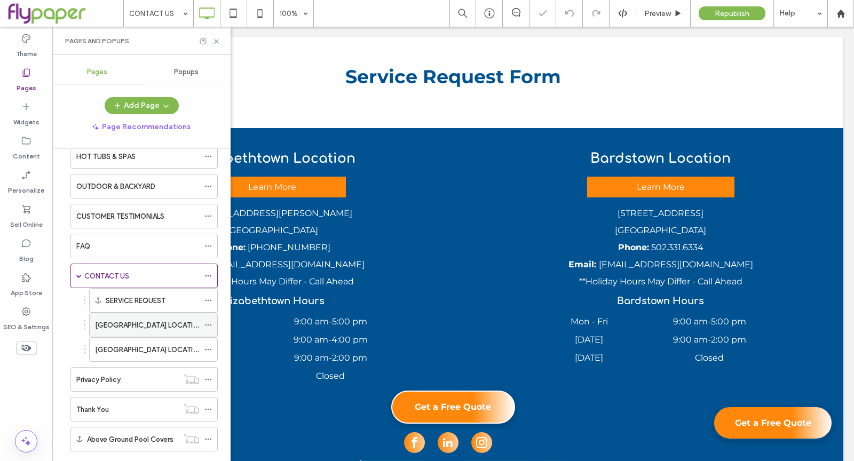
click at [156, 319] on label "[GEOGRAPHIC_DATA] LOCATION" at bounding box center [149, 325] width 108 height 19
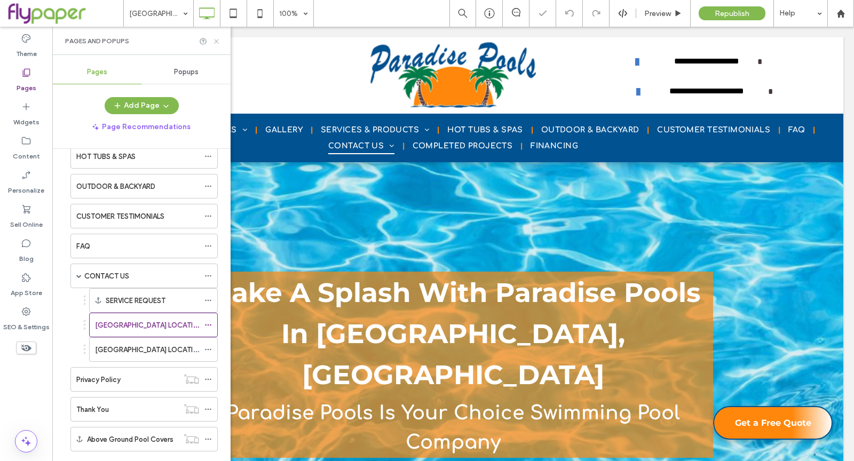
click at [215, 42] on icon at bounding box center [216, 41] width 8 height 8
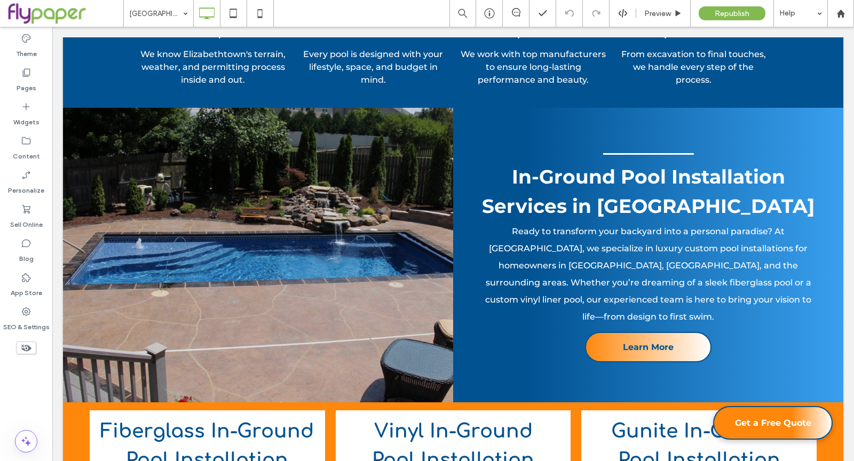
scroll to position [1008, 0]
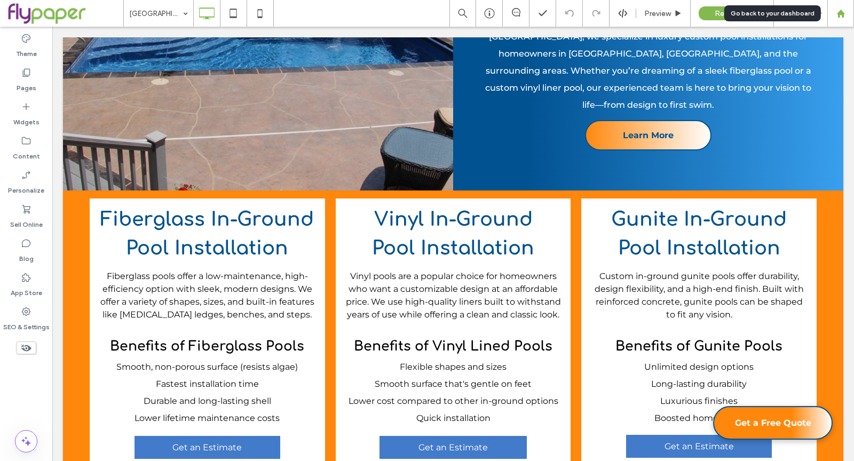
click at [837, 15] on icon at bounding box center [841, 13] width 9 height 9
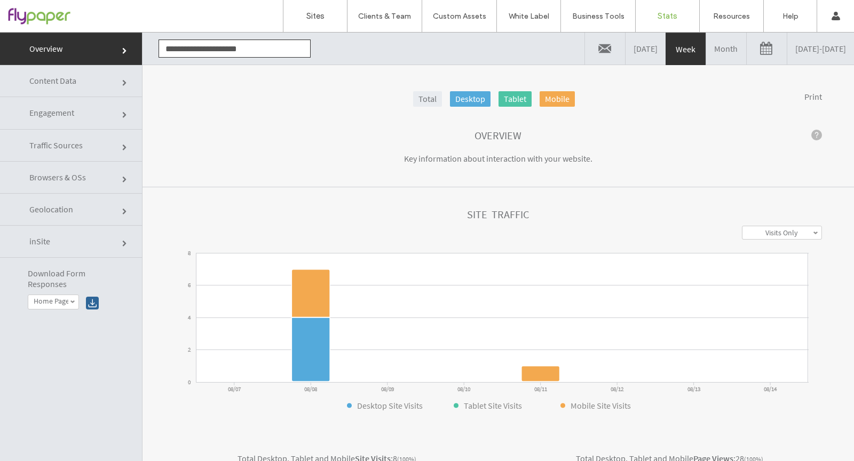
scroll to position [2, 0]
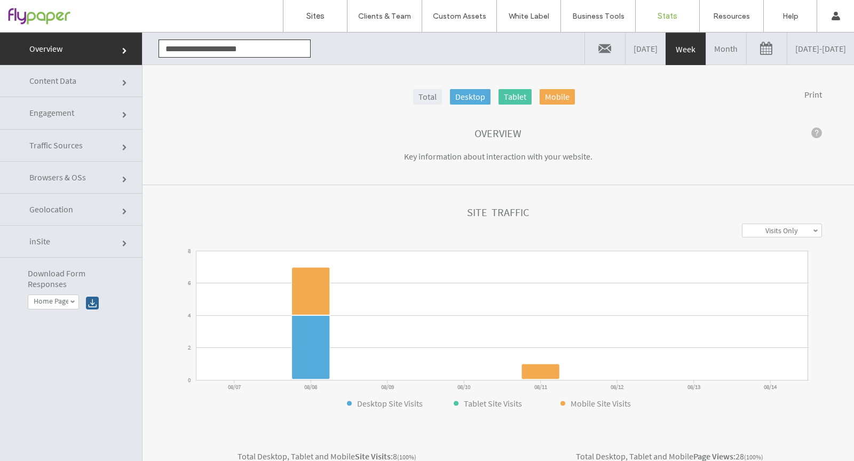
click at [787, 43] on link "[DATE] - [DATE]" at bounding box center [820, 49] width 67 height 32
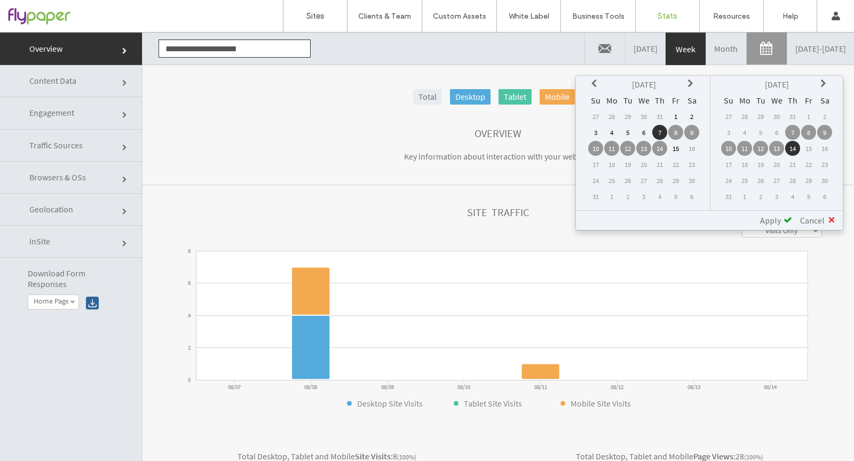
click at [603, 84] on th at bounding box center [595, 84] width 15 height 15
click at [630, 116] on td "1" at bounding box center [627, 116] width 15 height 15
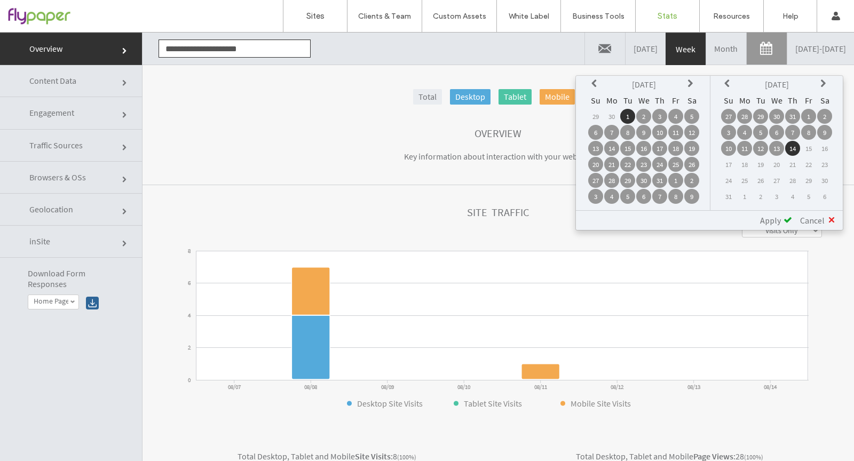
click at [666, 182] on td "31" at bounding box center [659, 180] width 15 height 15
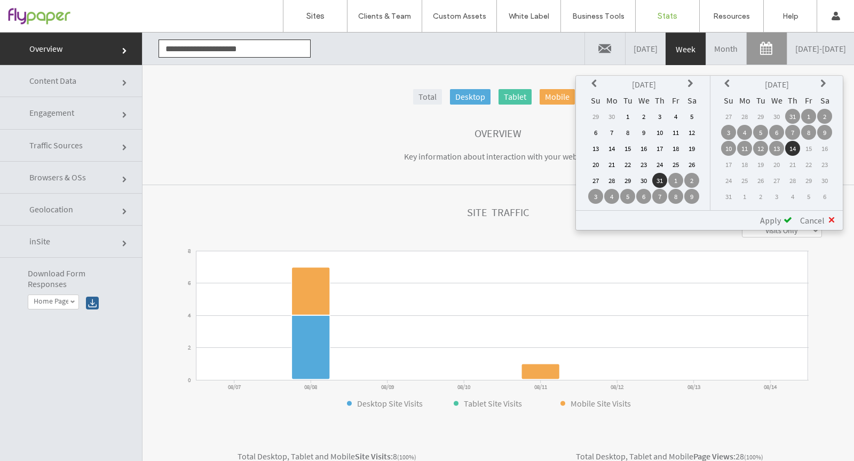
click at [627, 121] on td "1" at bounding box center [627, 116] width 15 height 15
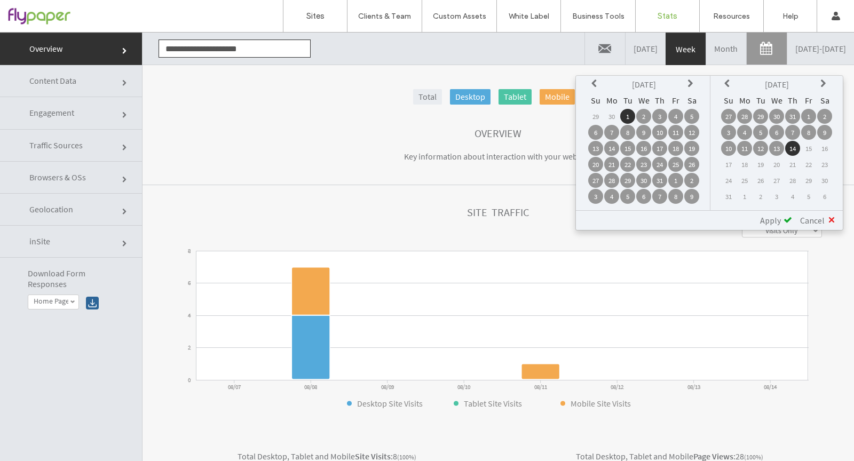
click at [798, 117] on td "31" at bounding box center [792, 116] width 15 height 15
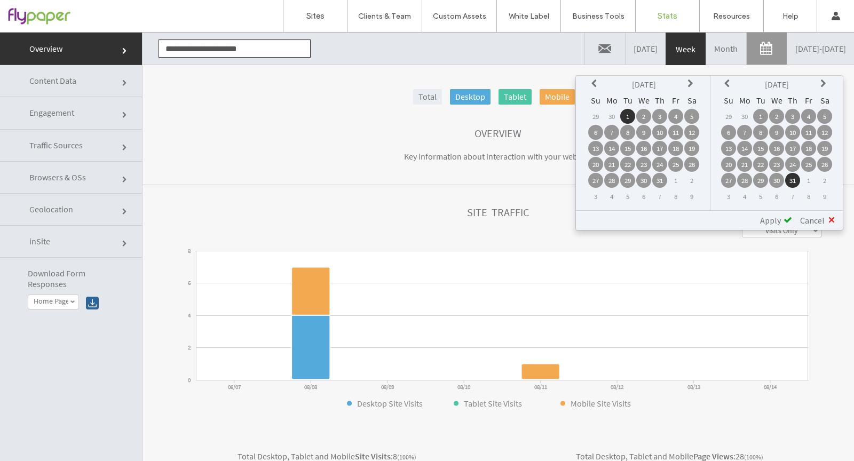
click at [775, 216] on span "Apply" at bounding box center [770, 220] width 21 height 11
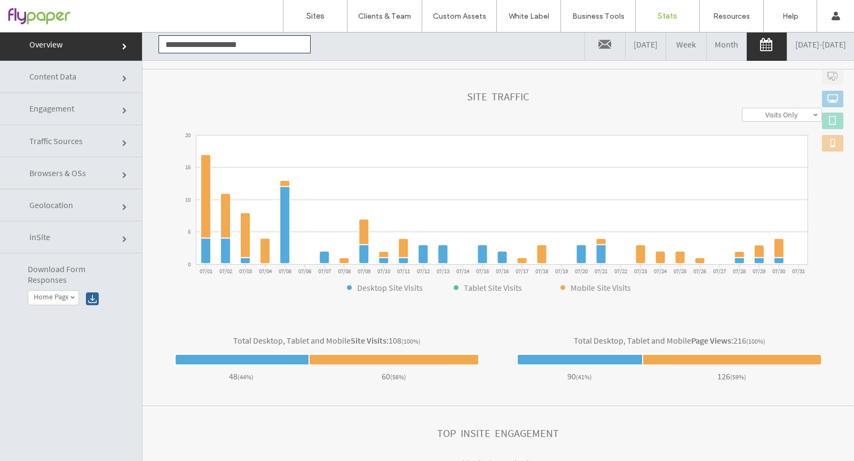
scroll to position [4, 0]
click at [327, 27] on link "Sites" at bounding box center [315, 16] width 64 height 32
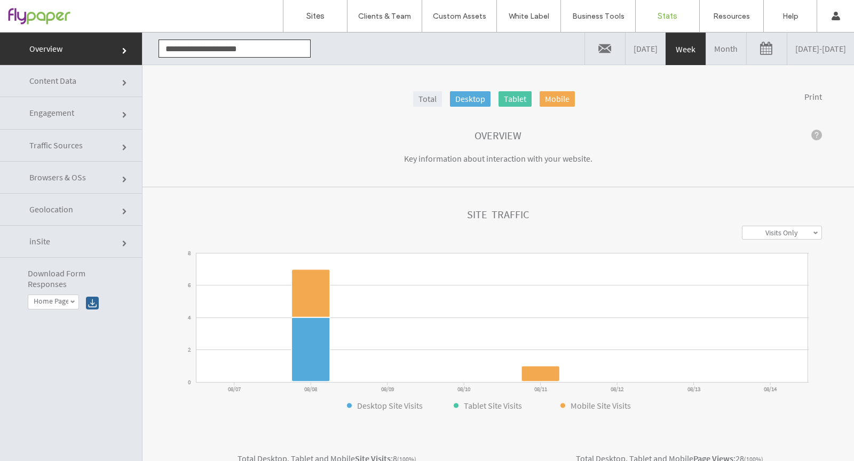
click at [787, 57] on link "[DATE] - [DATE]" at bounding box center [820, 49] width 67 height 32
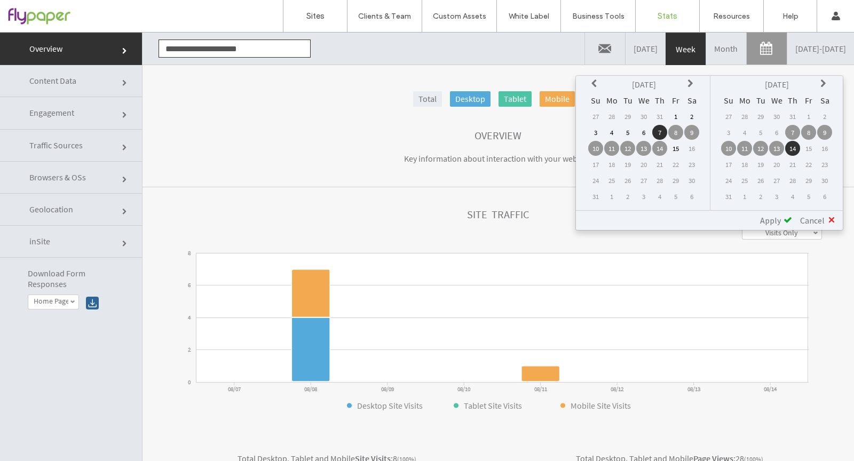
click div "Total Desktop Tablet Mobile Print Overview Key information about interaction wi…"
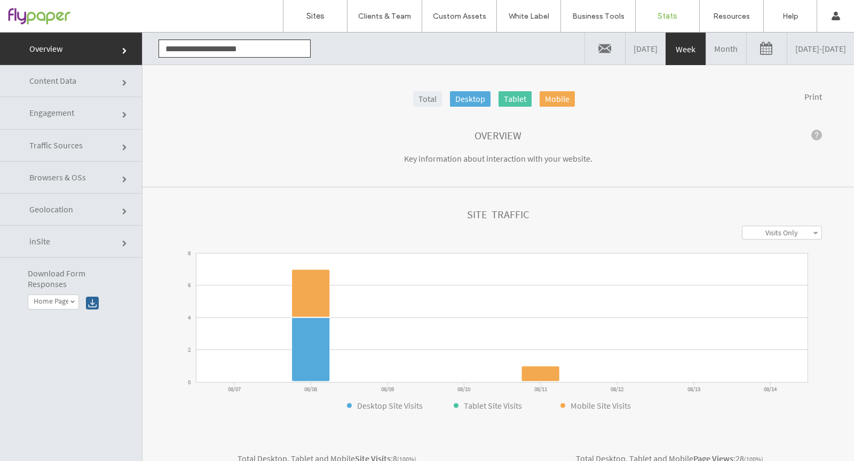
click at [585, 44] on link at bounding box center [605, 49] width 40 height 32
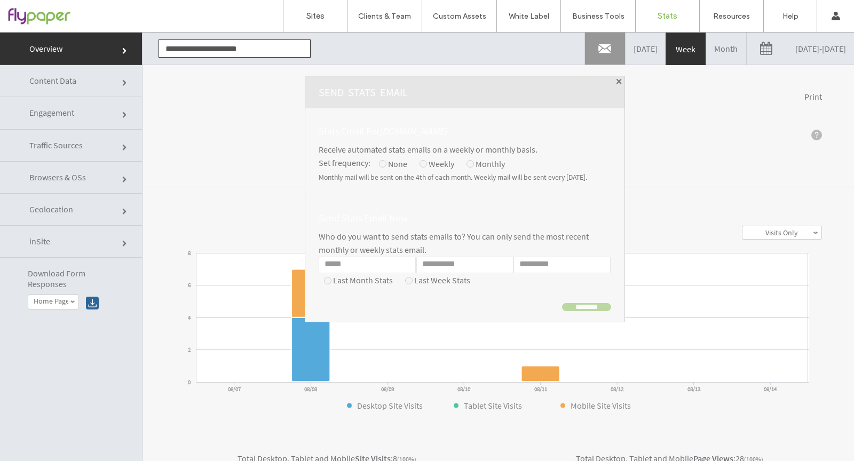
click at [585, 44] on link at bounding box center [605, 49] width 40 height 32
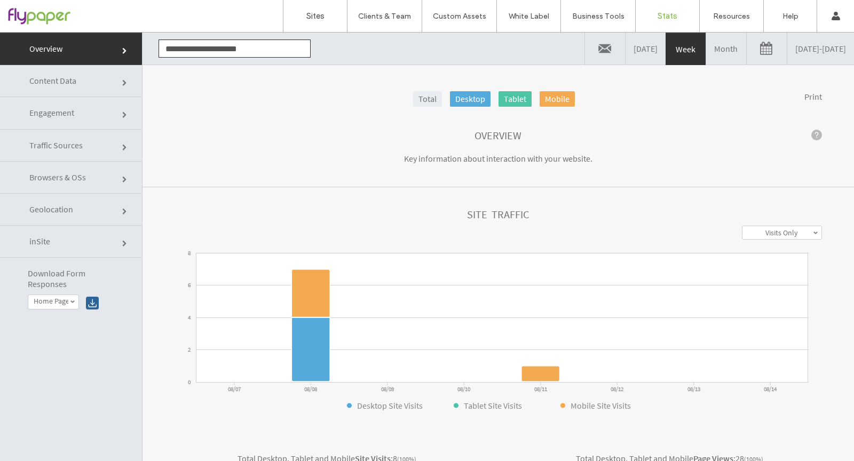
click at [626, 47] on link "[DATE]" at bounding box center [646, 49] width 40 height 32
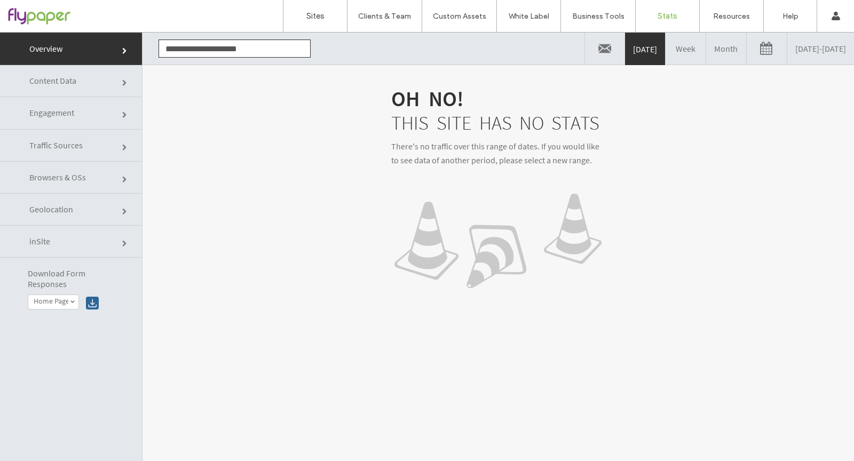
click at [706, 46] on link "Month" at bounding box center [726, 49] width 40 height 32
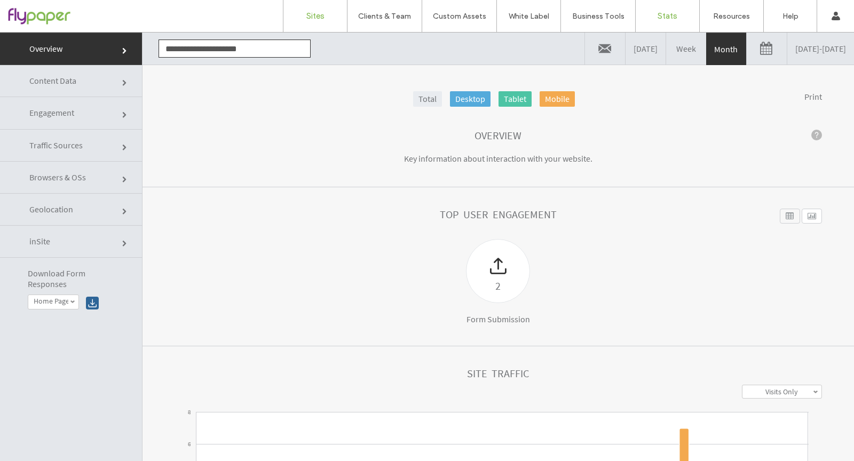
click at [328, 25] on link "Sites" at bounding box center [315, 16] width 64 height 32
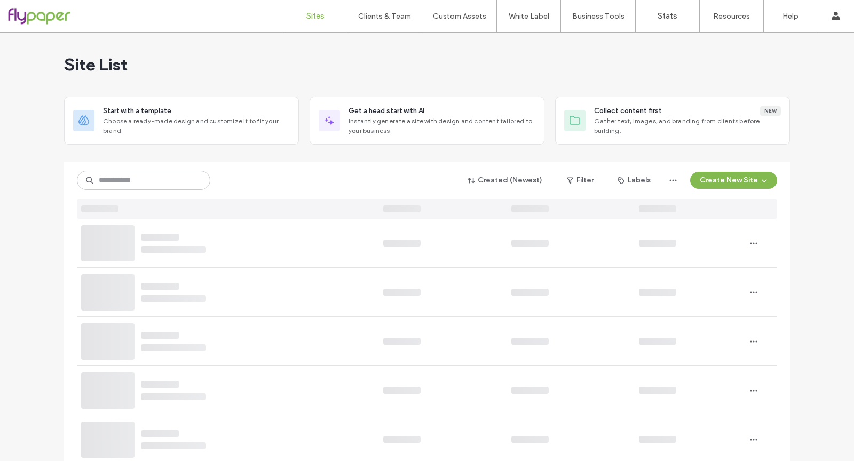
drag, startPoint x: 404, startPoint y: 312, endPoint x: 425, endPoint y: 340, distance: 35.4
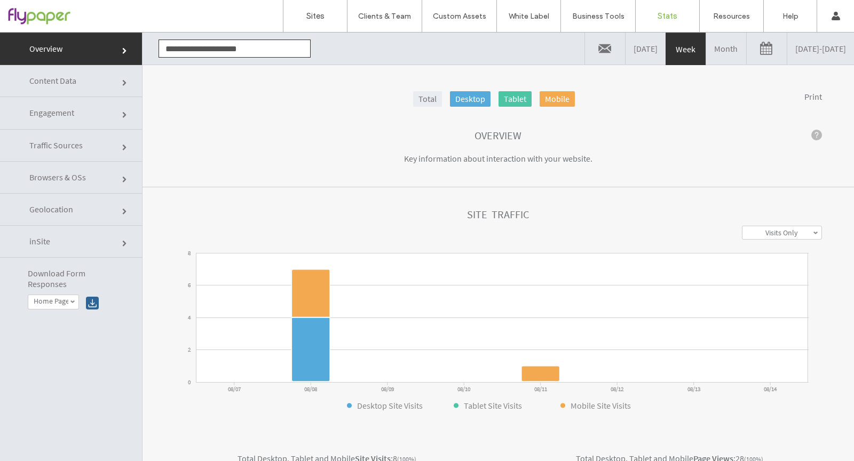
click at [787, 50] on link "[DATE] - [DATE]" at bounding box center [820, 49] width 67 height 32
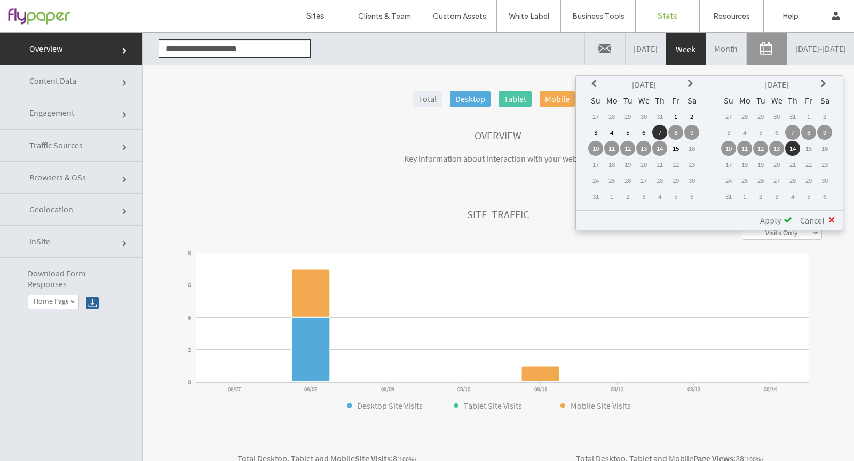
click at [591, 82] on th at bounding box center [595, 84] width 15 height 15
click at [627, 114] on td "1" at bounding box center [627, 116] width 15 height 15
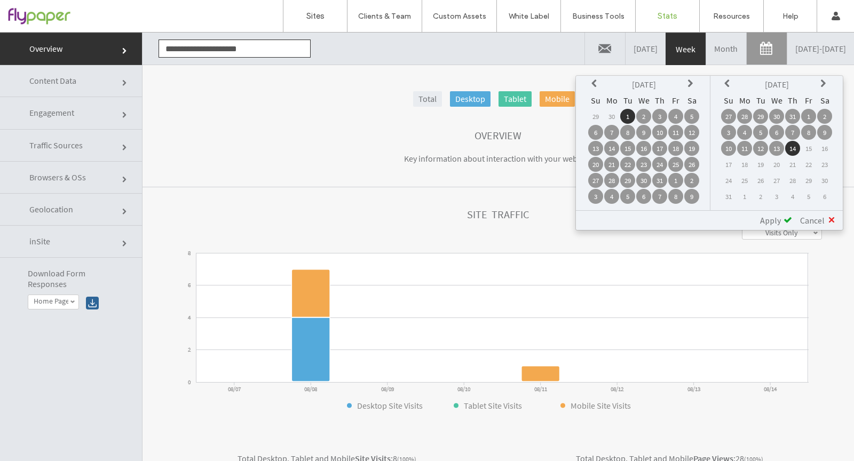
click at [797, 117] on td "31" at bounding box center [792, 116] width 15 height 15
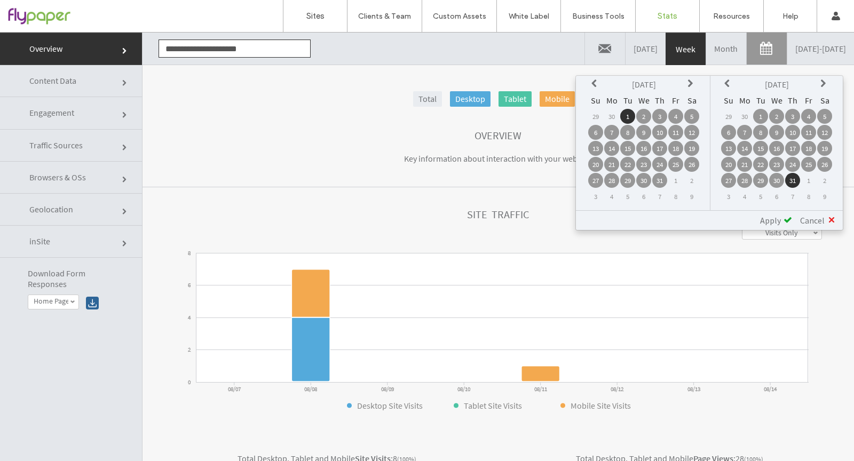
click at [770, 218] on span "Apply" at bounding box center [770, 220] width 21 height 11
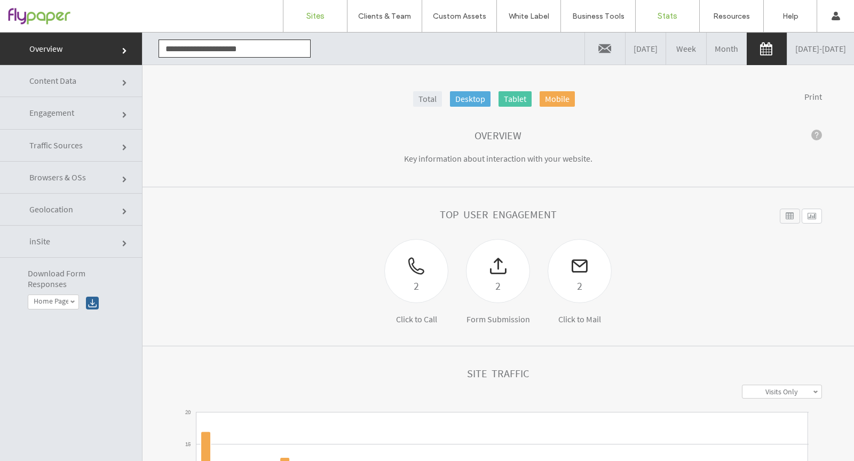
click at [300, 21] on link "Sites" at bounding box center [315, 16] width 64 height 32
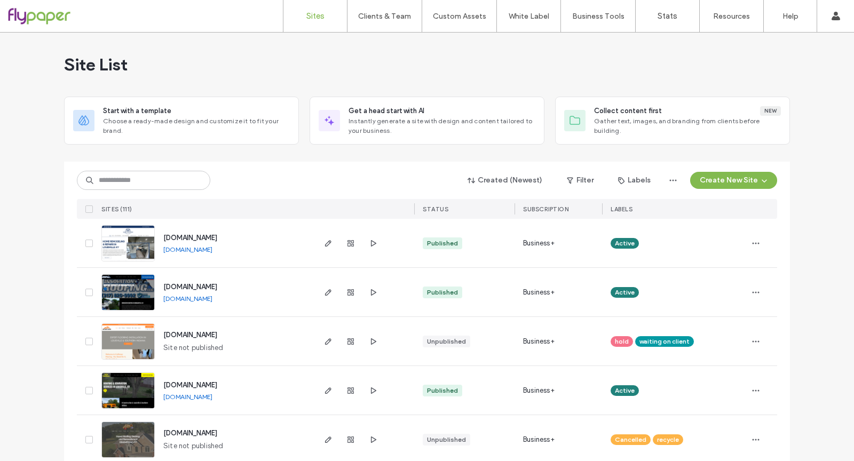
click at [390, 166] on div "Created (Newest) Filter Labels Create New Site SITES (111) STATUS SUBSCRIPTION …" at bounding box center [427, 190] width 700 height 57
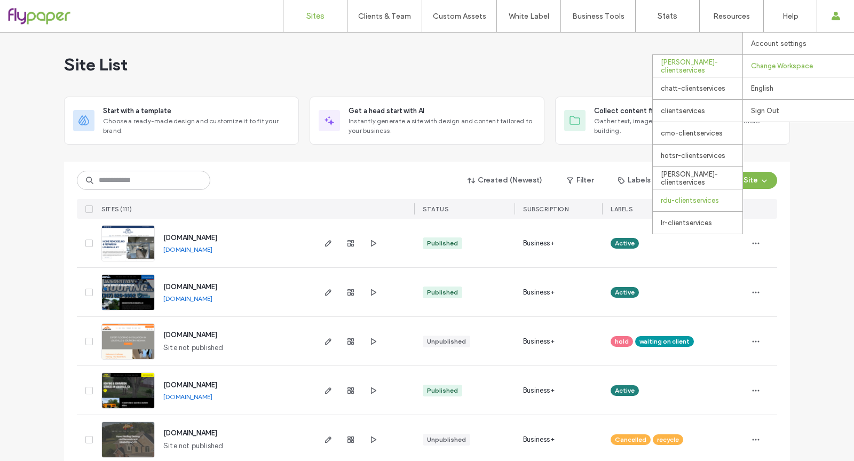
click at [699, 206] on div "rdu-clientservices" at bounding box center [698, 200] width 90 height 22
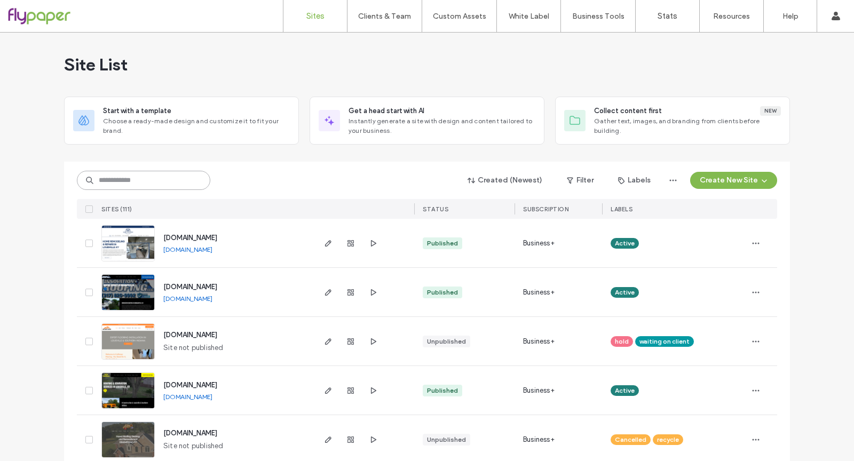
click at [179, 181] on input at bounding box center [143, 180] width 133 height 19
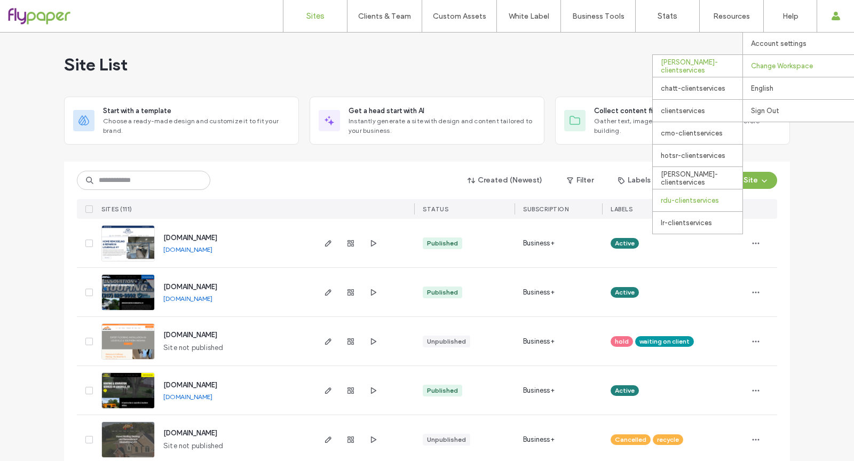
click at [696, 195] on div "rdu-clientservices" at bounding box center [698, 200] width 90 height 22
